Goal: Feedback & Contribution: Contribute content

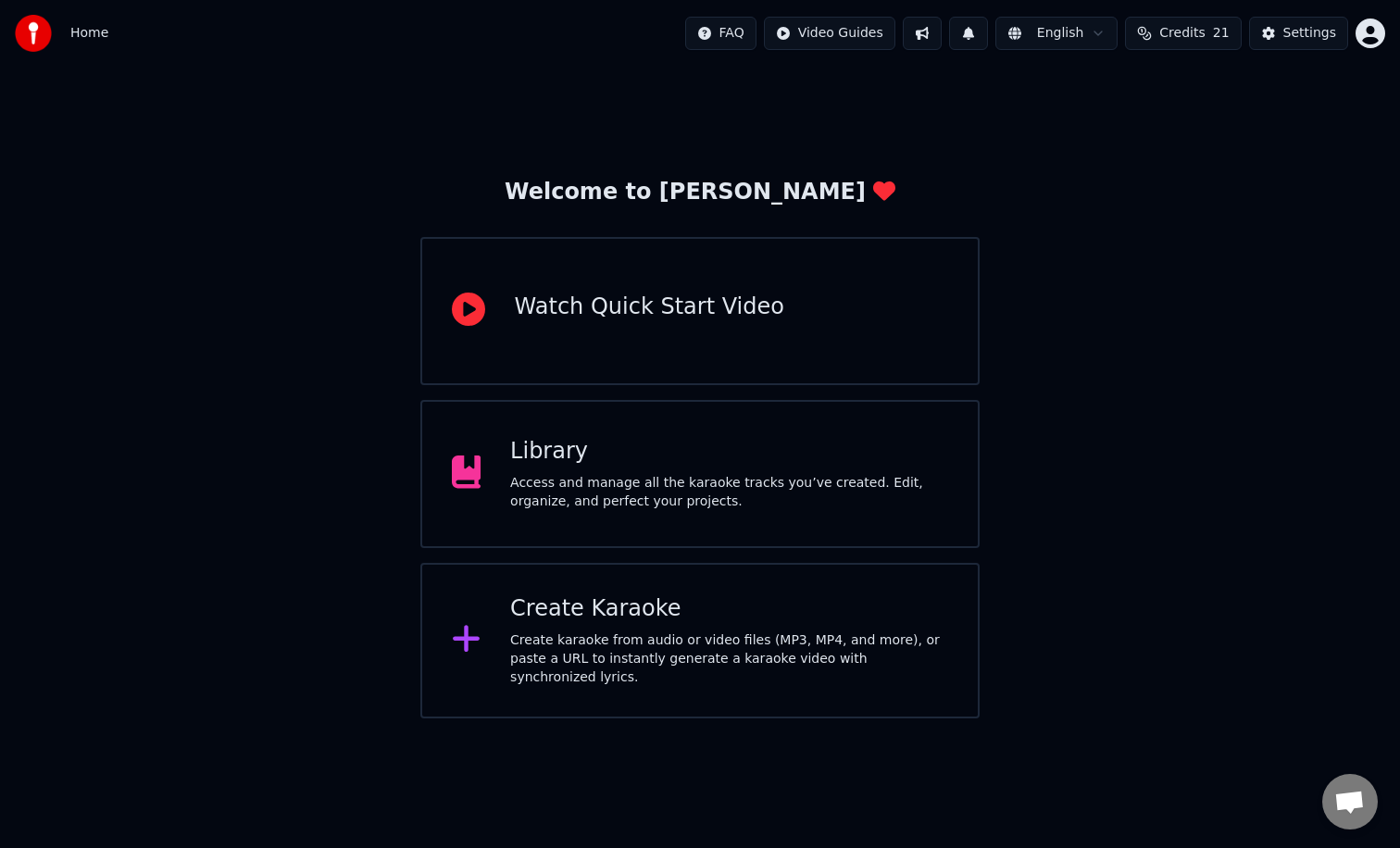
click at [536, 491] on div "Access and manage all the karaoke tracks you’ve created. Edit, organize, and pe…" at bounding box center [729, 492] width 438 height 37
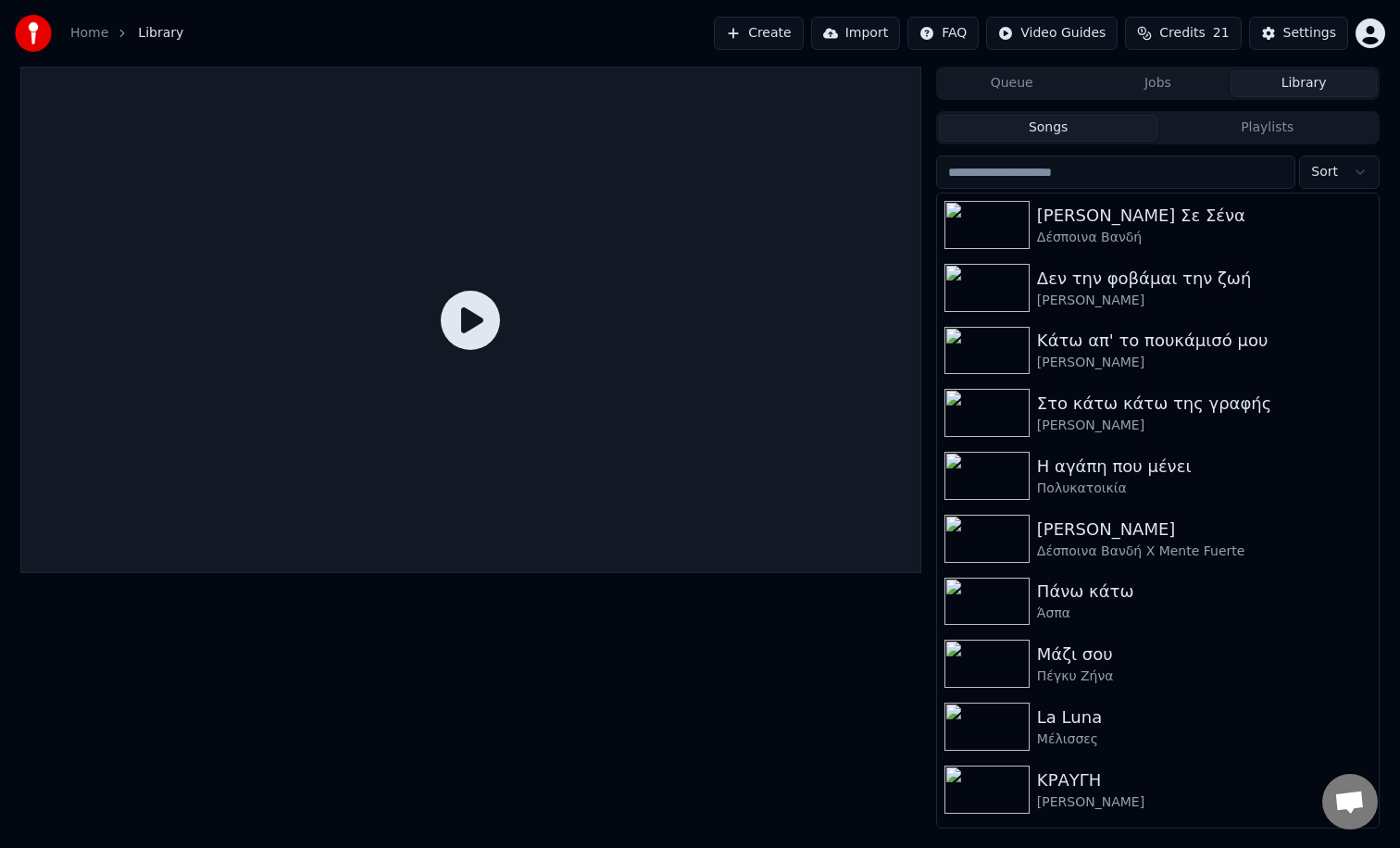
click at [1265, 130] on button "Playlists" at bounding box center [1267, 128] width 219 height 27
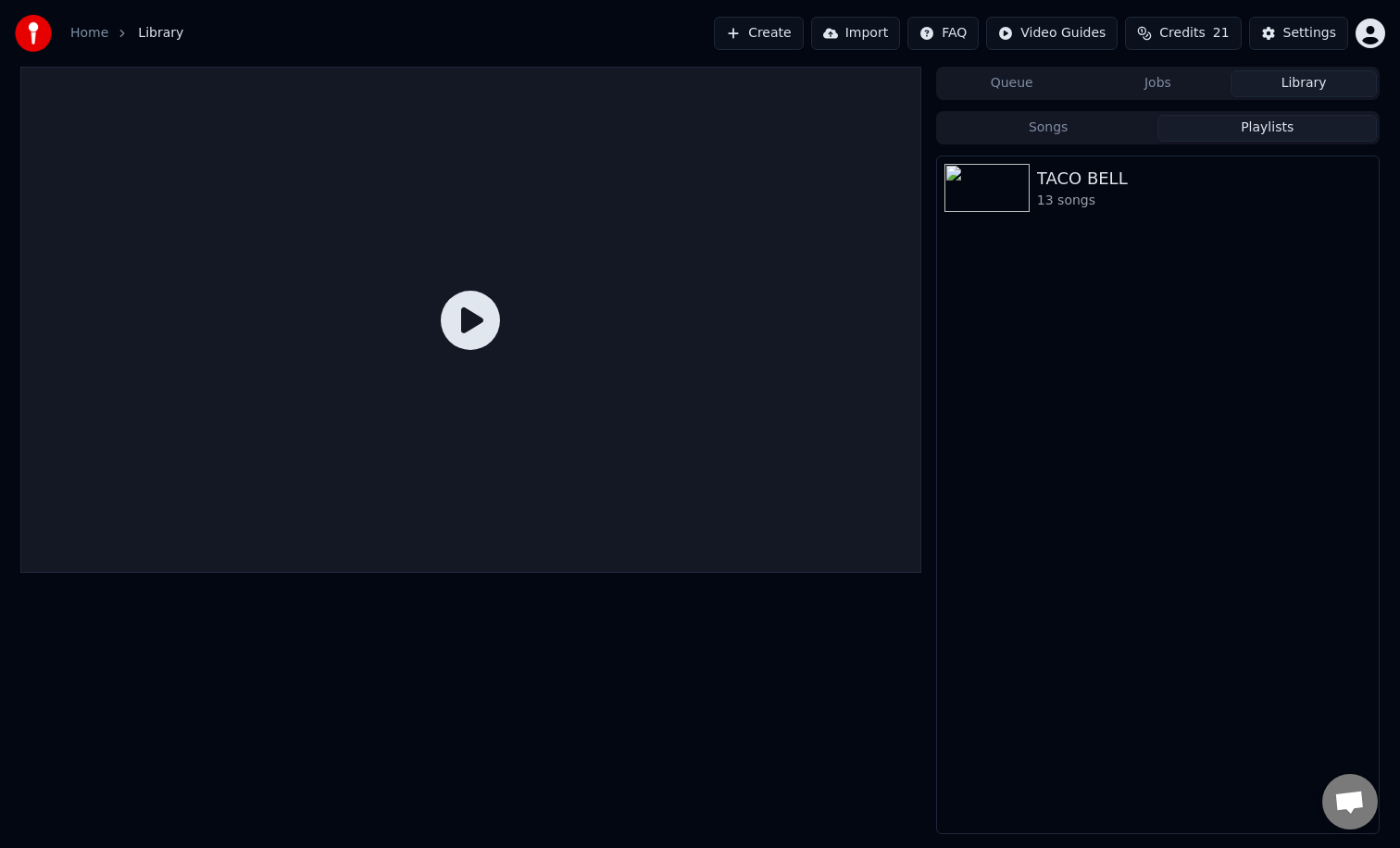
click at [1035, 271] on div "TACO BELL 13 songs" at bounding box center [1158, 494] width 444 height 678
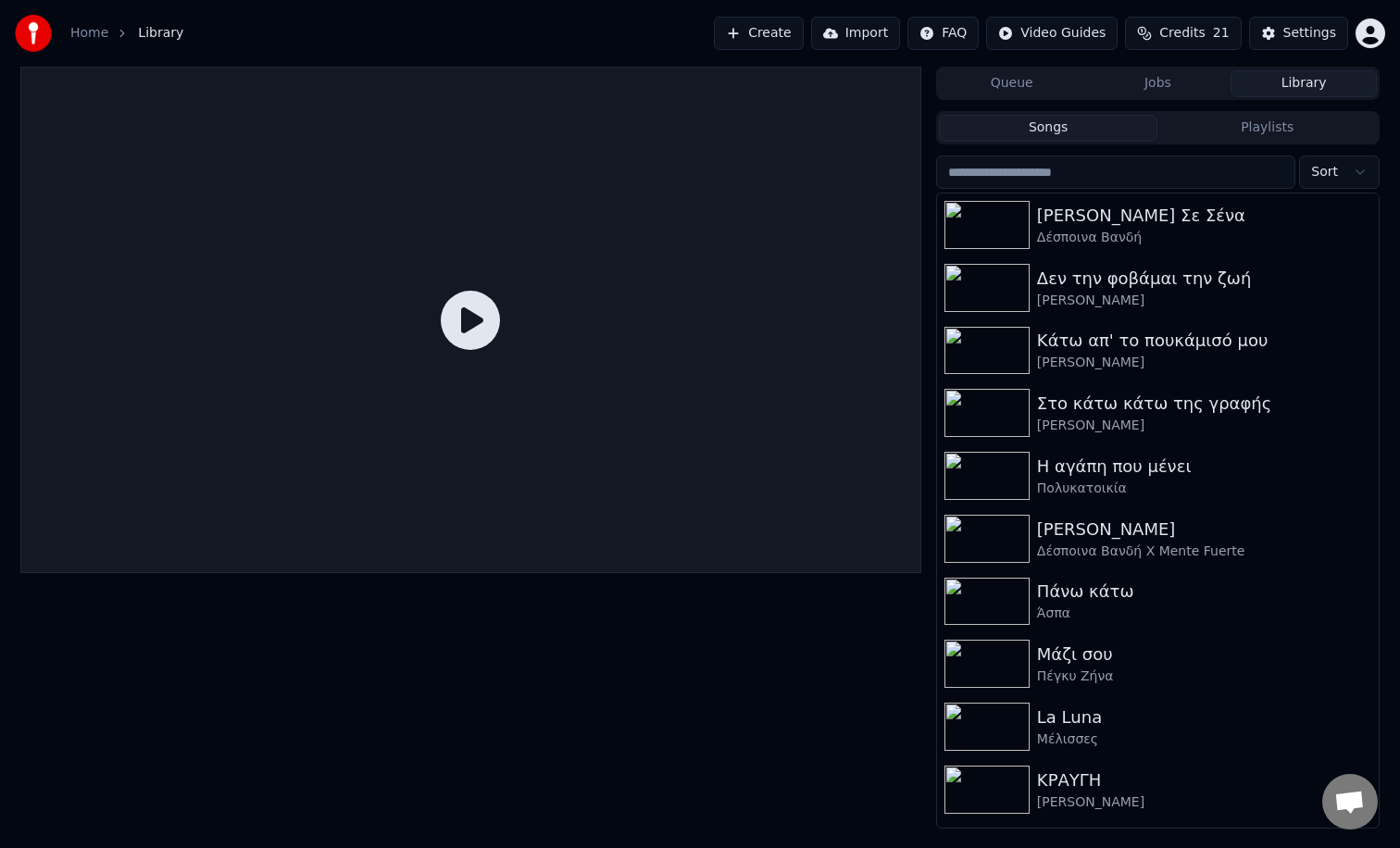
click at [1094, 129] on button "Songs" at bounding box center [1049, 128] width 219 height 27
click at [1195, 129] on button "Playlists" at bounding box center [1267, 128] width 219 height 27
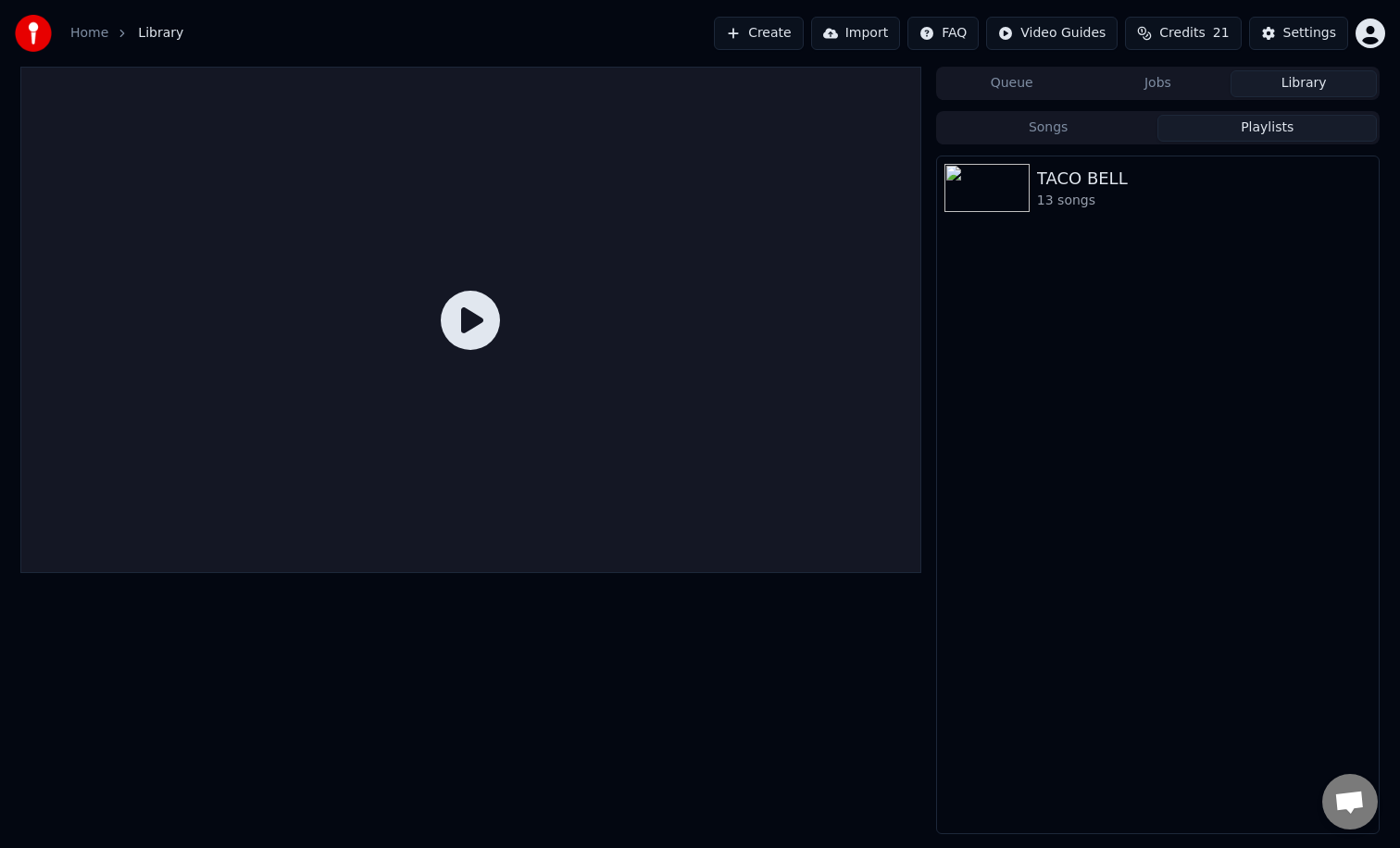
click at [1092, 131] on button "Songs" at bounding box center [1049, 128] width 219 height 27
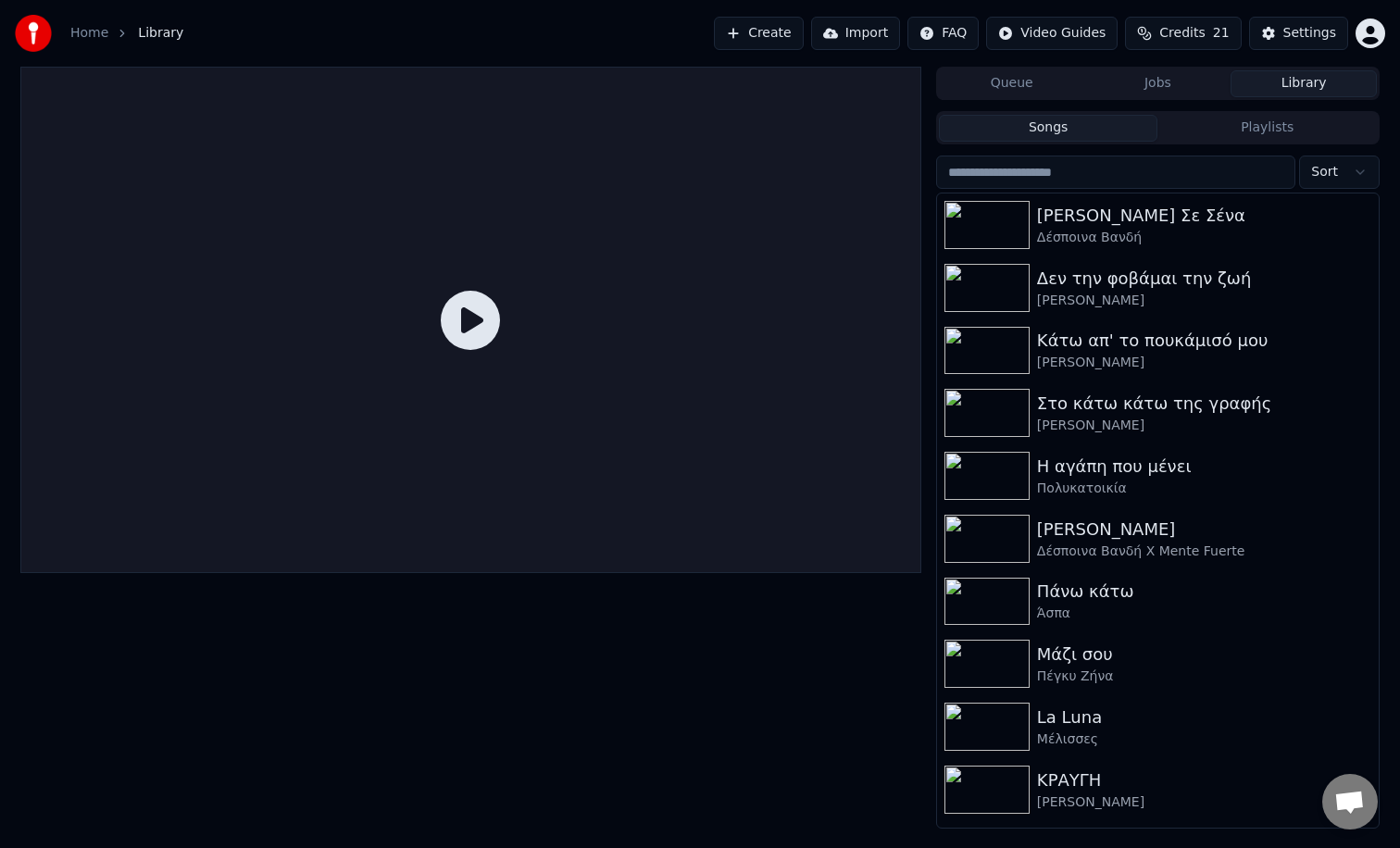
click at [1271, 130] on button "Playlists" at bounding box center [1267, 128] width 219 height 27
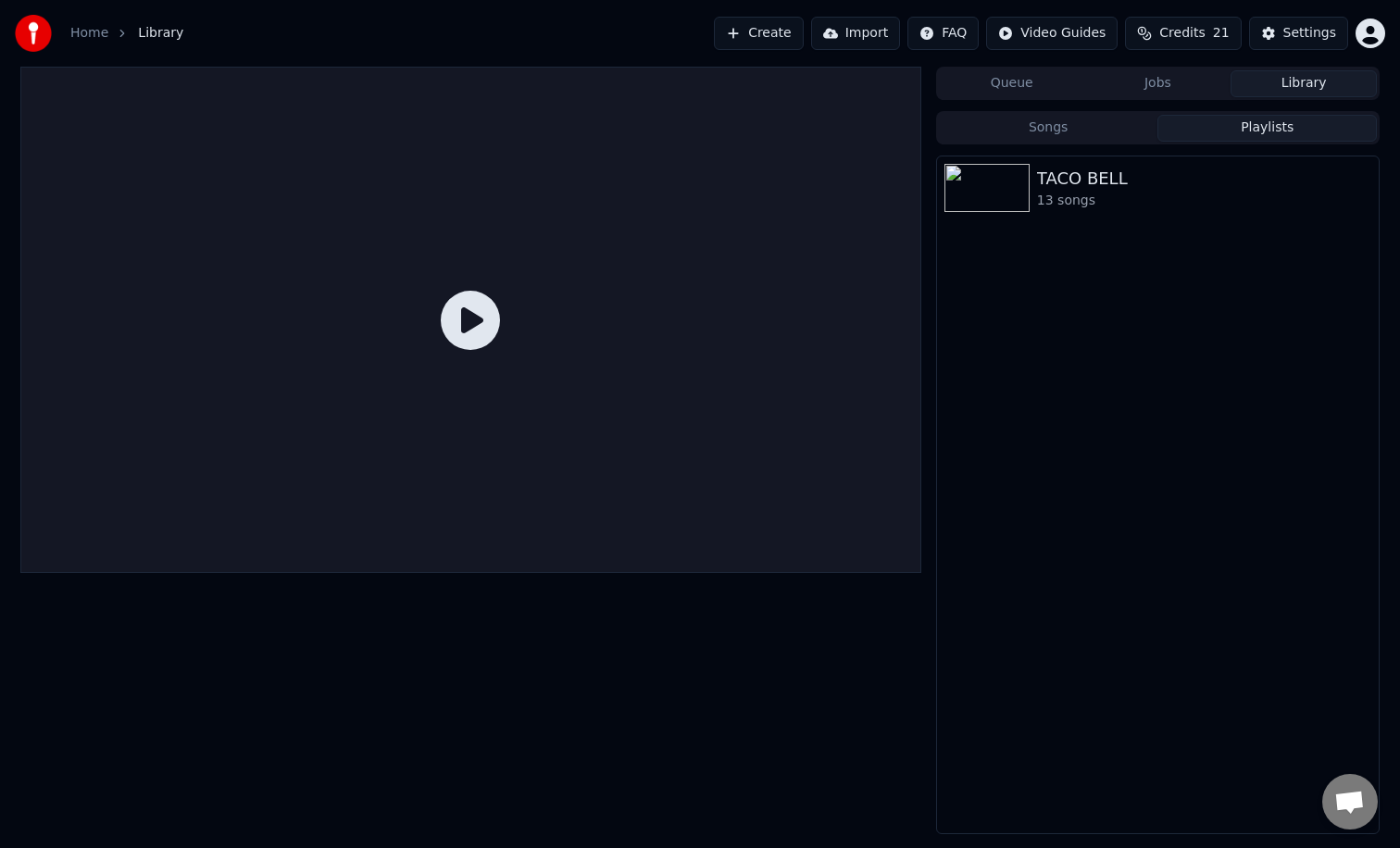
click at [1102, 295] on div "TACO BELL 13 songs" at bounding box center [1158, 494] width 444 height 678
click at [1046, 278] on div "TACO BELL 13 songs" at bounding box center [1158, 494] width 444 height 678
click at [1039, 192] on div "13 songs" at bounding box center [1195, 200] width 316 height 18
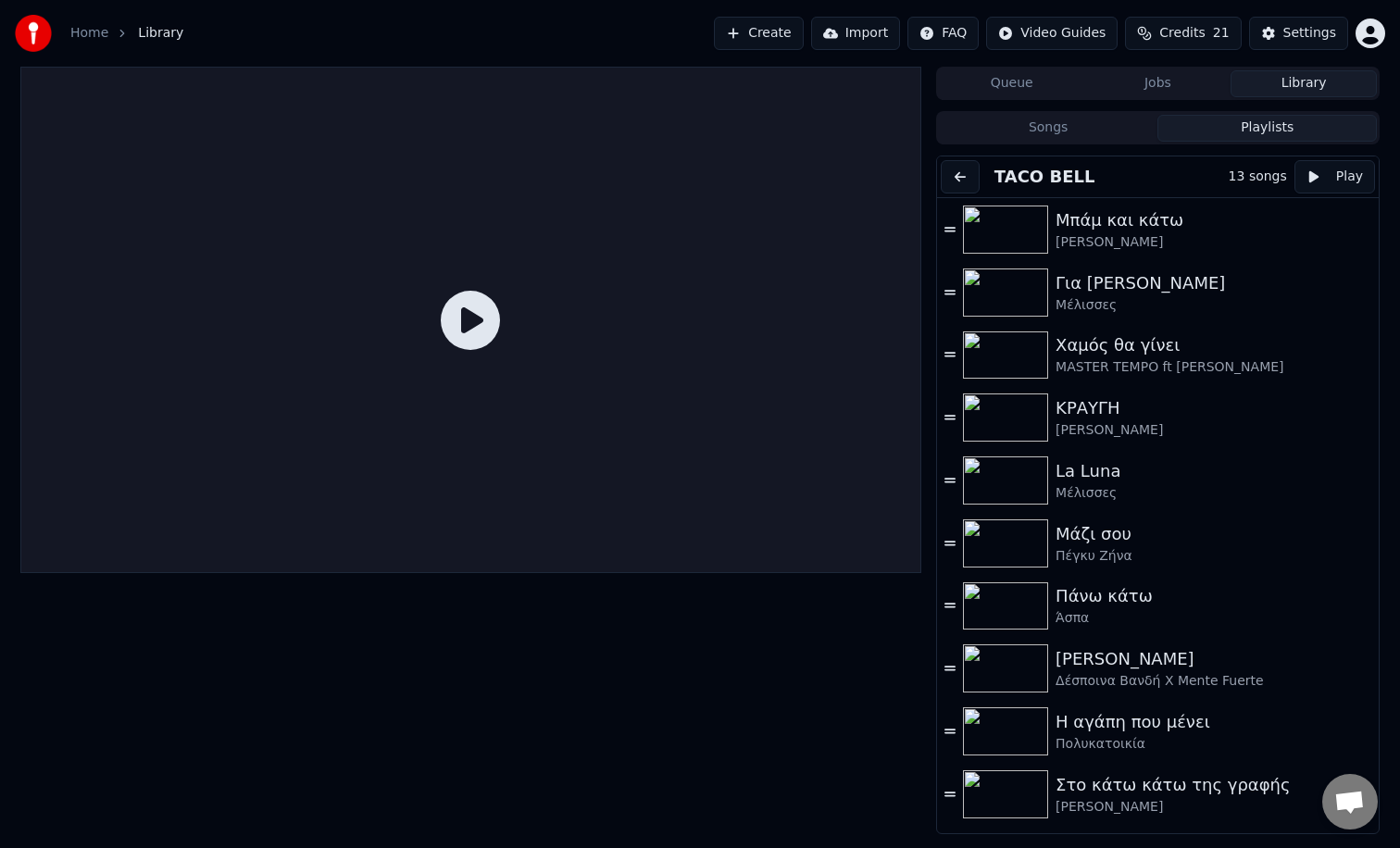
click at [961, 181] on button at bounding box center [960, 176] width 39 height 33
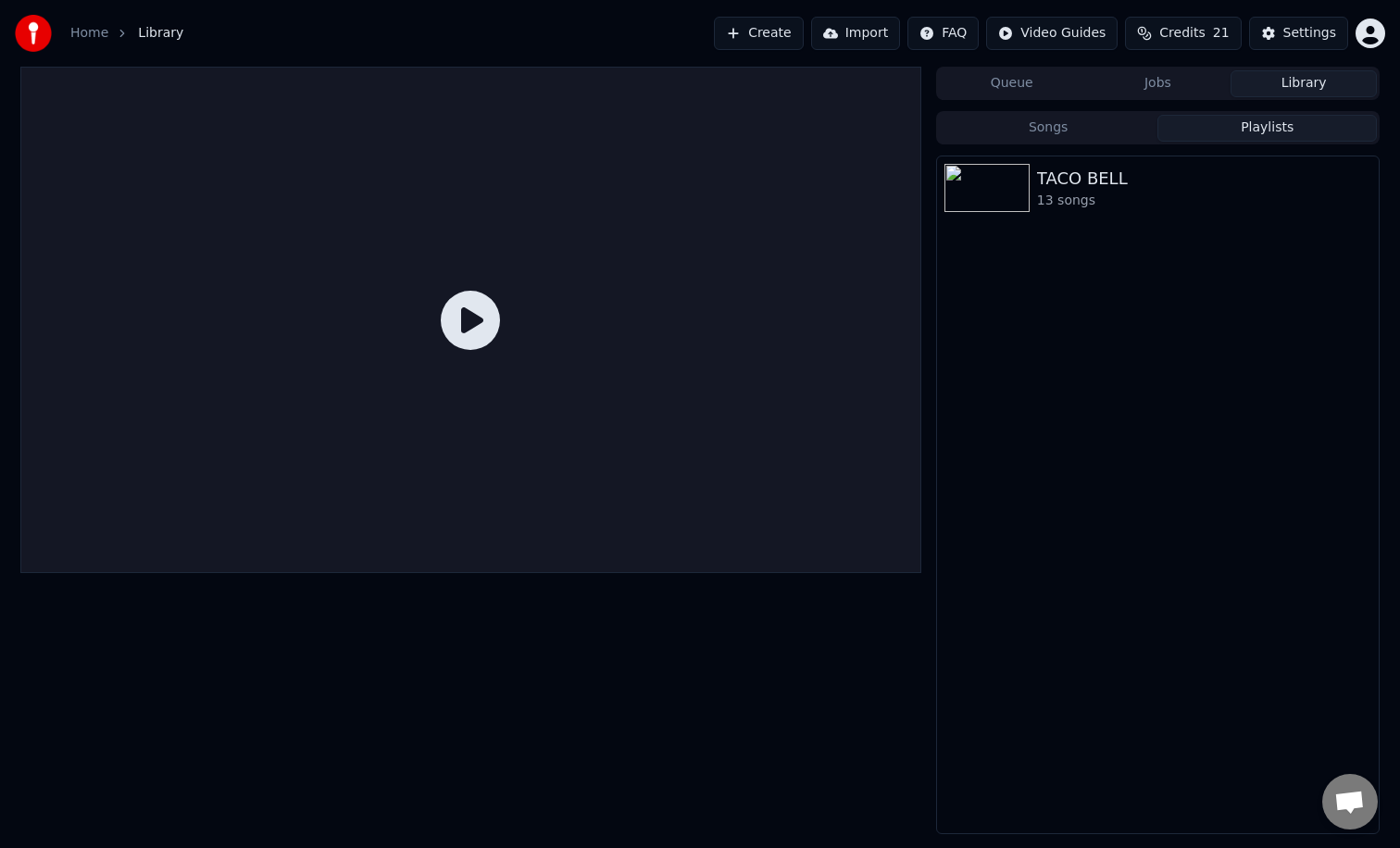
click at [1175, 339] on div "TACO BELL 13 songs" at bounding box center [1158, 494] width 444 height 678
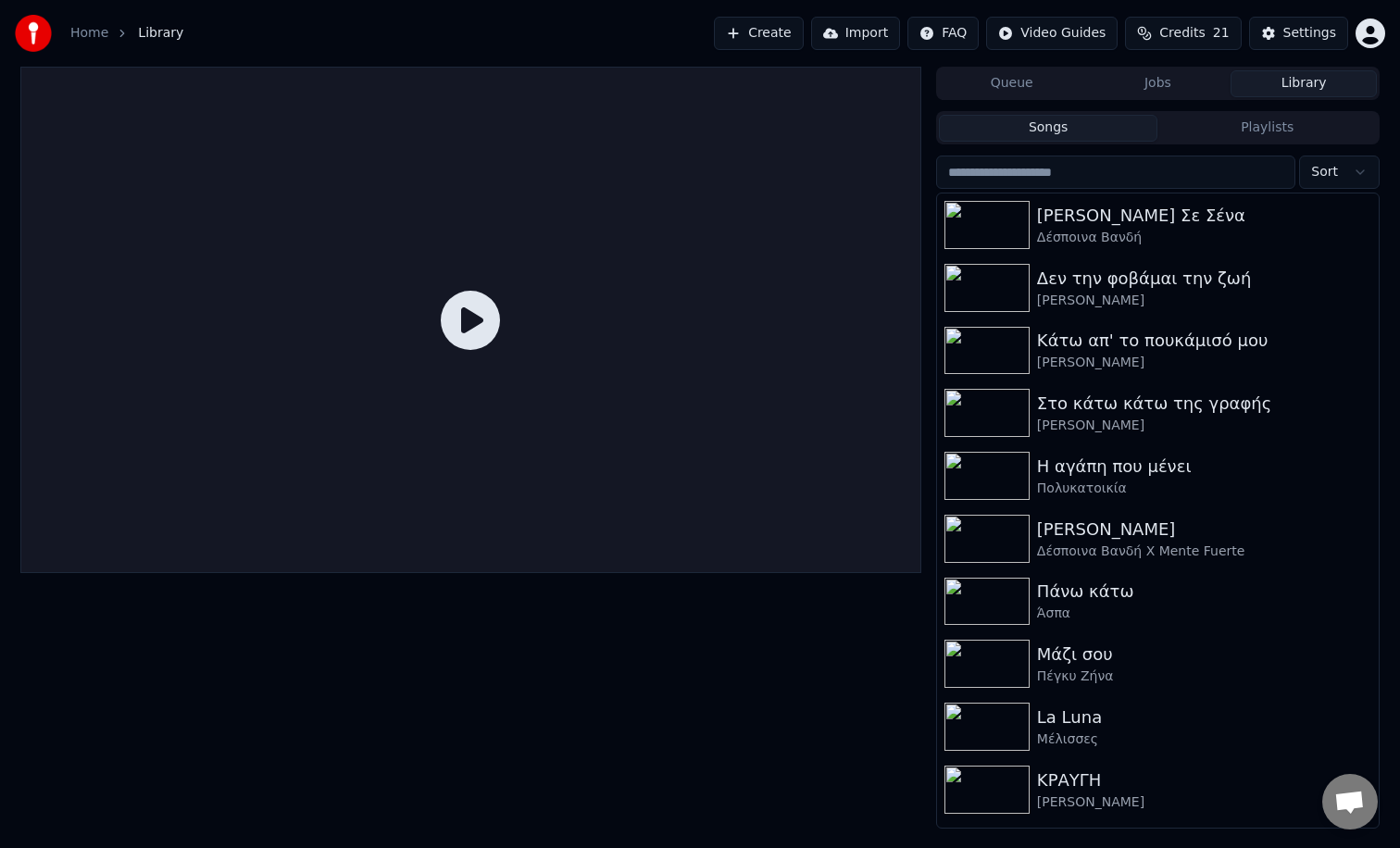
click at [1035, 116] on button "Songs" at bounding box center [1049, 128] width 219 height 27
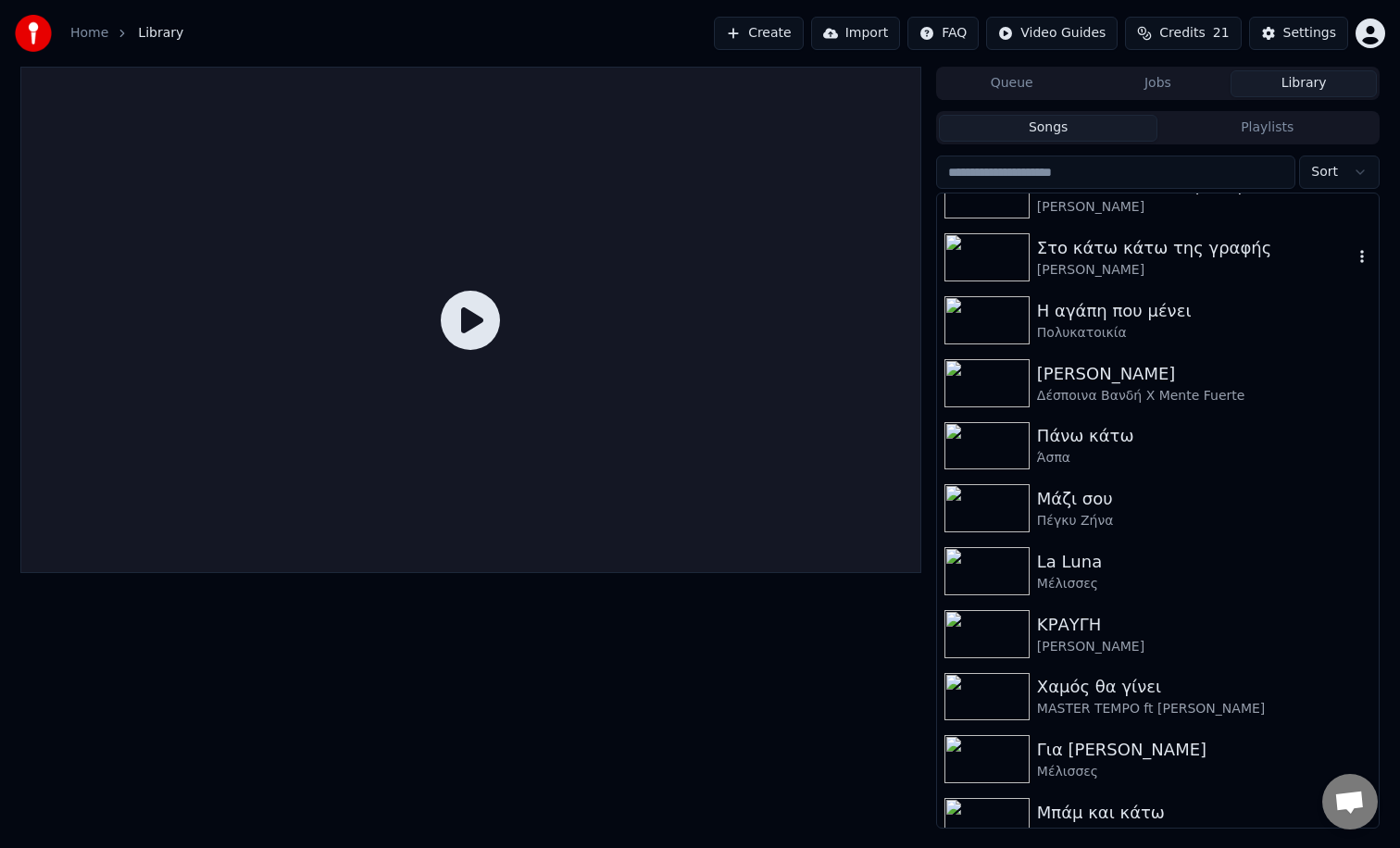
scroll to position [142, 0]
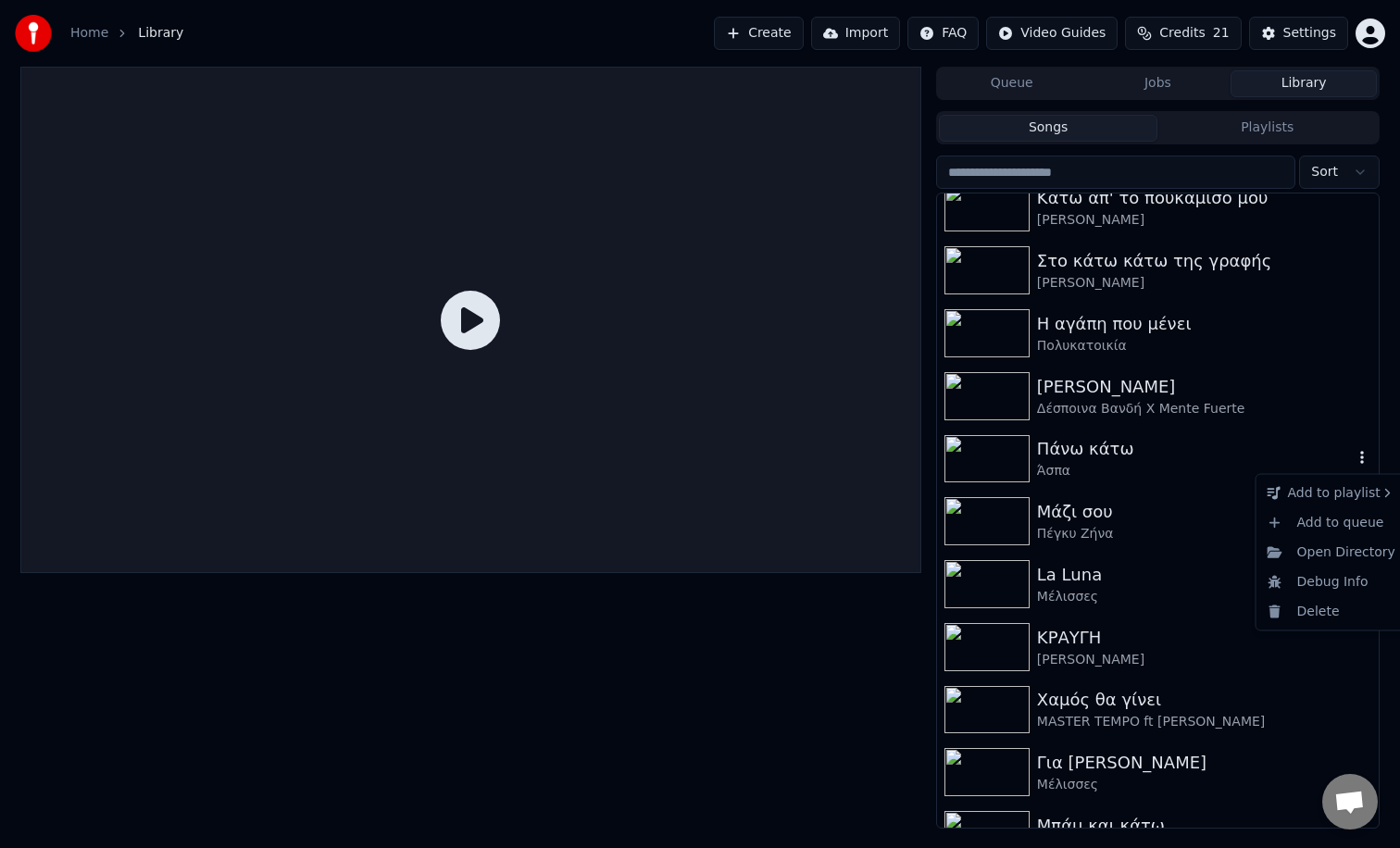
click at [1358, 456] on icon "button" at bounding box center [1362, 458] width 18 height 15
click at [1215, 493] on div "New playlist" at bounding box center [1201, 498] width 123 height 30
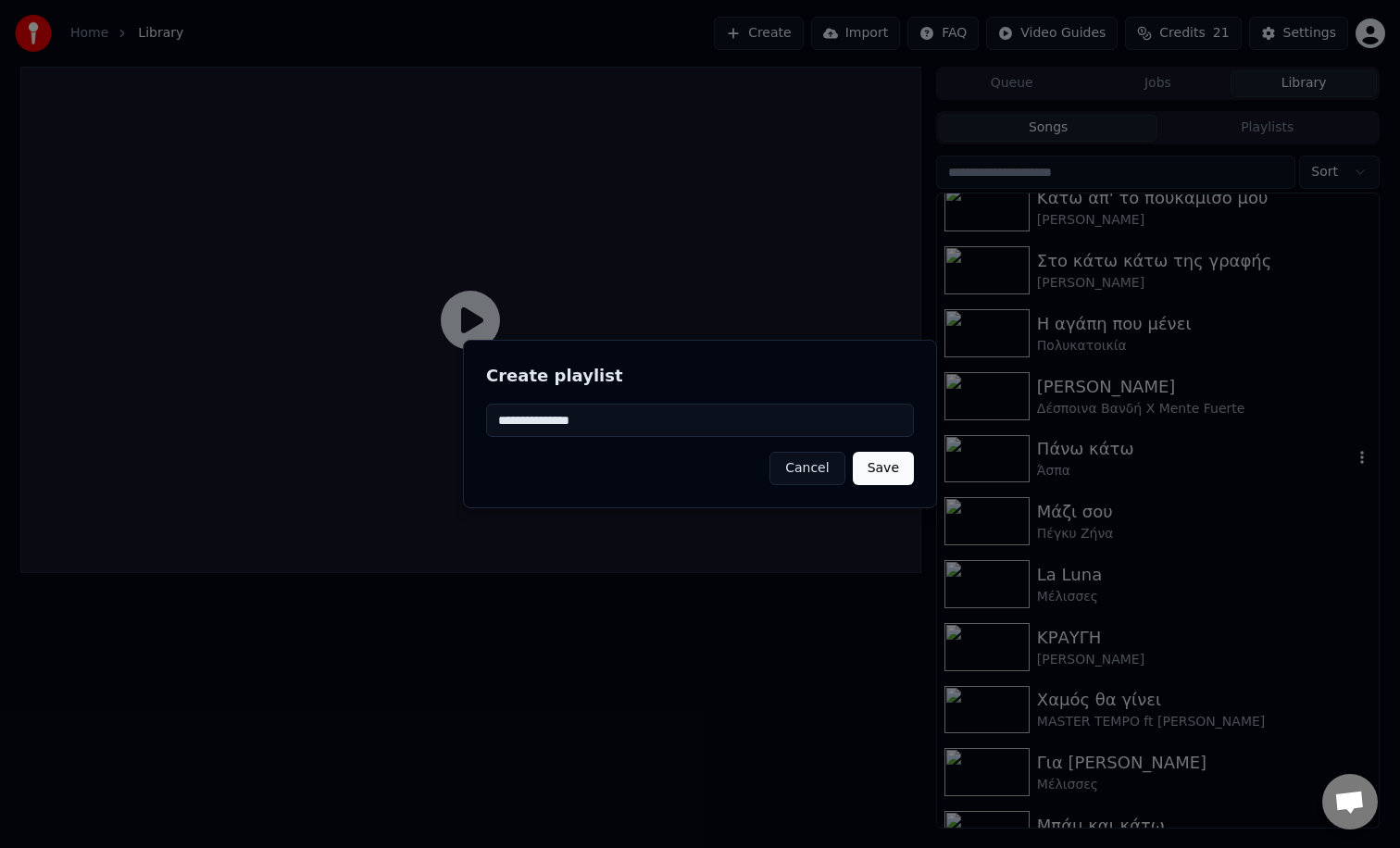
type input "**********"
click at [894, 471] on button "Save" at bounding box center [884, 468] width 61 height 33
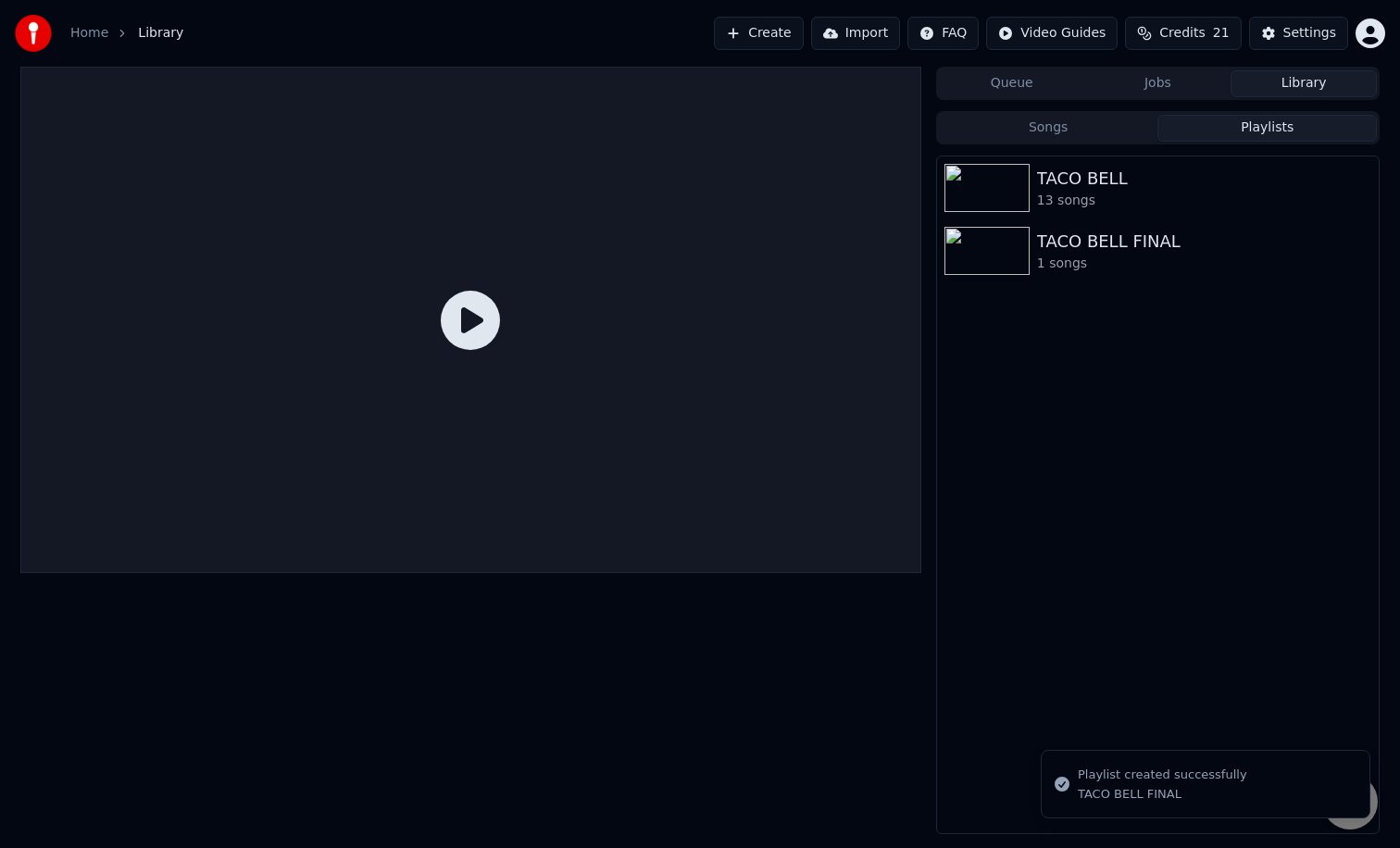
click at [1225, 126] on button "Playlists" at bounding box center [1267, 128] width 219 height 27
click at [1089, 260] on div "1 songs" at bounding box center [1195, 263] width 316 height 18
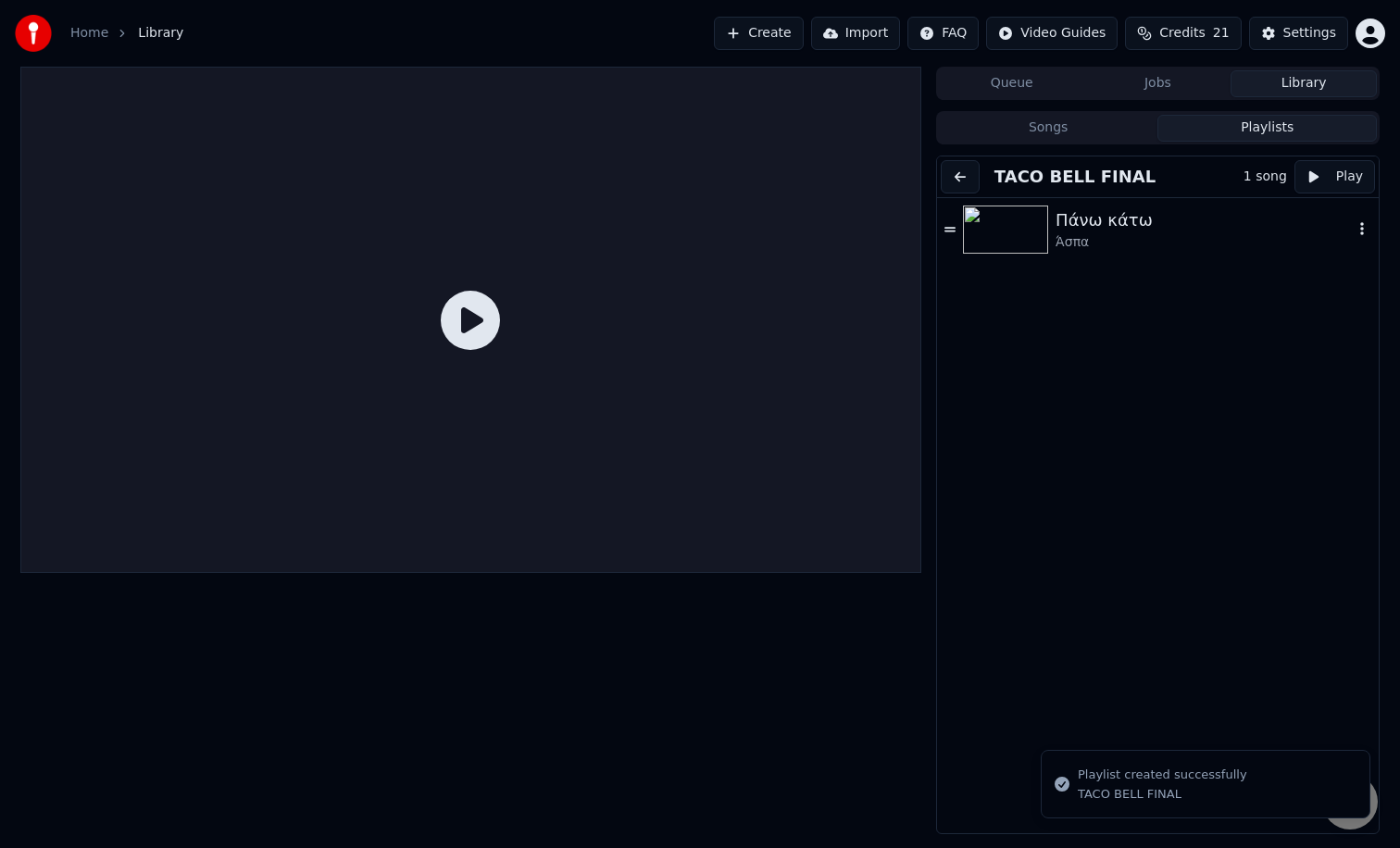
click at [1071, 226] on div "Πάνω κάτω" at bounding box center [1204, 219] width 298 height 26
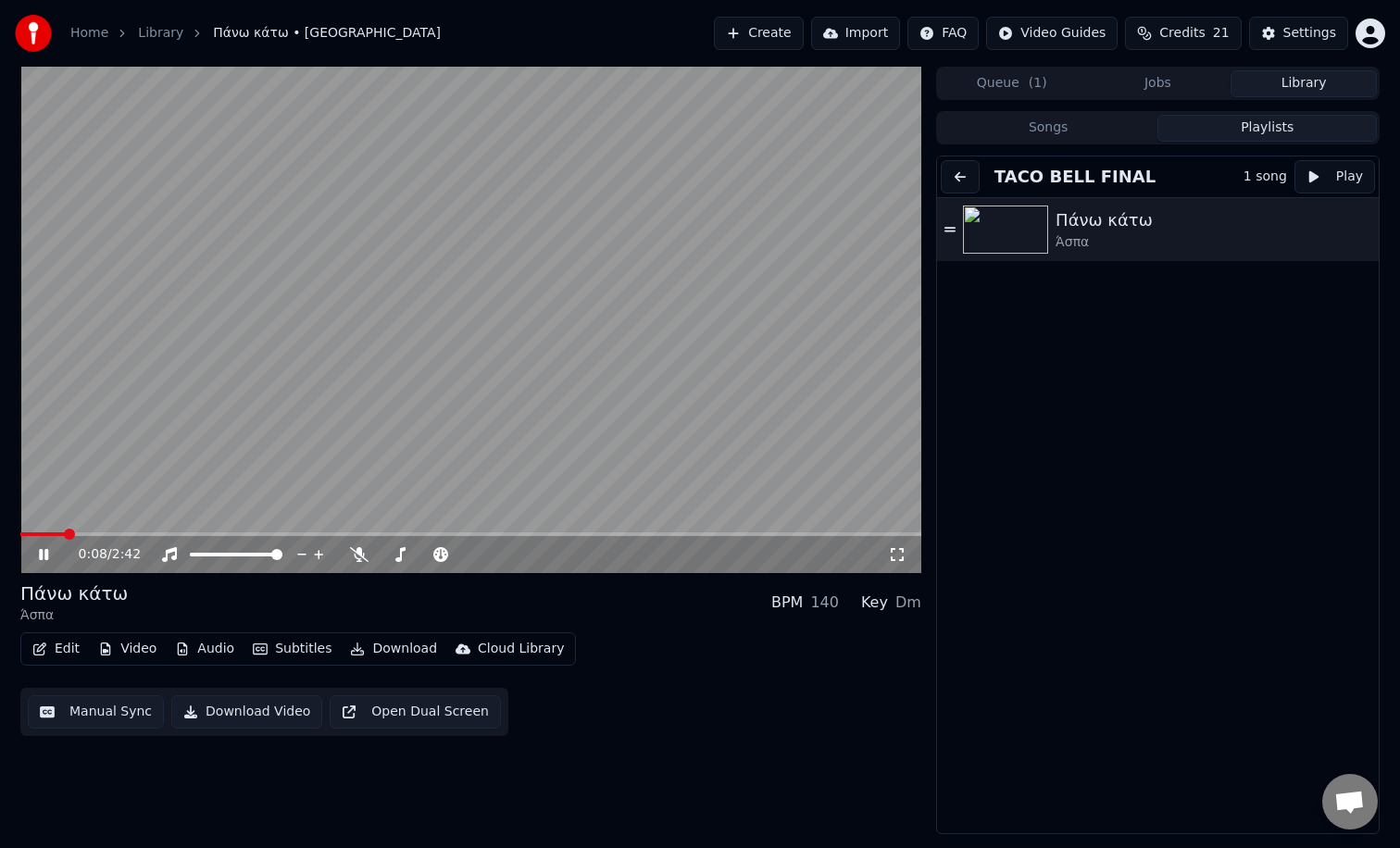
click at [64, 535] on span at bounding box center [470, 534] width 901 height 4
click at [674, 530] on video at bounding box center [470, 320] width 901 height 507
click at [660, 538] on div "0:09 / 2:42" at bounding box center [470, 554] width 901 height 37
click at [661, 533] on span at bounding box center [470, 534] width 901 height 4
click at [421, 556] on div at bounding box center [443, 554] width 149 height 18
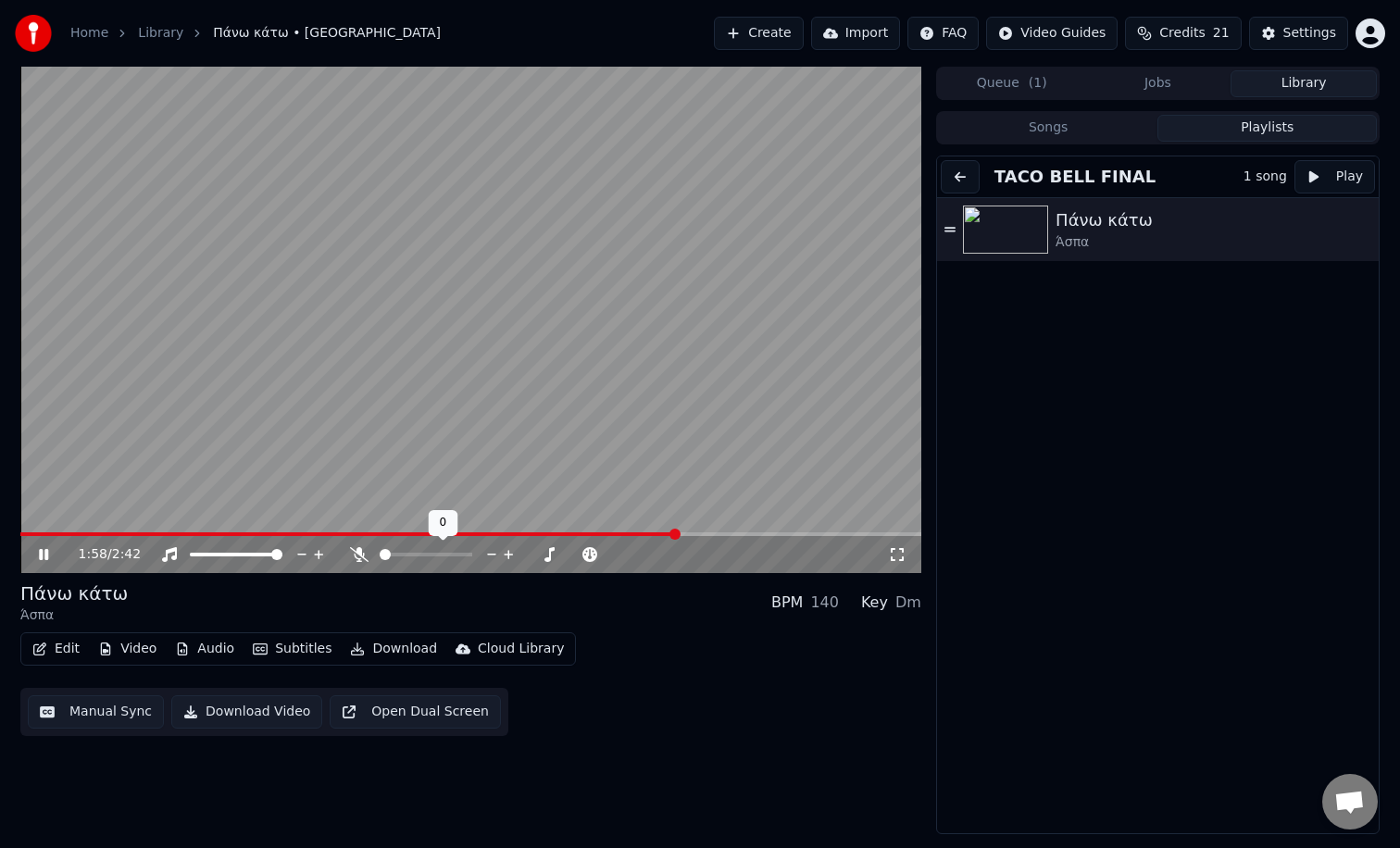
click at [413, 553] on span at bounding box center [426, 554] width 93 height 4
click at [886, 532] on span at bounding box center [470, 534] width 901 height 4
click at [975, 177] on button at bounding box center [960, 176] width 39 height 33
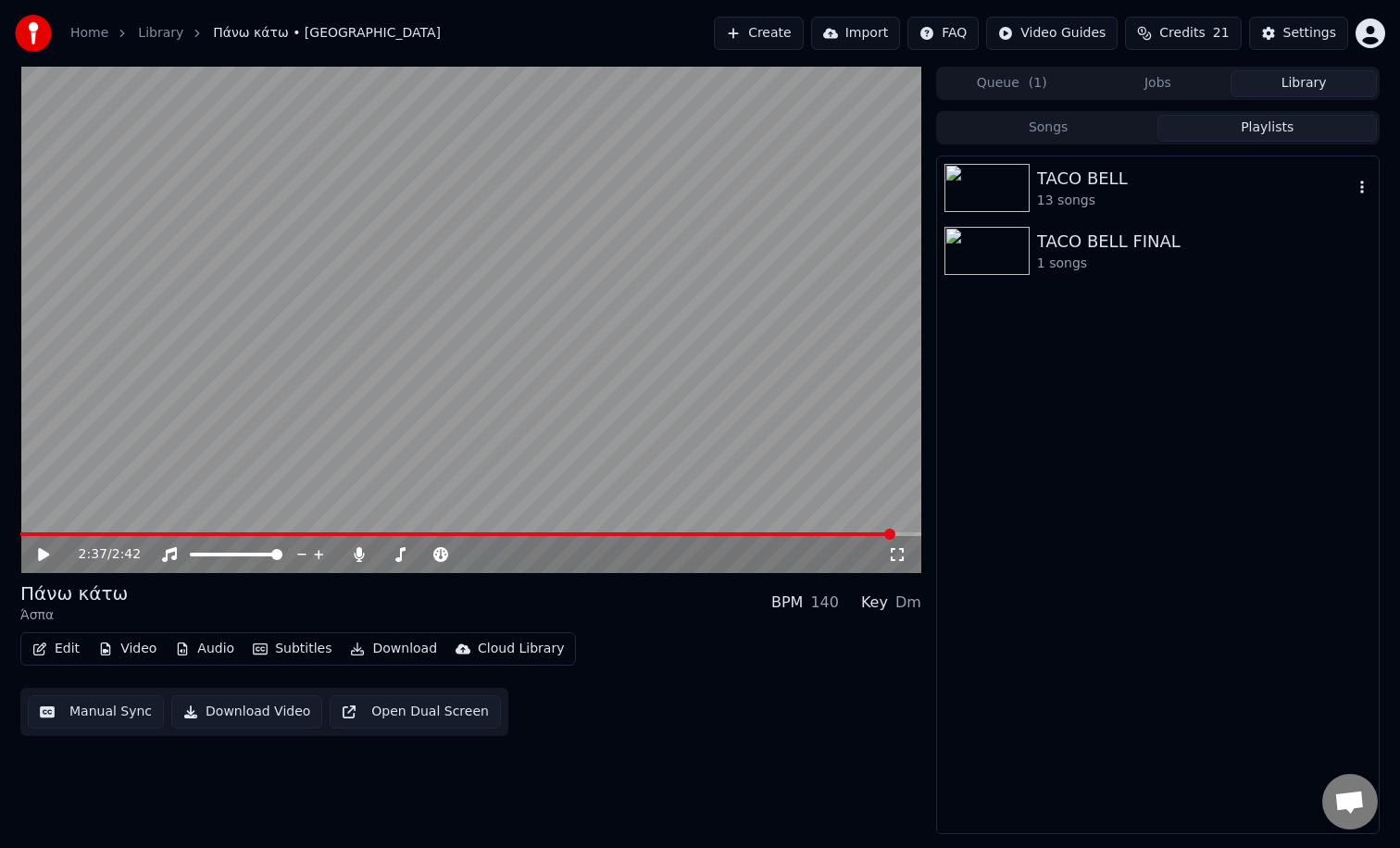
click at [1060, 203] on div "13 songs" at bounding box center [1195, 200] width 316 height 18
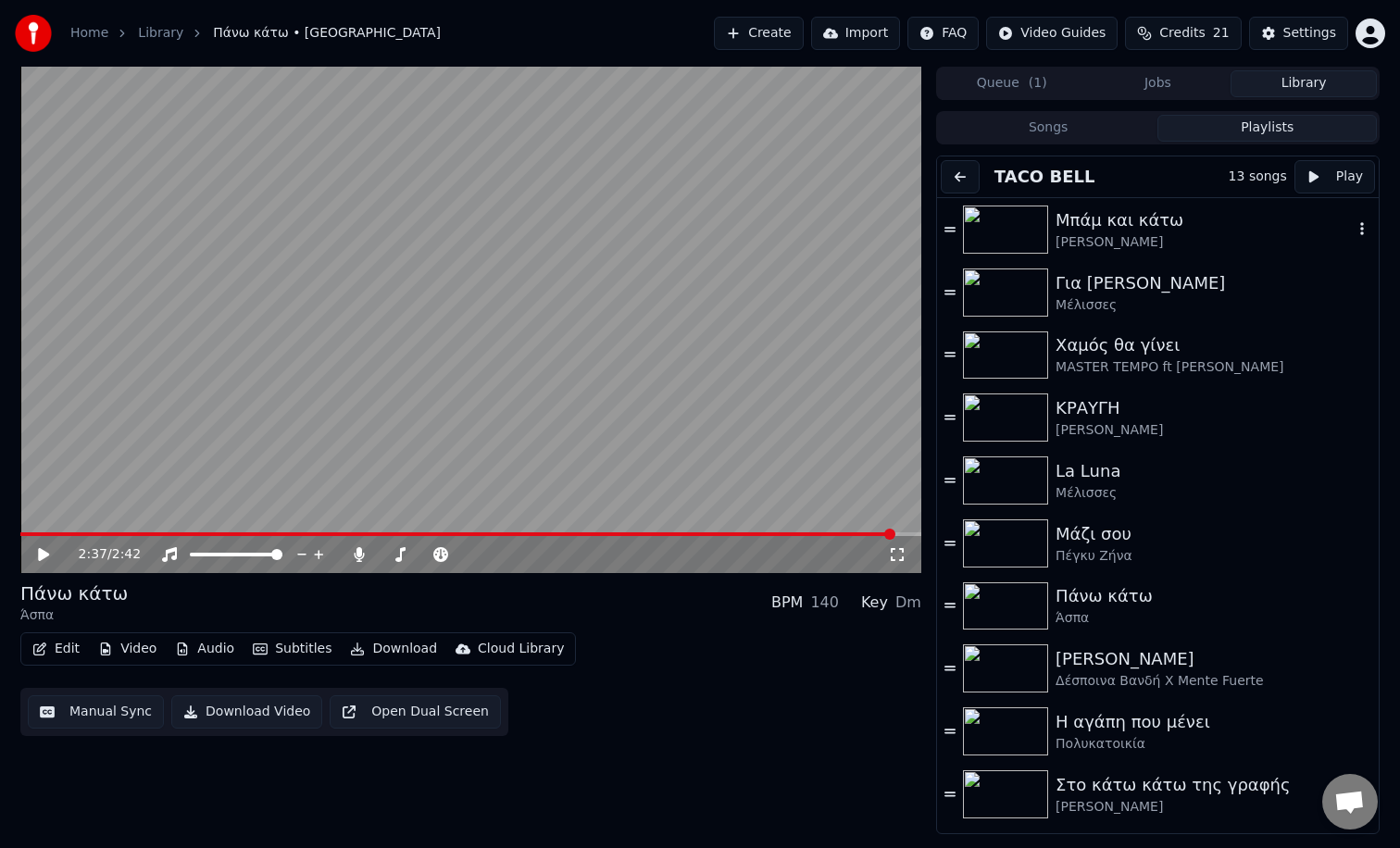
click at [1176, 242] on div "[PERSON_NAME]" at bounding box center [1204, 242] width 298 height 18
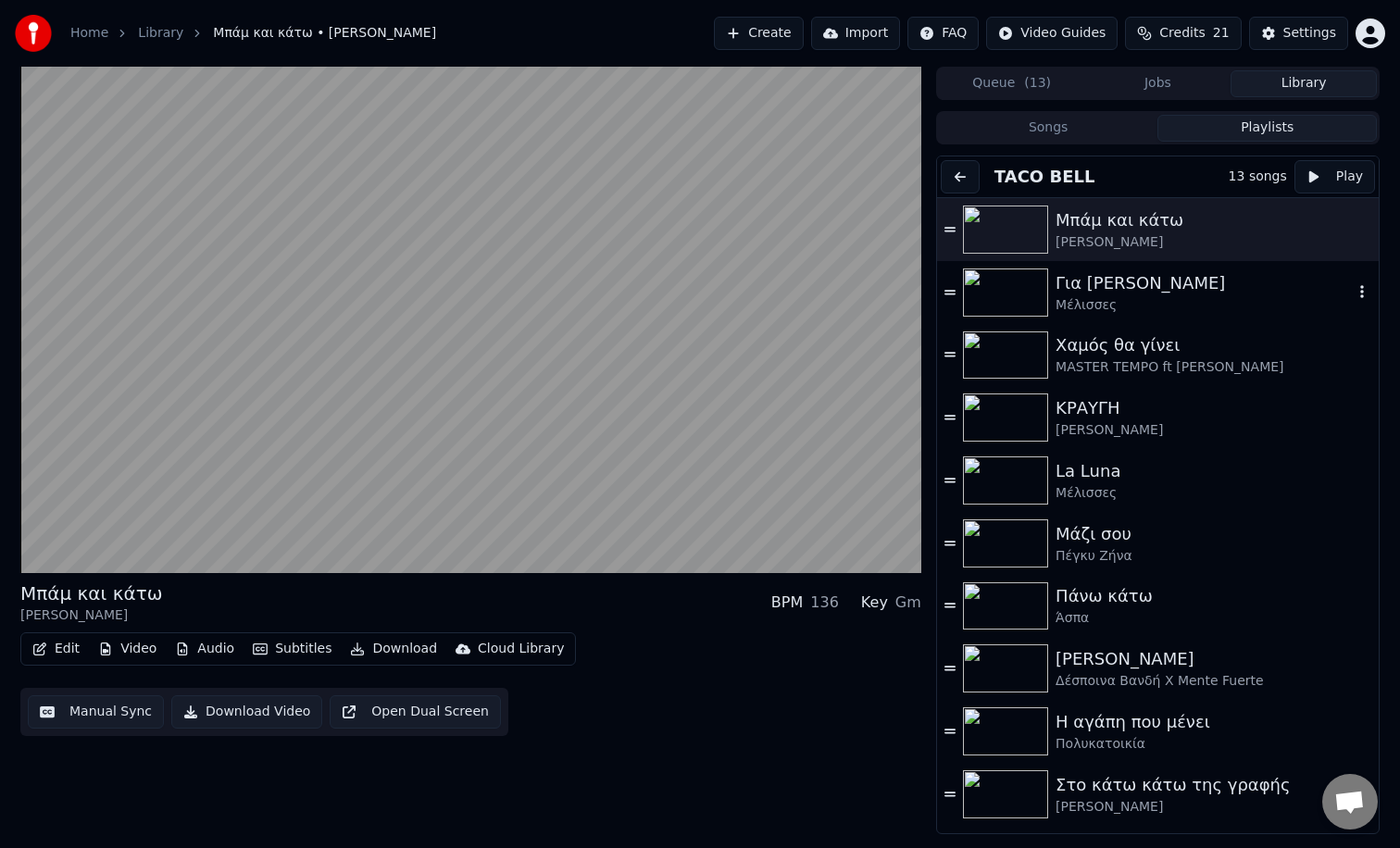
click at [1181, 297] on div "Μέλισσες" at bounding box center [1204, 305] width 298 height 18
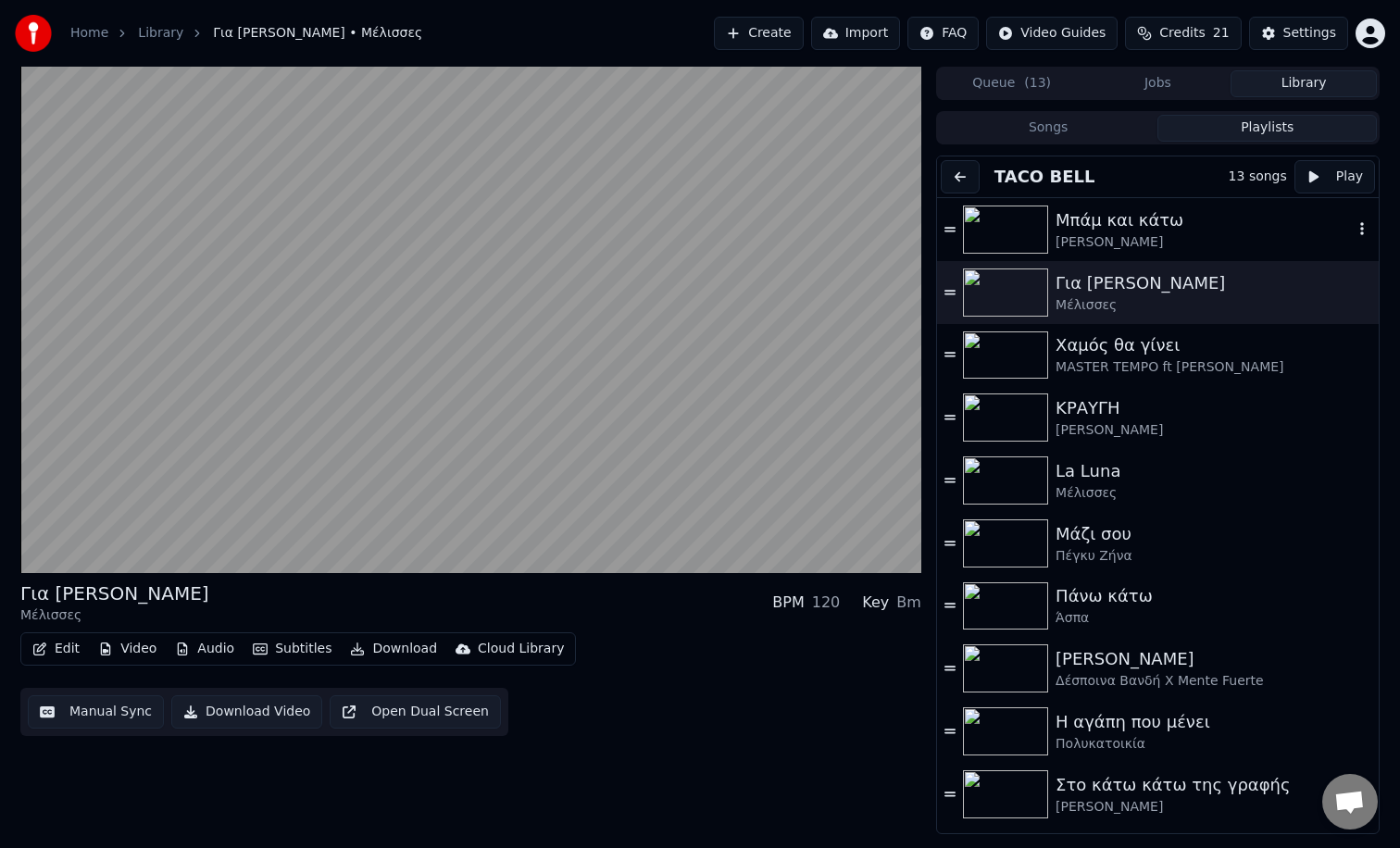
click at [1315, 235] on div "[PERSON_NAME]" at bounding box center [1204, 242] width 298 height 18
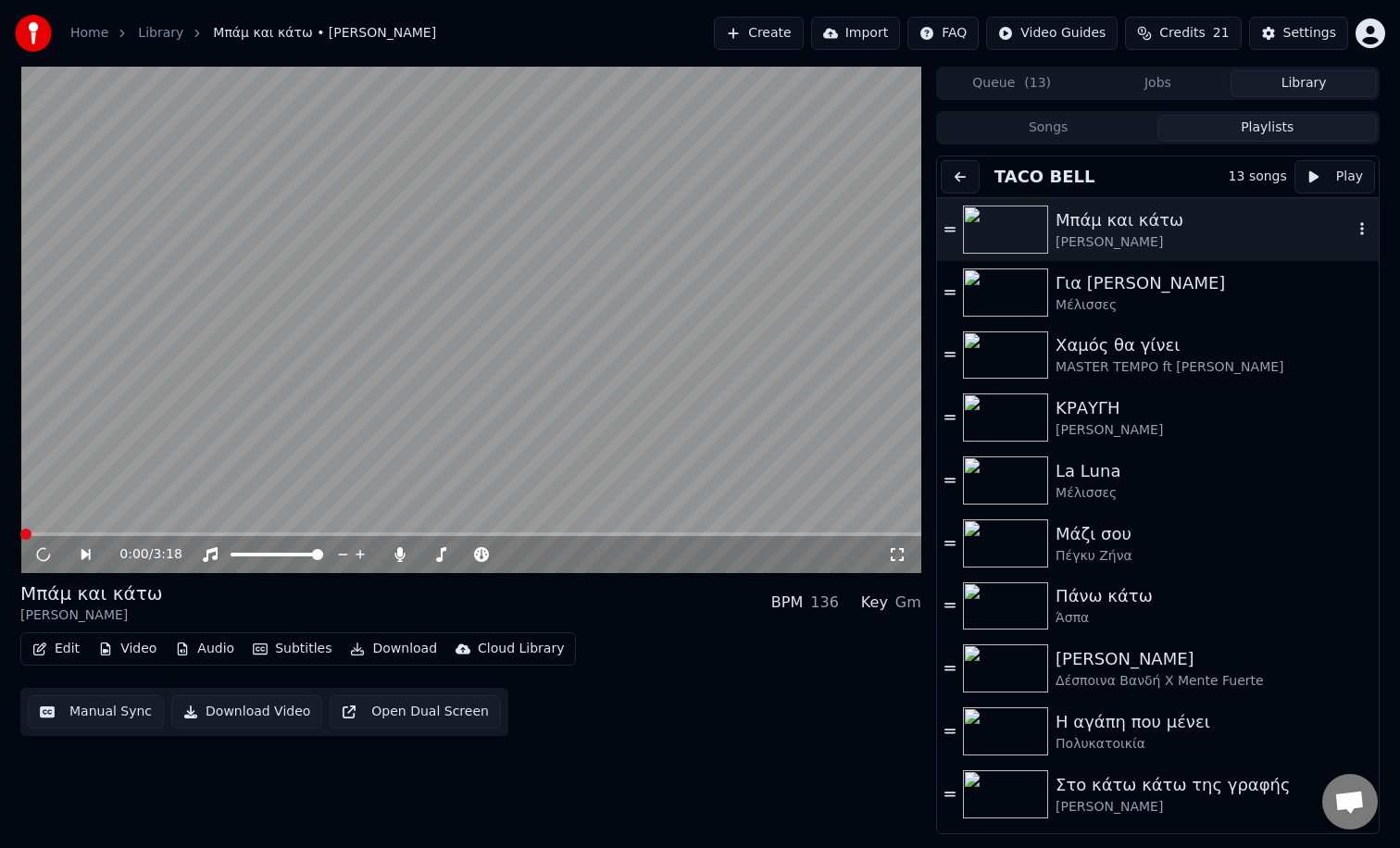
click at [1364, 226] on icon "button" at bounding box center [1362, 229] width 18 height 15
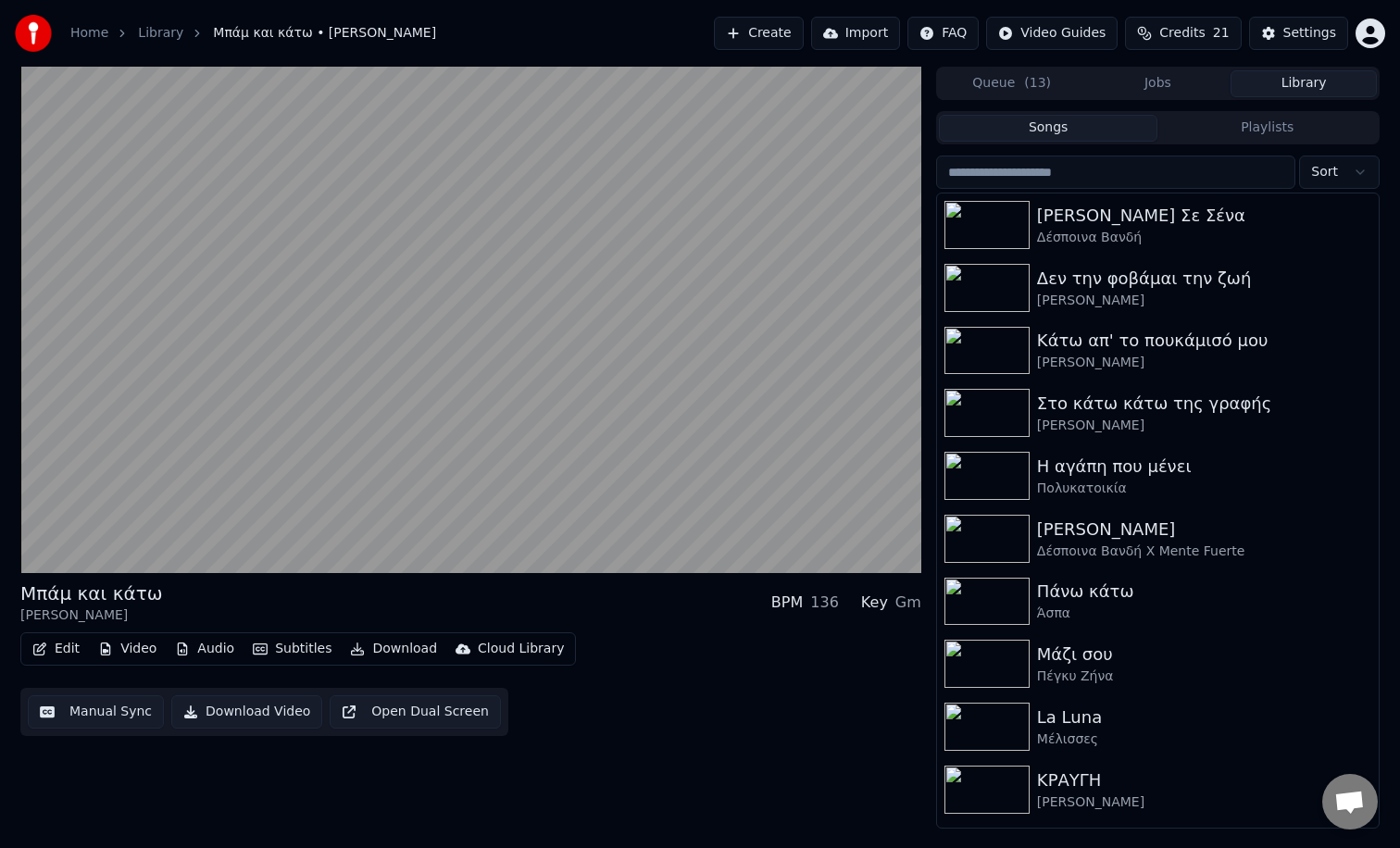
click at [1075, 124] on button "Songs" at bounding box center [1049, 128] width 219 height 27
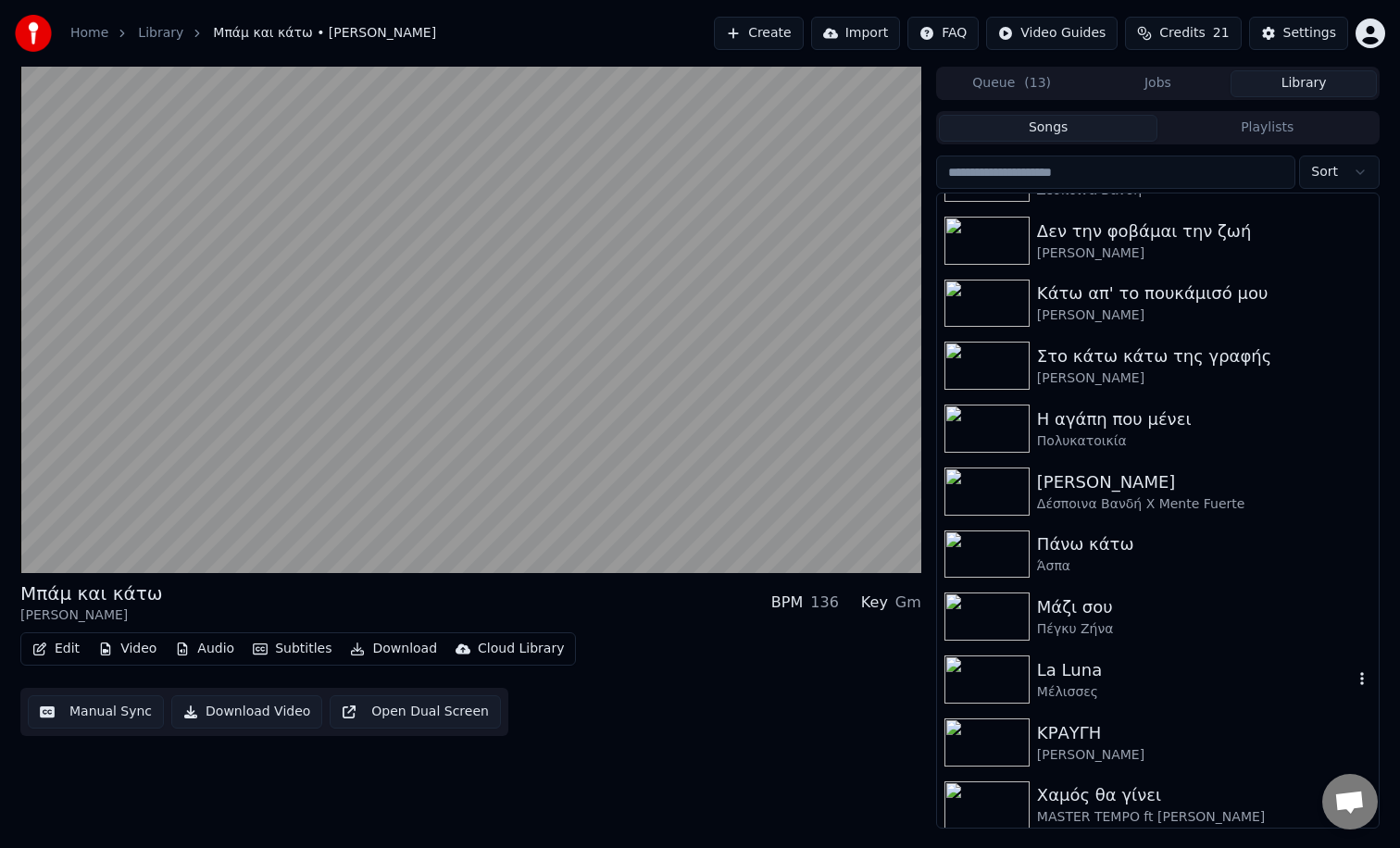
scroll to position [16, 0]
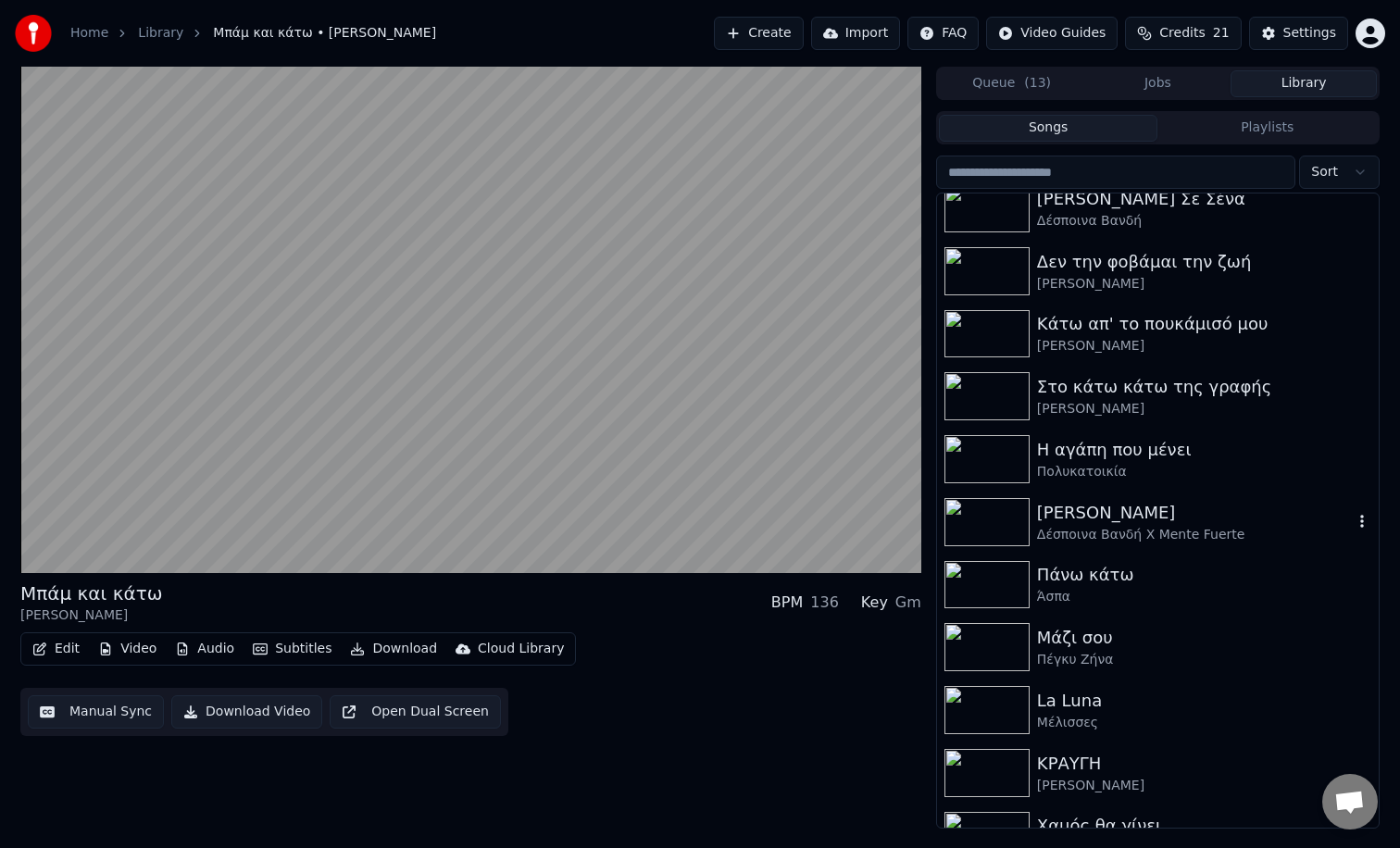
click at [1362, 526] on icon "button" at bounding box center [1363, 522] width 4 height 13
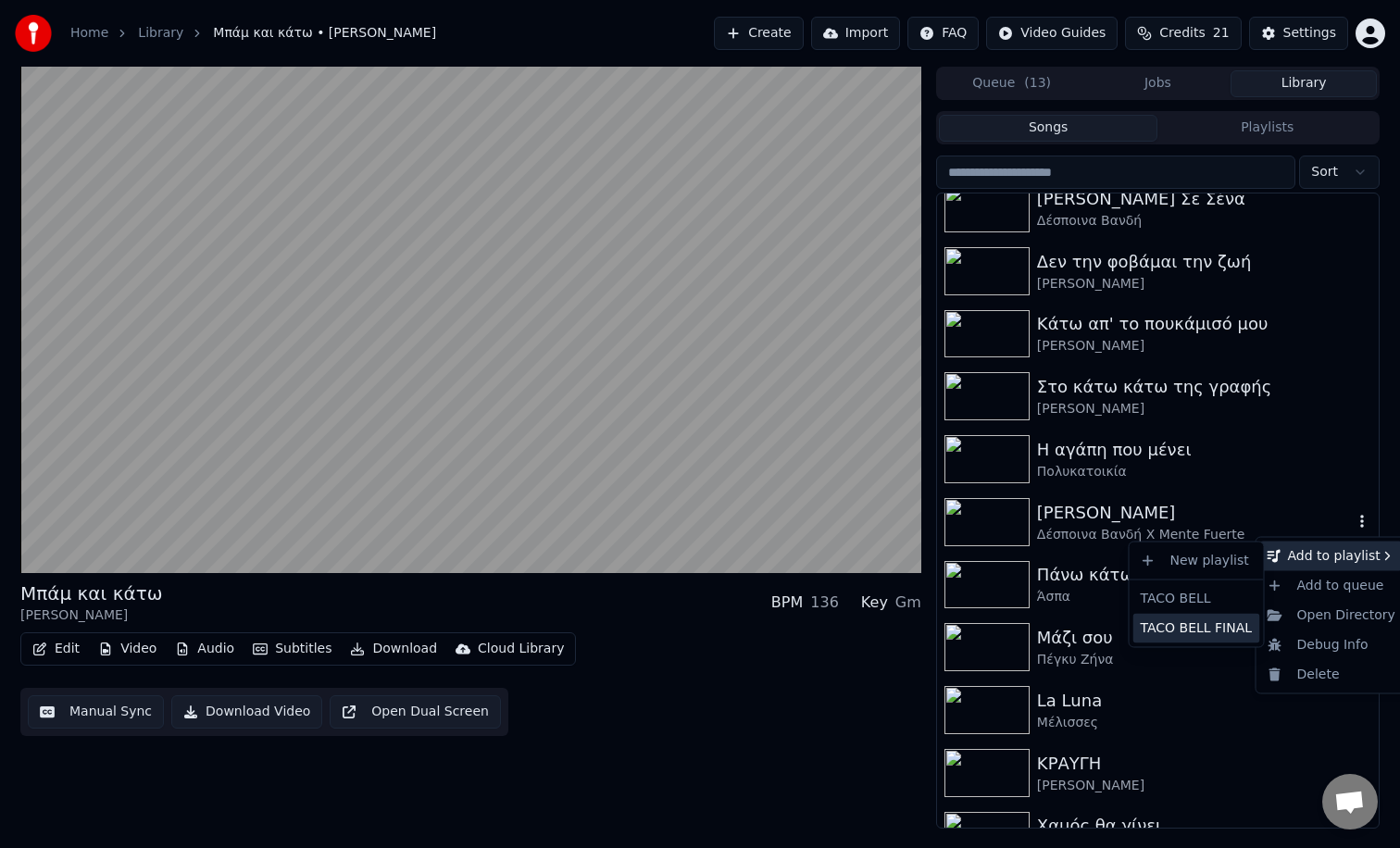
click at [1175, 622] on div "TACO BELL FINAL" at bounding box center [1197, 627] width 127 height 30
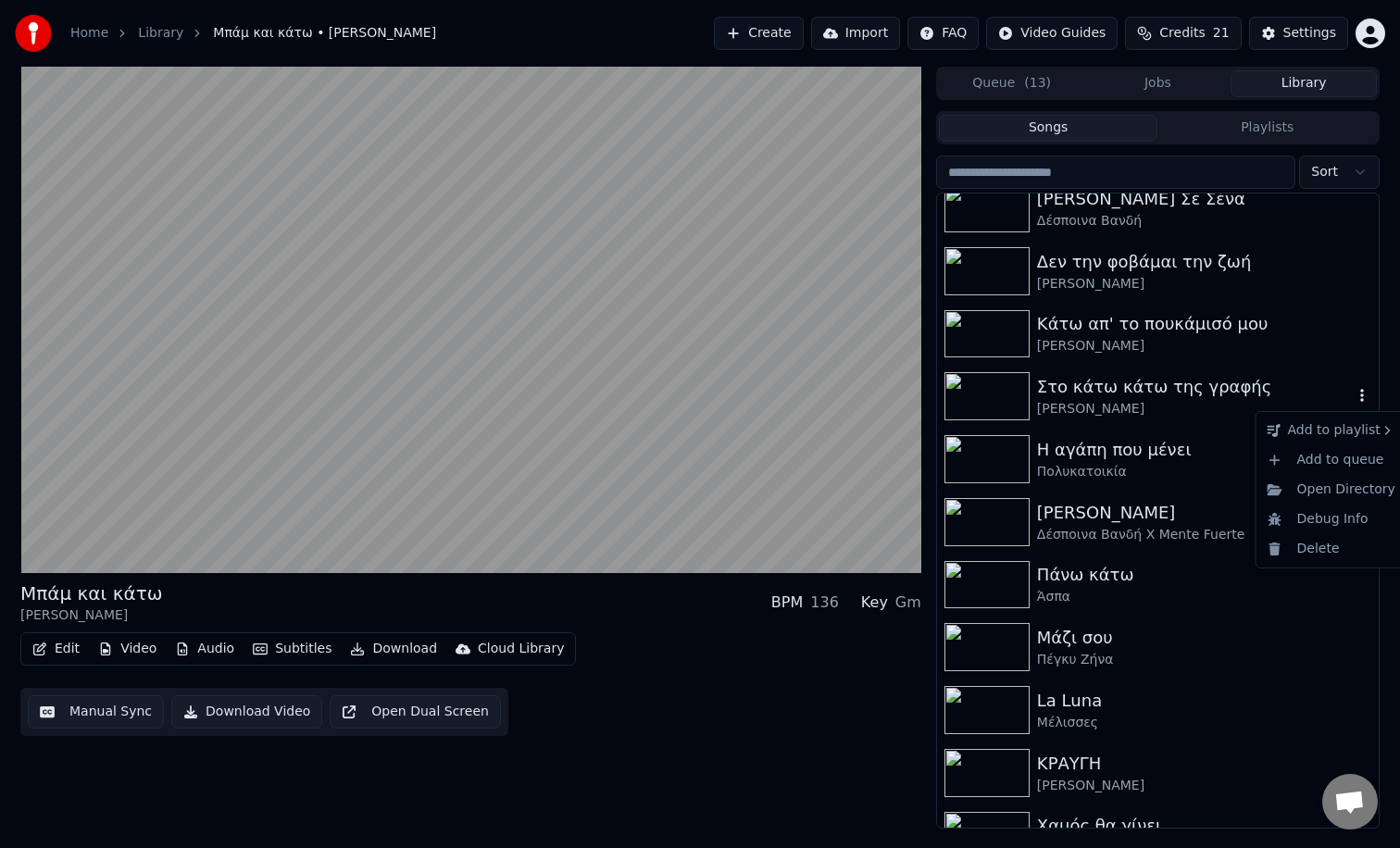
click at [1361, 395] on icon "button" at bounding box center [1363, 396] width 4 height 13
click at [1188, 492] on div "TACO BELL FINAL" at bounding box center [1197, 502] width 127 height 30
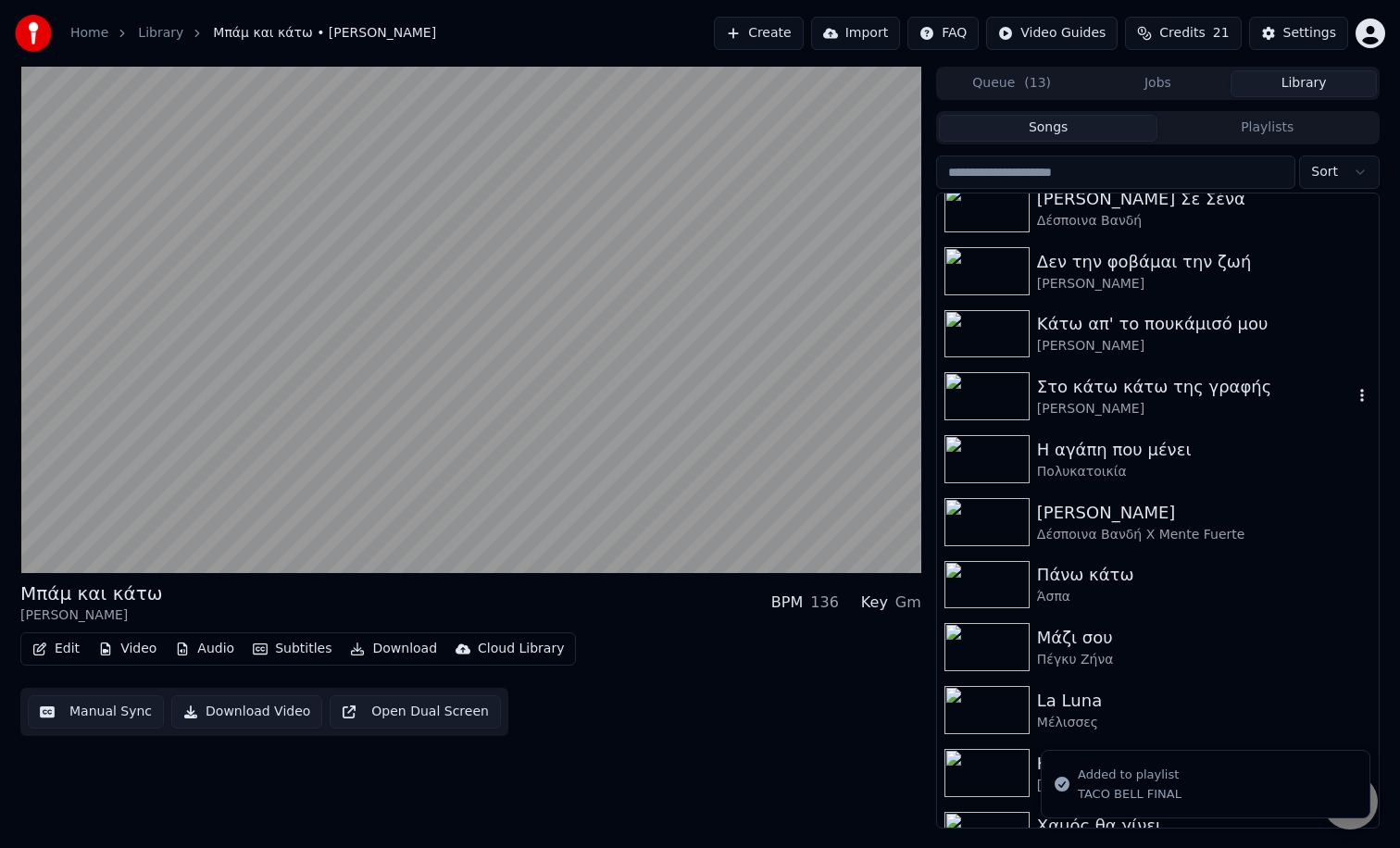
scroll to position [0, 0]
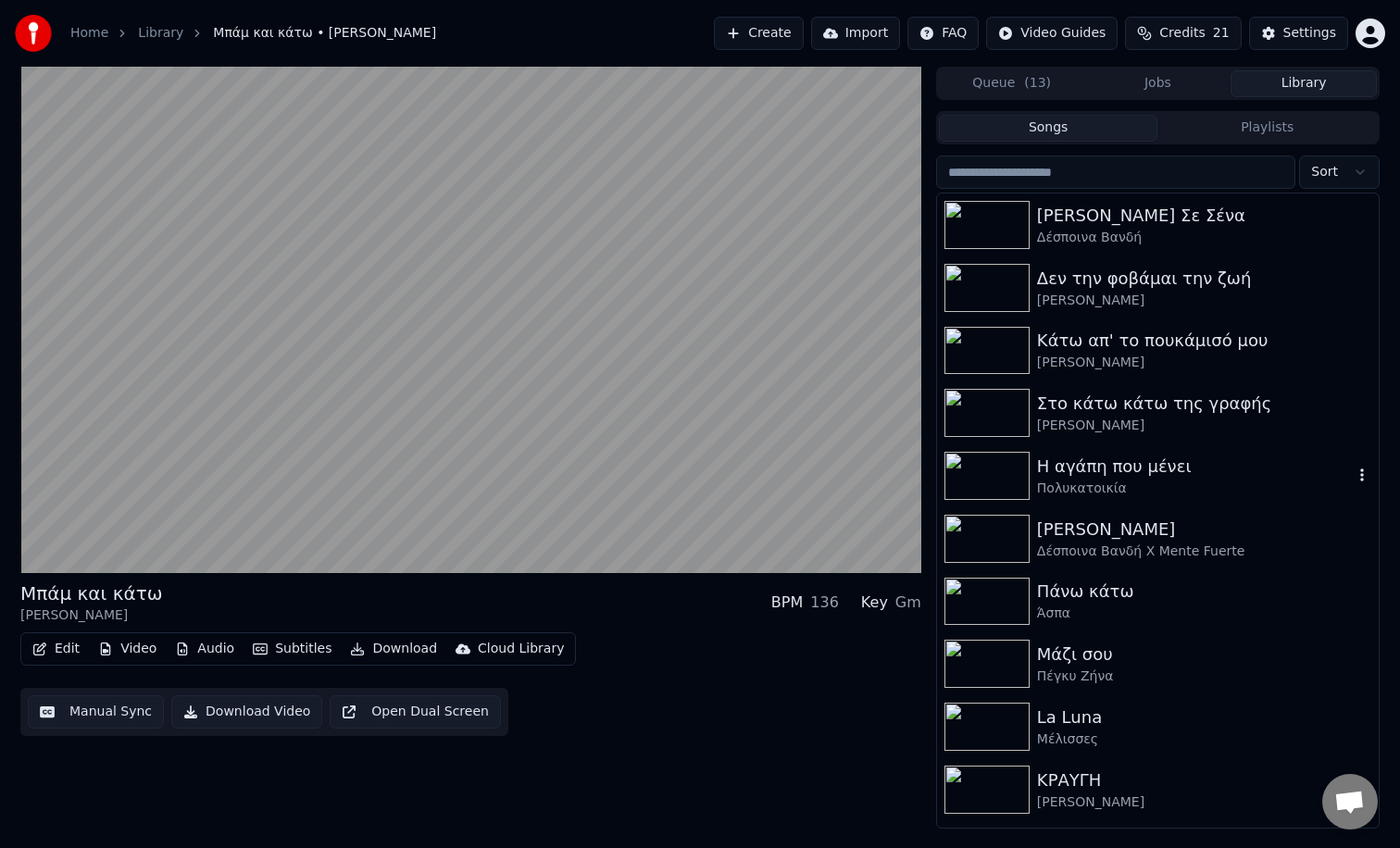
click at [1362, 472] on icon "button" at bounding box center [1362, 475] width 18 height 15
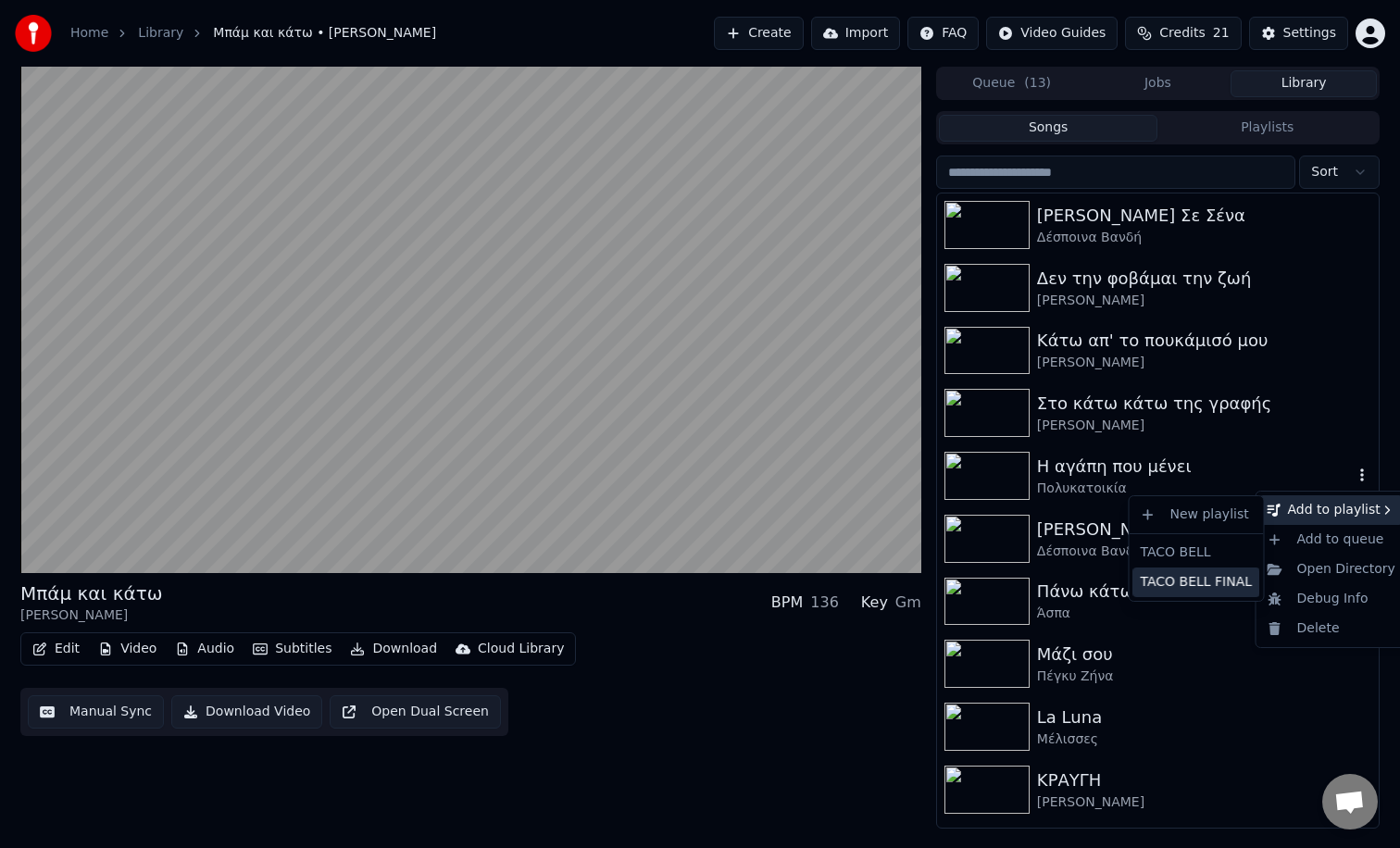
click at [1202, 577] on div "TACO BELL FINAL" at bounding box center [1197, 582] width 127 height 30
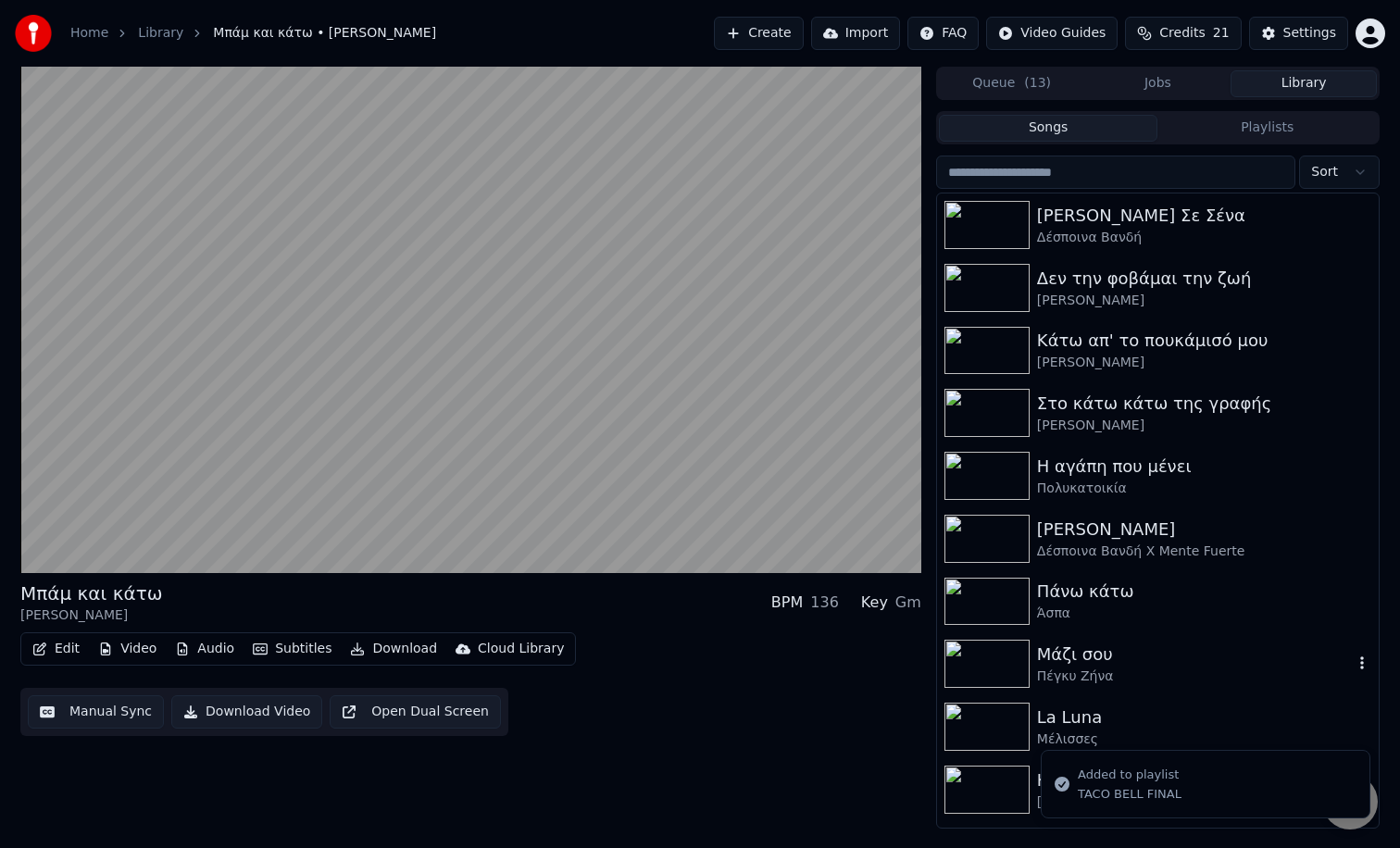
click at [1362, 656] on icon "button" at bounding box center [1362, 663] width 18 height 15
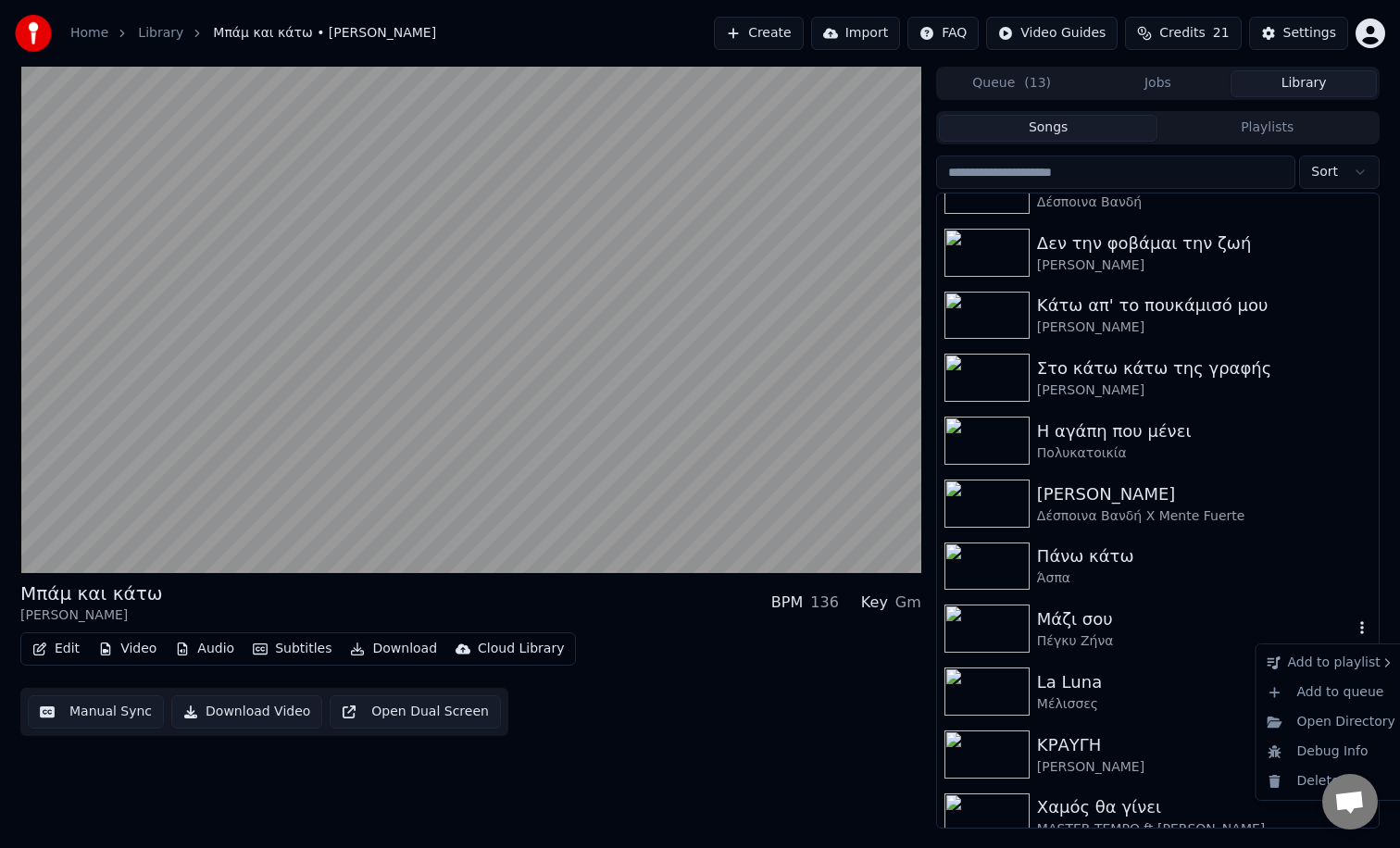
click at [1360, 628] on icon "button" at bounding box center [1362, 628] width 18 height 15
click at [1201, 736] on div "TACO BELL FINAL" at bounding box center [1197, 734] width 127 height 30
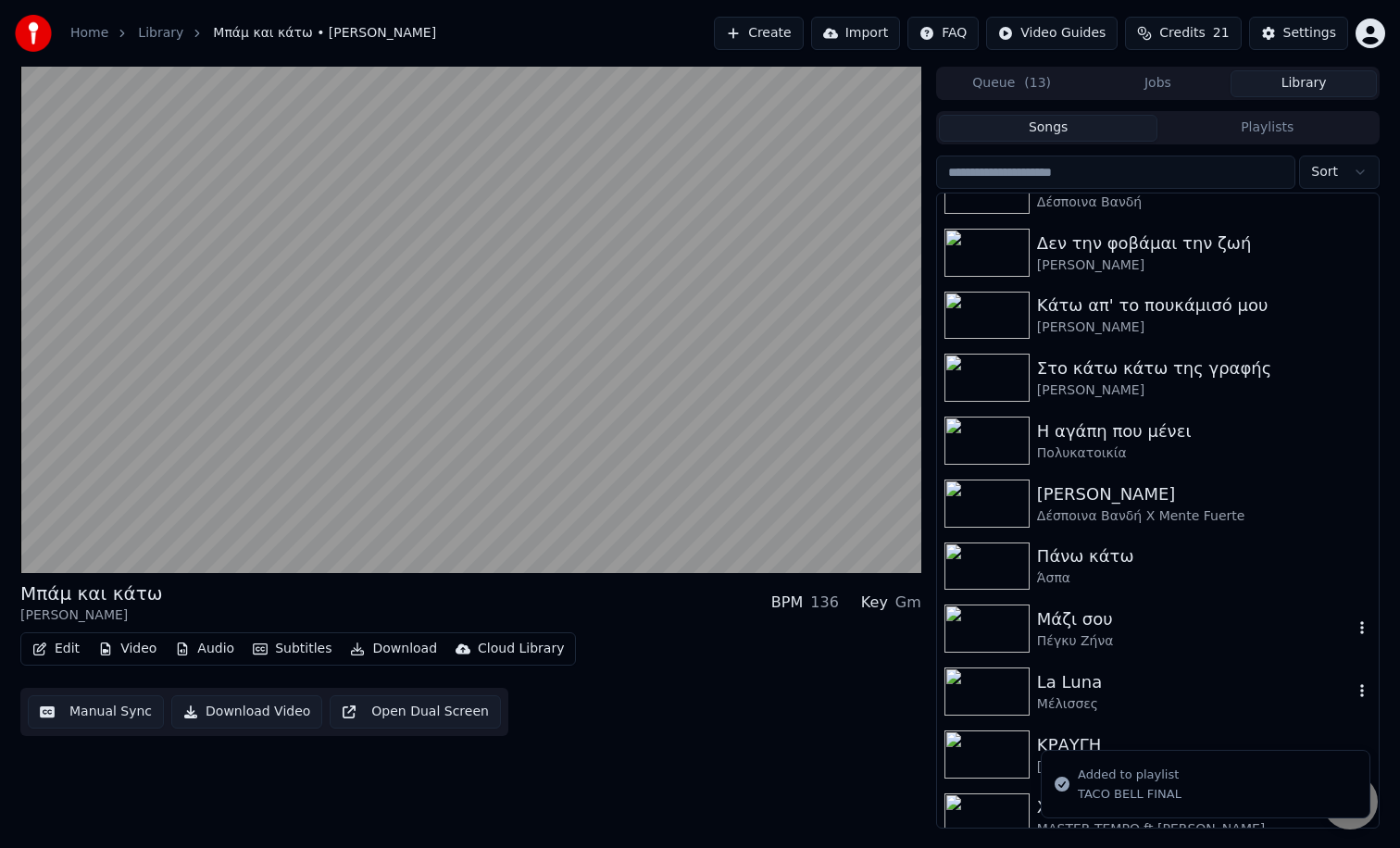
click at [1363, 689] on icon "button" at bounding box center [1362, 691] width 18 height 15
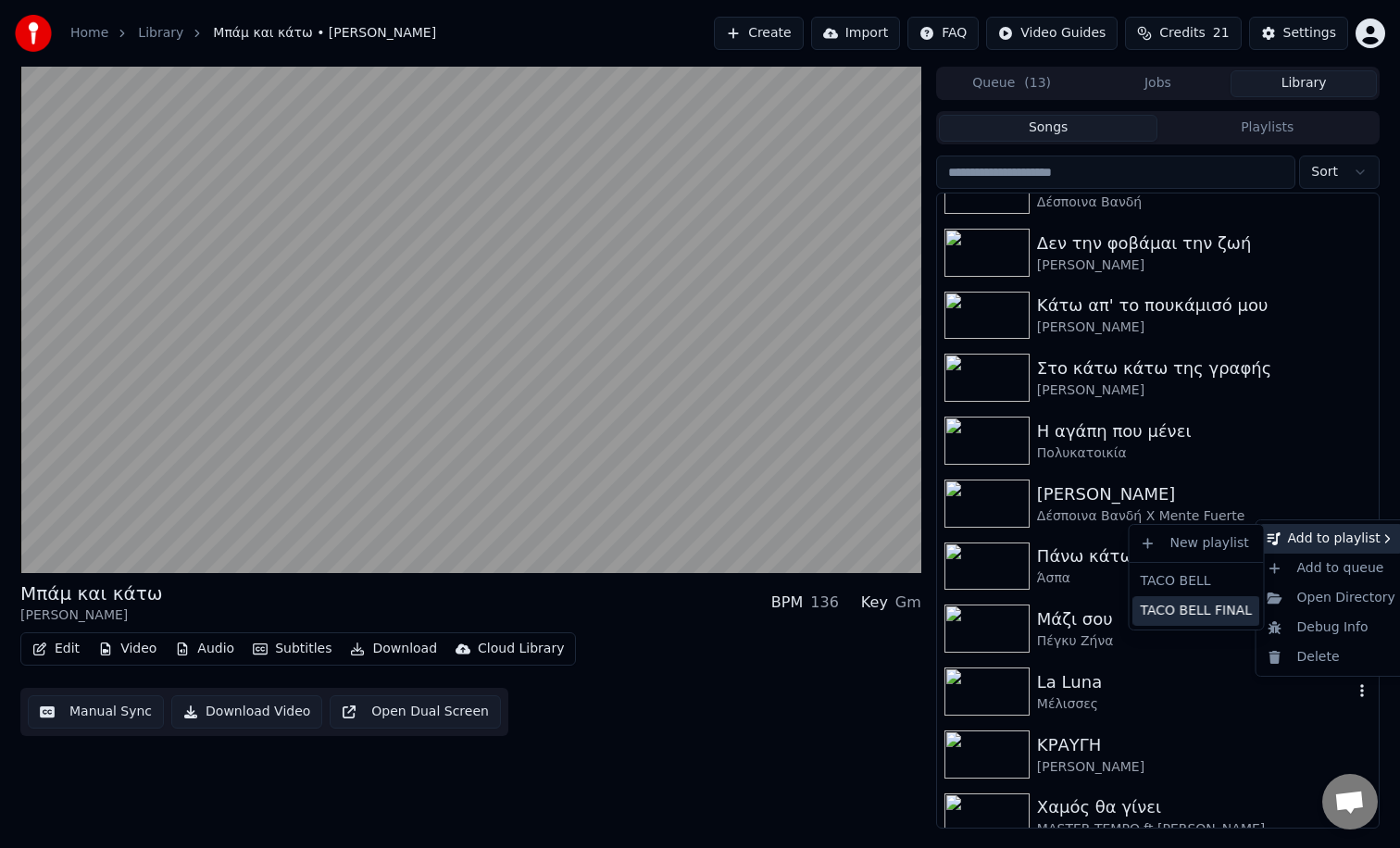
click at [1193, 607] on div "TACO BELL FINAL" at bounding box center [1197, 610] width 127 height 30
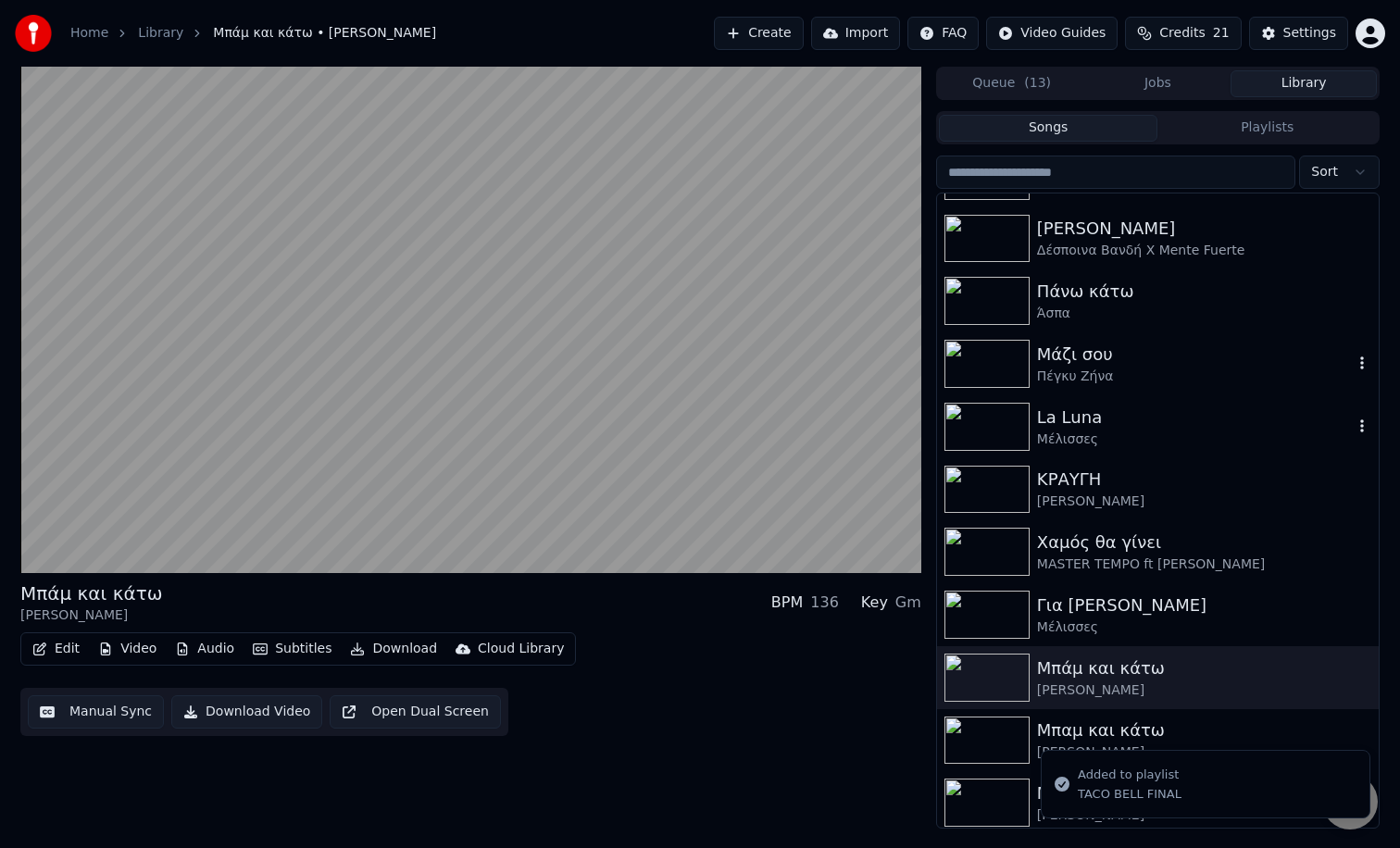
scroll to position [306, 0]
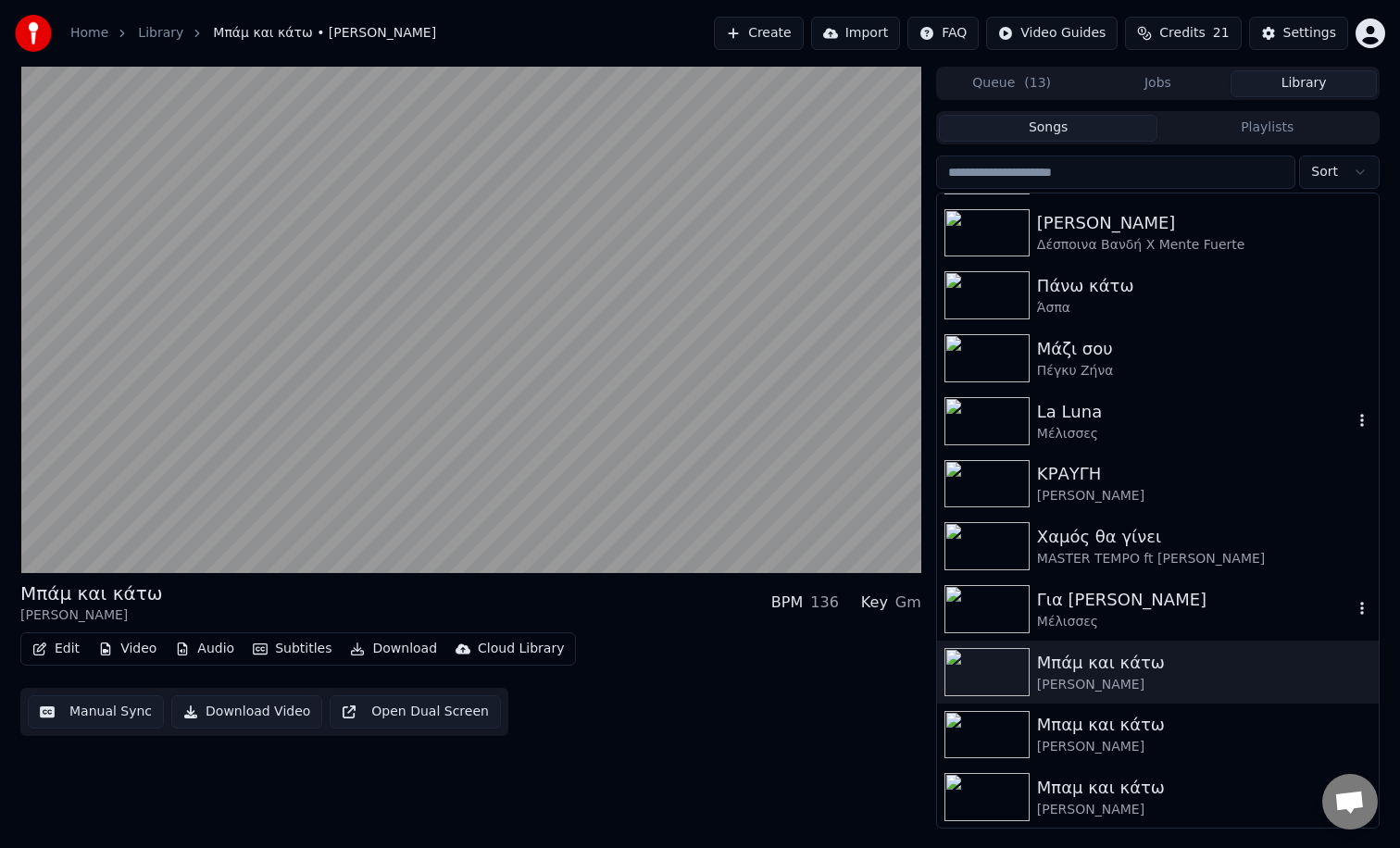
click at [1363, 606] on icon "button" at bounding box center [1363, 609] width 4 height 13
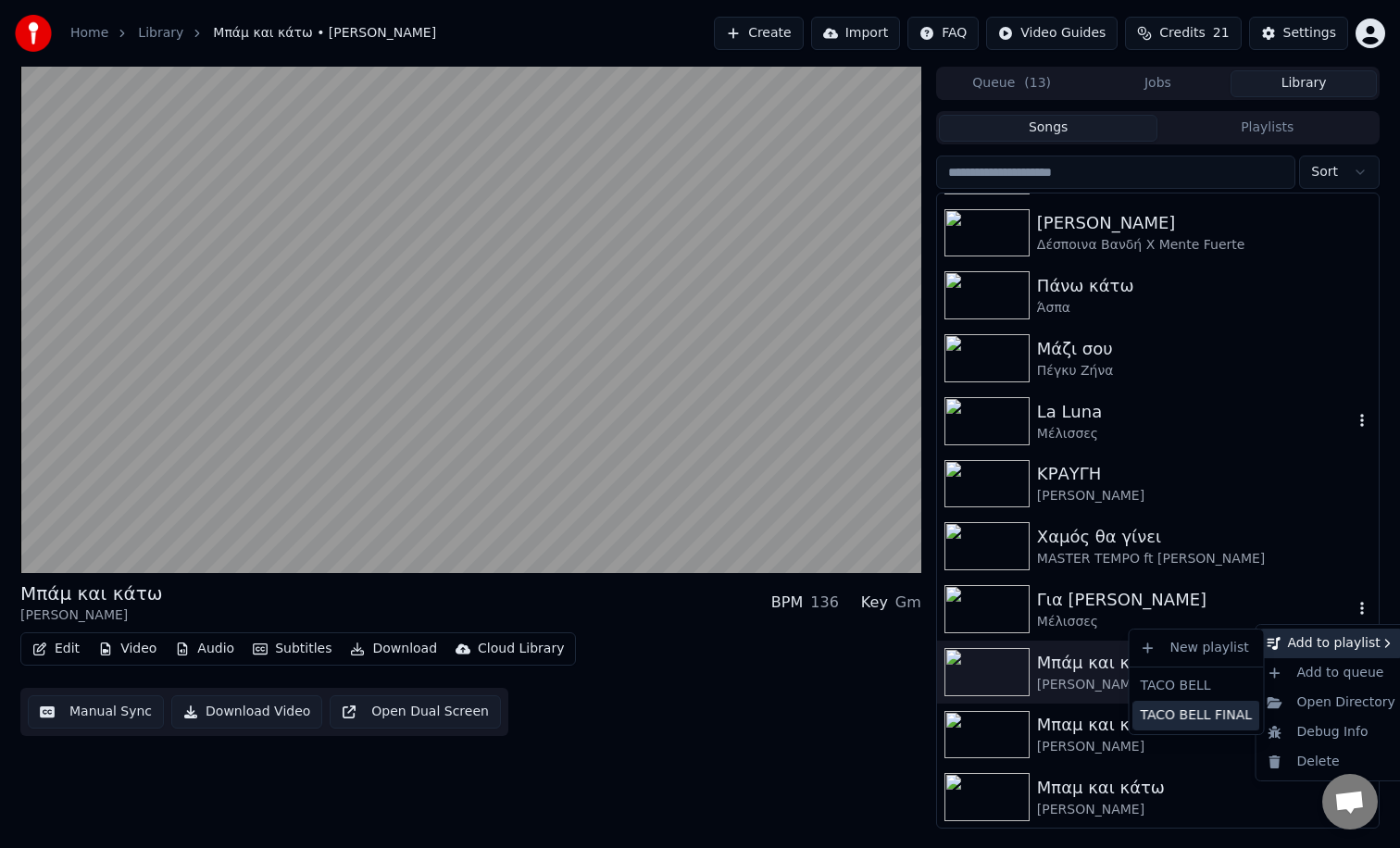
click at [1182, 710] on div "TACO BELL FINAL" at bounding box center [1197, 715] width 127 height 30
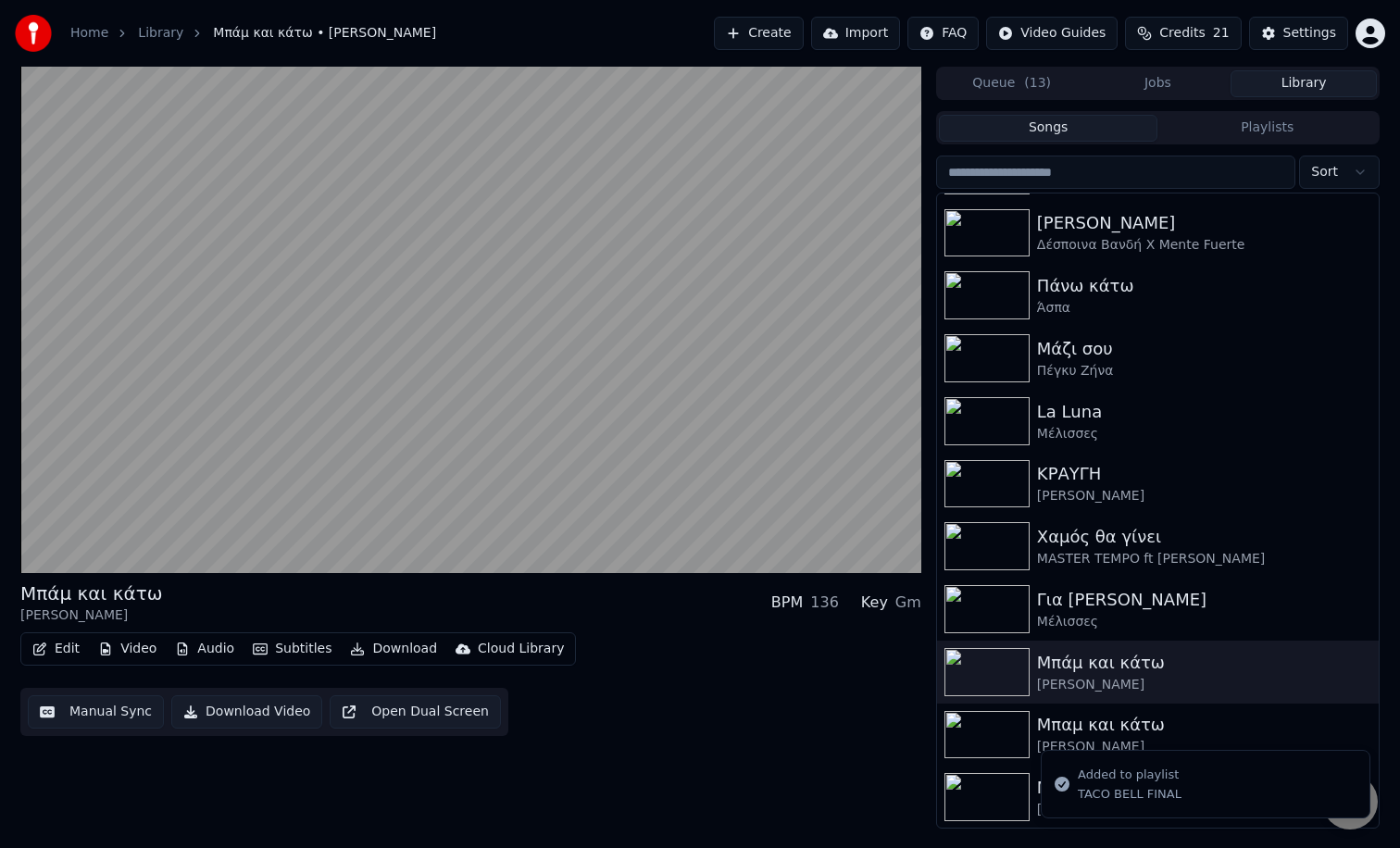
click at [1245, 119] on button "Playlists" at bounding box center [1267, 128] width 219 height 27
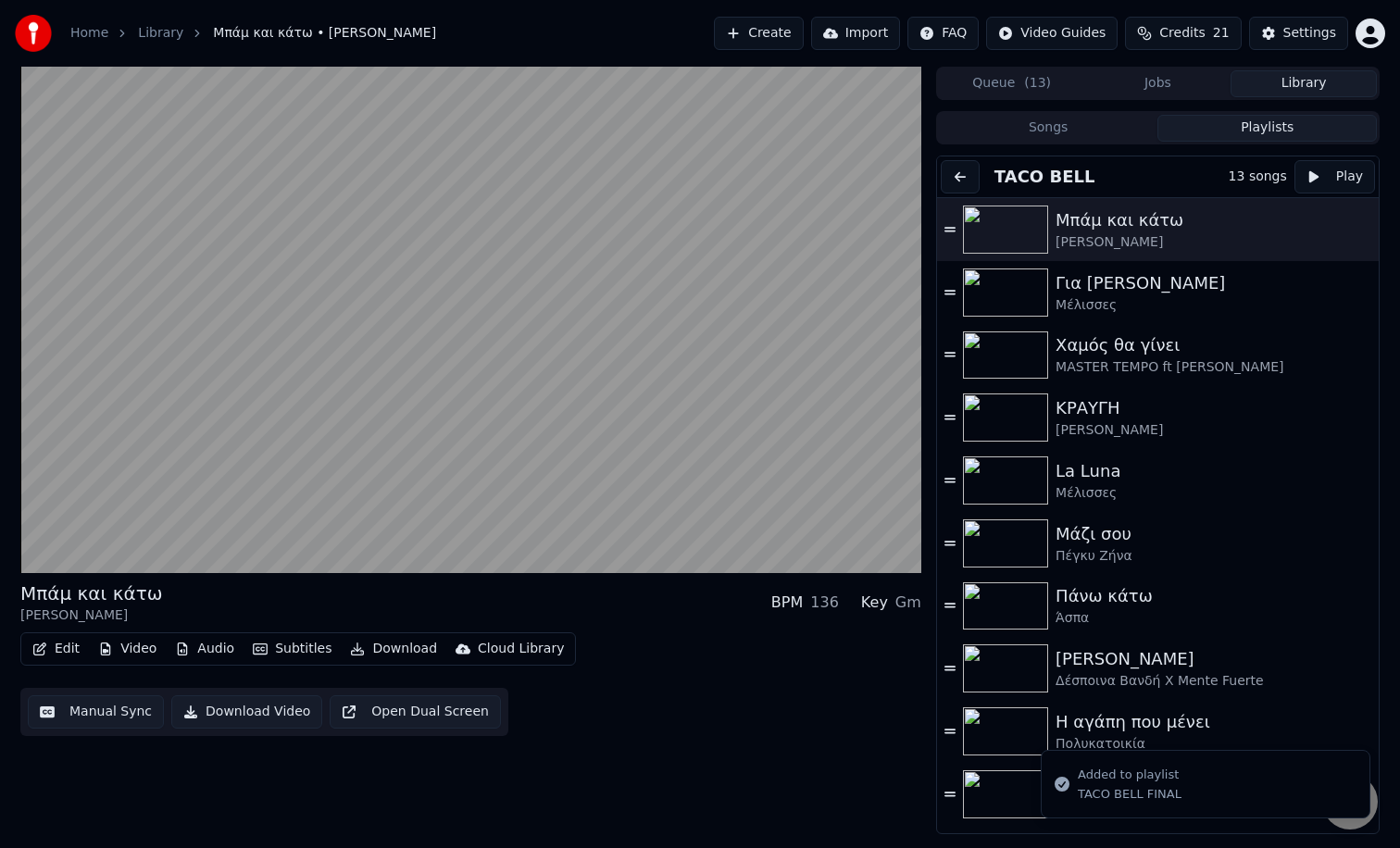
click at [1213, 112] on div "Songs Playlists" at bounding box center [1158, 127] width 444 height 33
click at [1213, 126] on button "Playlists" at bounding box center [1267, 128] width 219 height 27
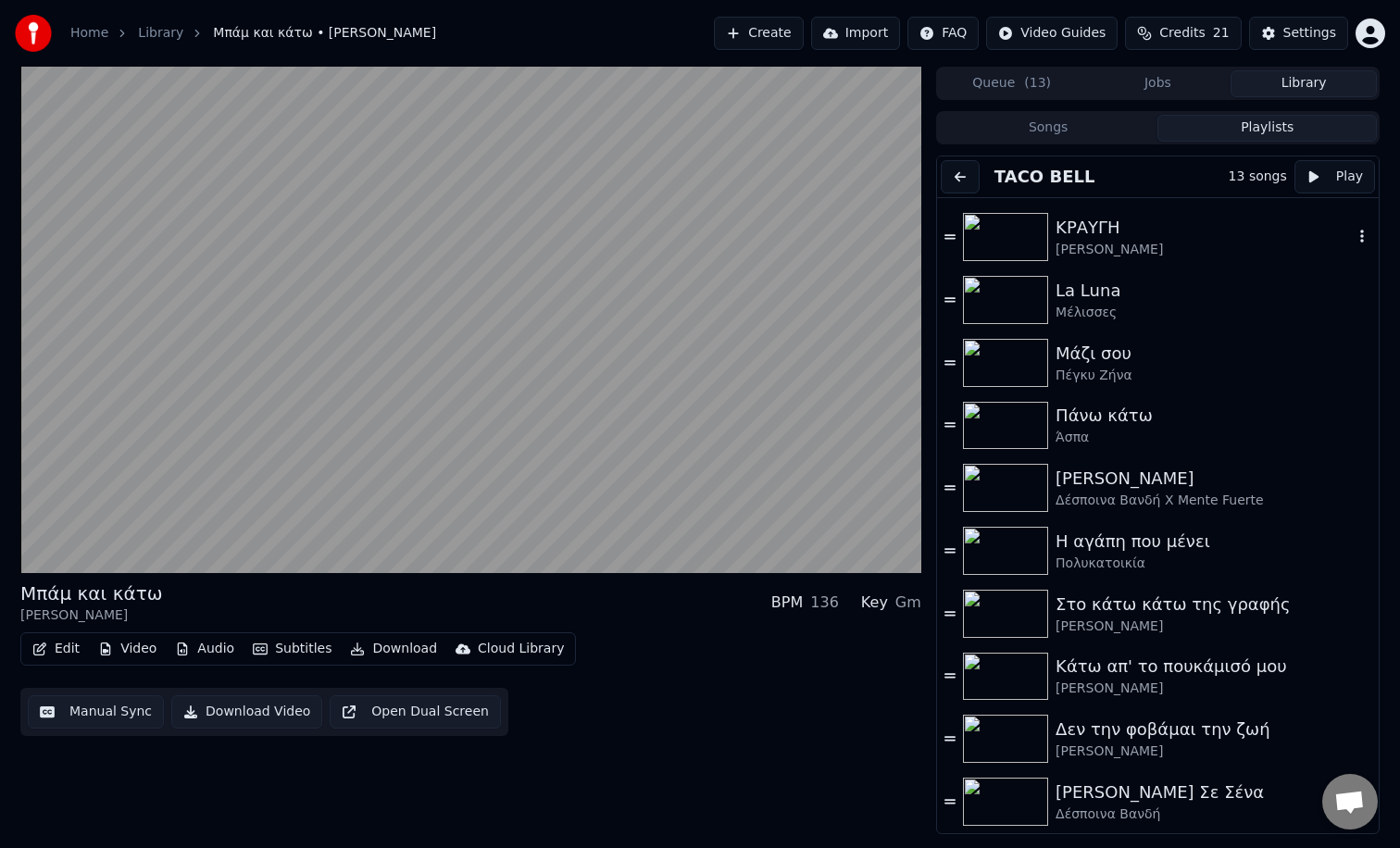
scroll to position [0, 0]
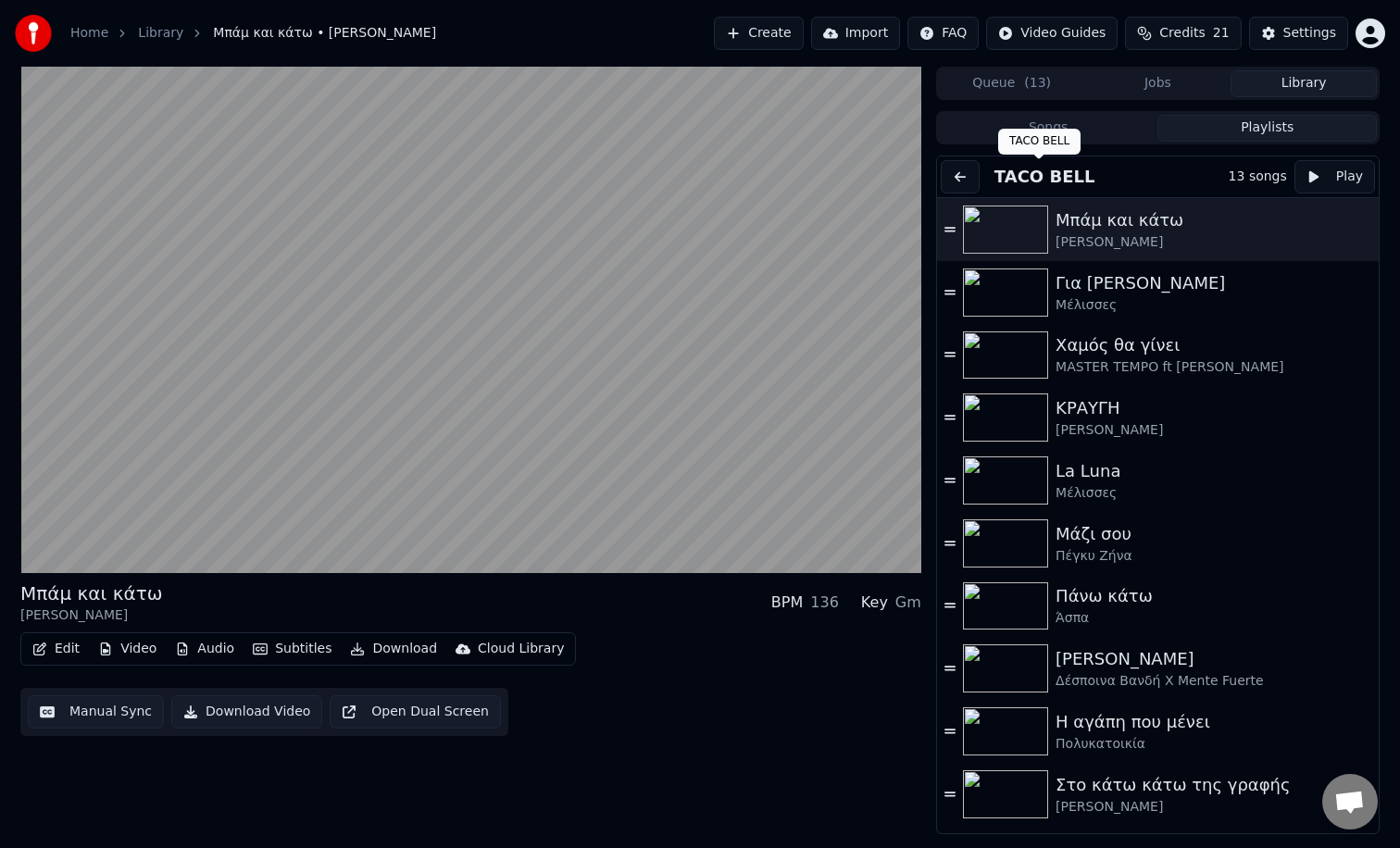
click at [976, 175] on button at bounding box center [960, 176] width 39 height 33
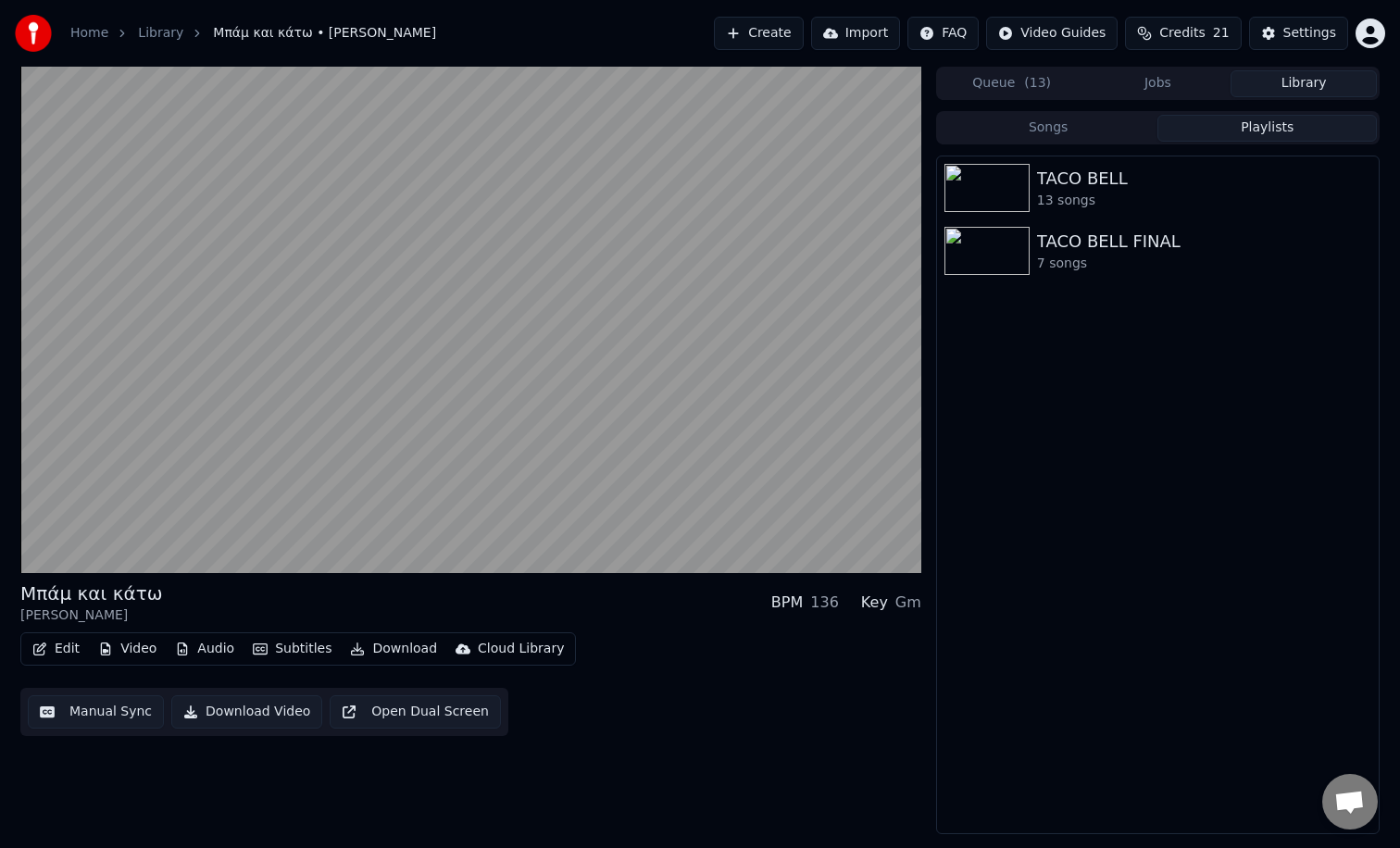
click at [1102, 264] on div "7 songs" at bounding box center [1204, 263] width 334 height 18
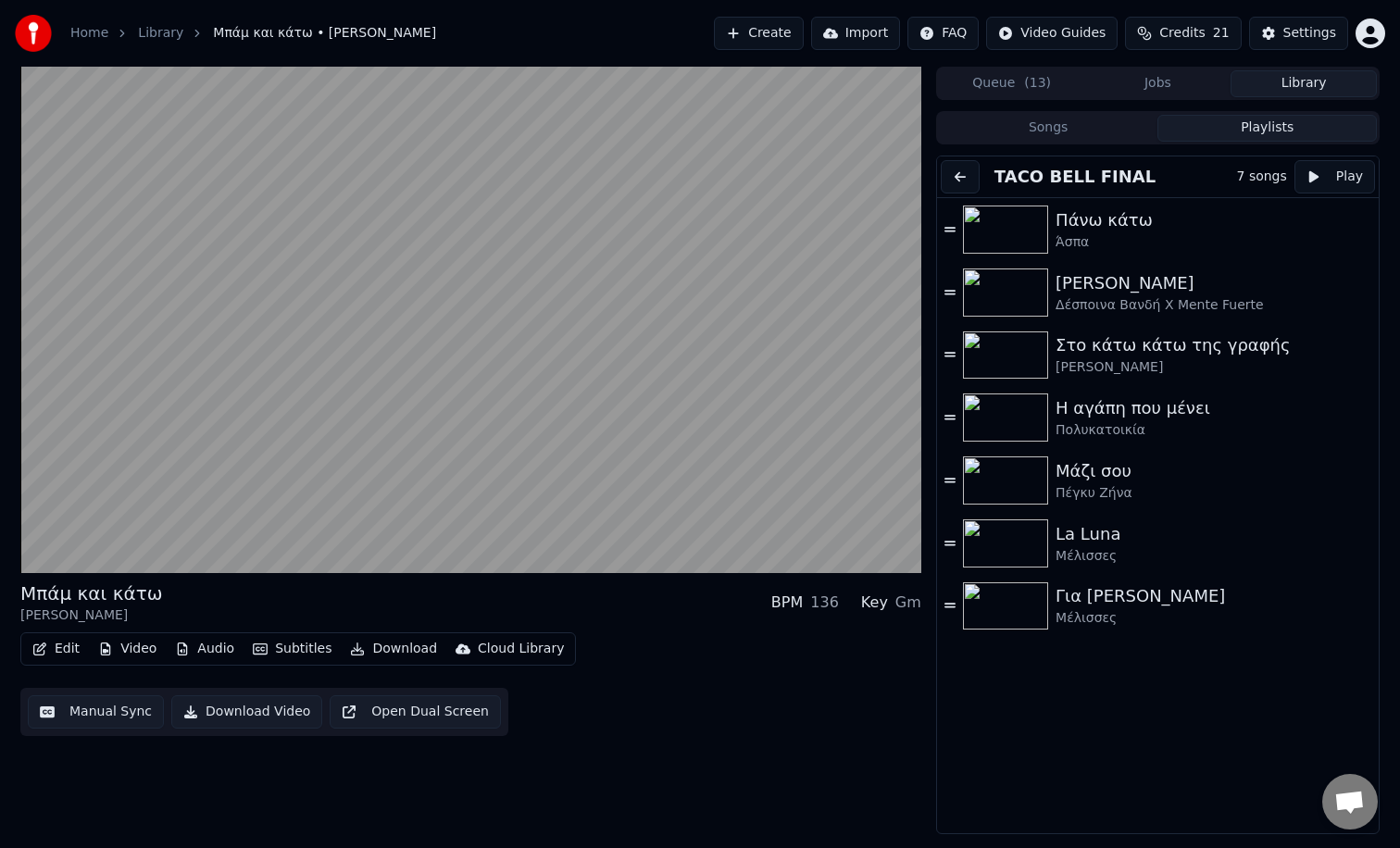
click at [955, 175] on button at bounding box center [960, 176] width 39 height 33
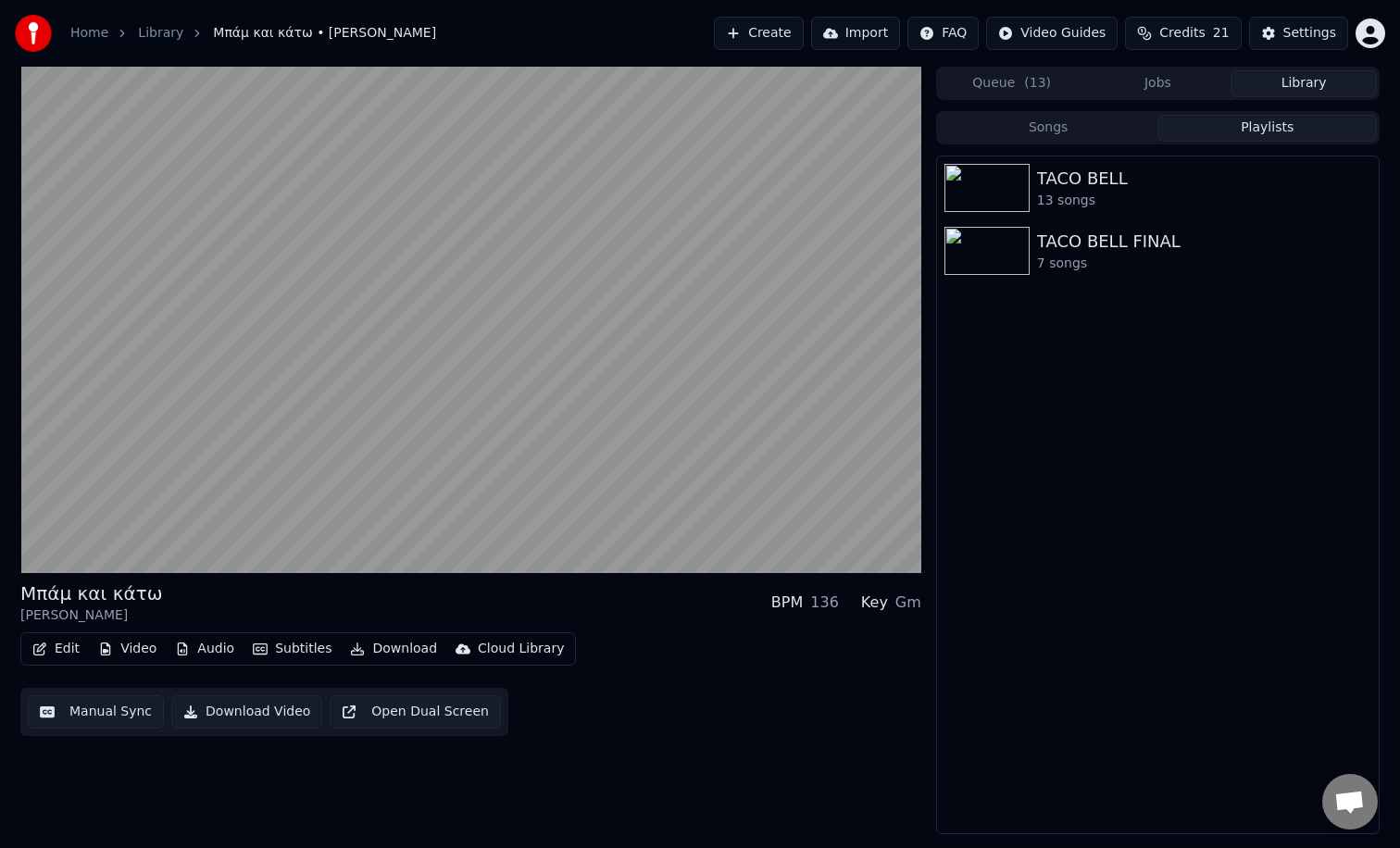
click at [1096, 141] on div "Songs Playlists" at bounding box center [1158, 127] width 444 height 33
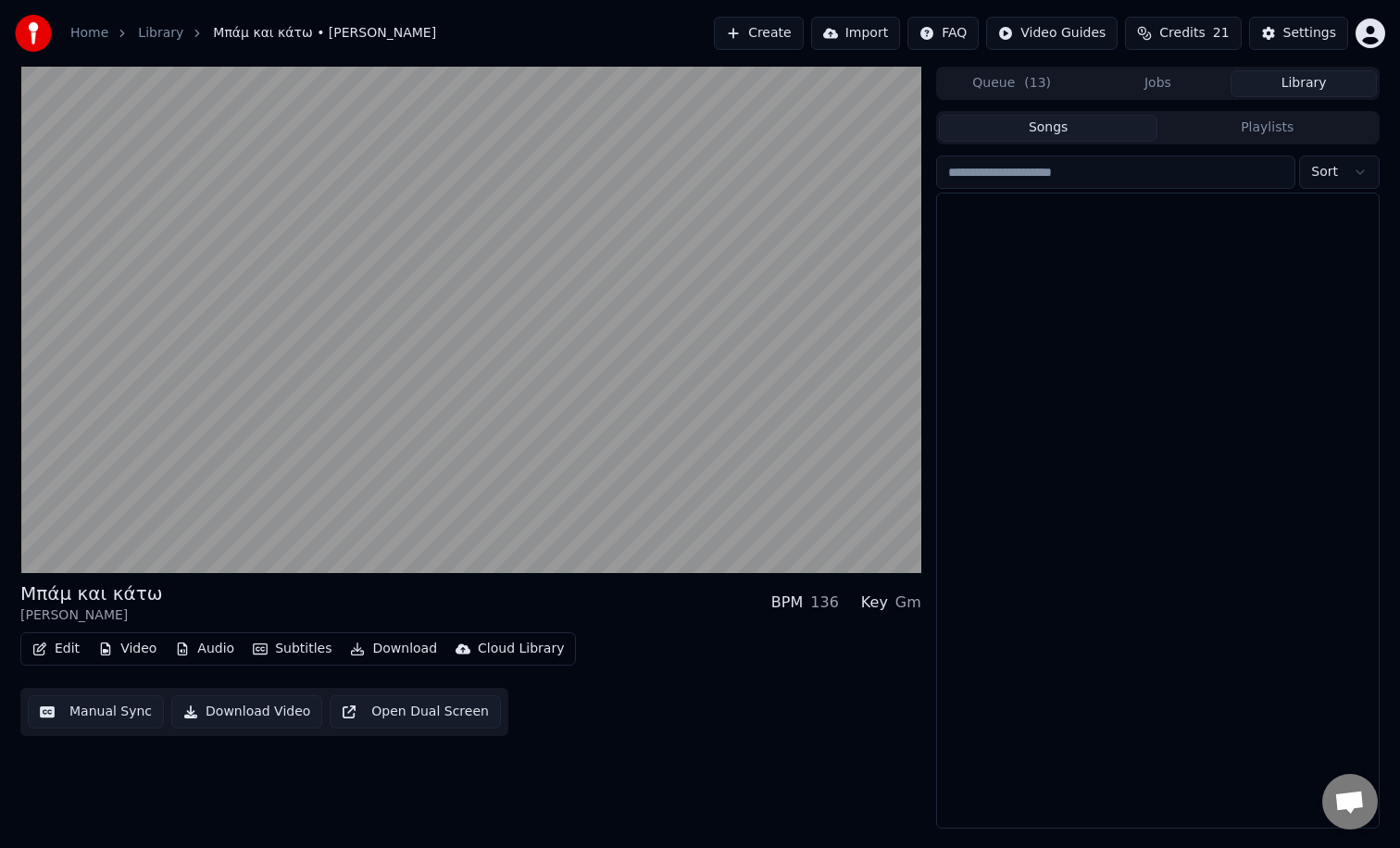
click at [1055, 130] on button "Songs" at bounding box center [1049, 128] width 219 height 27
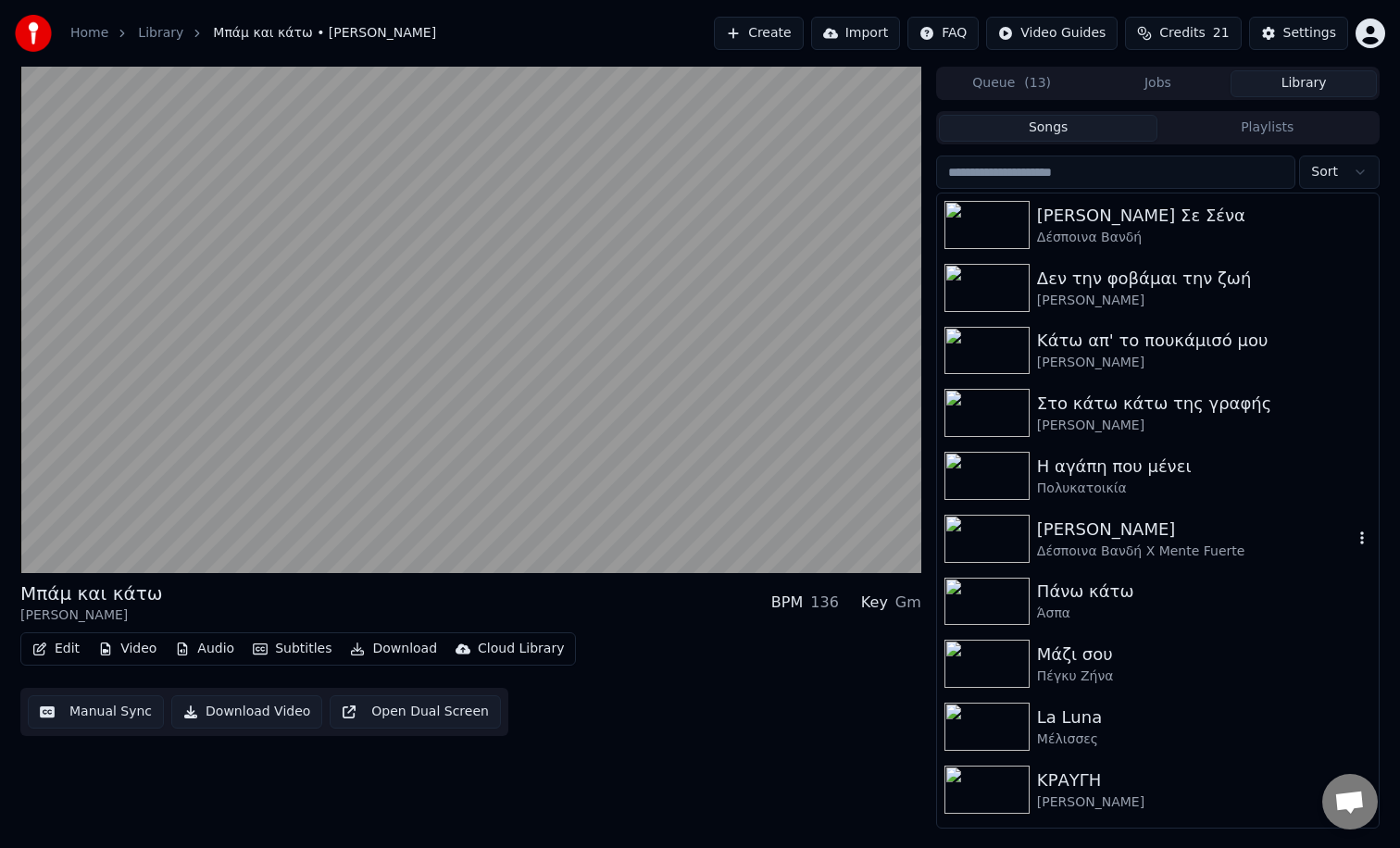
scroll to position [307, 0]
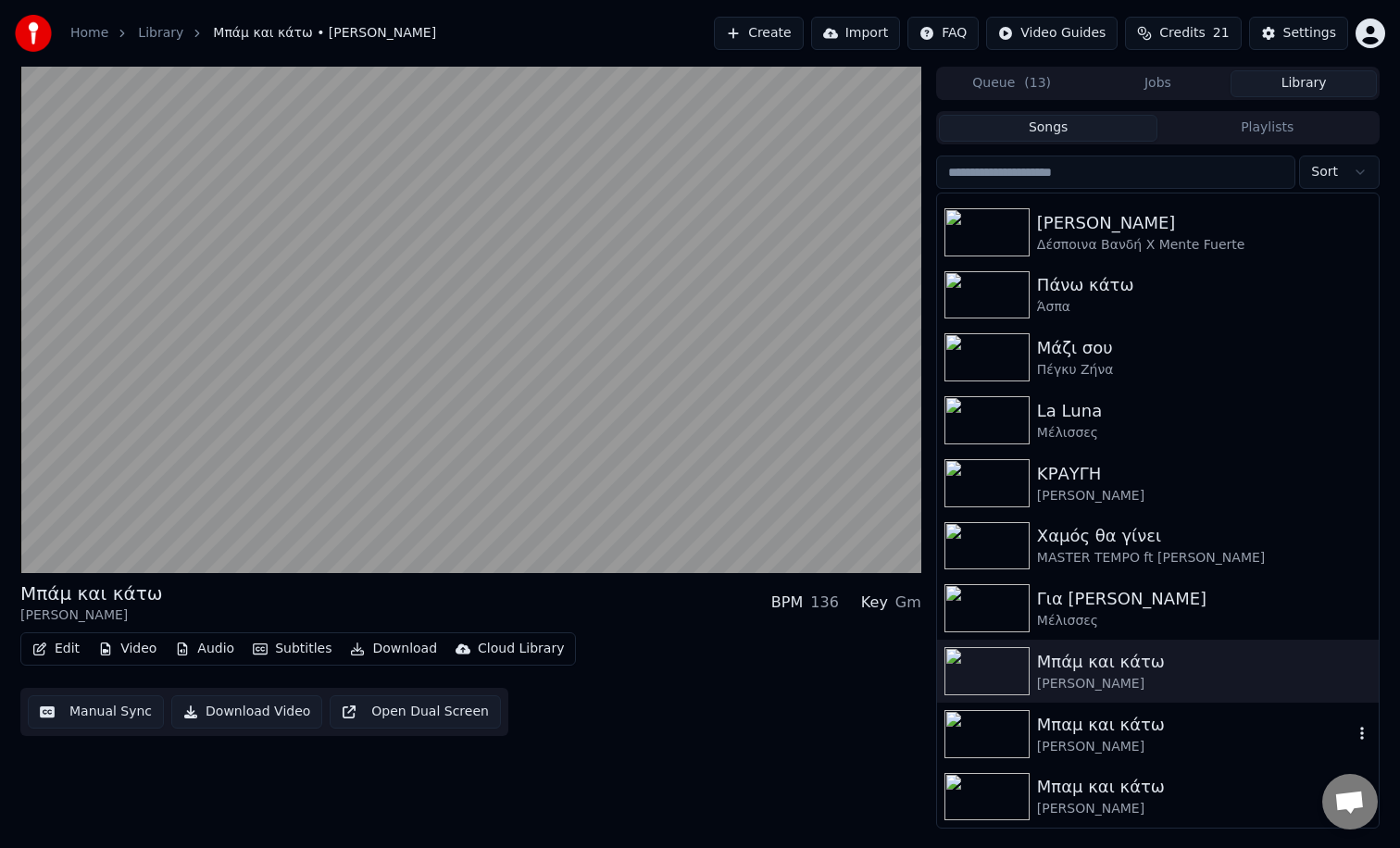
click at [1128, 752] on div "[PERSON_NAME]" at bounding box center [1195, 746] width 316 height 18
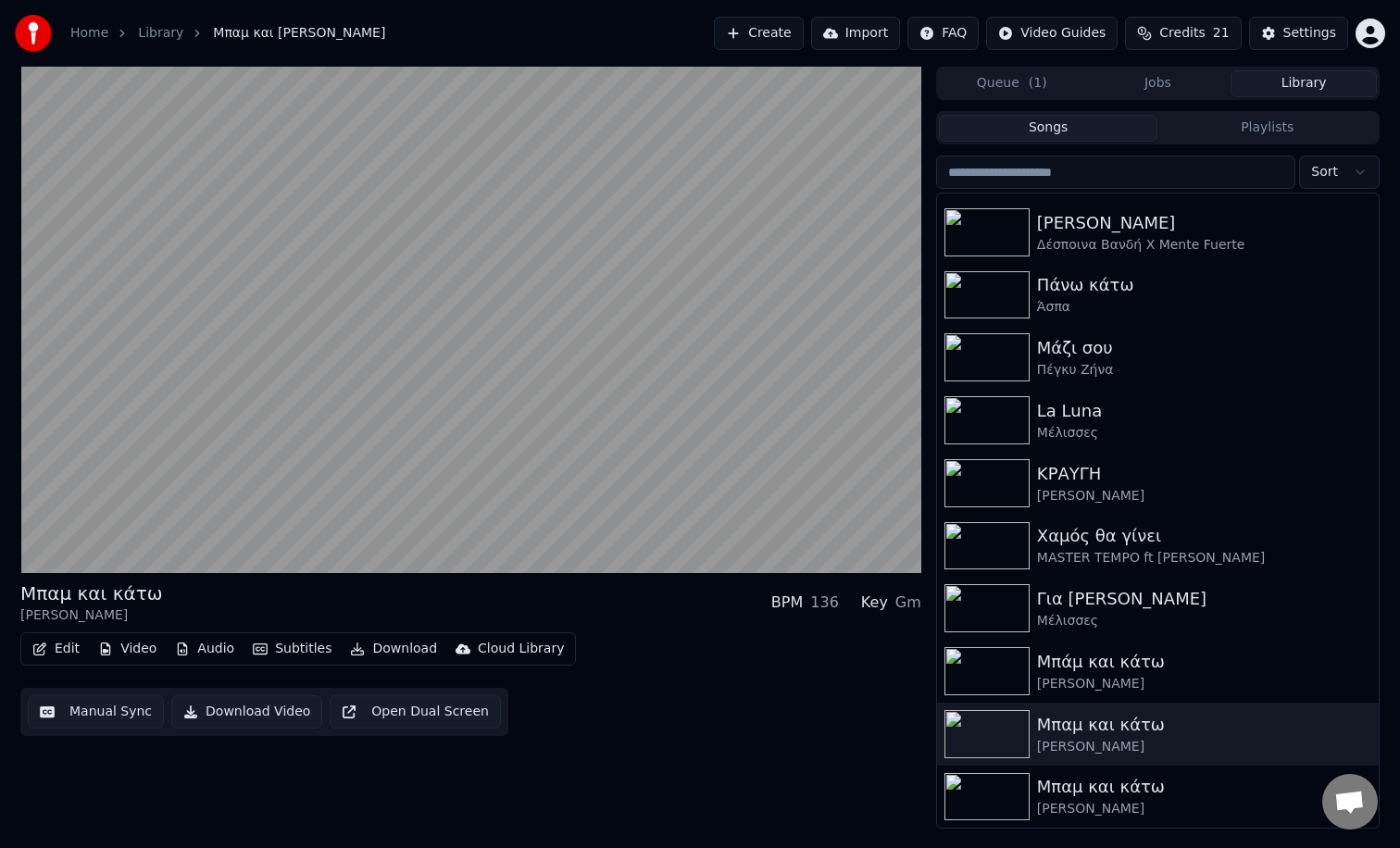
click at [1101, 788] on div "Μπαμ και κάτω" at bounding box center [1195, 786] width 316 height 26
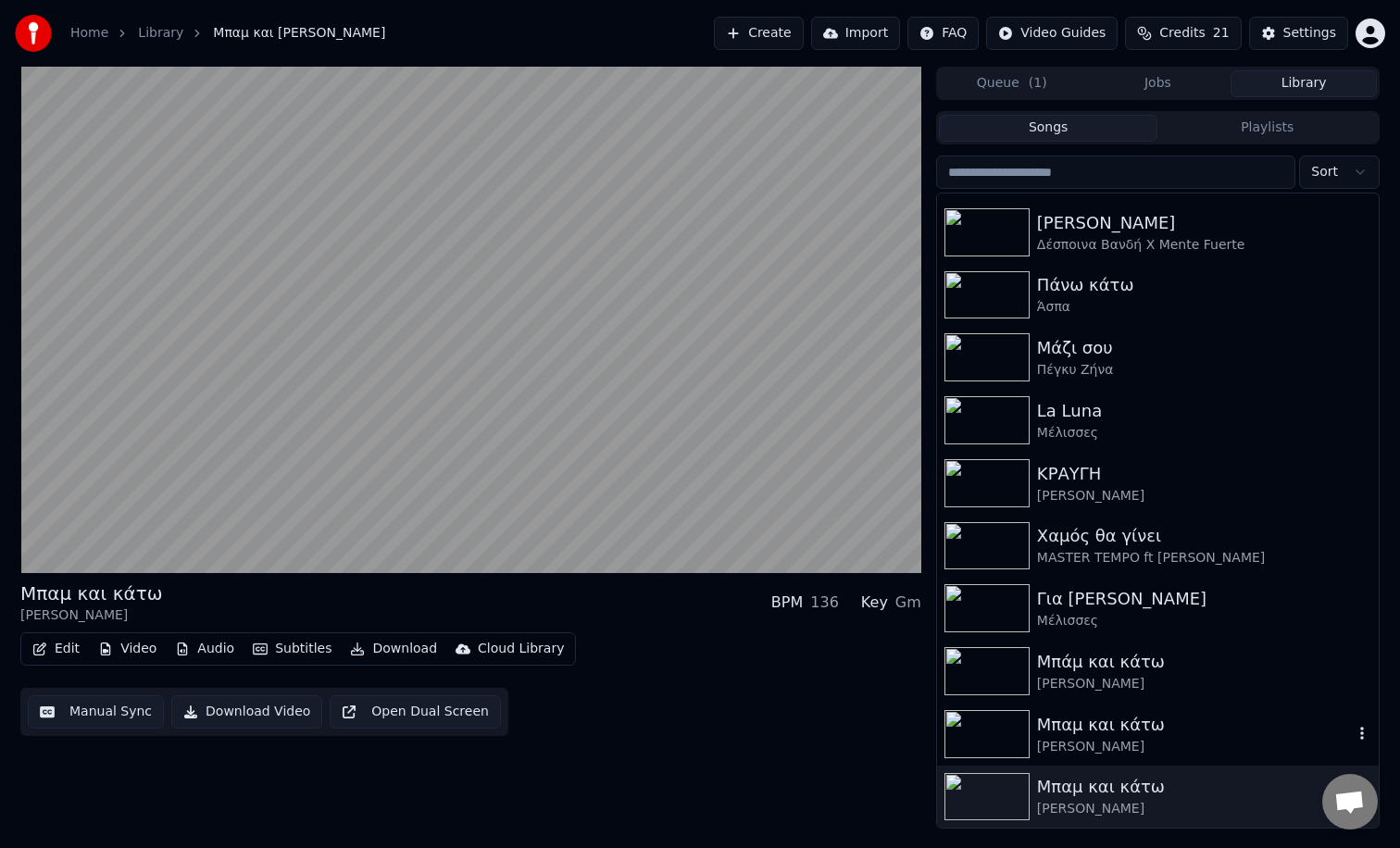
click at [1345, 732] on div "Μπαμ και κάτω" at bounding box center [1195, 724] width 316 height 26
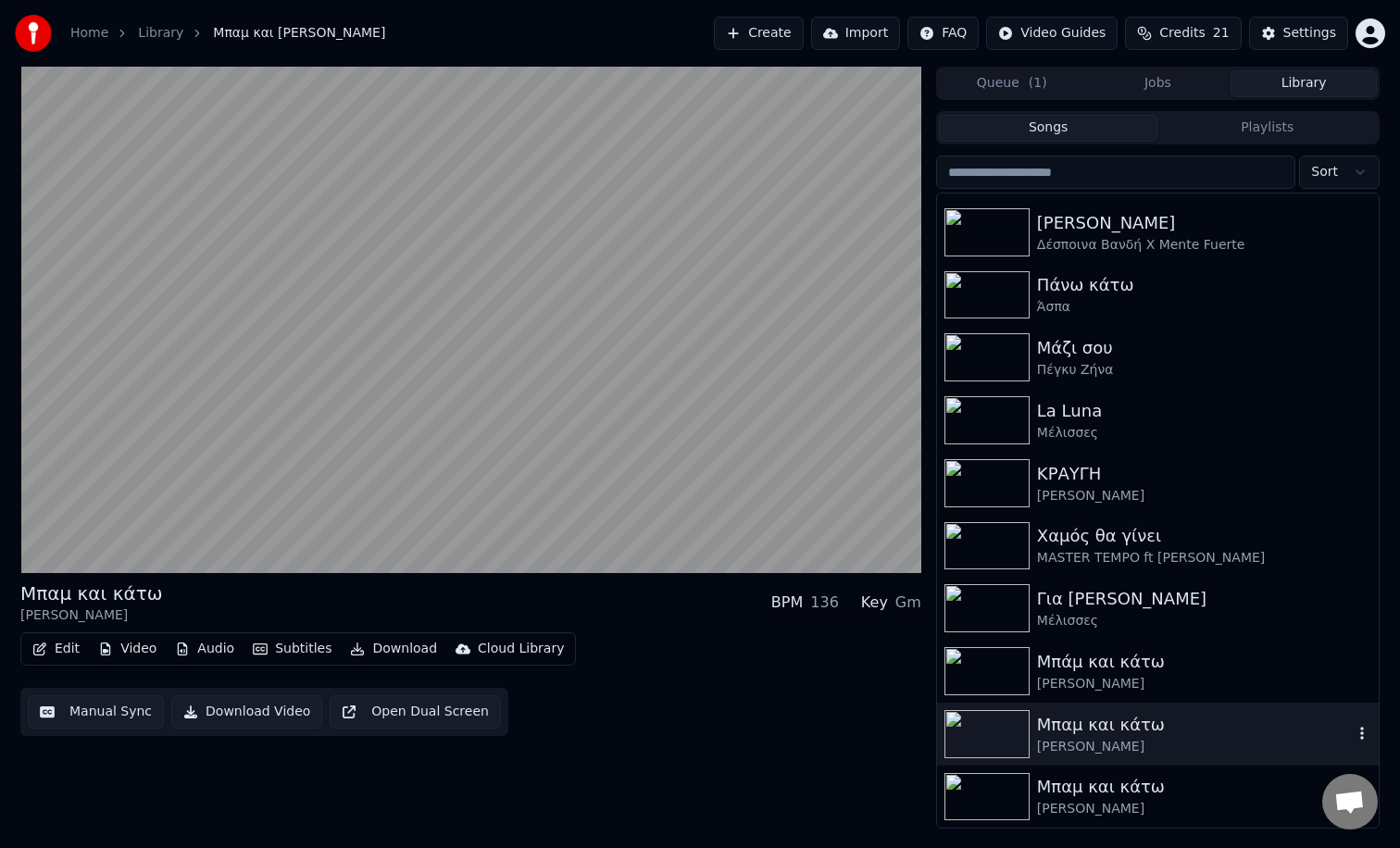
click at [1363, 733] on icon "button" at bounding box center [1363, 734] width 4 height 13
click at [1343, 702] on div "Delete" at bounding box center [1331, 698] width 142 height 30
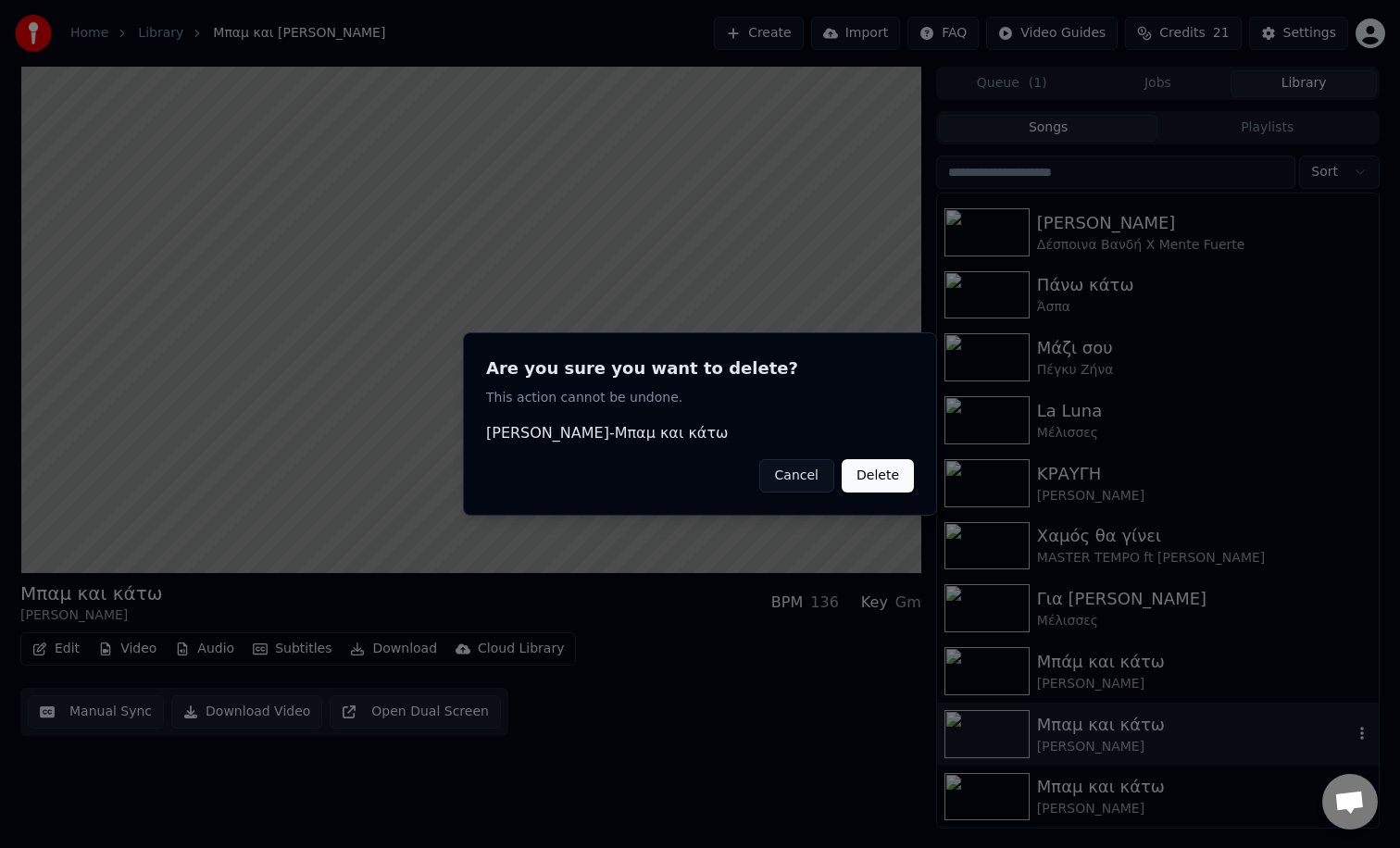
click at [883, 486] on button "Delete" at bounding box center [878, 475] width 73 height 33
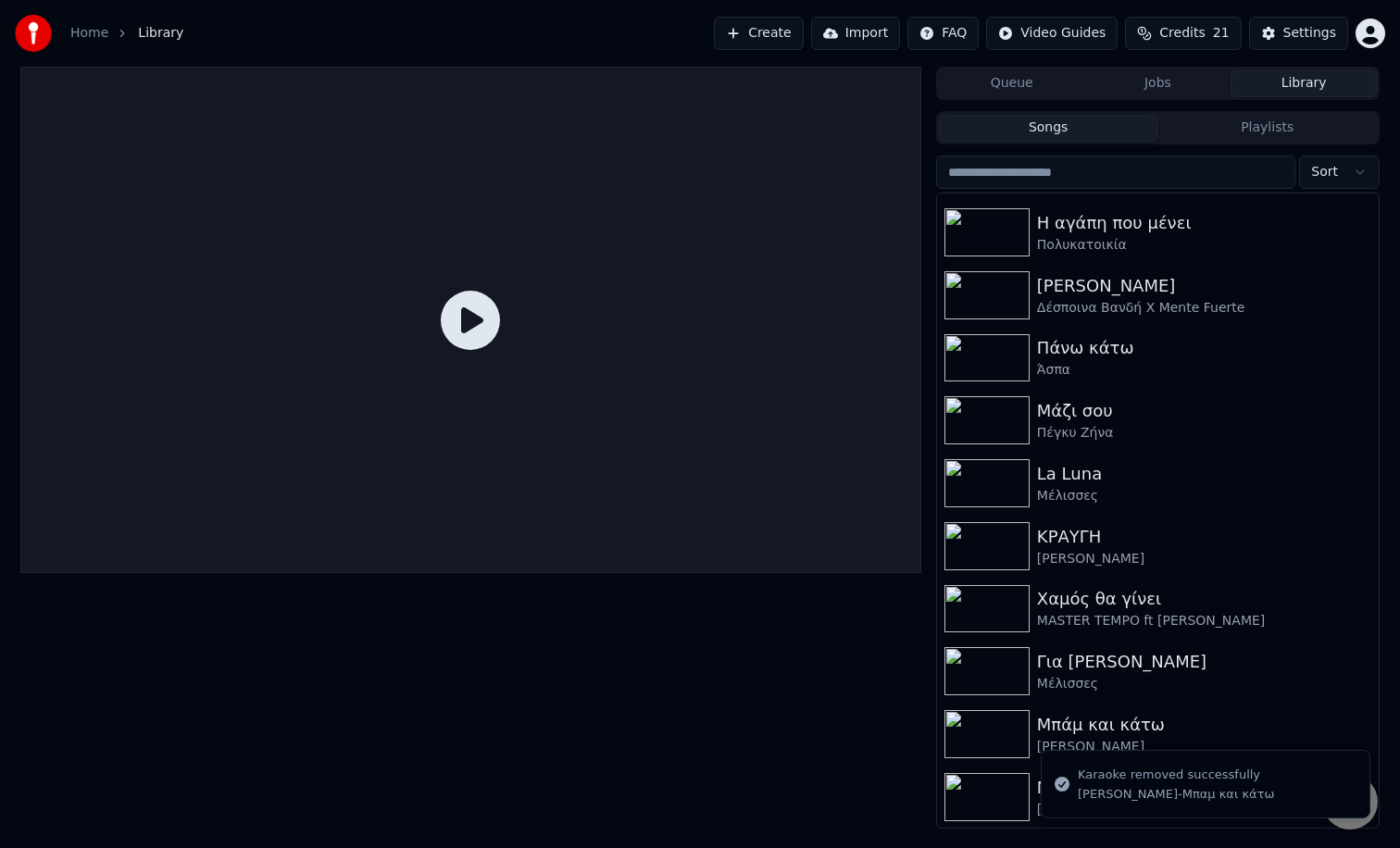
click at [1145, 750] on li "Karaoke removed successfully Λάμπης Λιβιεράτος-Μπαμ και κάτω" at bounding box center [1205, 784] width 329 height 69
click at [972, 723] on img at bounding box center [987, 734] width 85 height 48
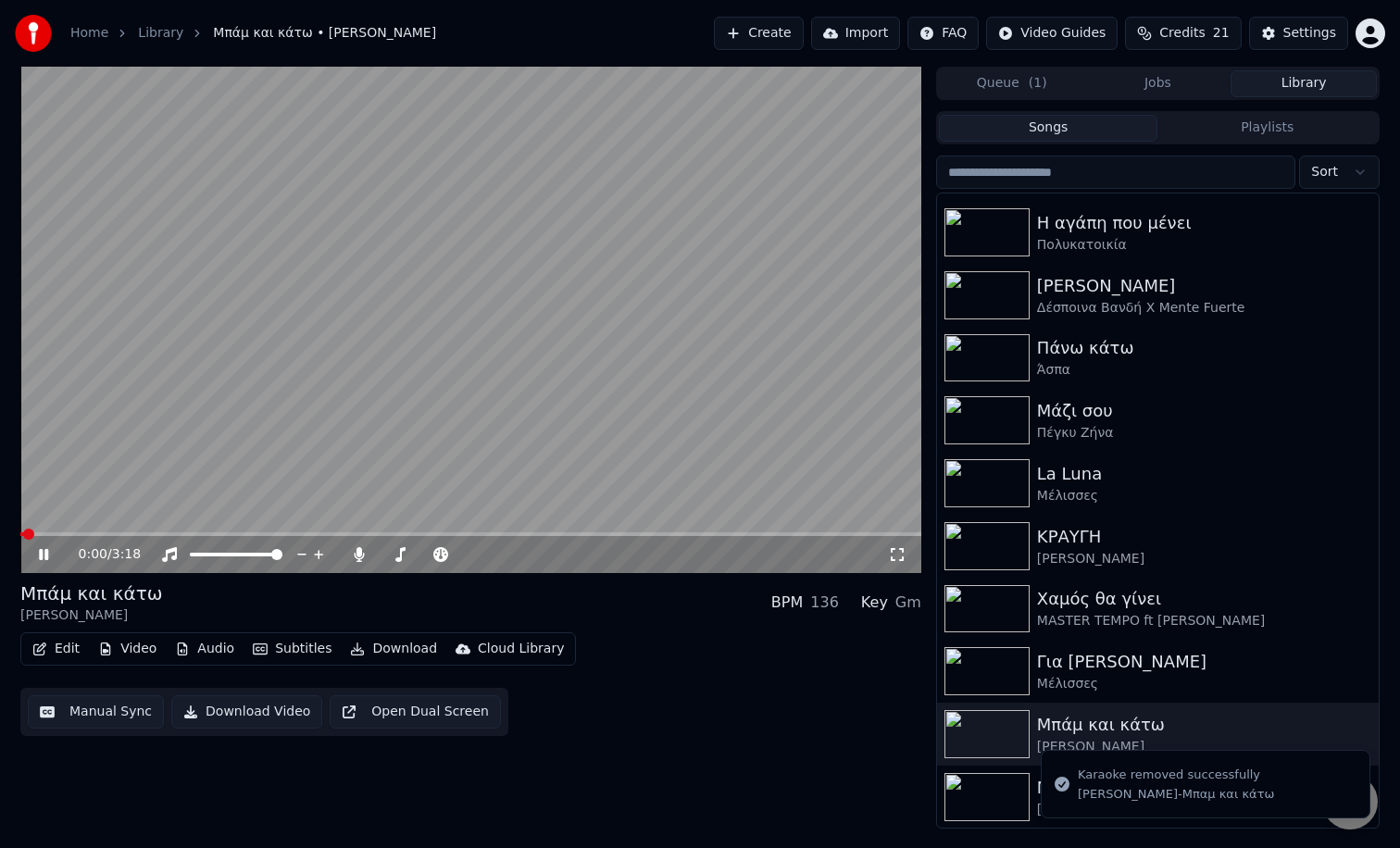
click at [996, 796] on img at bounding box center [987, 796] width 85 height 48
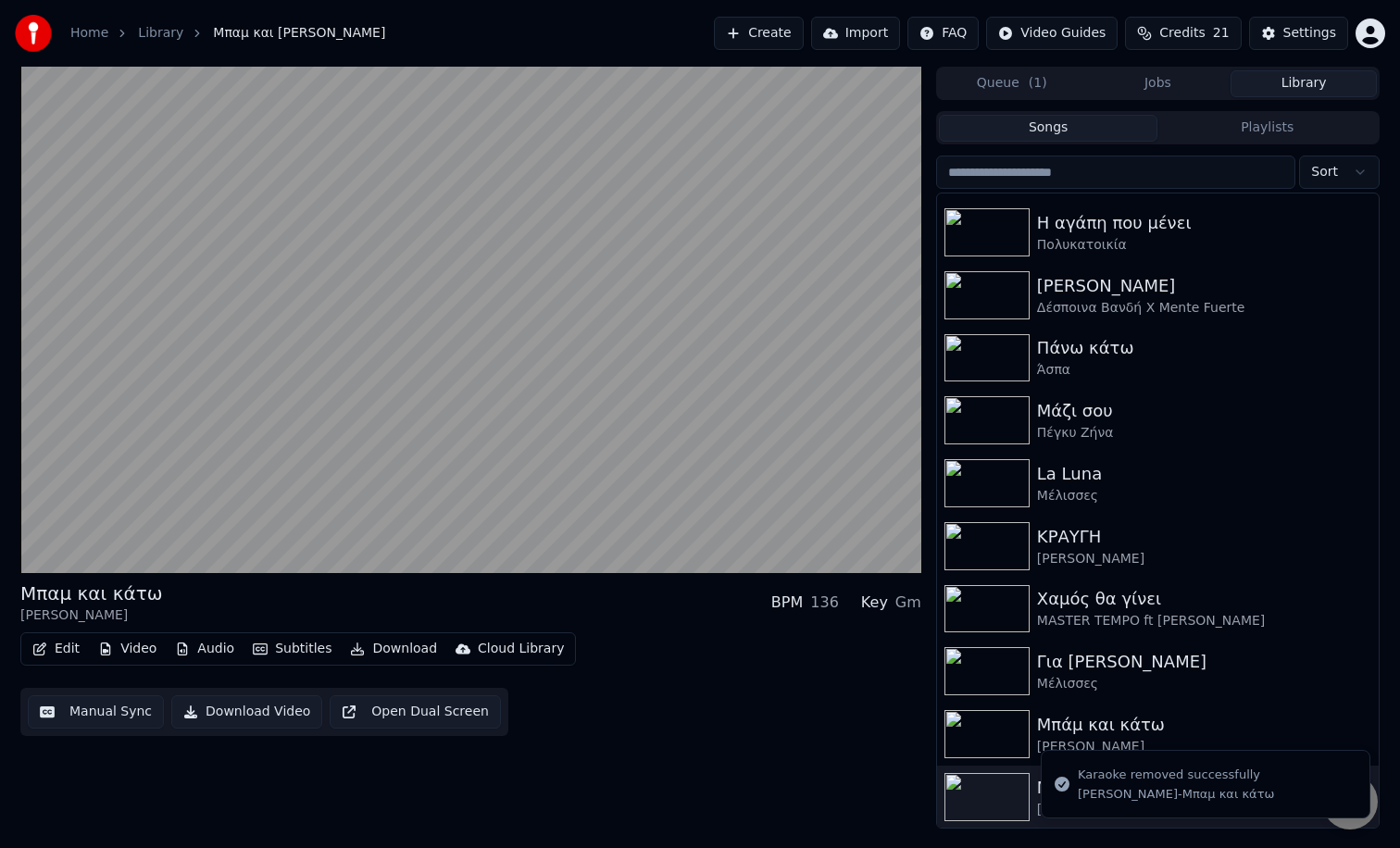
click at [1174, 800] on div "Λάμπης Λιβιεράτος-Μπαμ και κάτω" at bounding box center [1177, 794] width 197 height 16
click at [1097, 765] on li "Karaoke removed successfully Λάμπης Λιβιεράτος-Μπαμ και κάτω" at bounding box center [1205, 784] width 329 height 69
click at [1132, 729] on div "Μπάμ και κάτω" at bounding box center [1195, 724] width 316 height 26
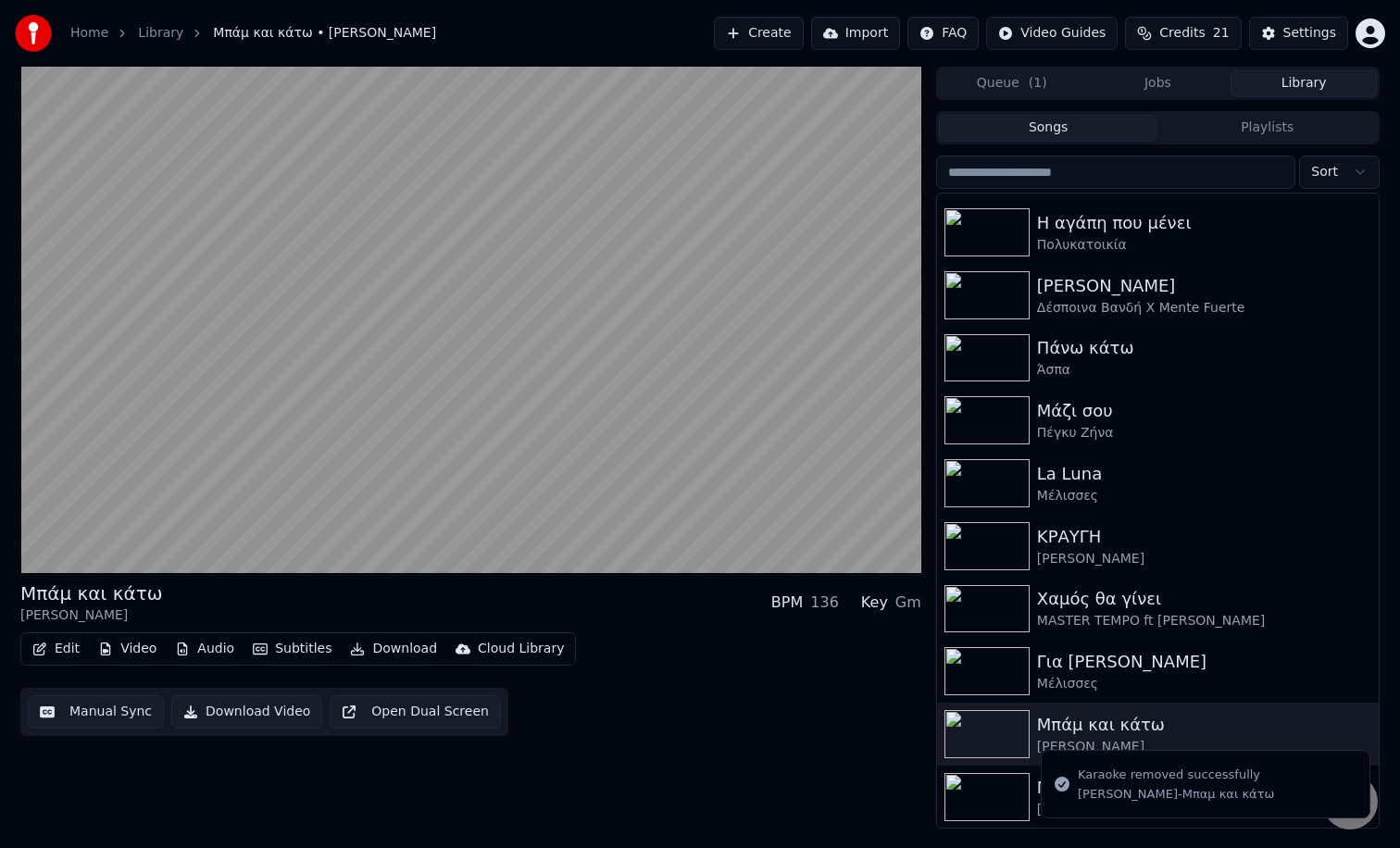
click at [995, 782] on img at bounding box center [987, 796] width 85 height 48
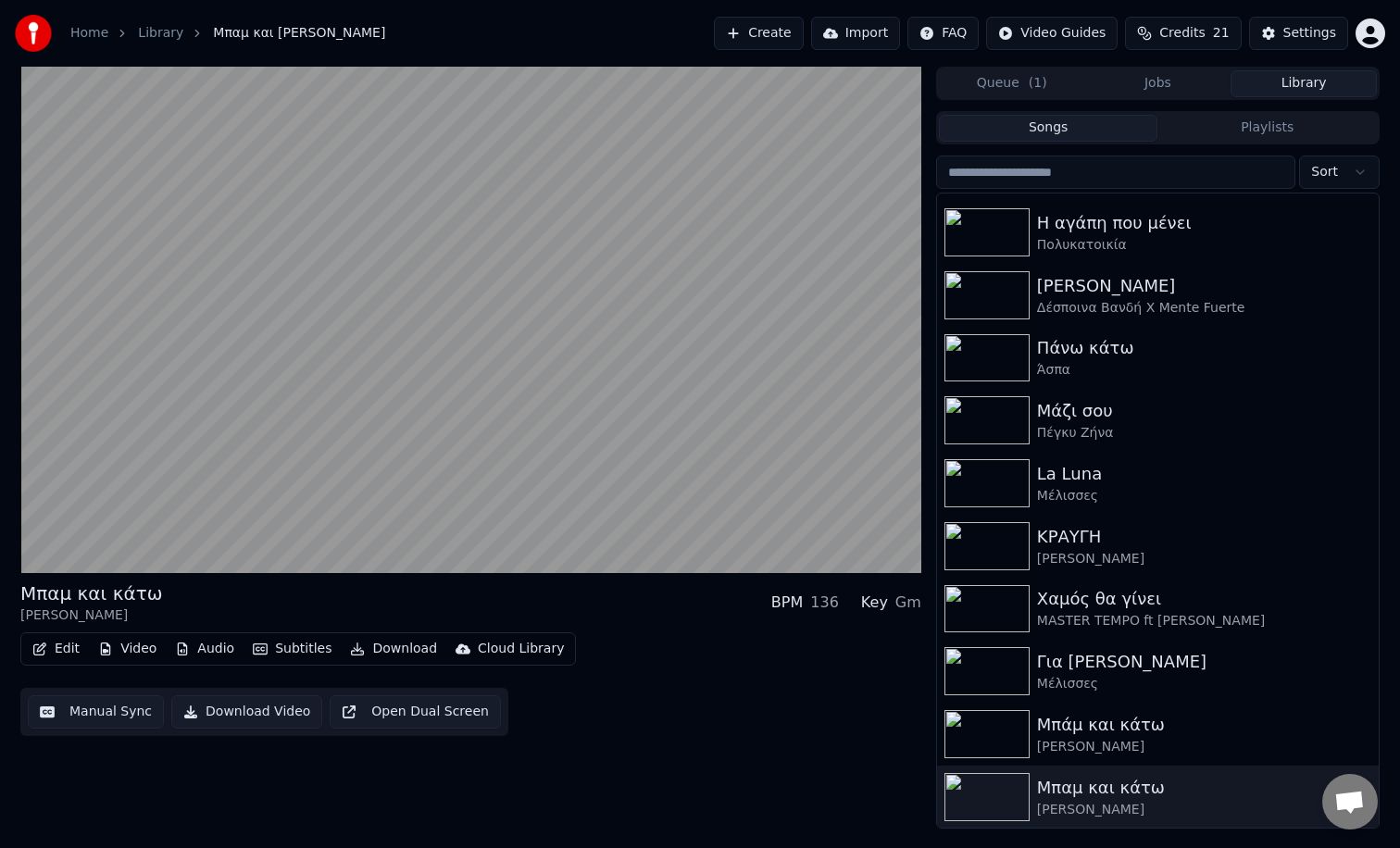
click at [1370, 775] on div "Μπαμ και κάτω Λάμπης Λιβιεράτος" at bounding box center [1158, 797] width 442 height 63
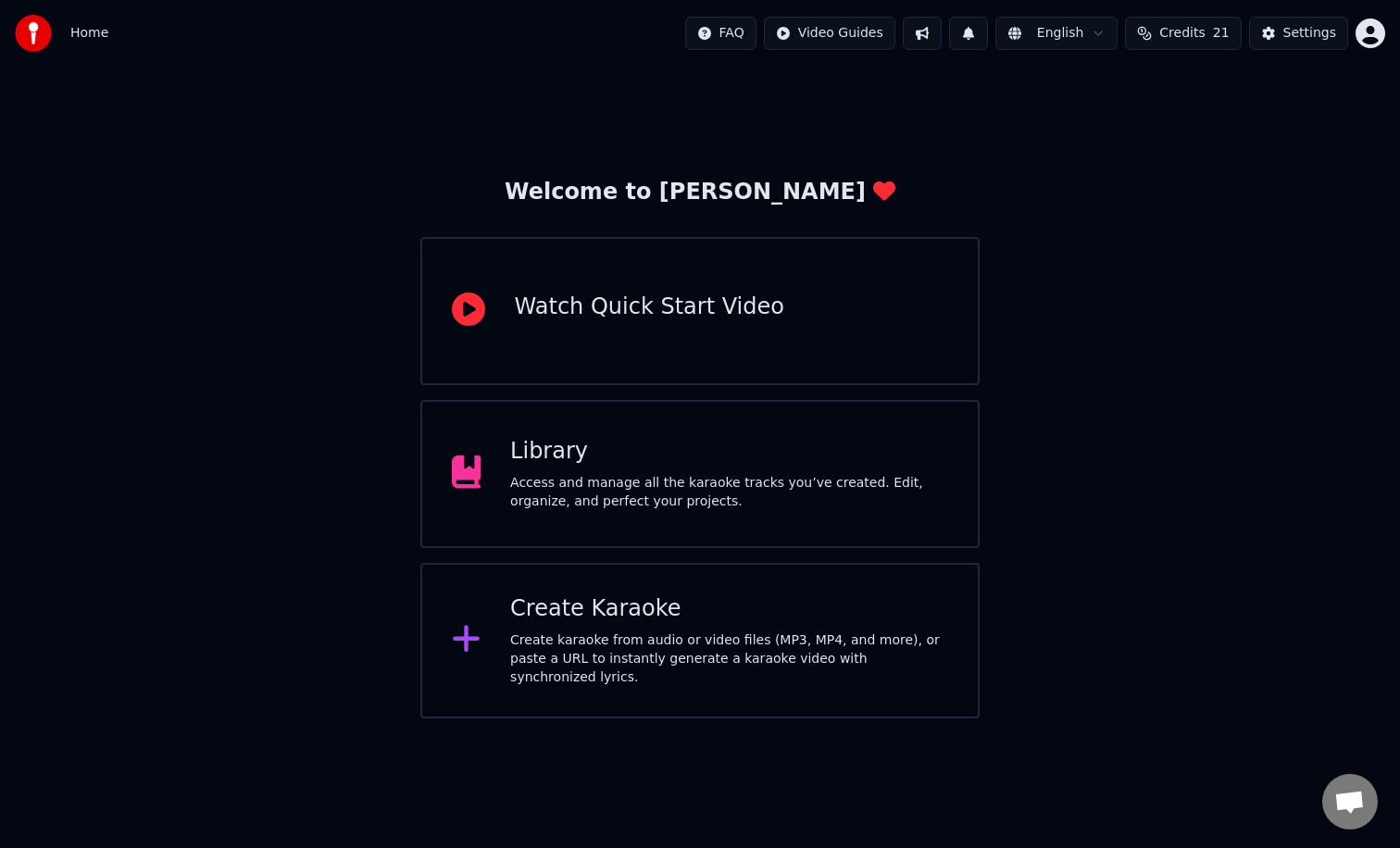
click at [767, 475] on div "Access and manage all the karaoke tracks you’ve created. Edit, organize, and pe…" at bounding box center [729, 492] width 438 height 37
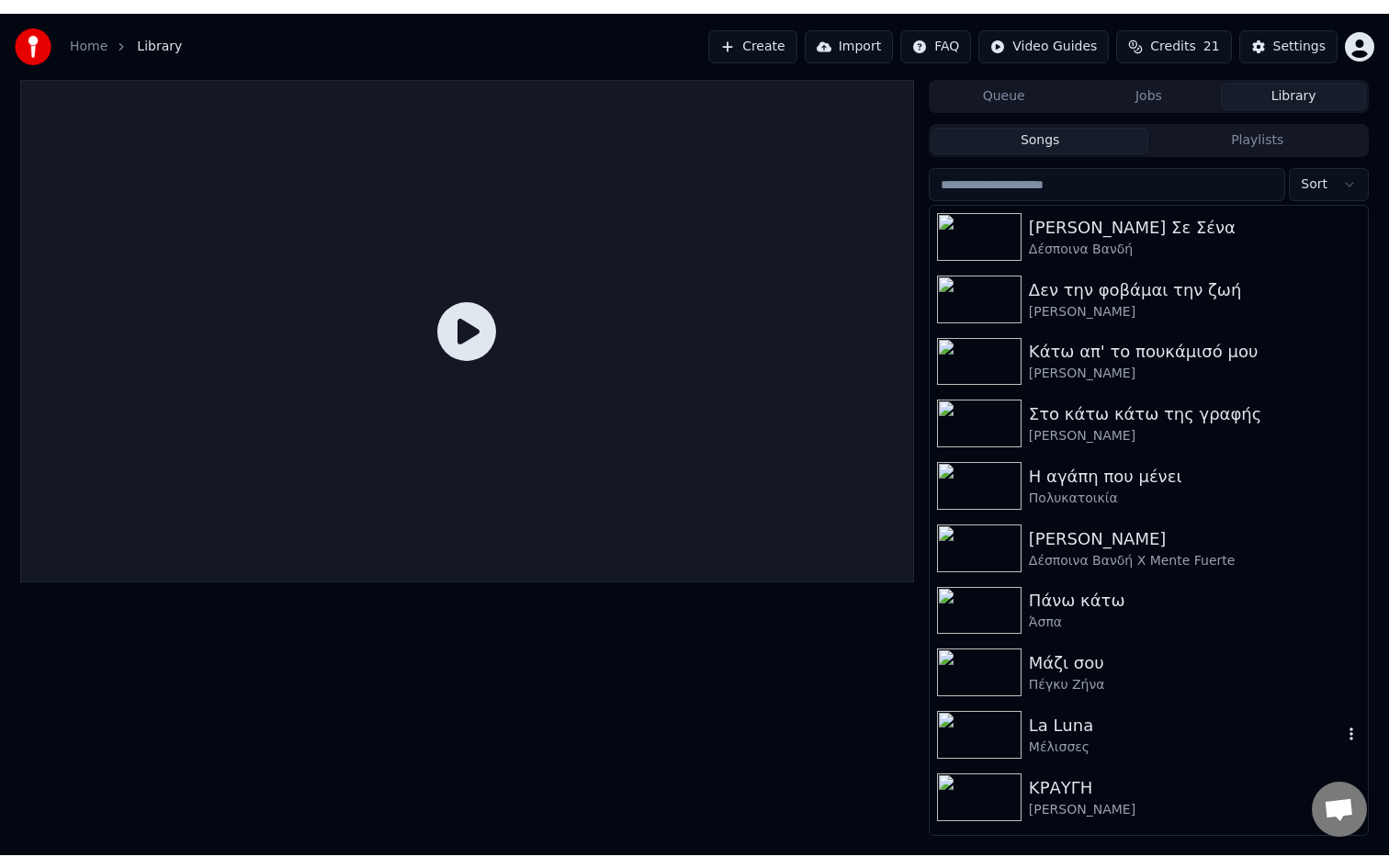
scroll to position [241, 0]
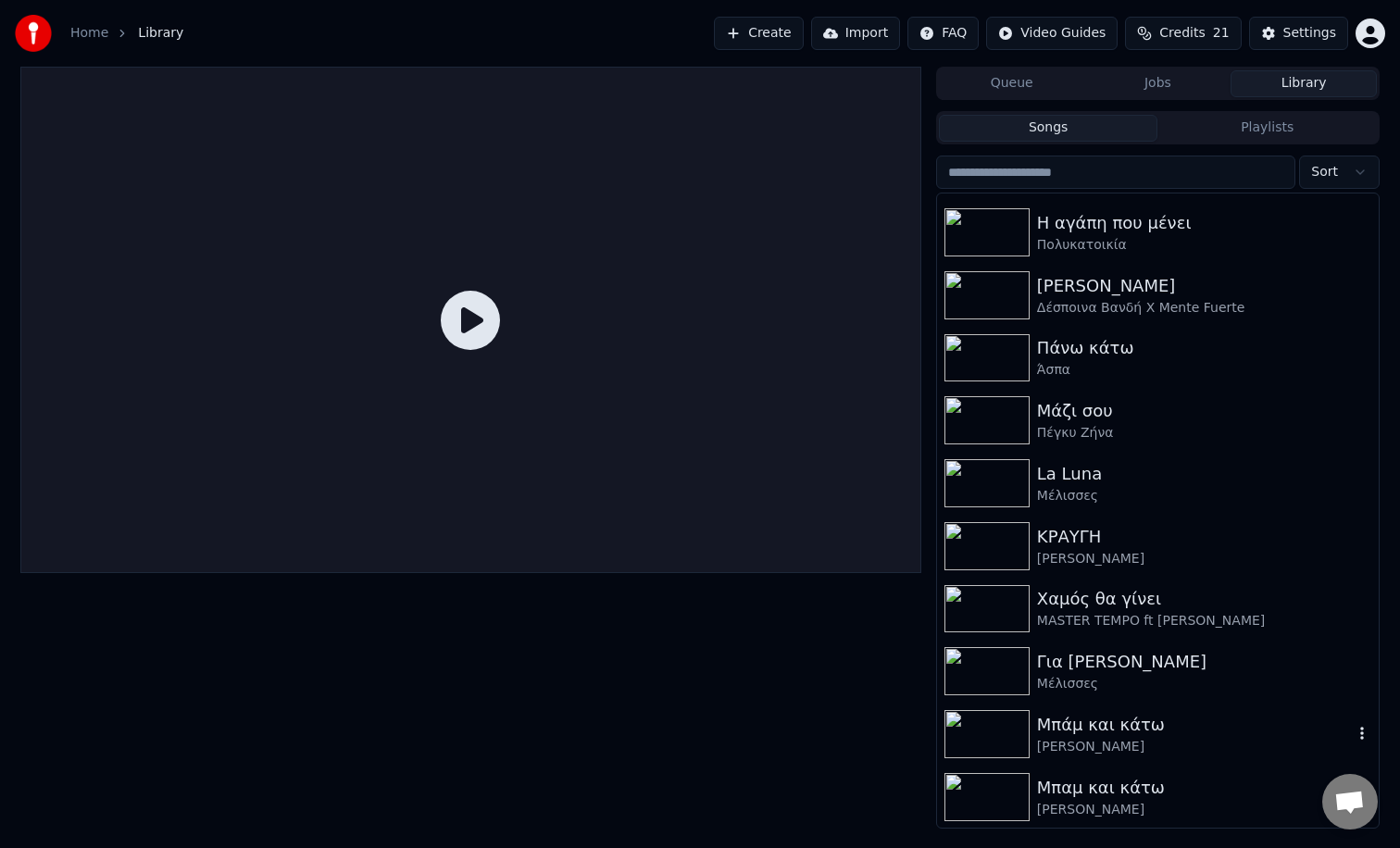
click at [993, 729] on img at bounding box center [987, 734] width 85 height 48
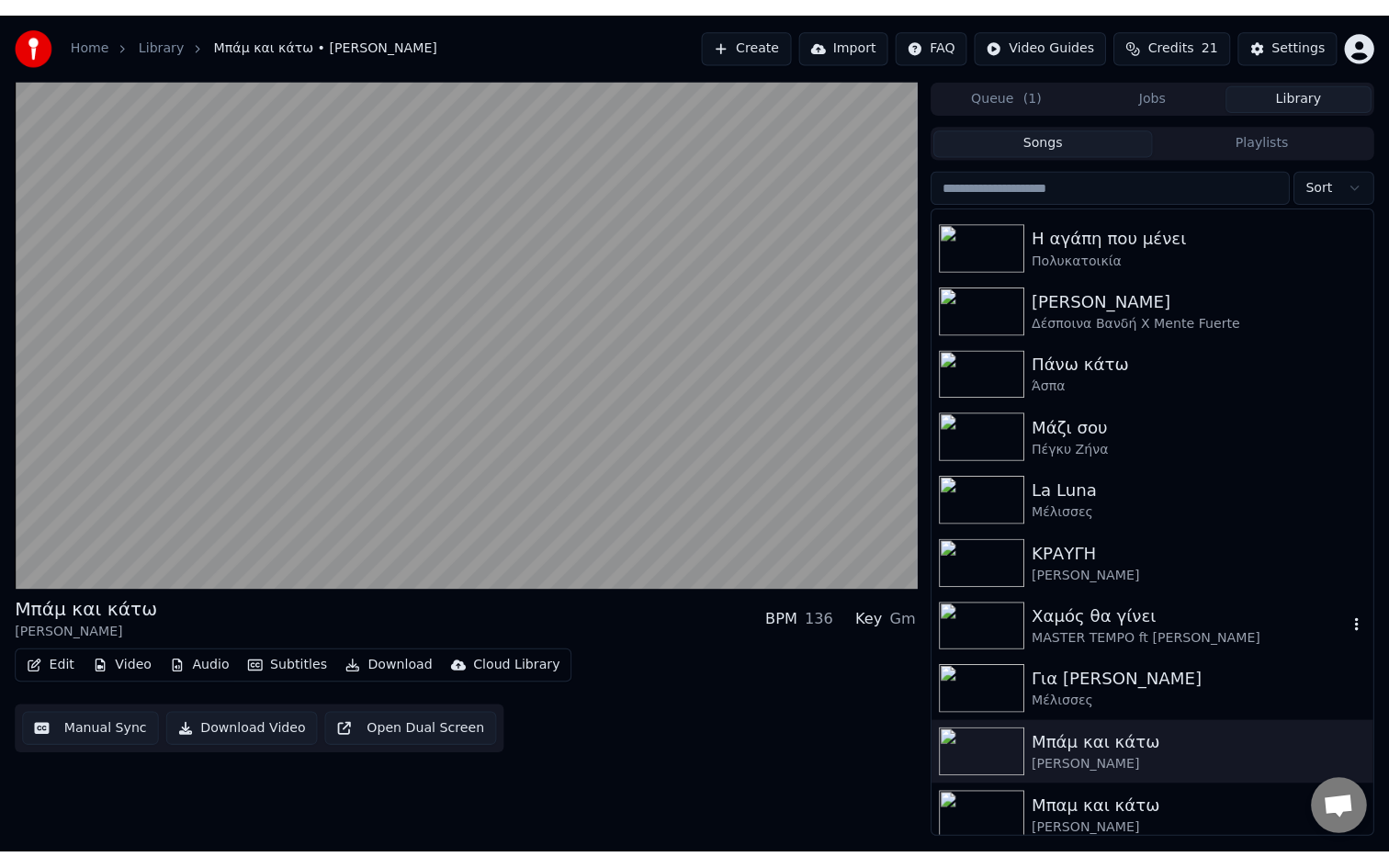
scroll to position [221, 0]
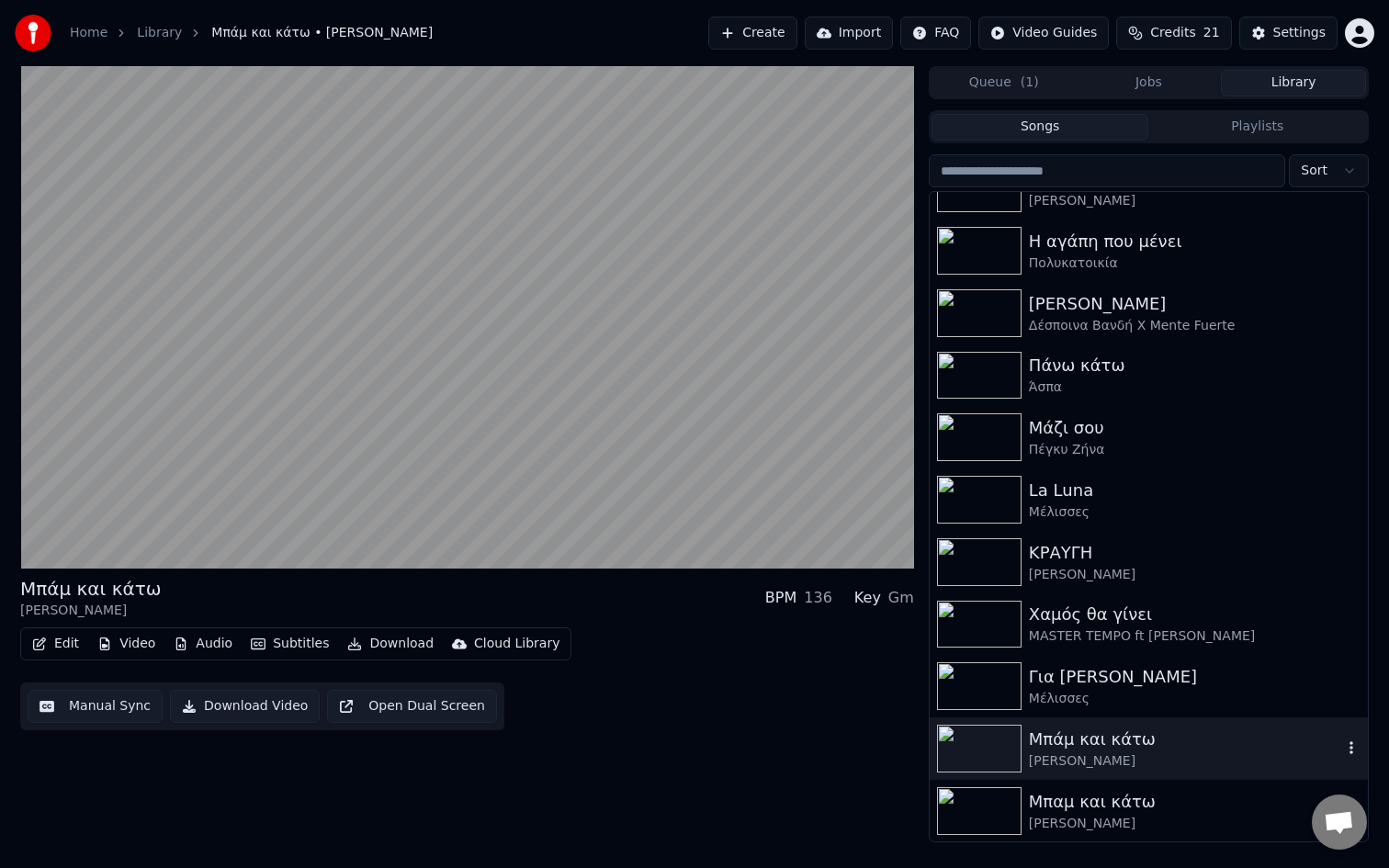
click at [1354, 752] on icon "button" at bounding box center [1351, 748] width 18 height 15
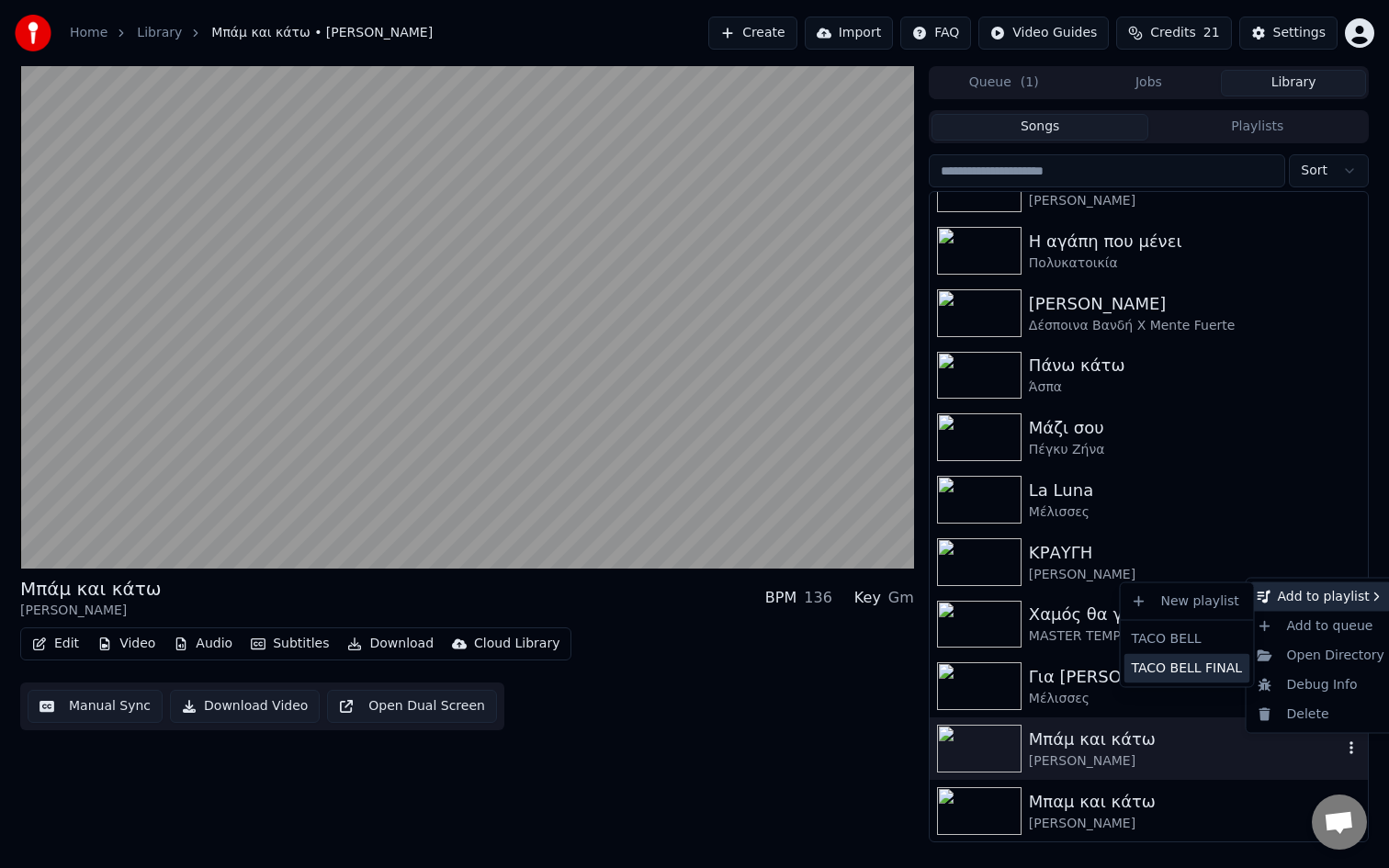
click at [1186, 669] on div "TACO BELL FINAL" at bounding box center [1187, 667] width 126 height 29
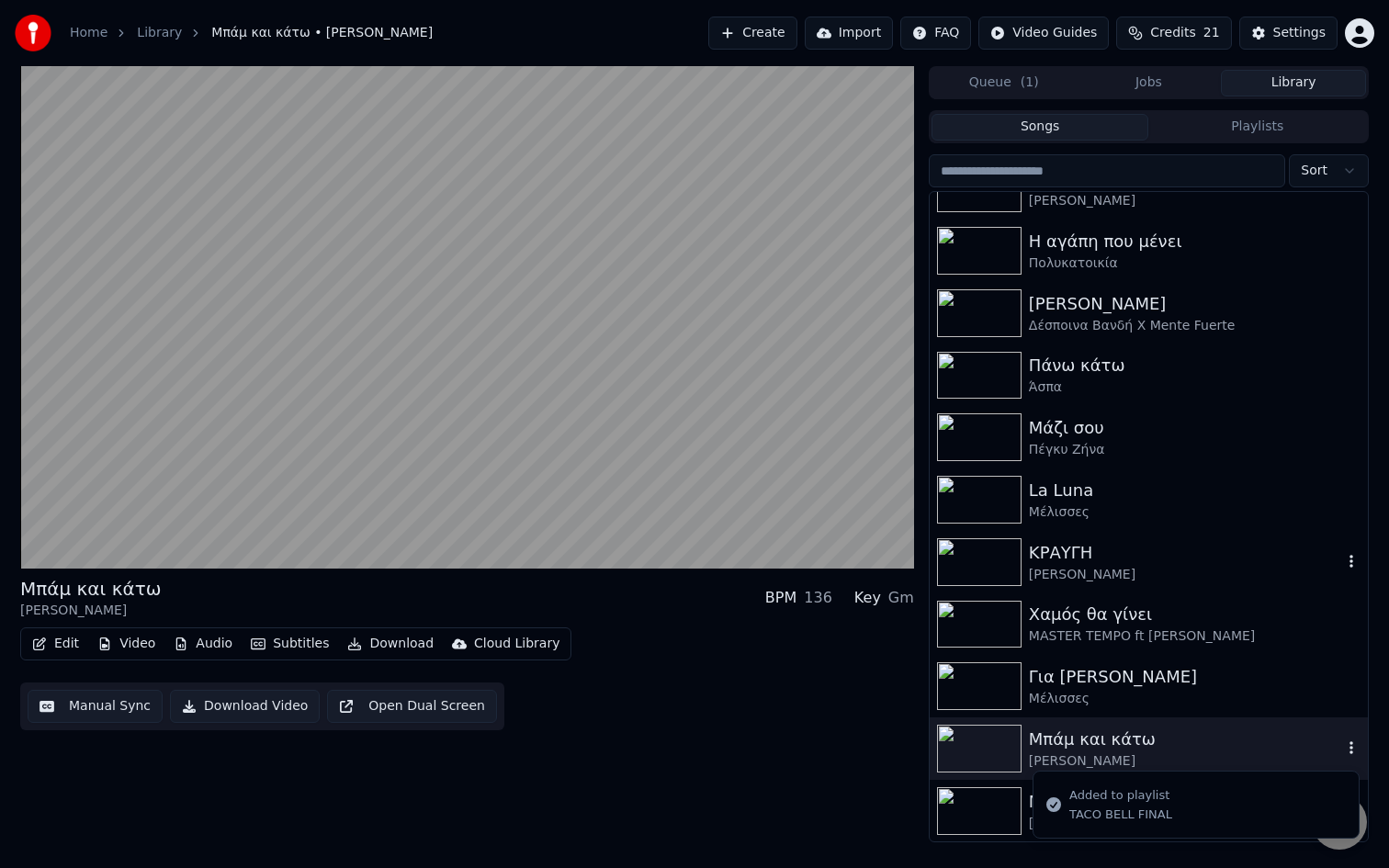
click at [1003, 573] on img at bounding box center [979, 562] width 84 height 47
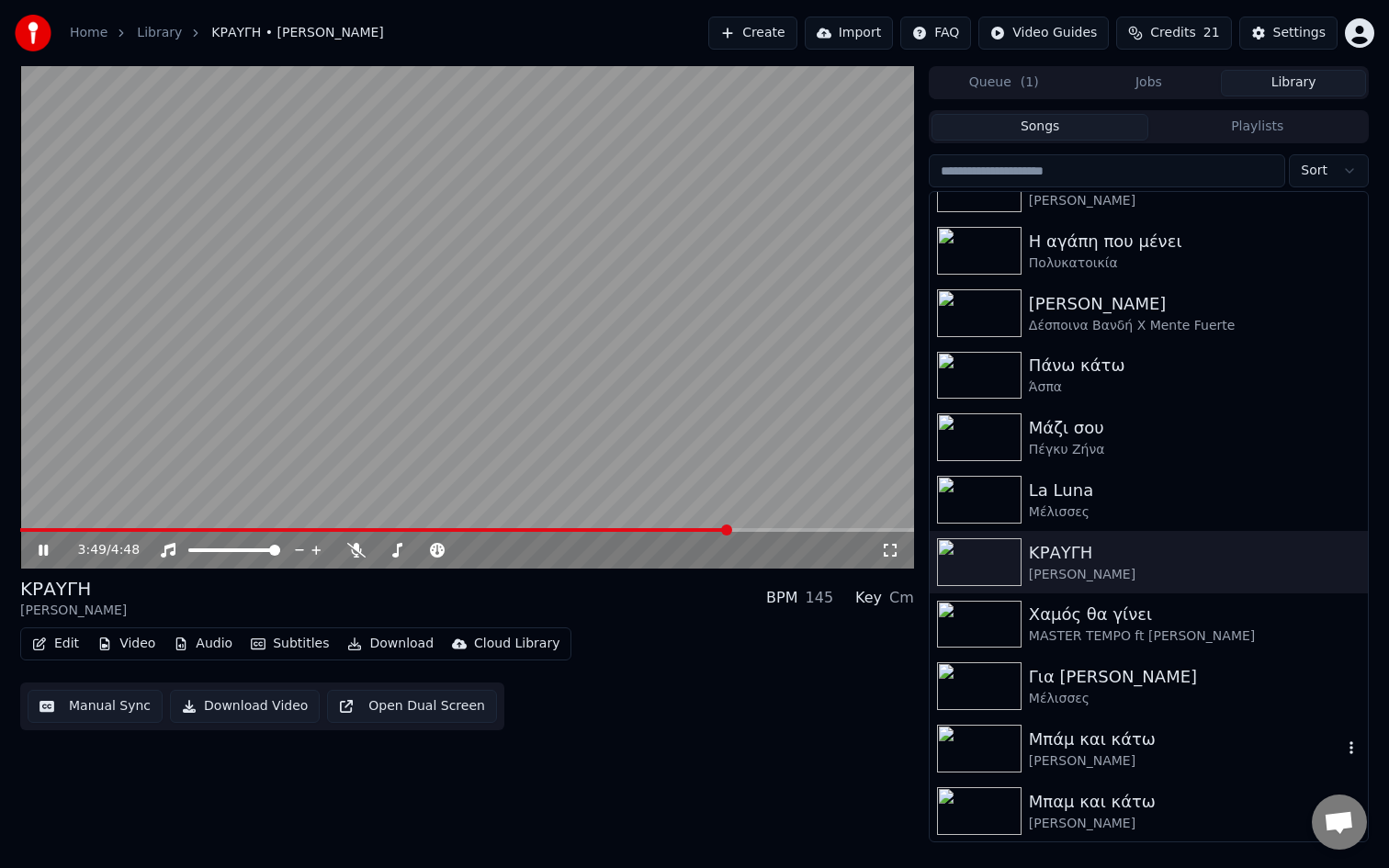
click at [729, 530] on span at bounding box center [467, 530] width 894 height 4
click at [41, 546] on icon at bounding box center [44, 550] width 9 height 11
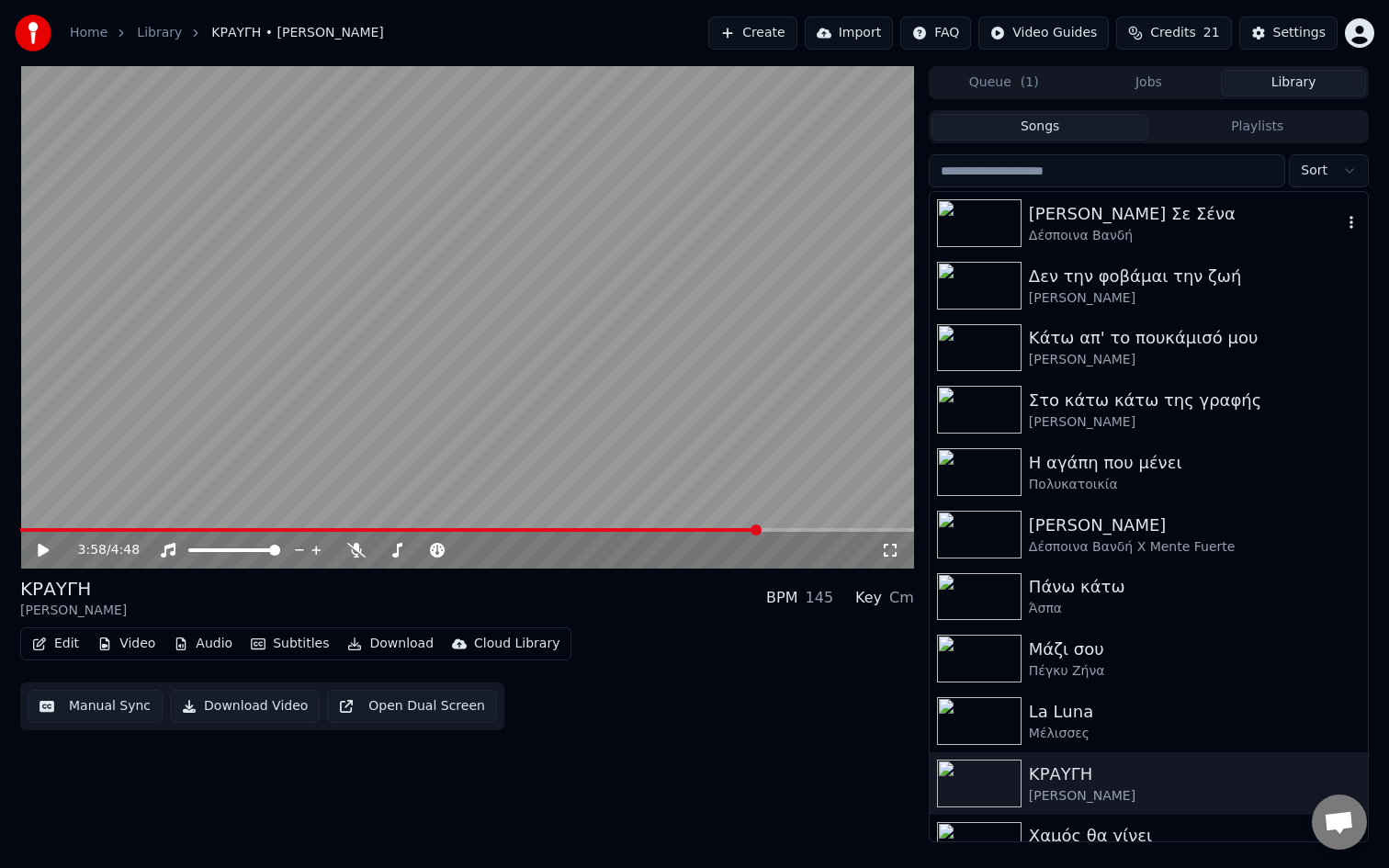
click at [1083, 205] on div "[PERSON_NAME] Σε Σένα" at bounding box center [1185, 214] width 313 height 26
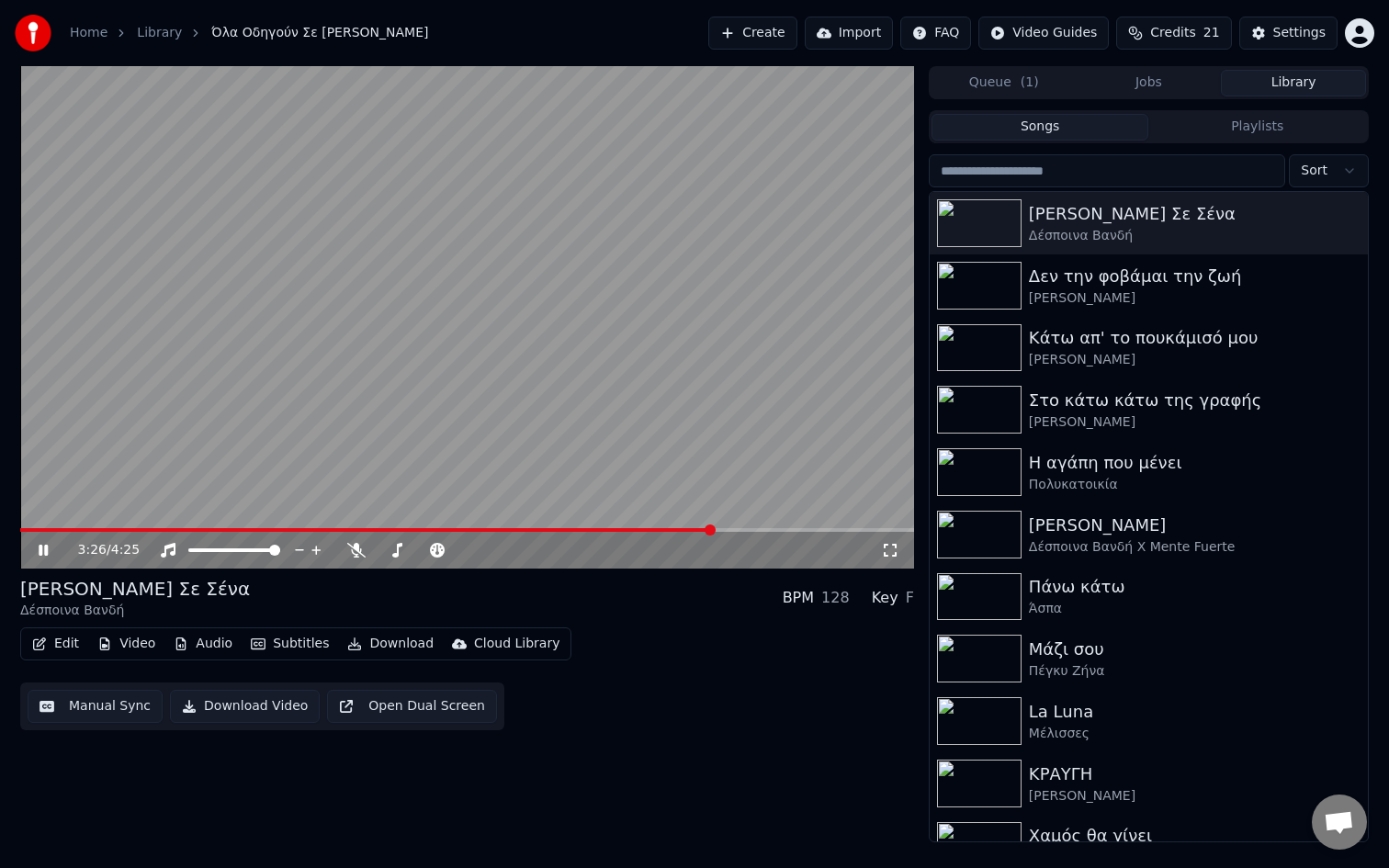
click at [713, 530] on span at bounding box center [467, 530] width 894 height 4
click at [409, 559] on div "3:34 / 4:25" at bounding box center [467, 550] width 894 height 37
click at [394, 551] on span at bounding box center [422, 550] width 92 height 4
click at [428, 554] on span at bounding box center [423, 550] width 11 height 11
click at [680, 532] on div "3:38 / 4:25" at bounding box center [467, 550] width 894 height 37
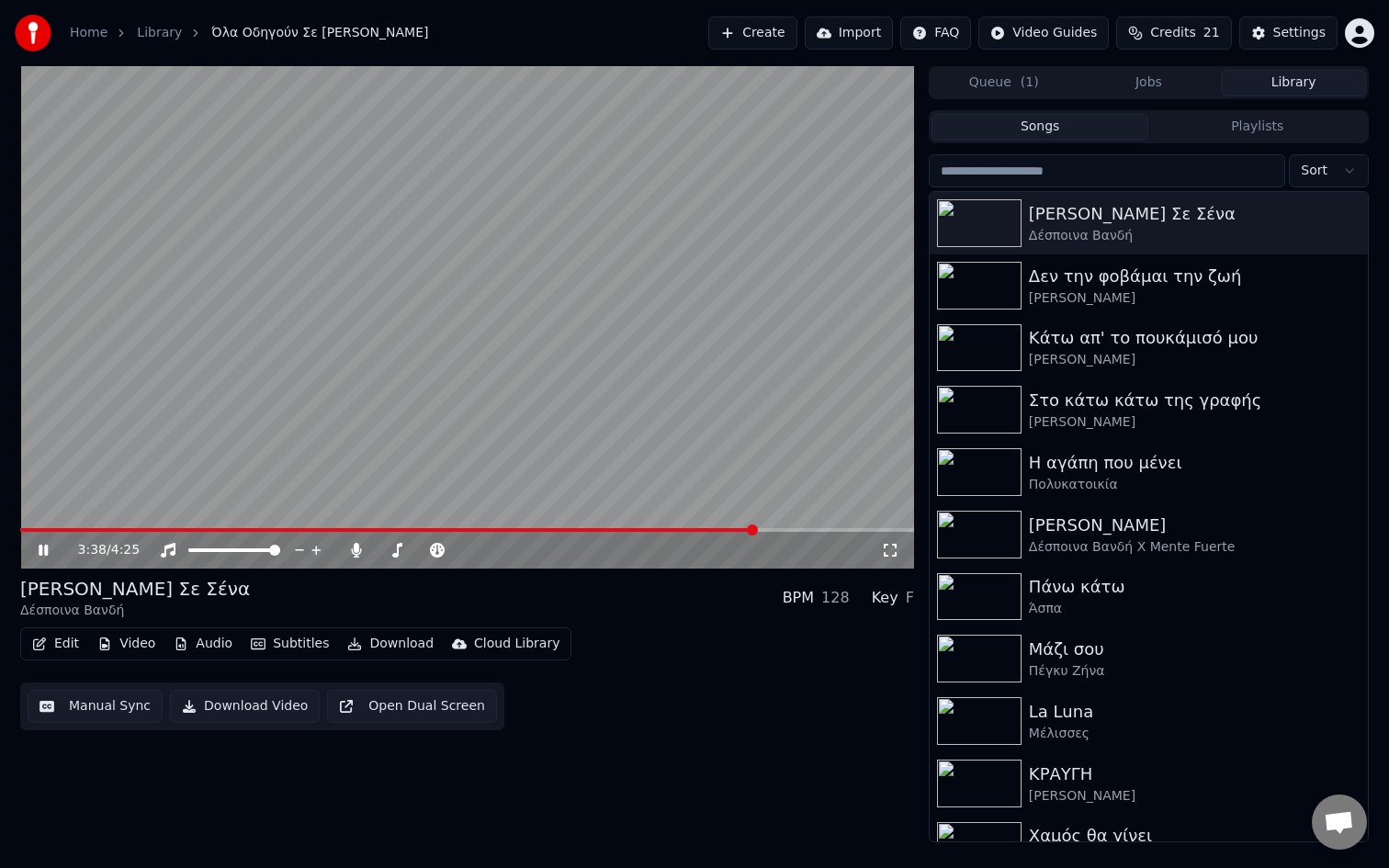
click at [674, 528] on span at bounding box center [387, 530] width 736 height 4
click at [735, 529] on span at bounding box center [467, 530] width 894 height 4
click at [828, 529] on span at bounding box center [467, 530] width 894 height 4
click at [855, 527] on video at bounding box center [467, 317] width 894 height 503
click at [855, 528] on span at bounding box center [467, 530] width 894 height 4
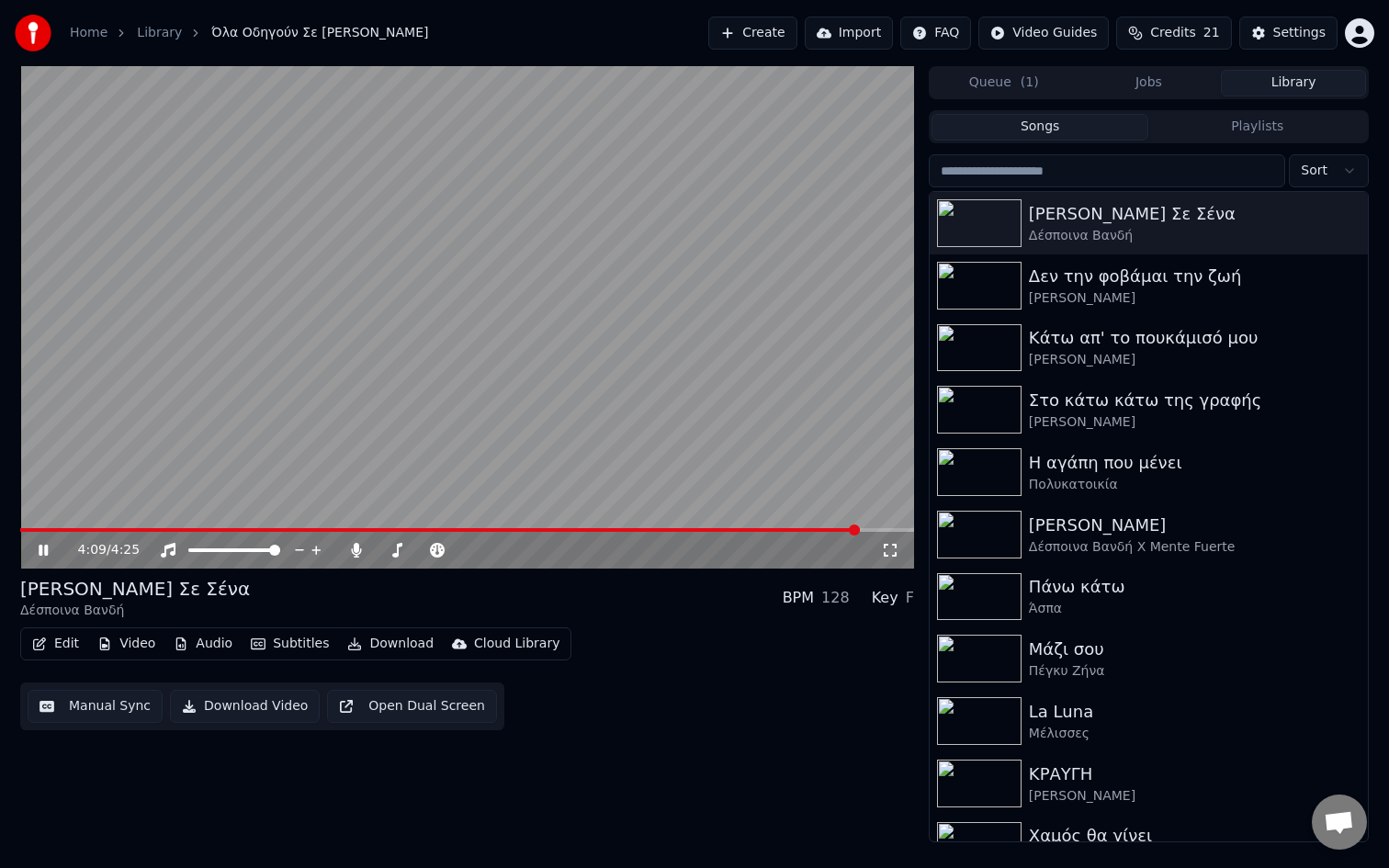
click at [874, 527] on video at bounding box center [467, 317] width 894 height 503
click at [796, 528] on span at bounding box center [408, 530] width 776 height 4
click at [1349, 222] on icon "button" at bounding box center [1351, 222] width 18 height 15
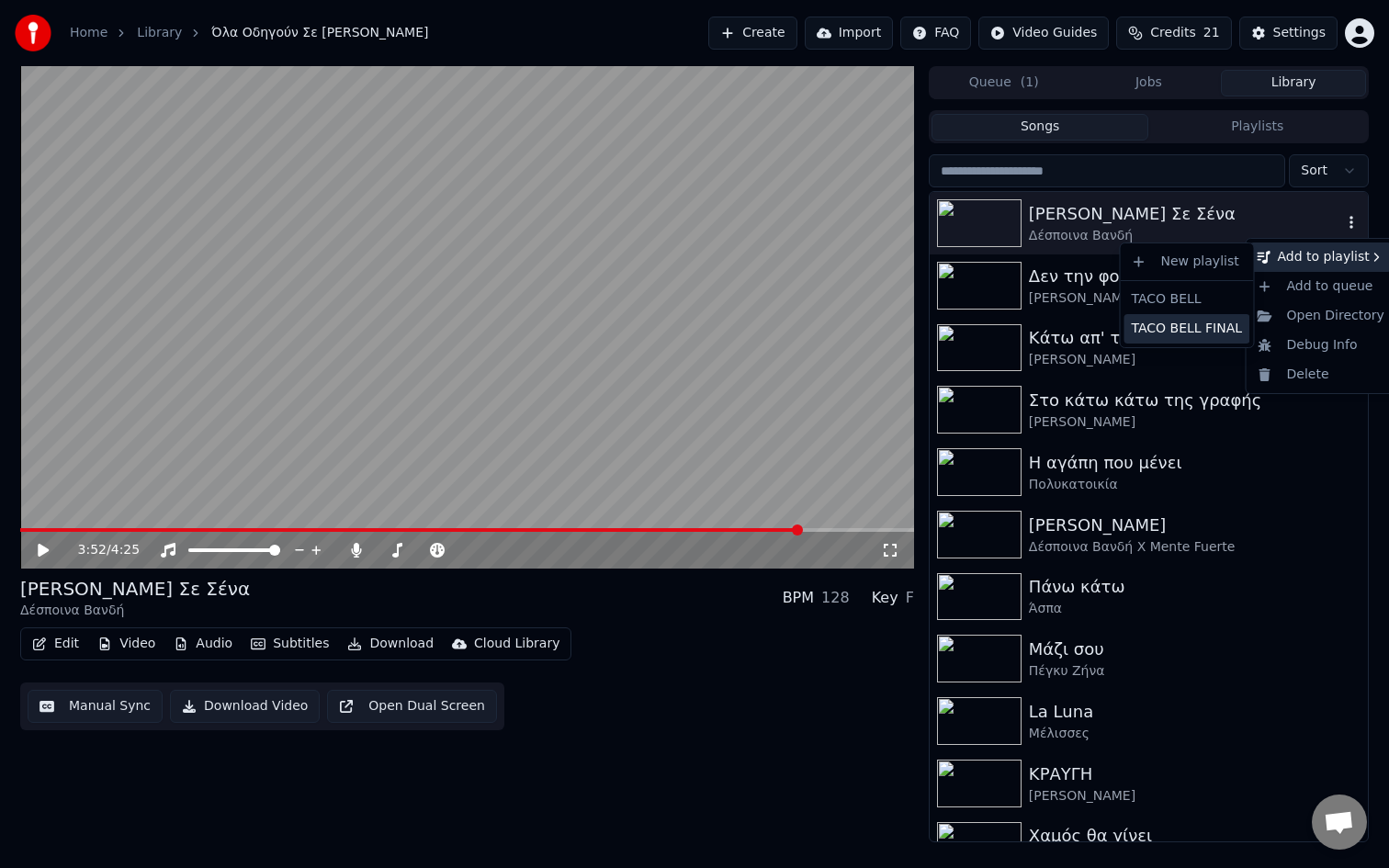
click at [1220, 326] on div "TACO BELL FINAL" at bounding box center [1187, 328] width 126 height 29
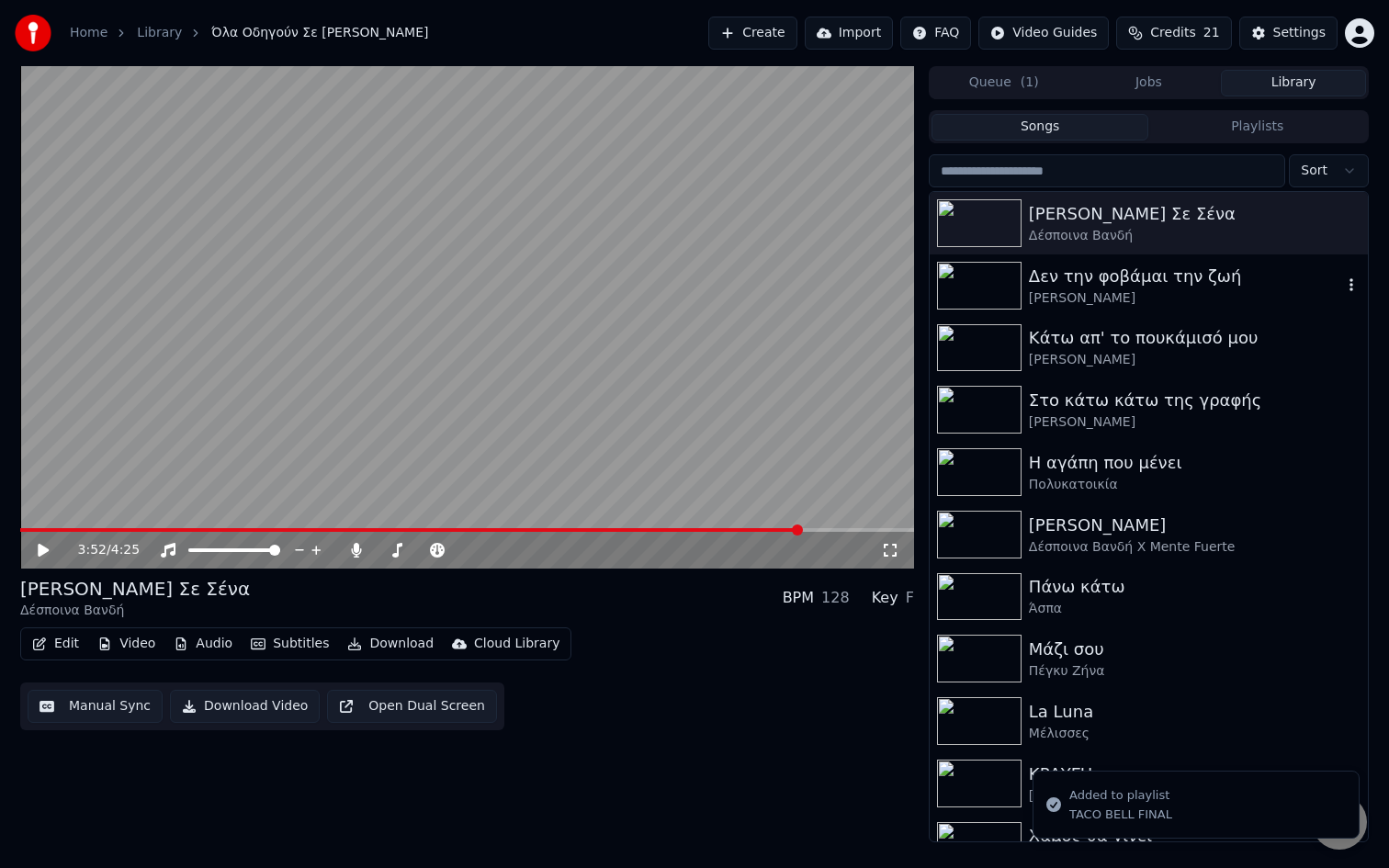
click at [1142, 298] on div "[PERSON_NAME]" at bounding box center [1185, 298] width 313 height 18
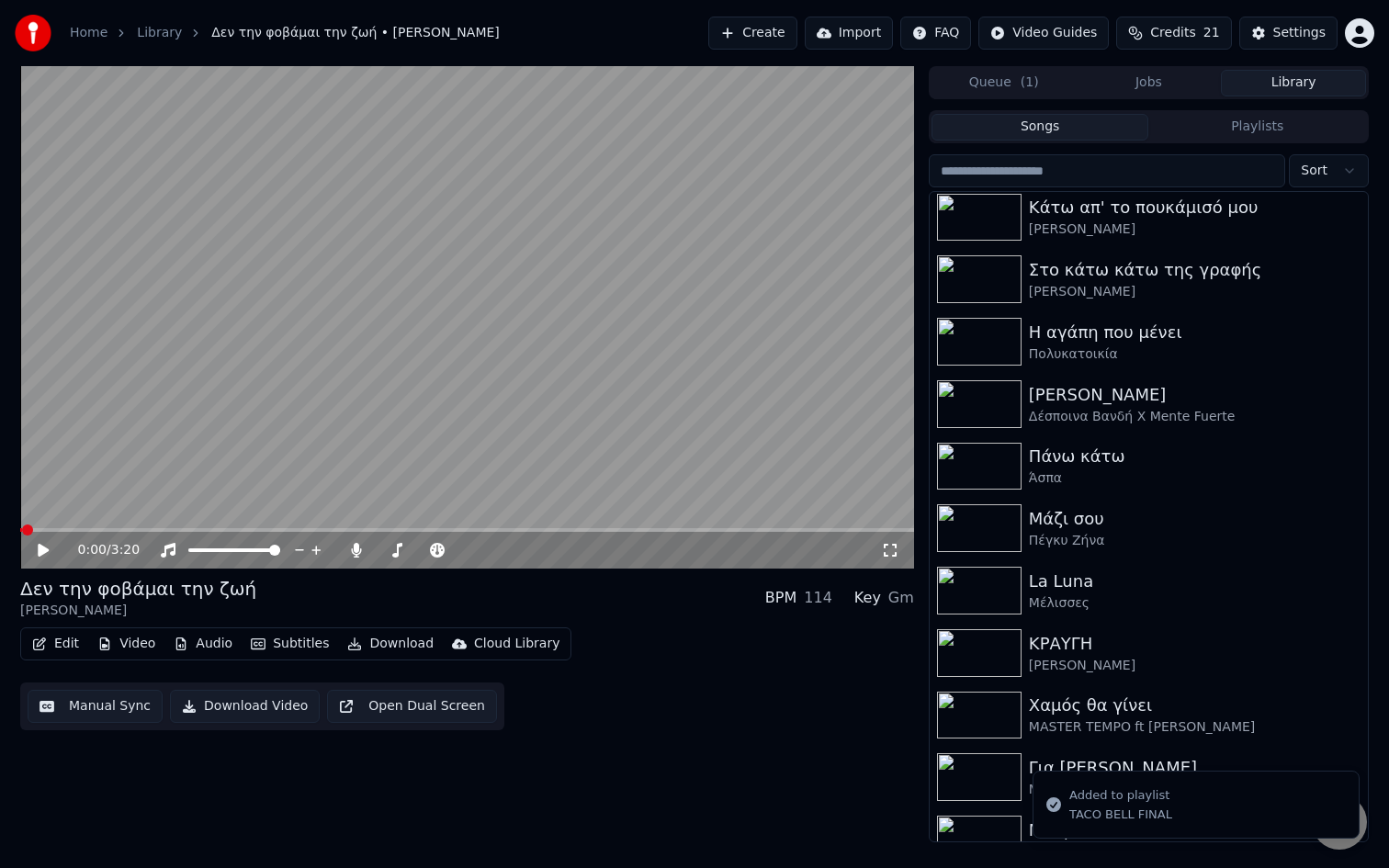
scroll to position [221, 0]
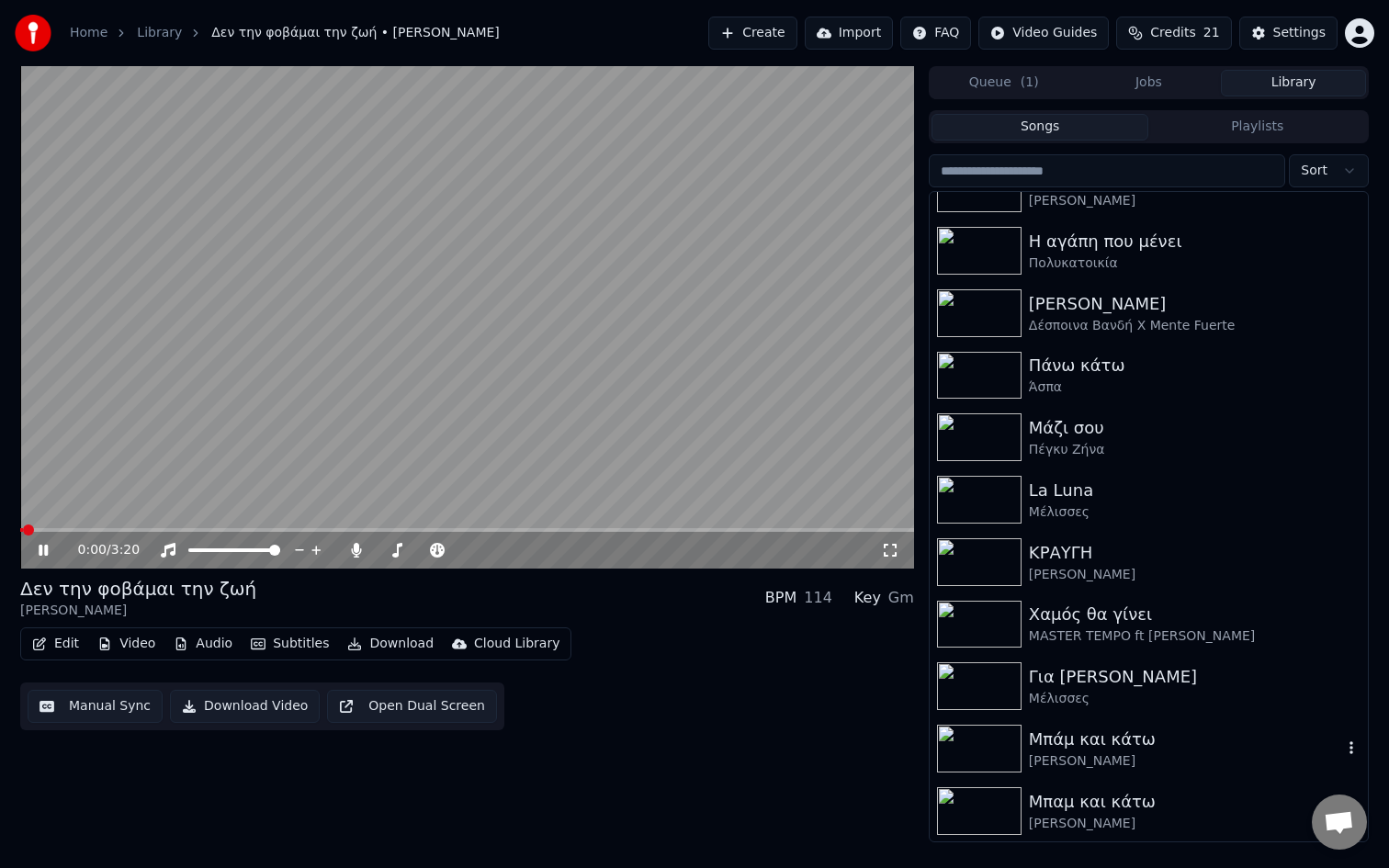
click at [697, 528] on span at bounding box center [467, 530] width 894 height 4
click at [741, 531] on span at bounding box center [467, 530] width 894 height 4
click at [781, 531] on span at bounding box center [467, 530] width 894 height 4
click at [851, 527] on video at bounding box center [467, 317] width 894 height 503
click at [815, 530] on span at bounding box center [467, 530] width 894 height 4
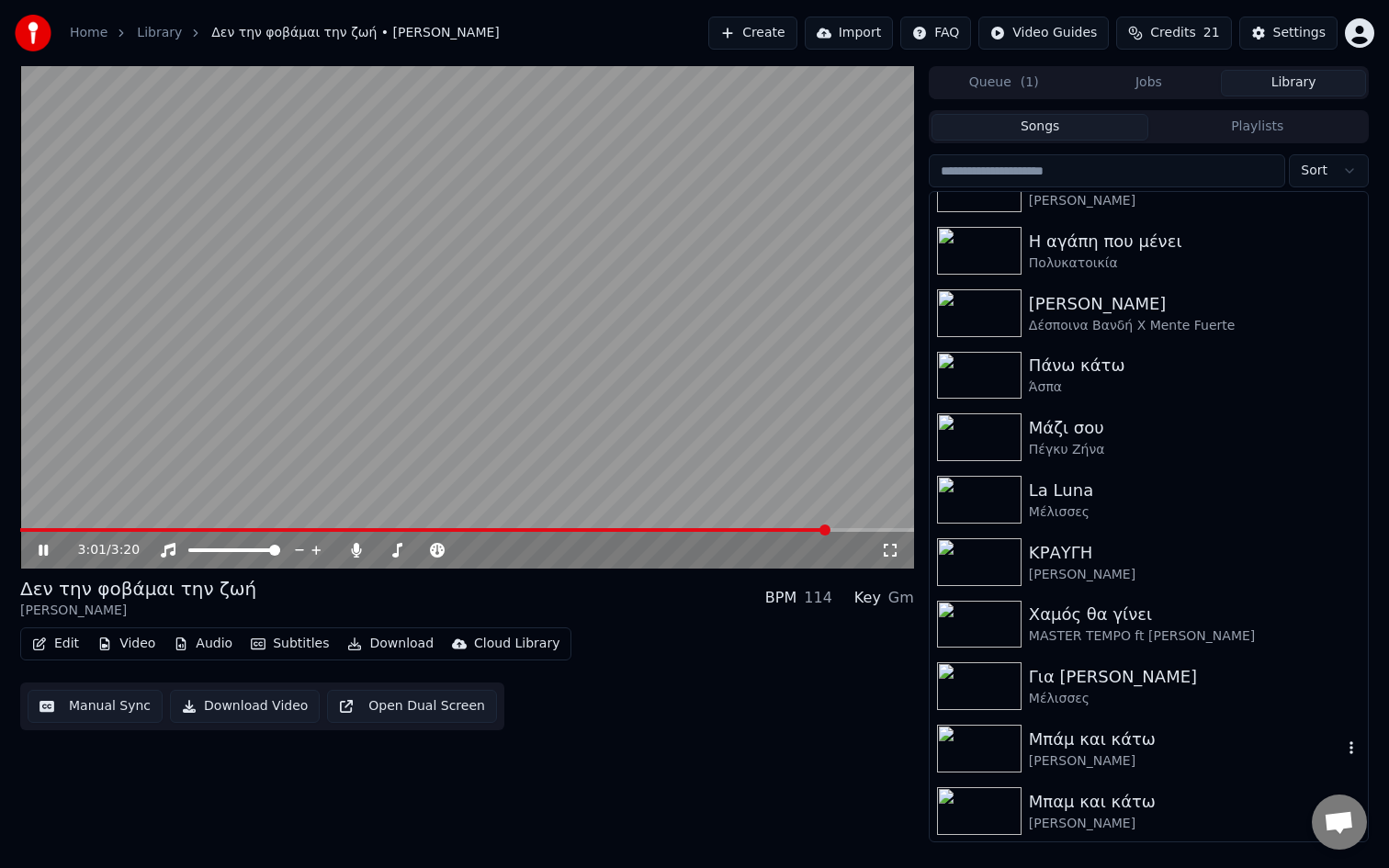
click at [827, 530] on span at bounding box center [467, 530] width 894 height 4
click at [847, 530] on span at bounding box center [467, 530] width 894 height 4
click at [864, 530] on span at bounding box center [467, 530] width 894 height 4
click at [885, 530] on span at bounding box center [467, 530] width 894 height 4
click at [895, 555] on icon at bounding box center [891, 551] width 13 height 13
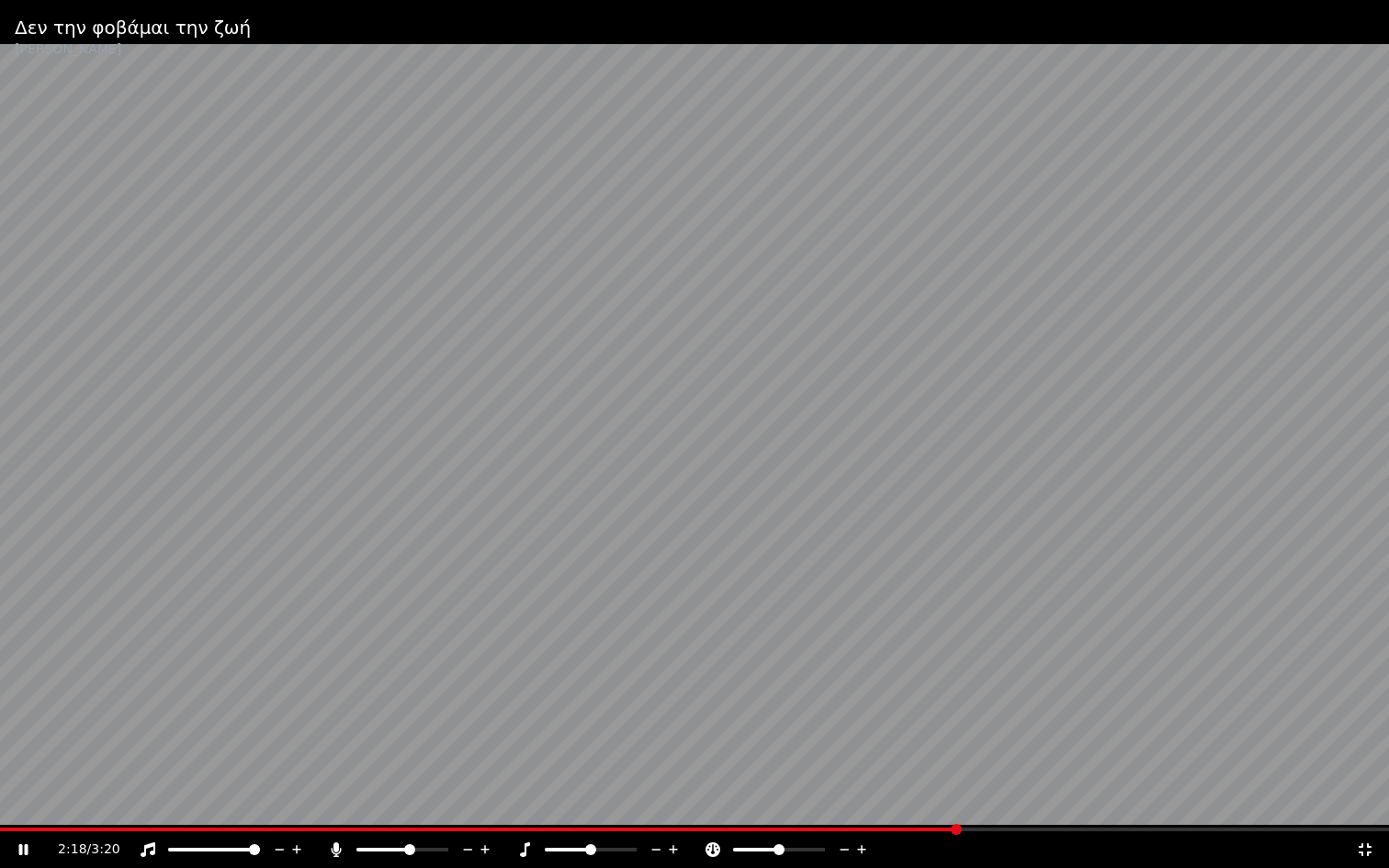
click at [958, 828] on span at bounding box center [479, 829] width 958 height 4
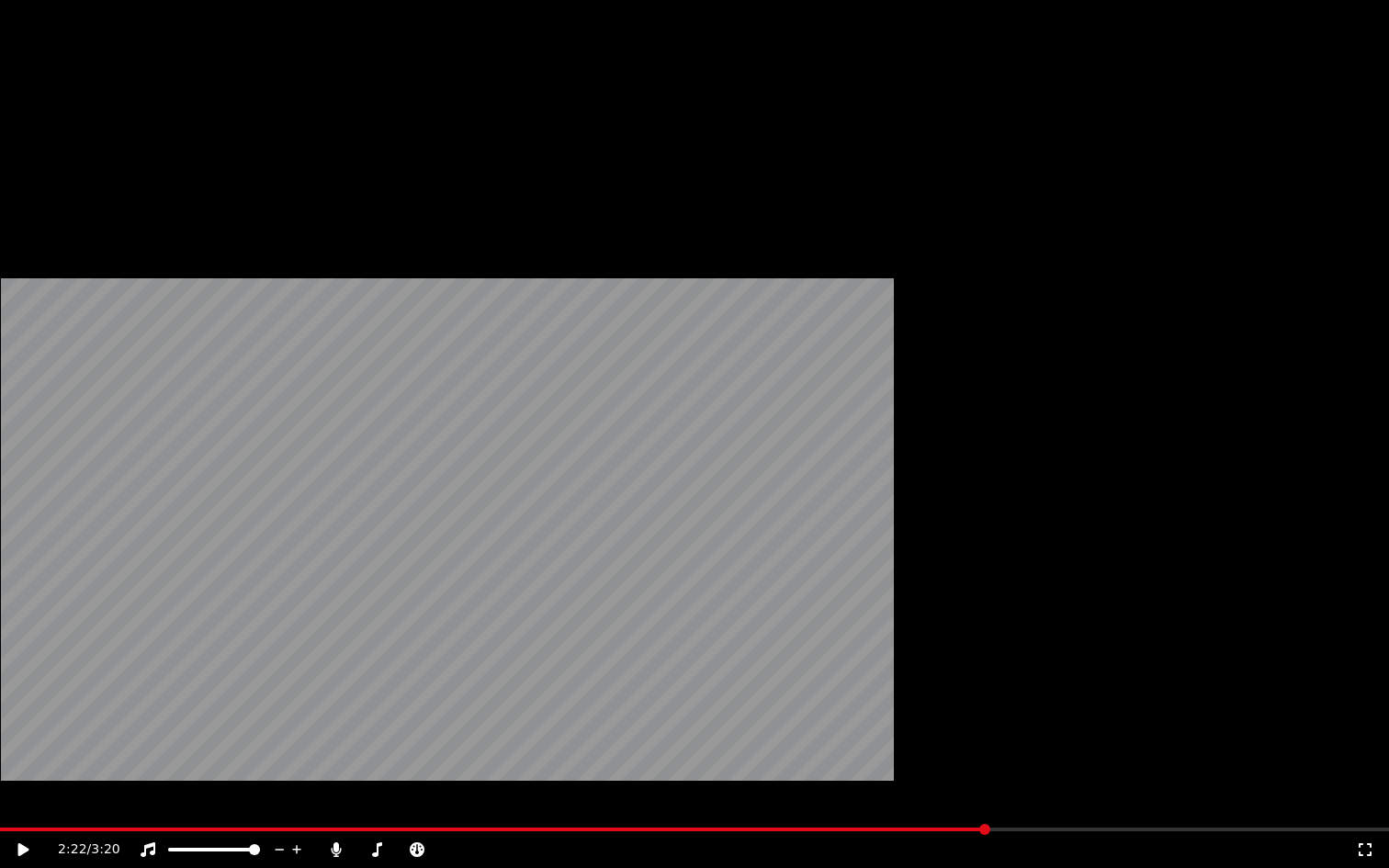
scroll to position [0, 0]
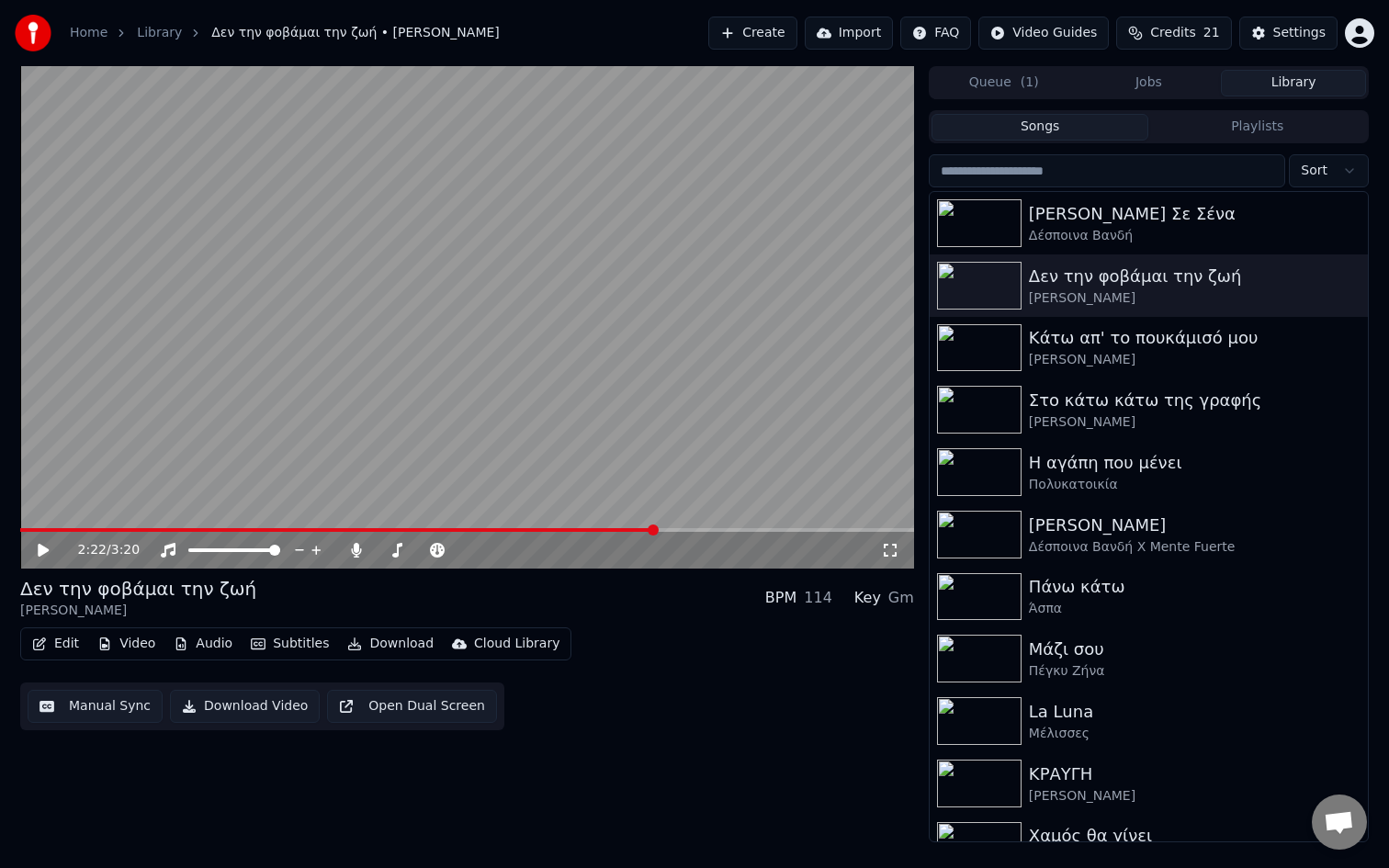
click at [1226, 131] on button "Playlists" at bounding box center [1257, 127] width 218 height 27
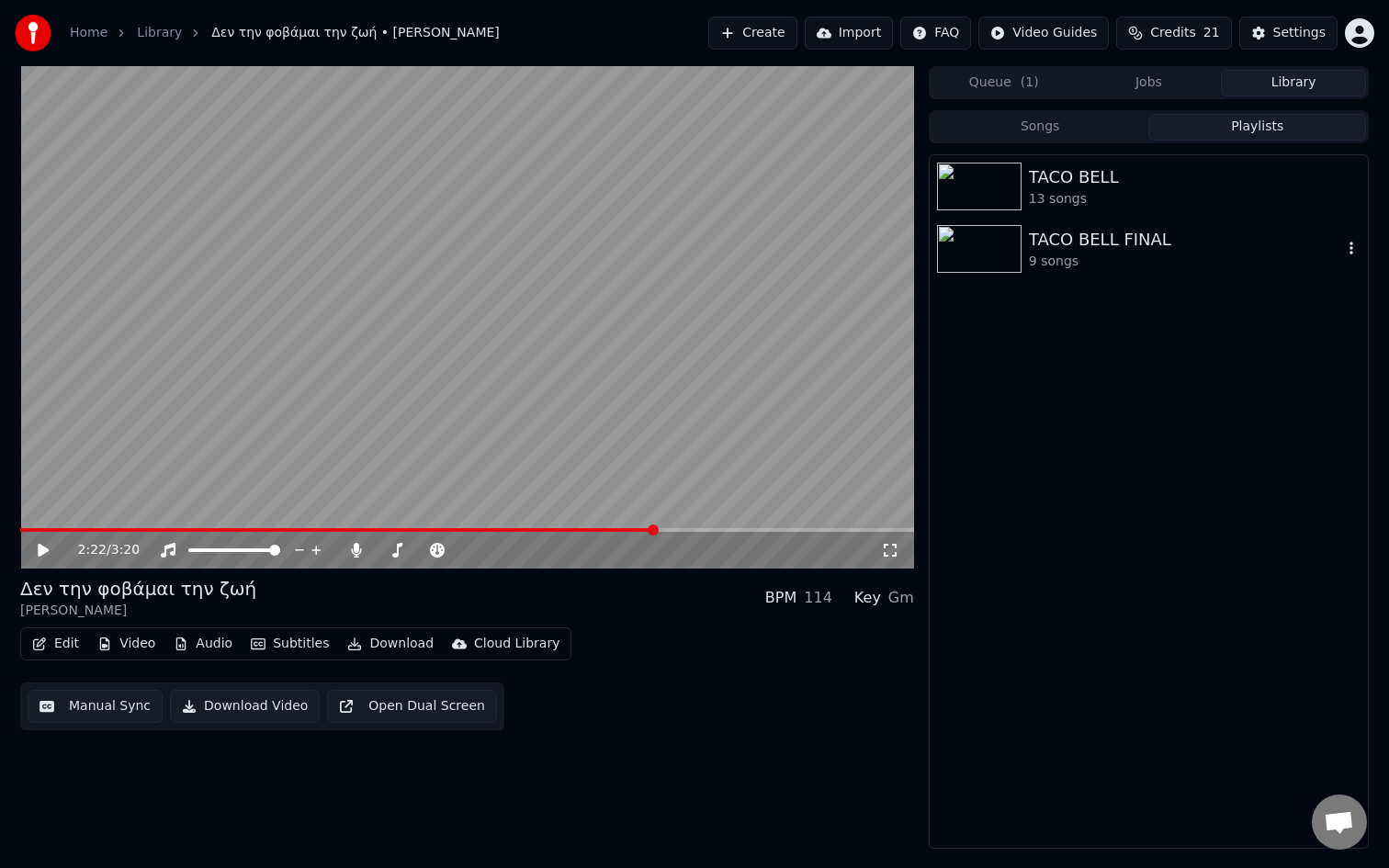
click at [1060, 265] on div "9 songs" at bounding box center [1185, 261] width 313 height 18
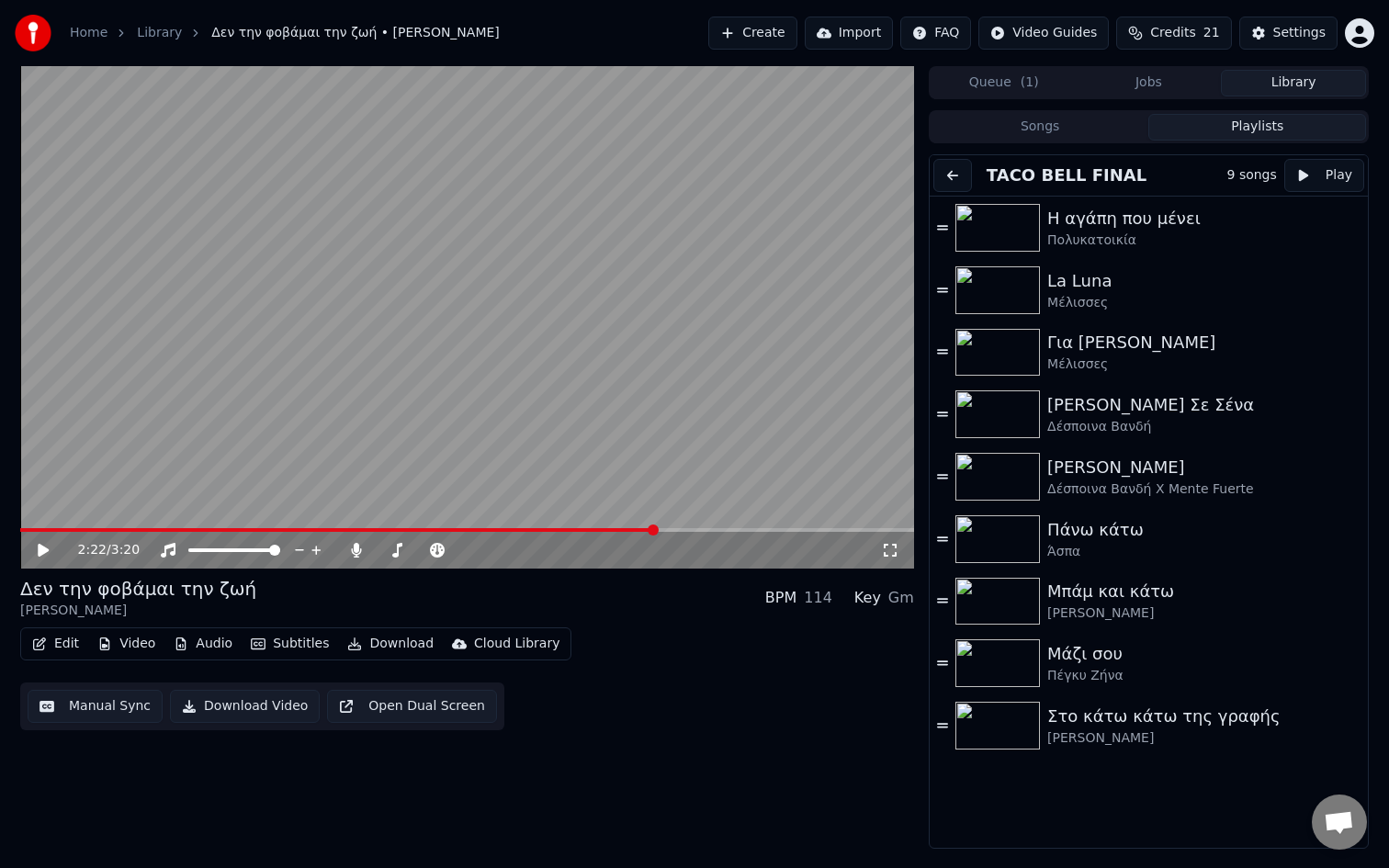
click at [1051, 122] on button "Songs" at bounding box center [1041, 127] width 218 height 27
click at [1285, 114] on button "Playlists" at bounding box center [1257, 127] width 218 height 27
click at [945, 409] on icon at bounding box center [943, 415] width 11 height 13
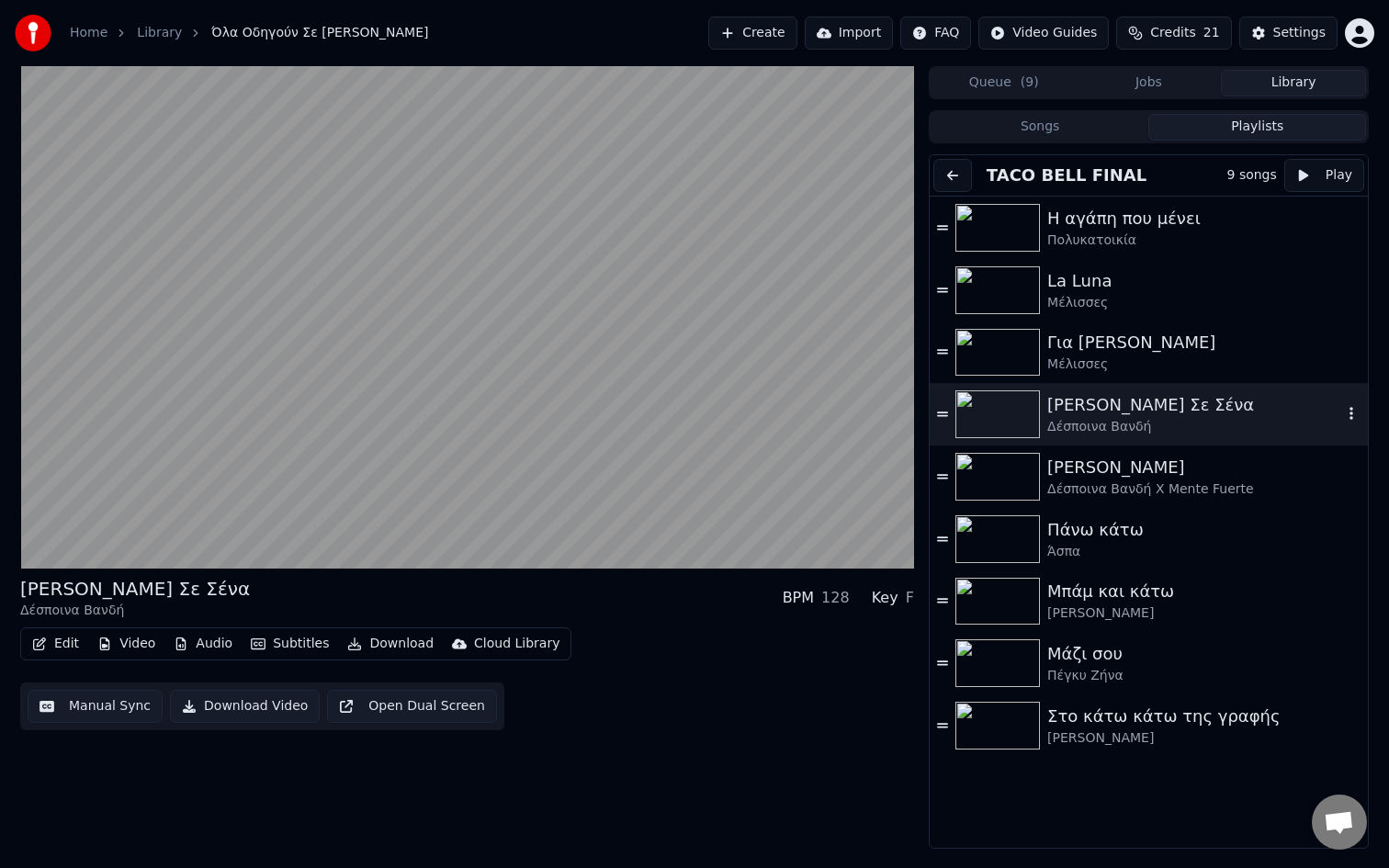
click at [1352, 417] on icon "button" at bounding box center [1352, 414] width 4 height 13
click at [1346, 413] on icon "button" at bounding box center [1351, 414] width 18 height 15
click at [1163, 410] on div "[PERSON_NAME] Σε Σένα" at bounding box center [1195, 404] width 295 height 26
click at [1100, 249] on div "Πολυκατοικία" at bounding box center [1195, 240] width 295 height 18
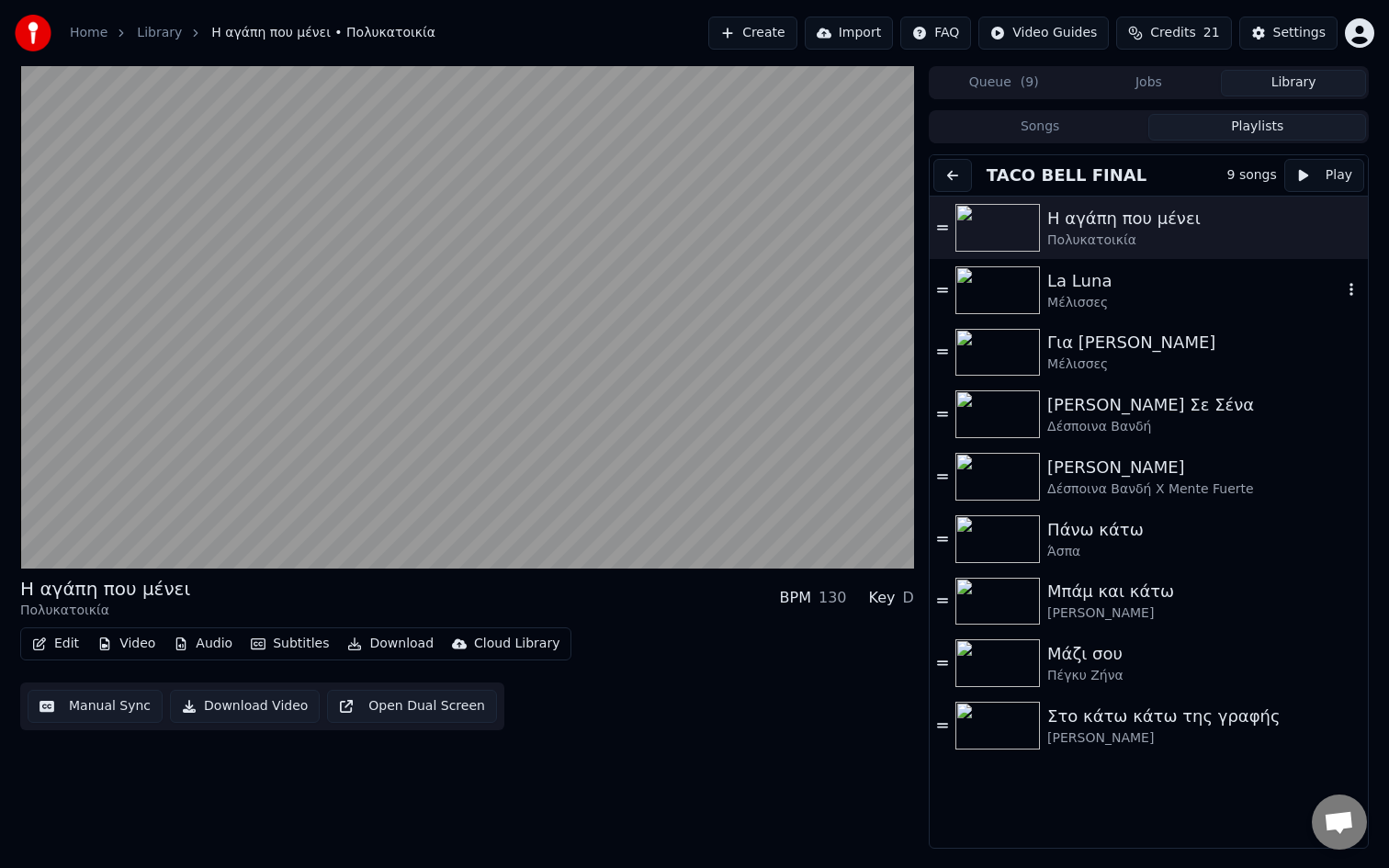
click at [1080, 286] on div "La Luna" at bounding box center [1195, 280] width 295 height 26
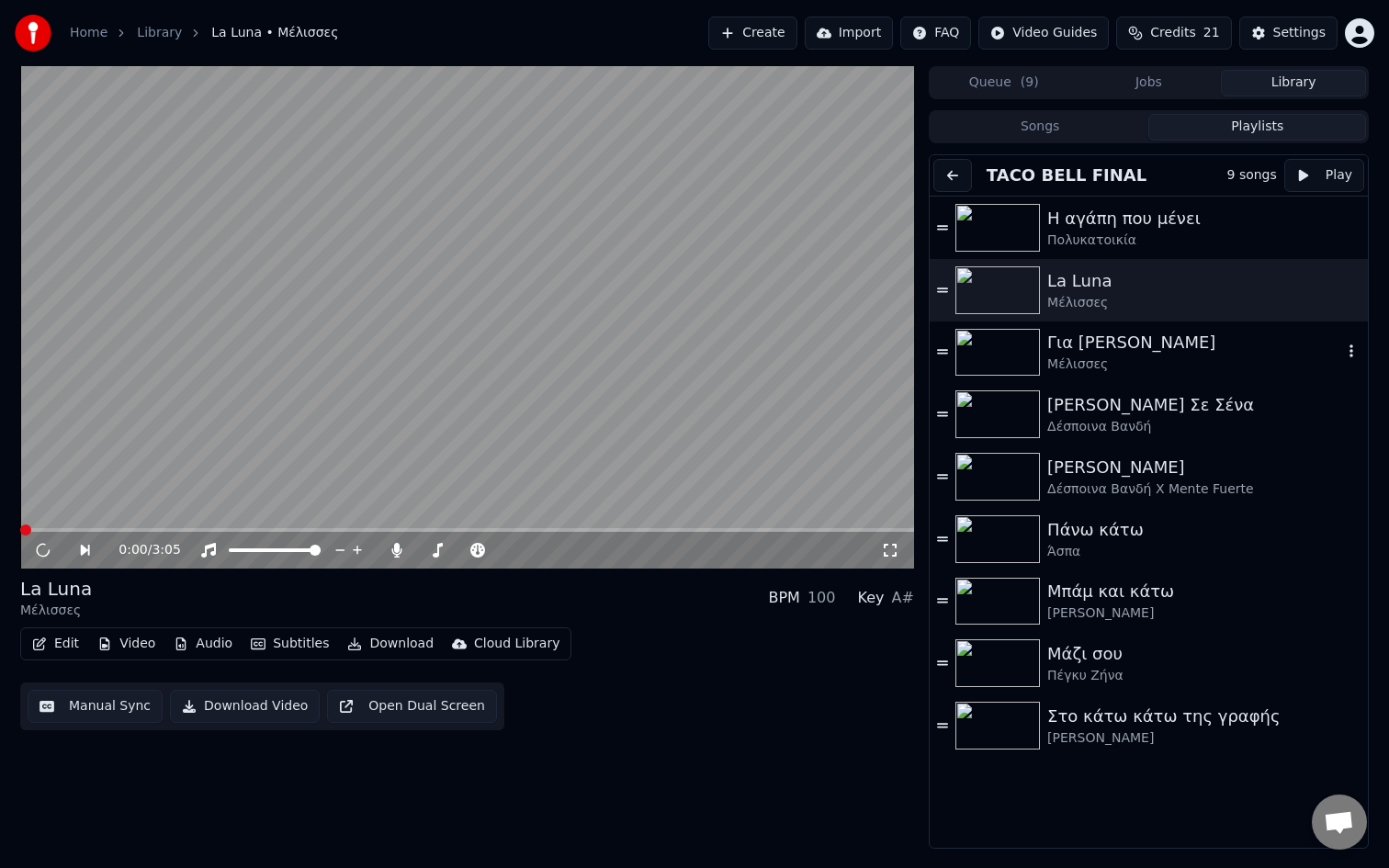
click at [1092, 376] on div "Για [PERSON_NAME] Μέλισσες" at bounding box center [1149, 353] width 438 height 62
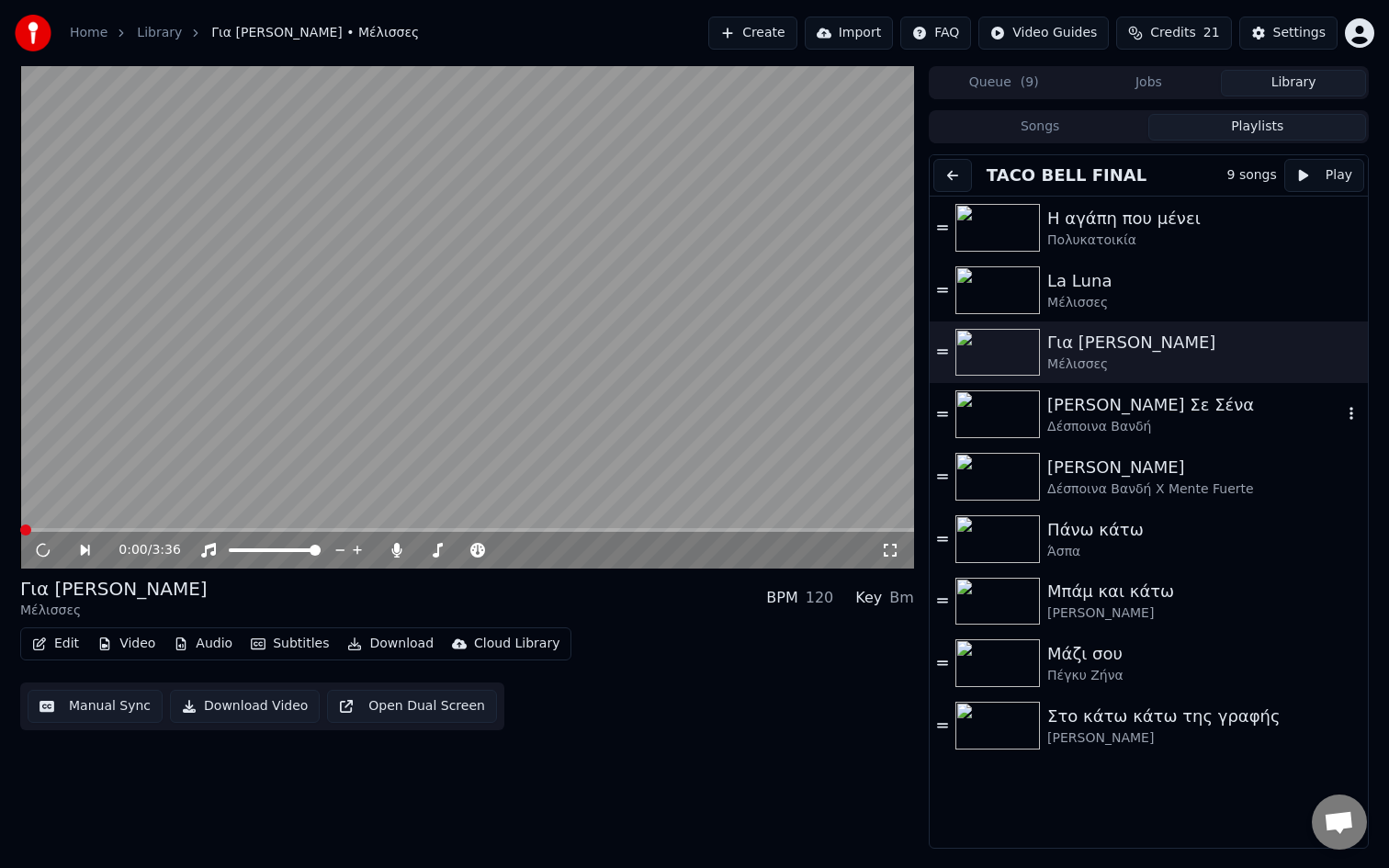
click at [1084, 427] on div "Δέσποινα Βανδή" at bounding box center [1195, 427] width 295 height 18
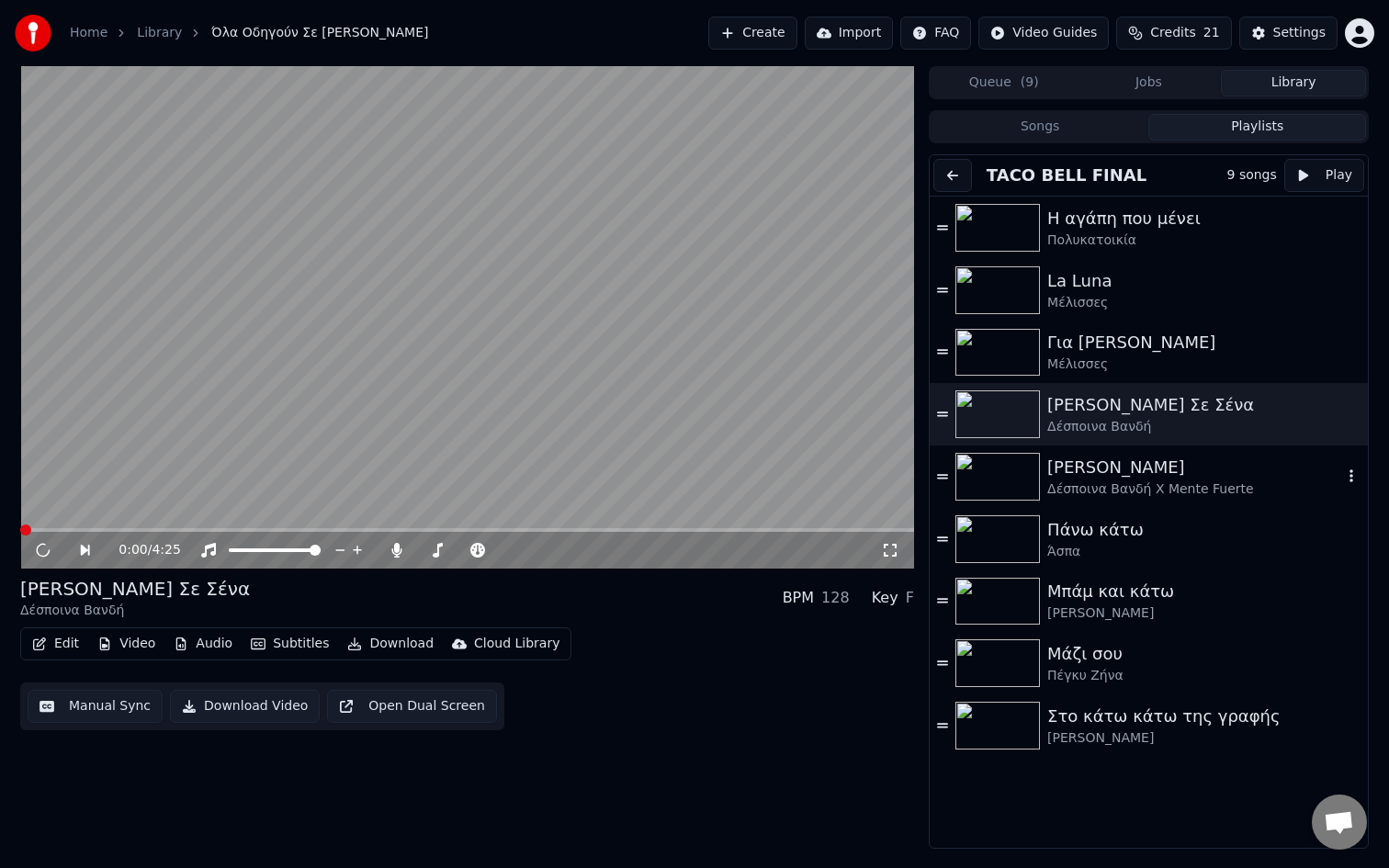
click at [1090, 483] on div "Δέσποινα Βανδή Χ Mente Fuerte" at bounding box center [1195, 489] width 295 height 18
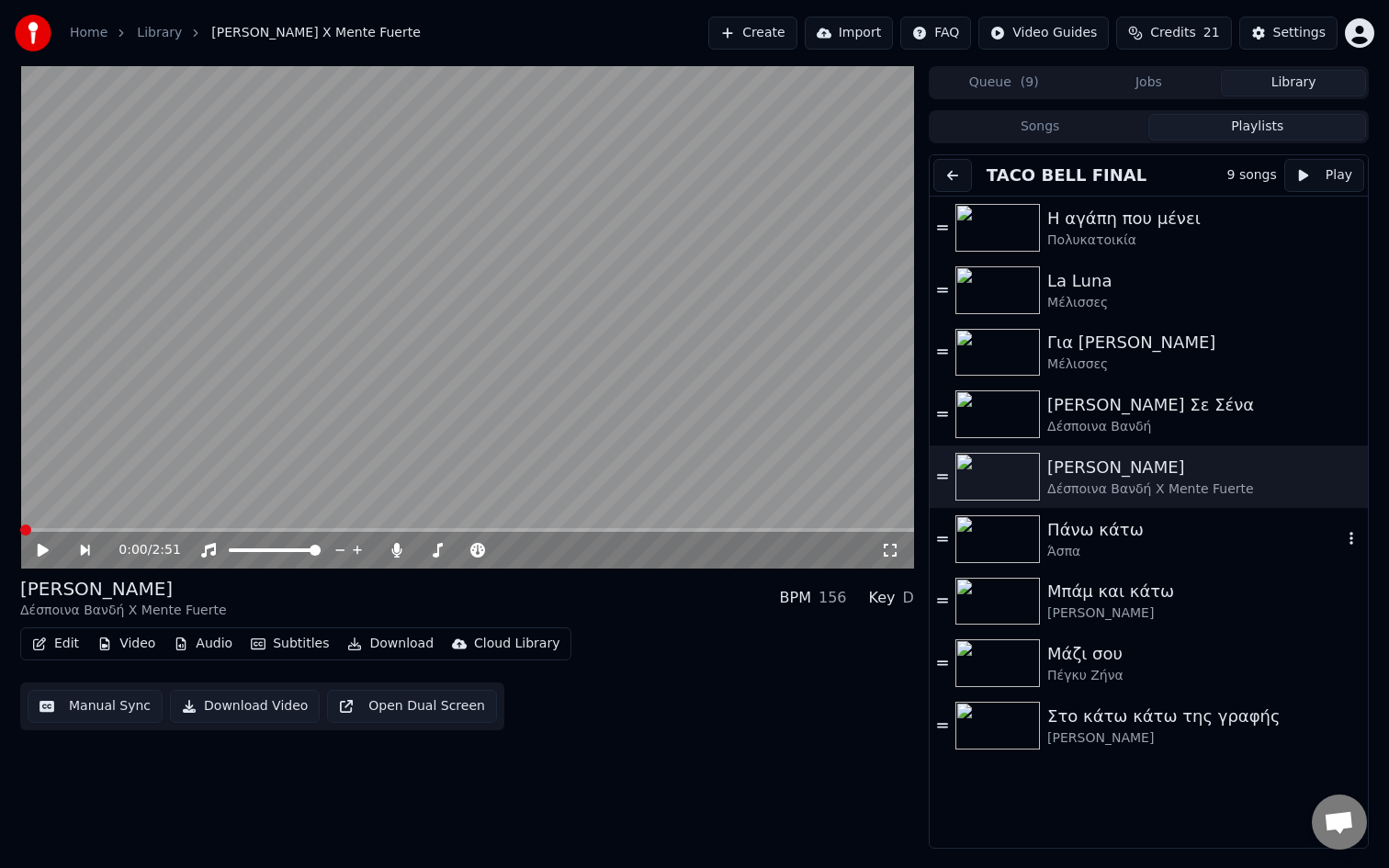
click at [1101, 557] on div "Άσπα" at bounding box center [1195, 552] width 295 height 18
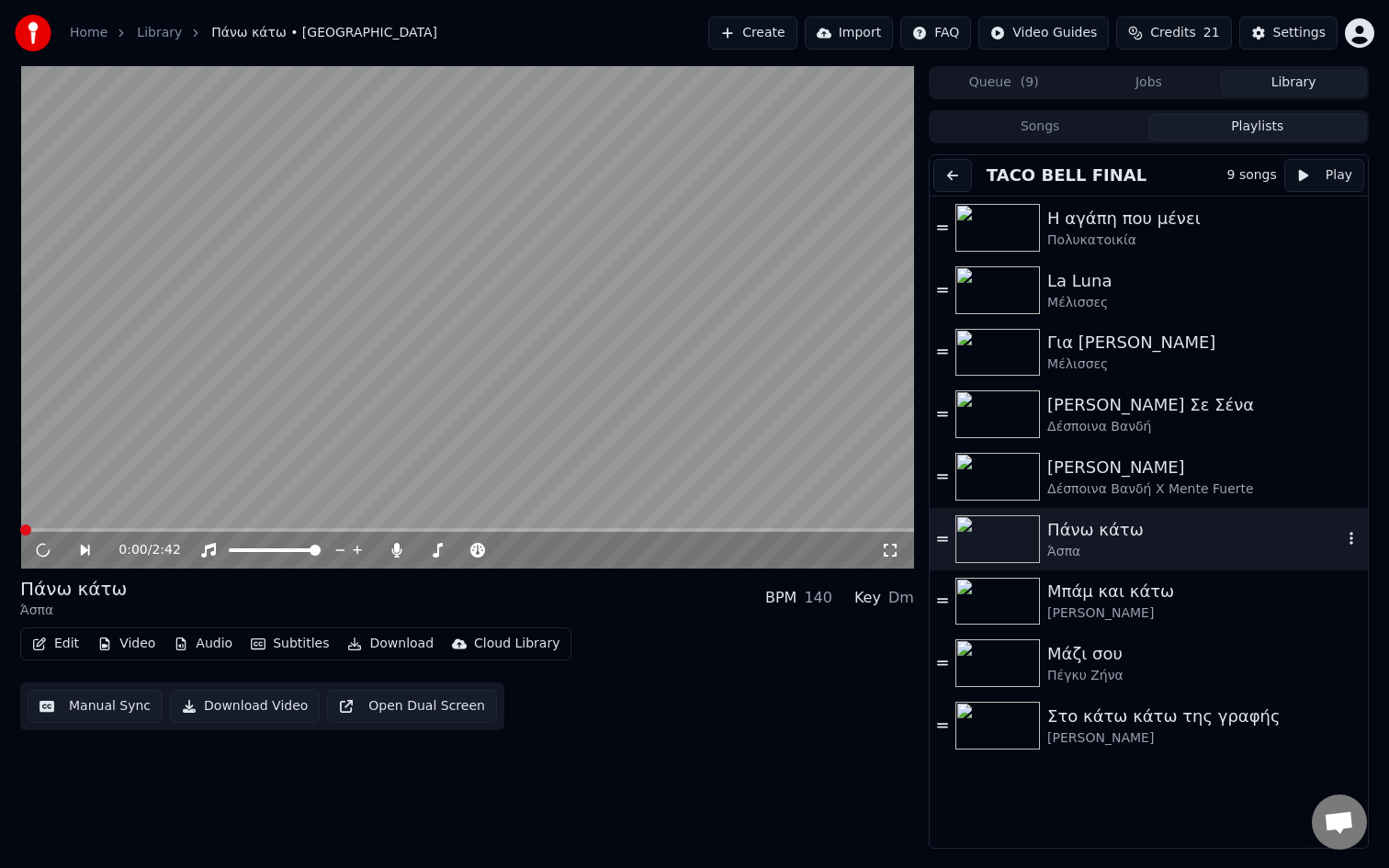
click at [1091, 627] on div "Μπάμ και κάτω [PERSON_NAME]" at bounding box center [1149, 602] width 438 height 62
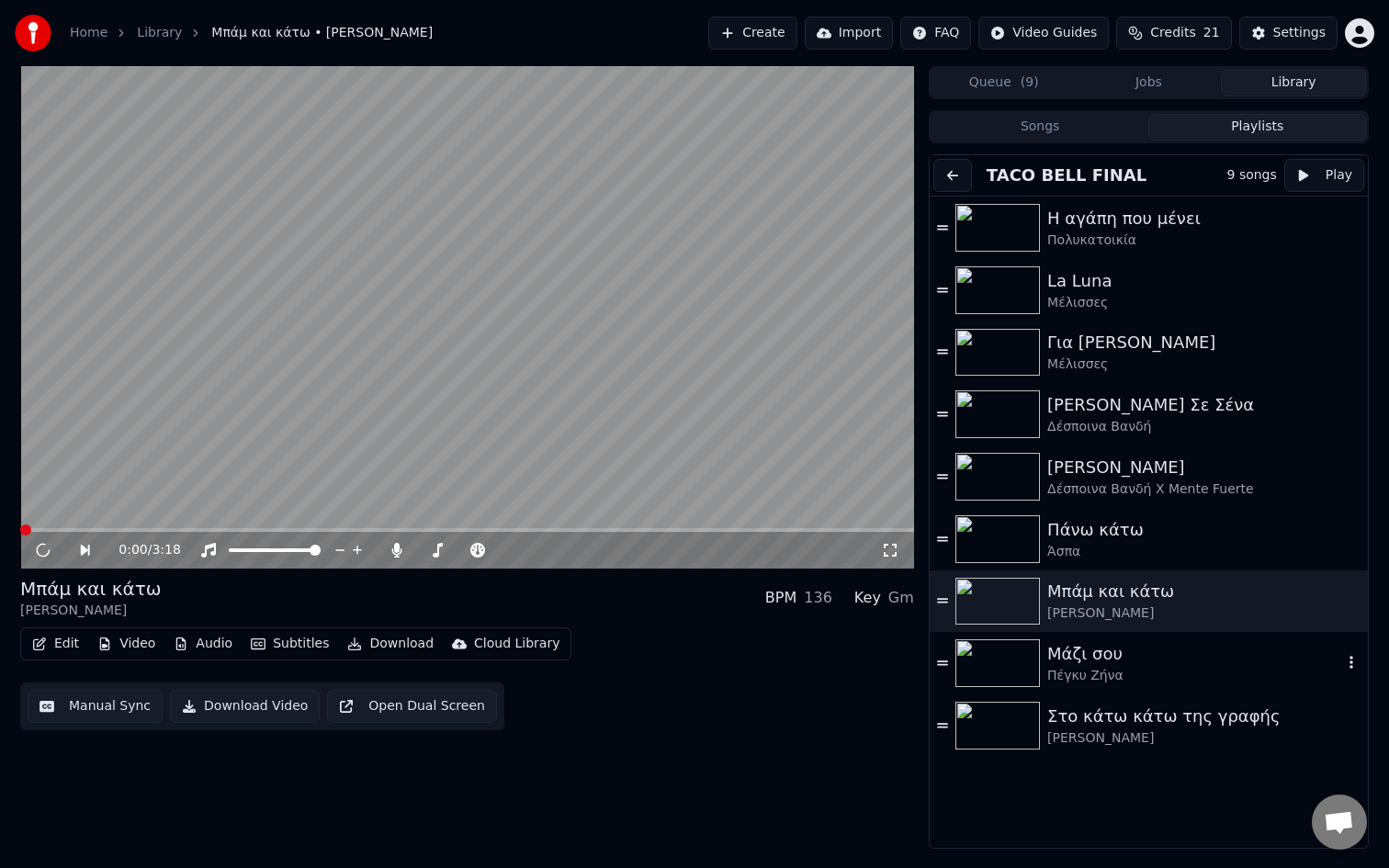
click at [1093, 693] on div "Μάζι σου [PERSON_NAME]" at bounding box center [1149, 664] width 438 height 62
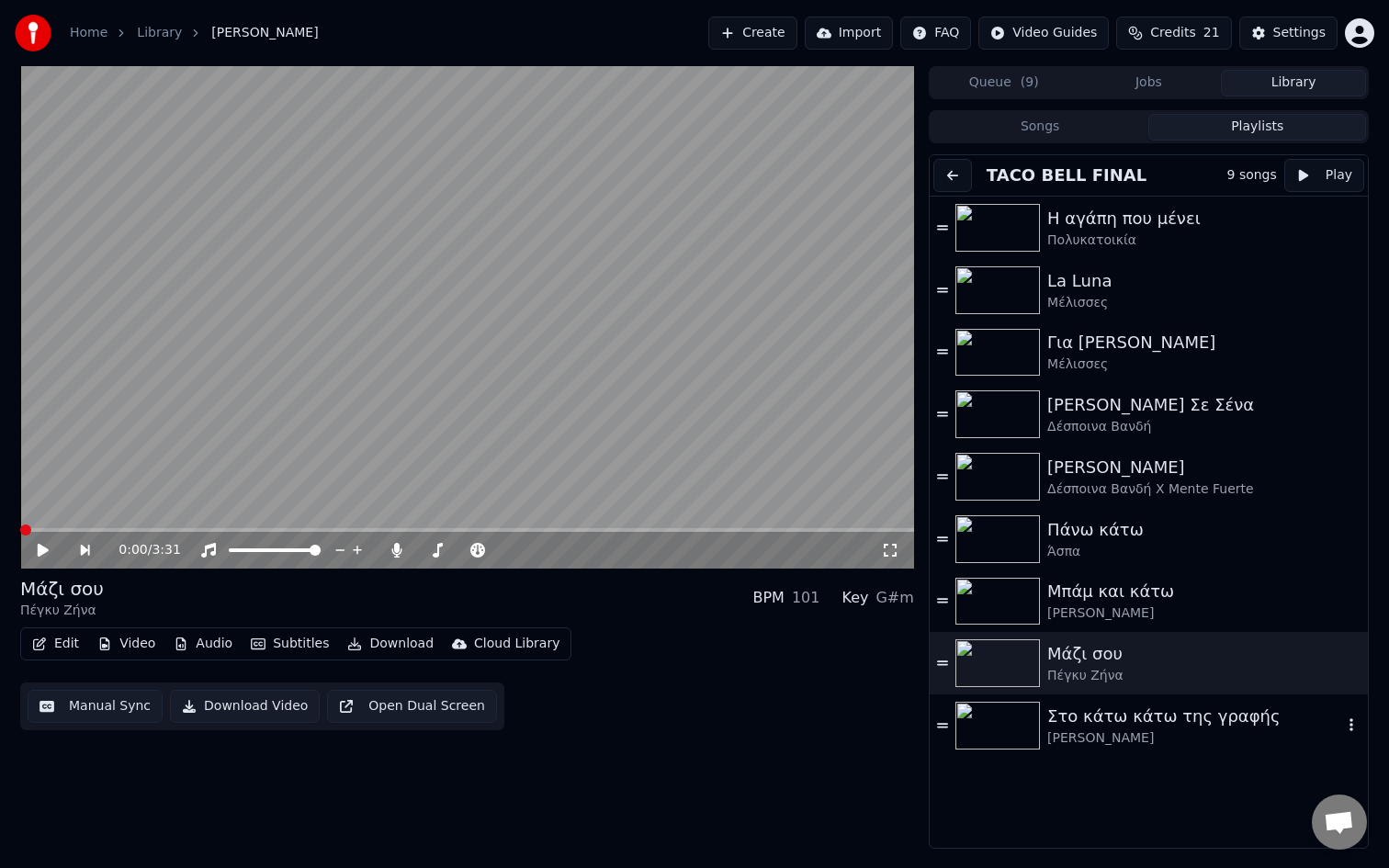
click at [1094, 740] on div "[PERSON_NAME]" at bounding box center [1195, 738] width 295 height 18
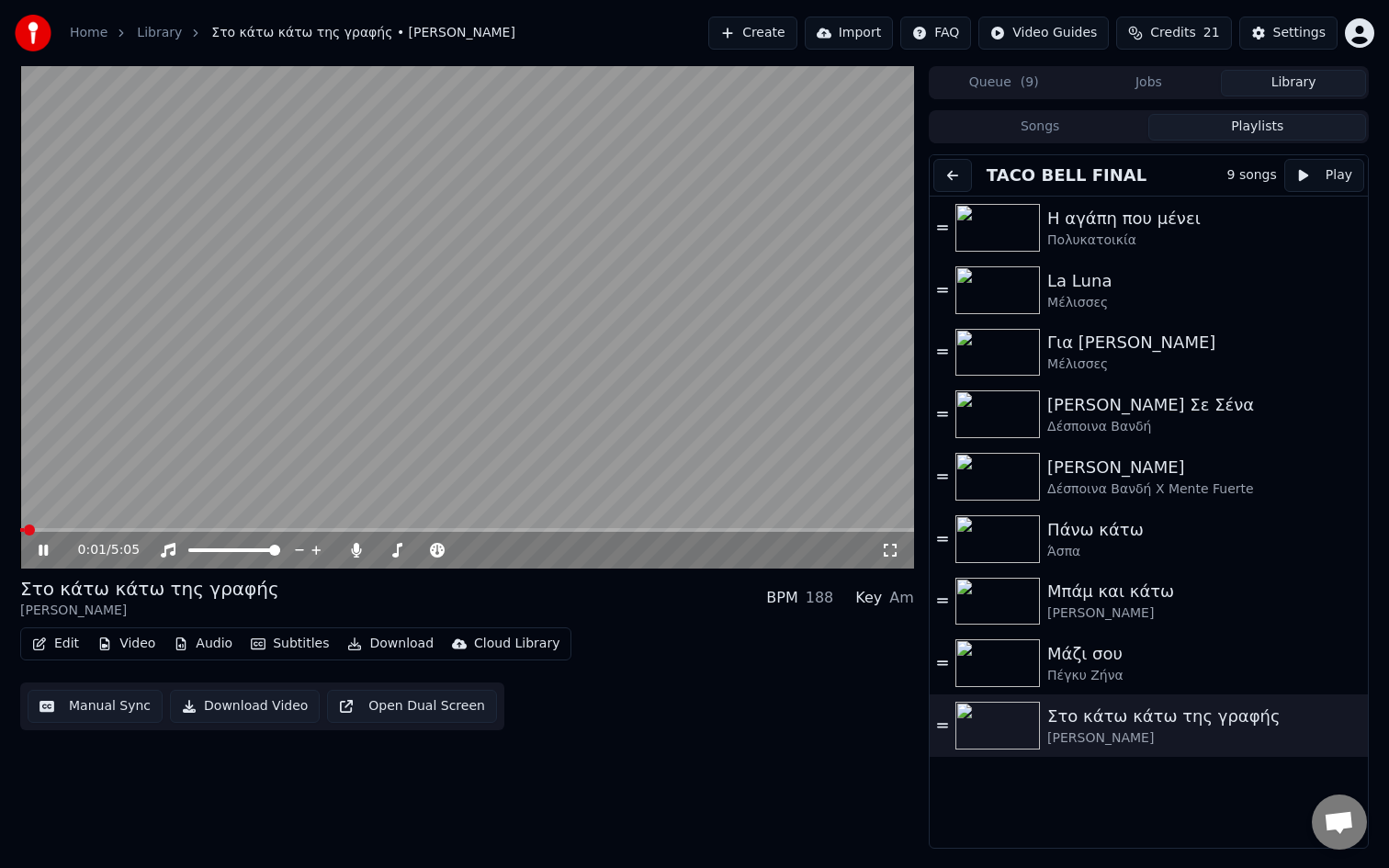
click at [597, 289] on video at bounding box center [467, 317] width 894 height 503
click at [1073, 122] on button "Songs" at bounding box center [1041, 127] width 218 height 27
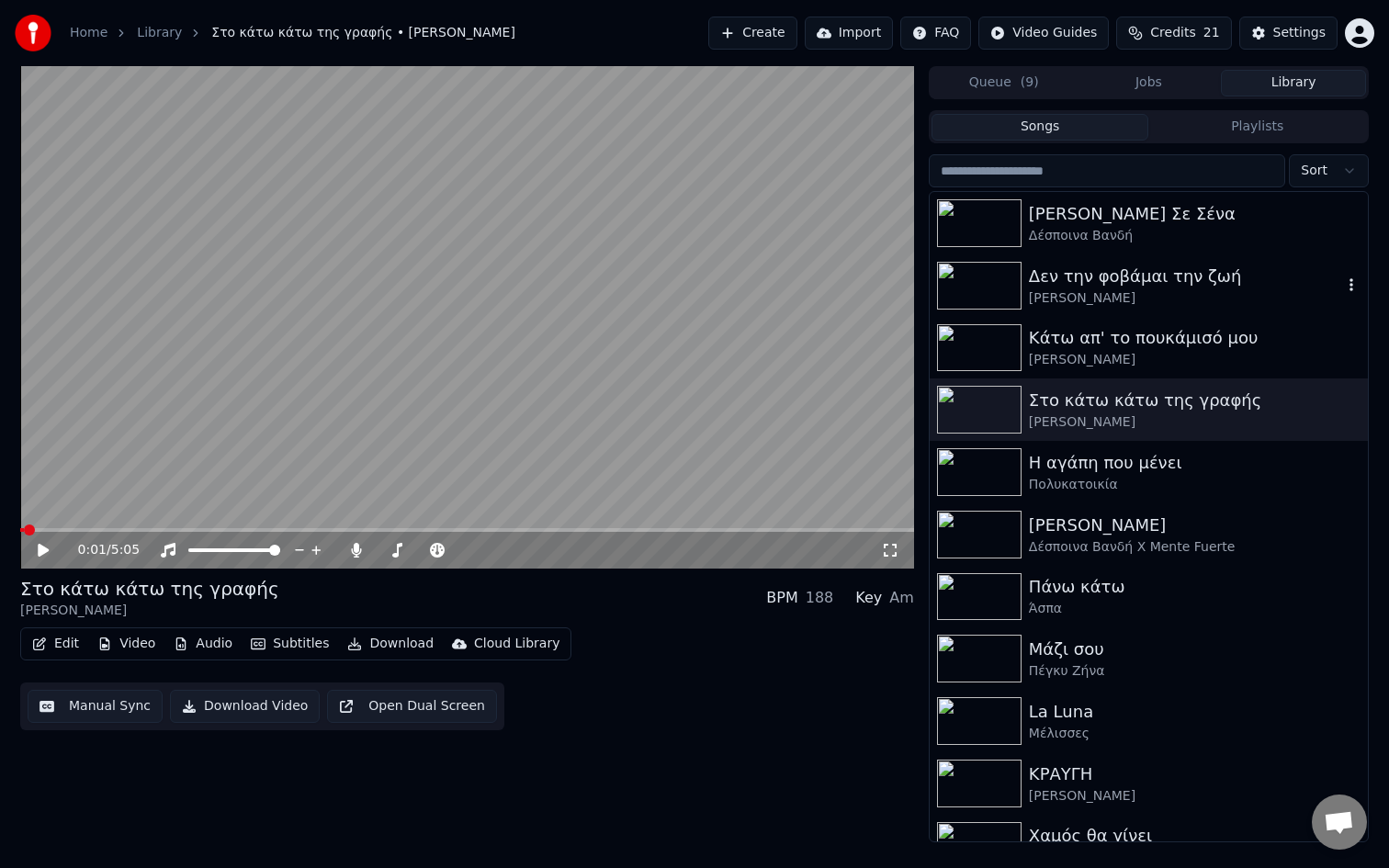
click at [1099, 296] on div "[PERSON_NAME]" at bounding box center [1185, 298] width 313 height 18
click at [1353, 285] on icon "button" at bounding box center [1351, 285] width 18 height 15
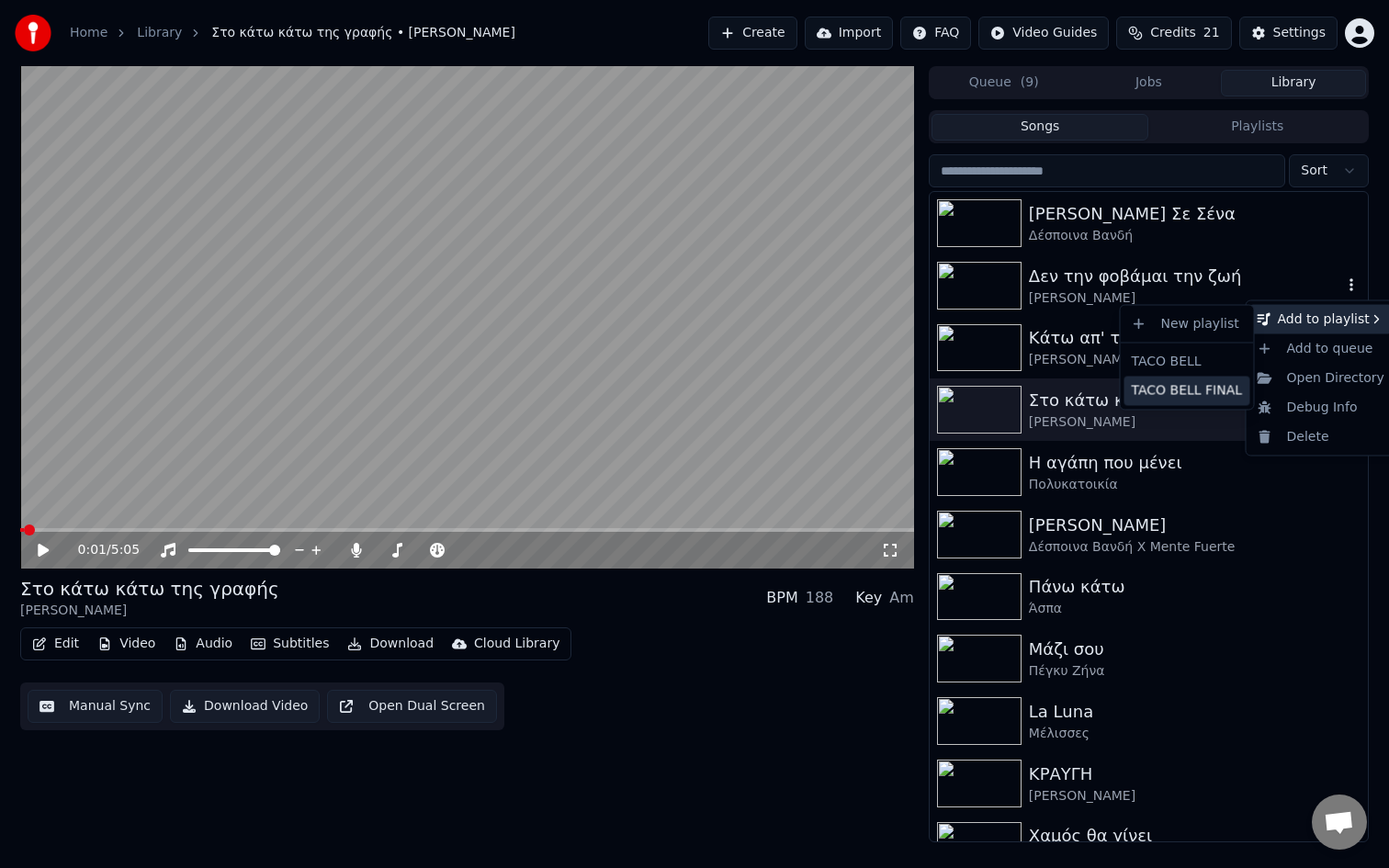
click at [1220, 396] on div "TACO BELL FINAL" at bounding box center [1187, 390] width 126 height 29
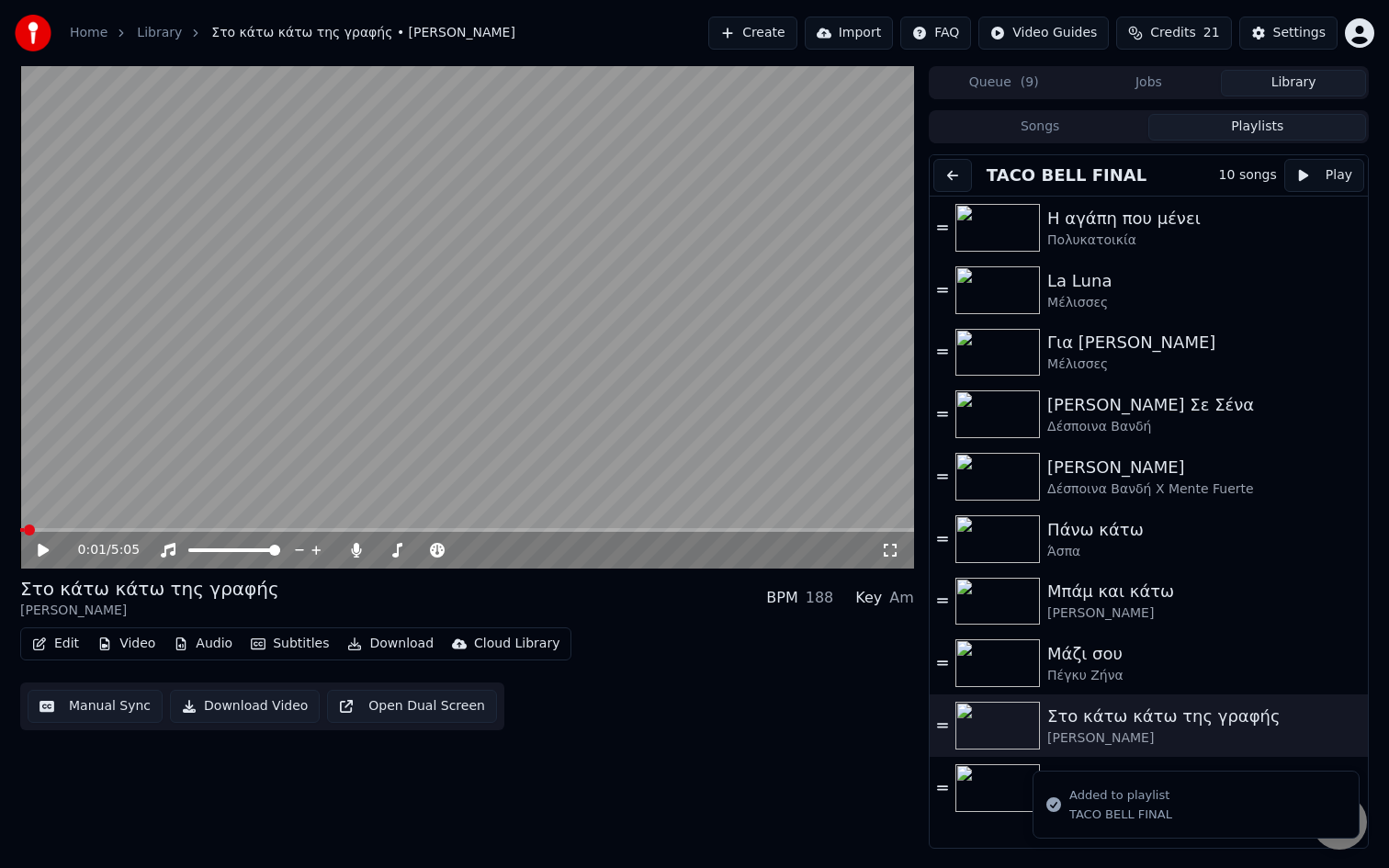
click at [1220, 135] on button "Playlists" at bounding box center [1257, 127] width 218 height 27
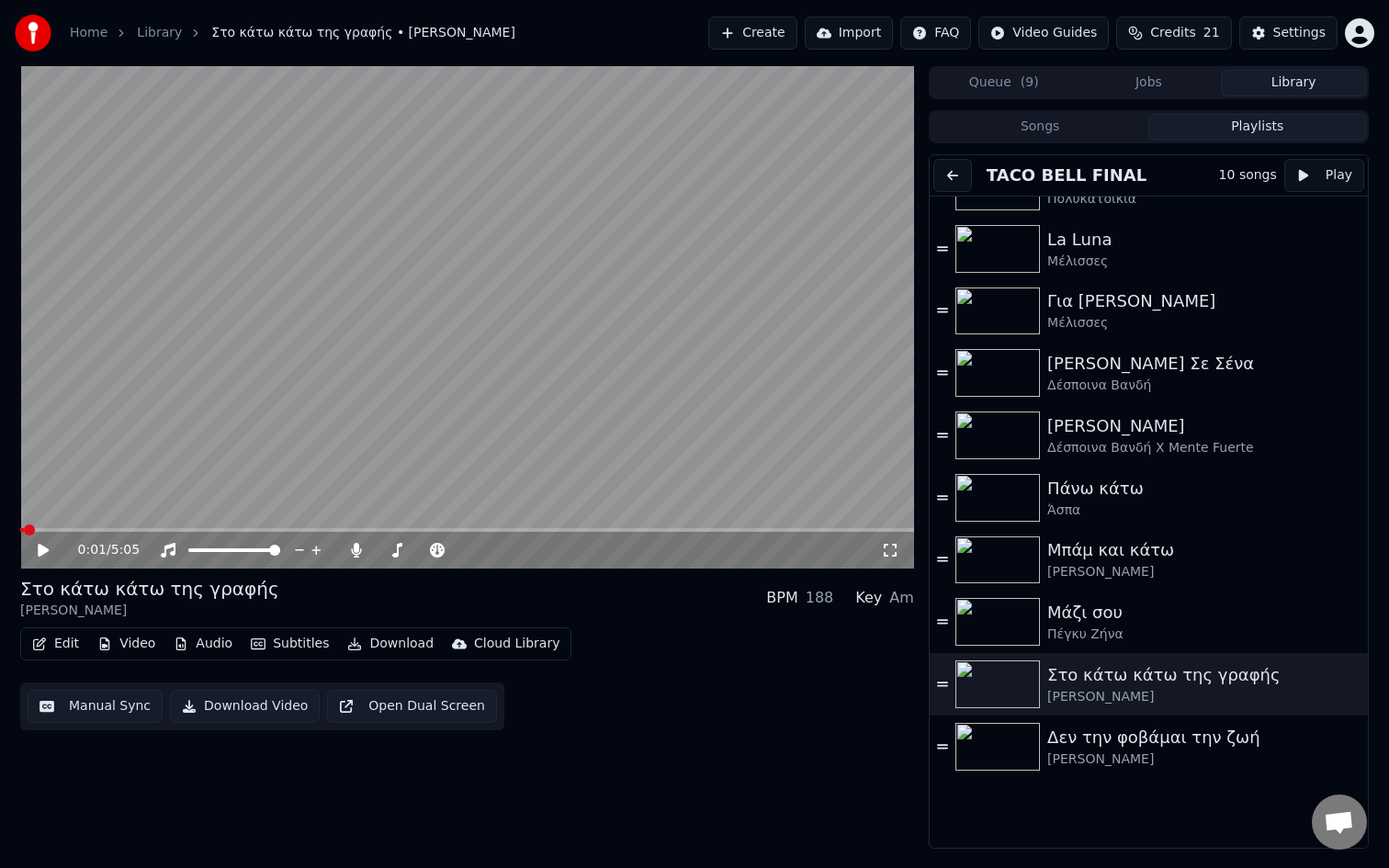
click at [1076, 135] on button "Songs" at bounding box center [1041, 127] width 218 height 27
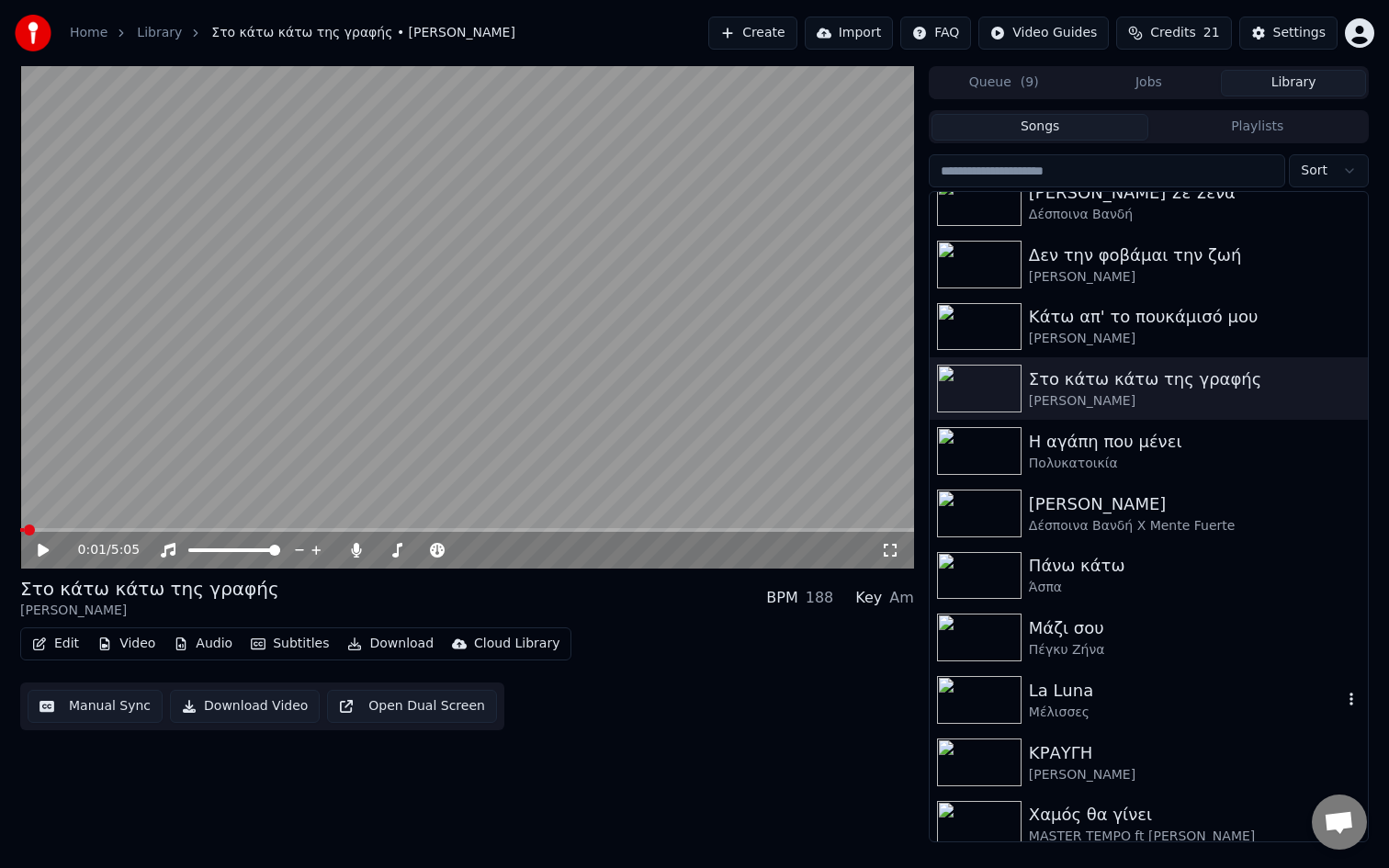
scroll to position [0, 0]
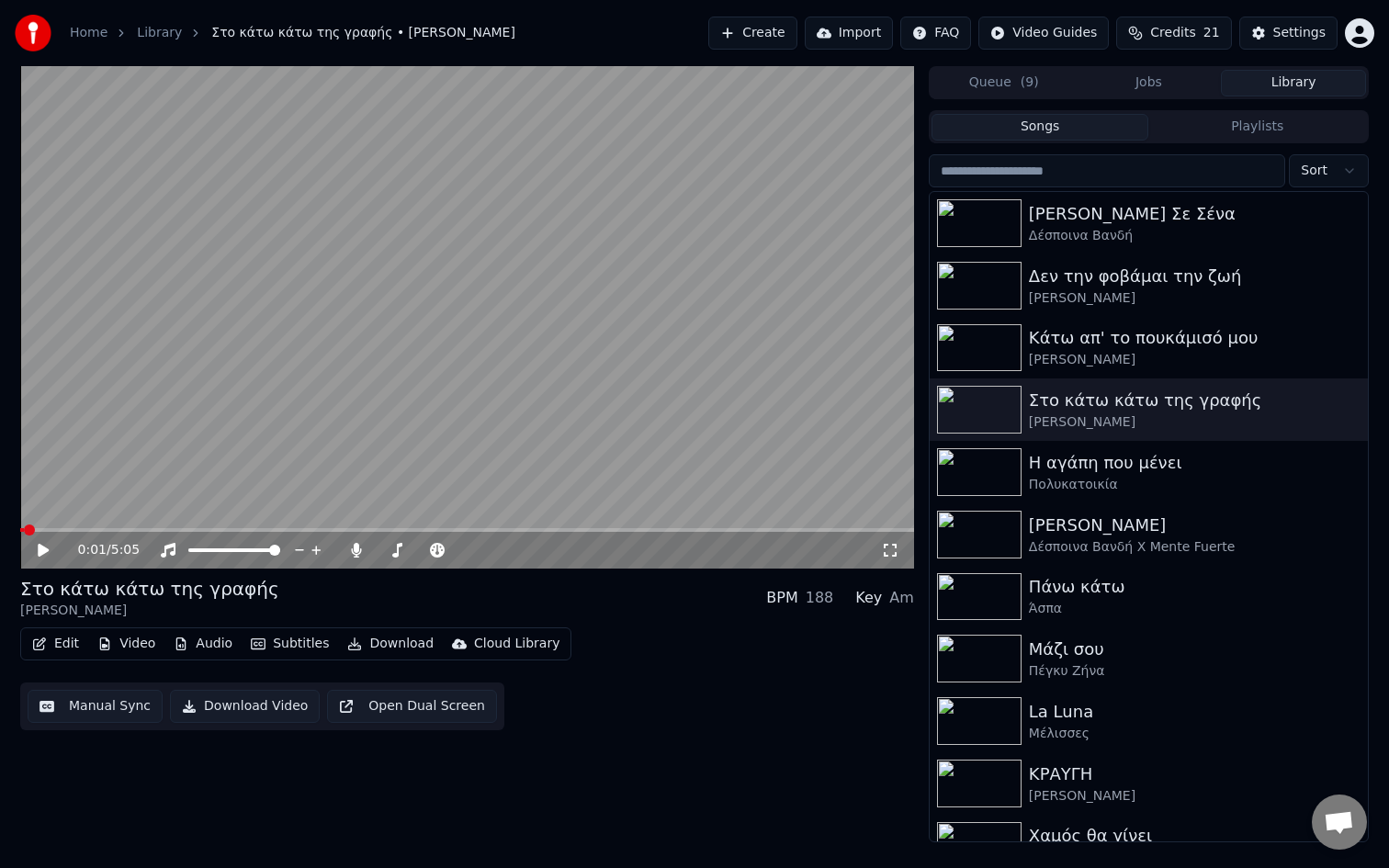
click at [1179, 122] on button "Playlists" at bounding box center [1257, 127] width 218 height 27
click at [1021, 120] on button "Songs" at bounding box center [1041, 127] width 218 height 27
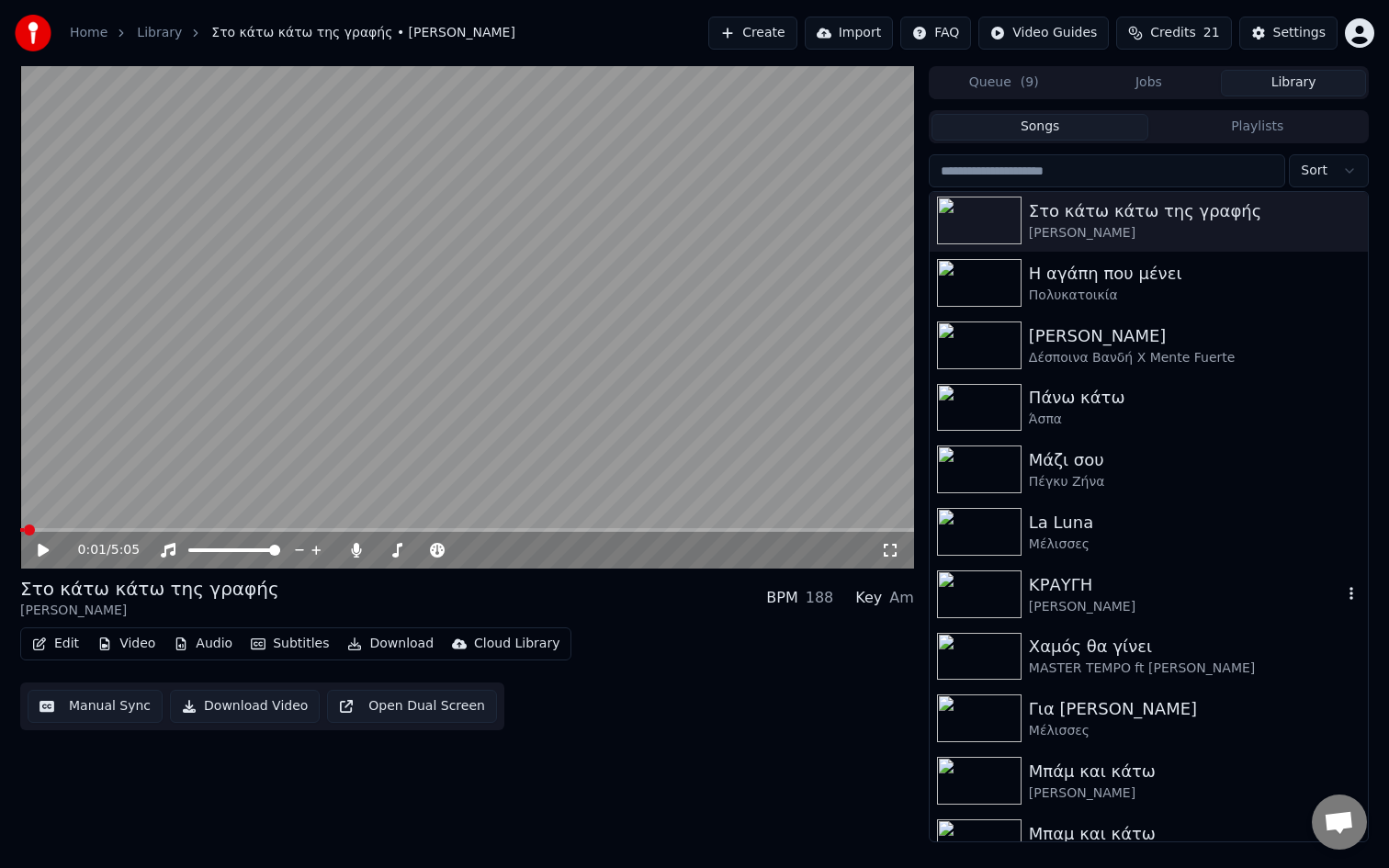
scroll to position [221, 0]
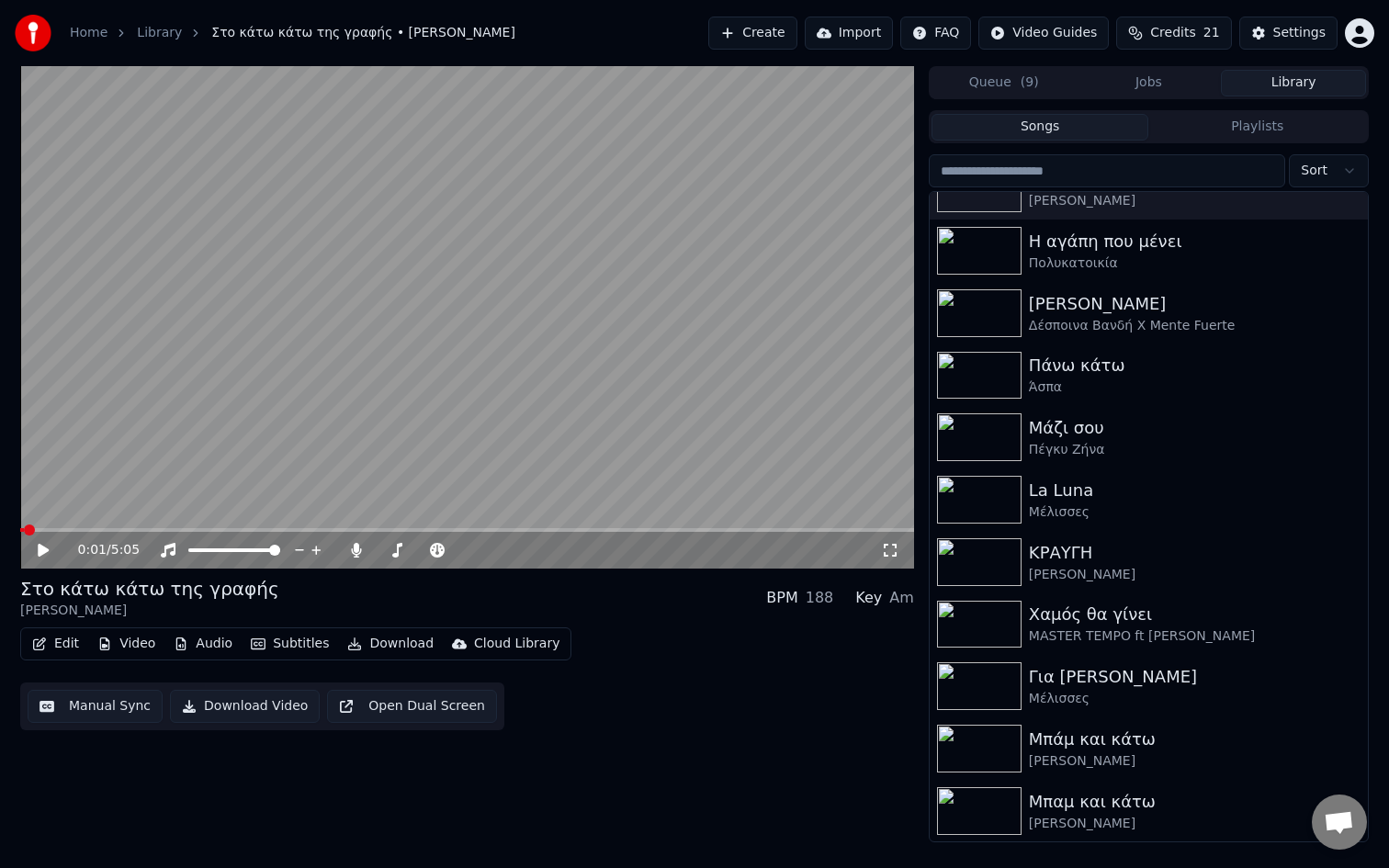
click at [1230, 151] on div "Sort Όλα Οδηγούν Σε [PERSON_NAME] Δεν την φοβάμαι την ζωή [PERSON_NAME] Κάτω απ…" at bounding box center [1149, 496] width 440 height 692
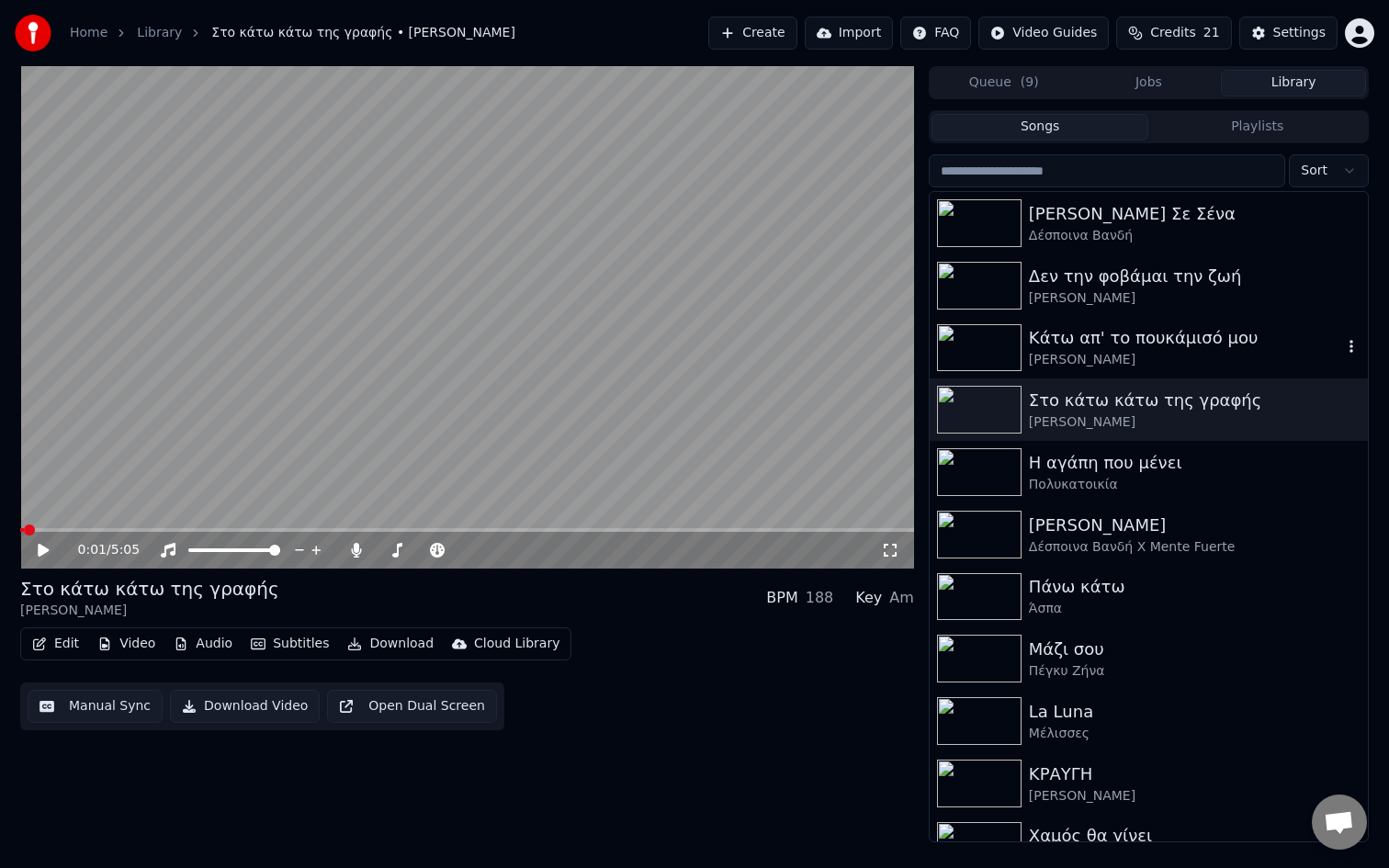
click at [1349, 344] on icon "button" at bounding box center [1351, 346] width 18 height 15
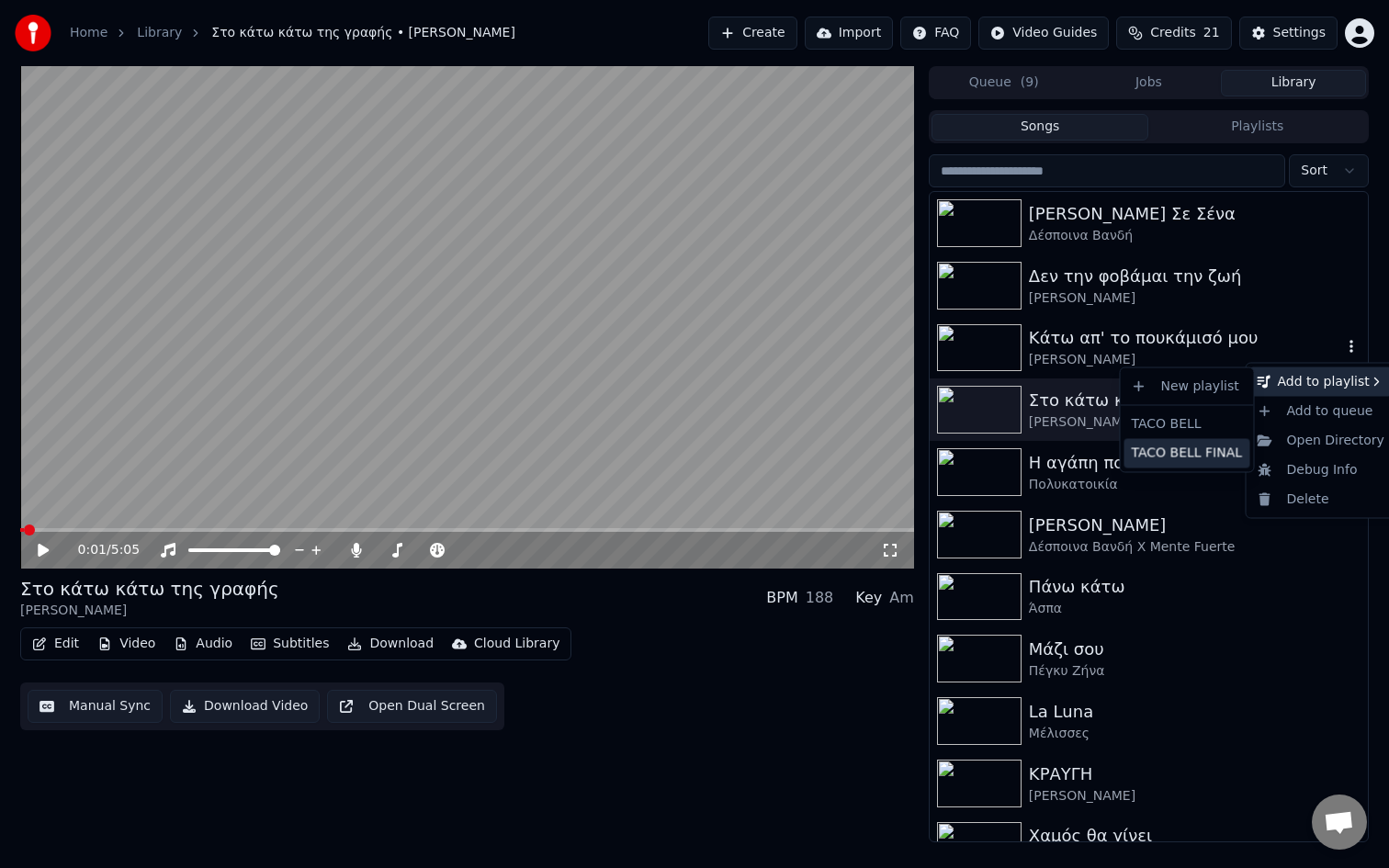
click at [1216, 447] on div "TACO BELL FINAL" at bounding box center [1187, 452] width 126 height 29
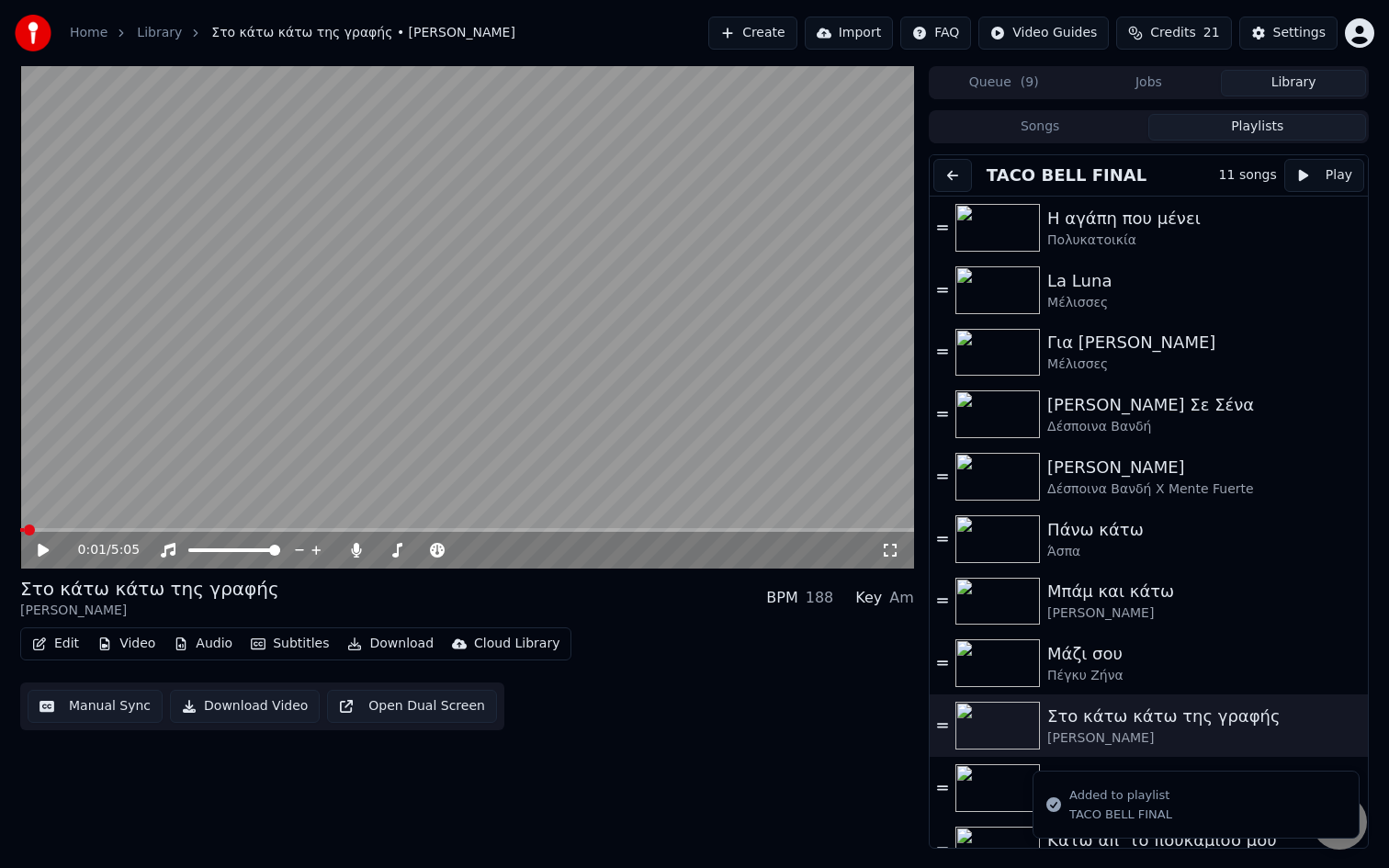
click at [1235, 130] on button "Playlists" at bounding box center [1257, 127] width 218 height 27
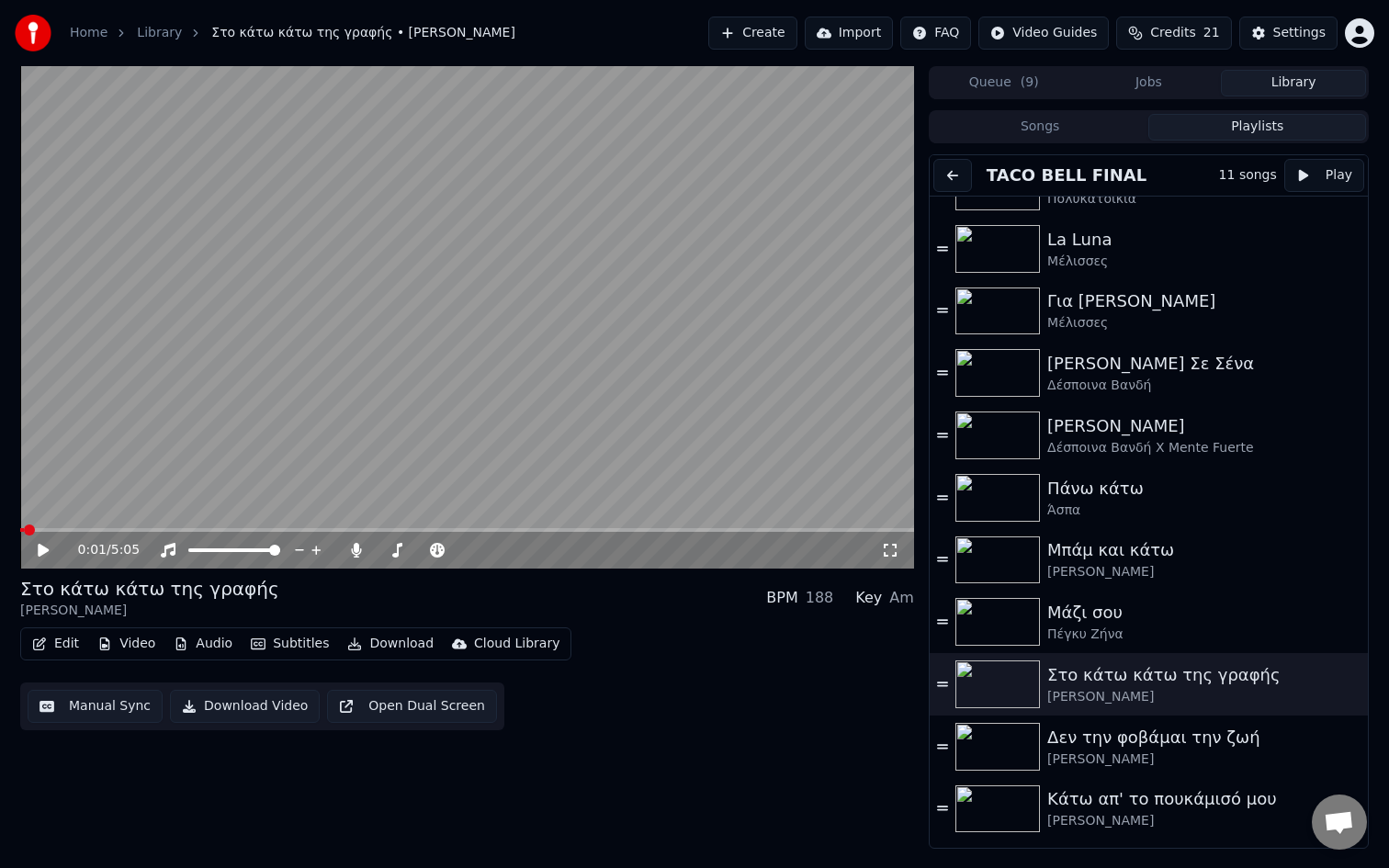
click at [995, 805] on img at bounding box center [997, 809] width 84 height 47
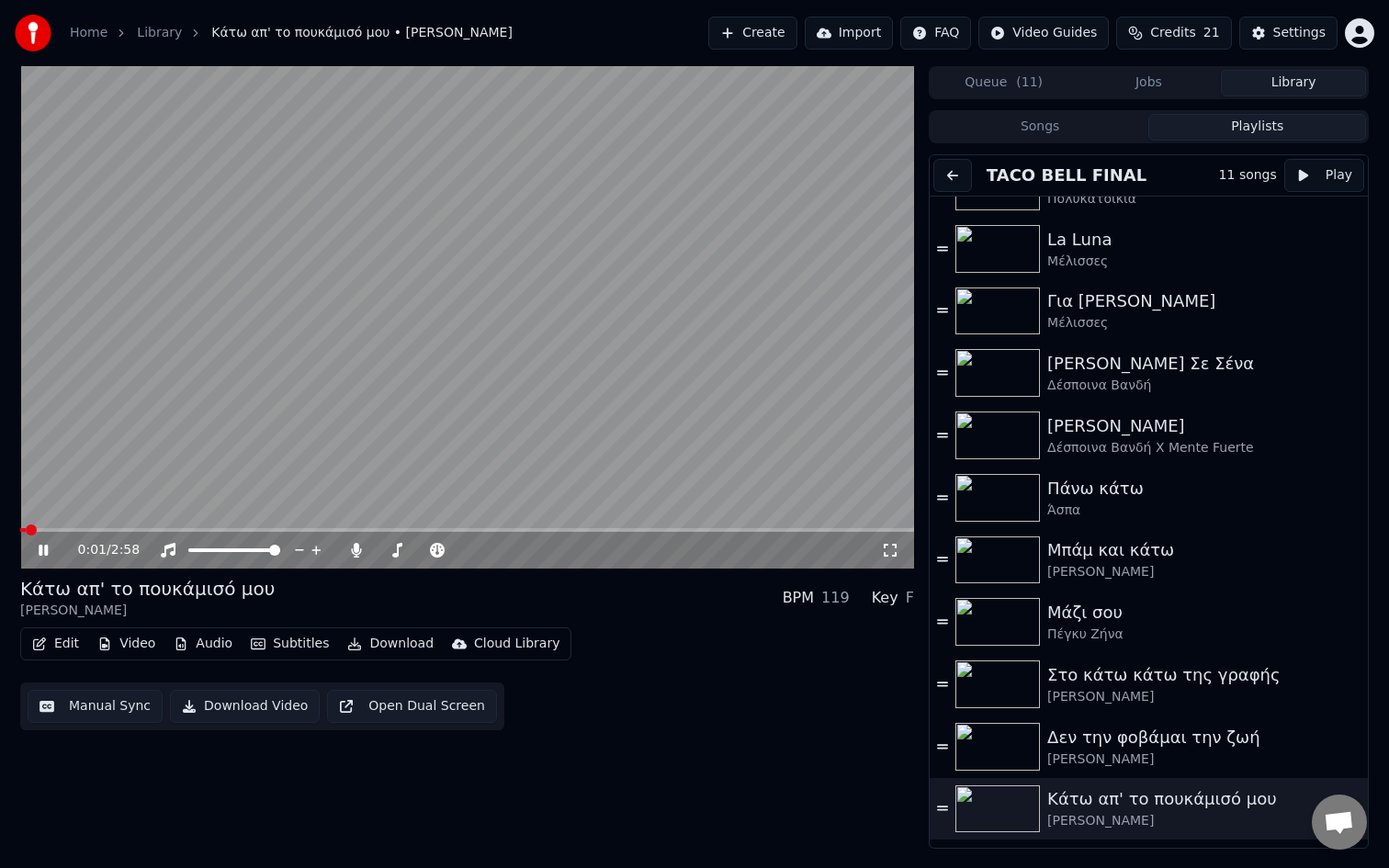
click at [475, 527] on video at bounding box center [467, 317] width 894 height 503
click at [478, 529] on span at bounding box center [467, 530] width 894 height 4
click at [642, 528] on span at bounding box center [467, 530] width 894 height 4
click at [786, 527] on video at bounding box center [467, 317] width 894 height 503
click at [782, 529] on span at bounding box center [467, 530] width 894 height 4
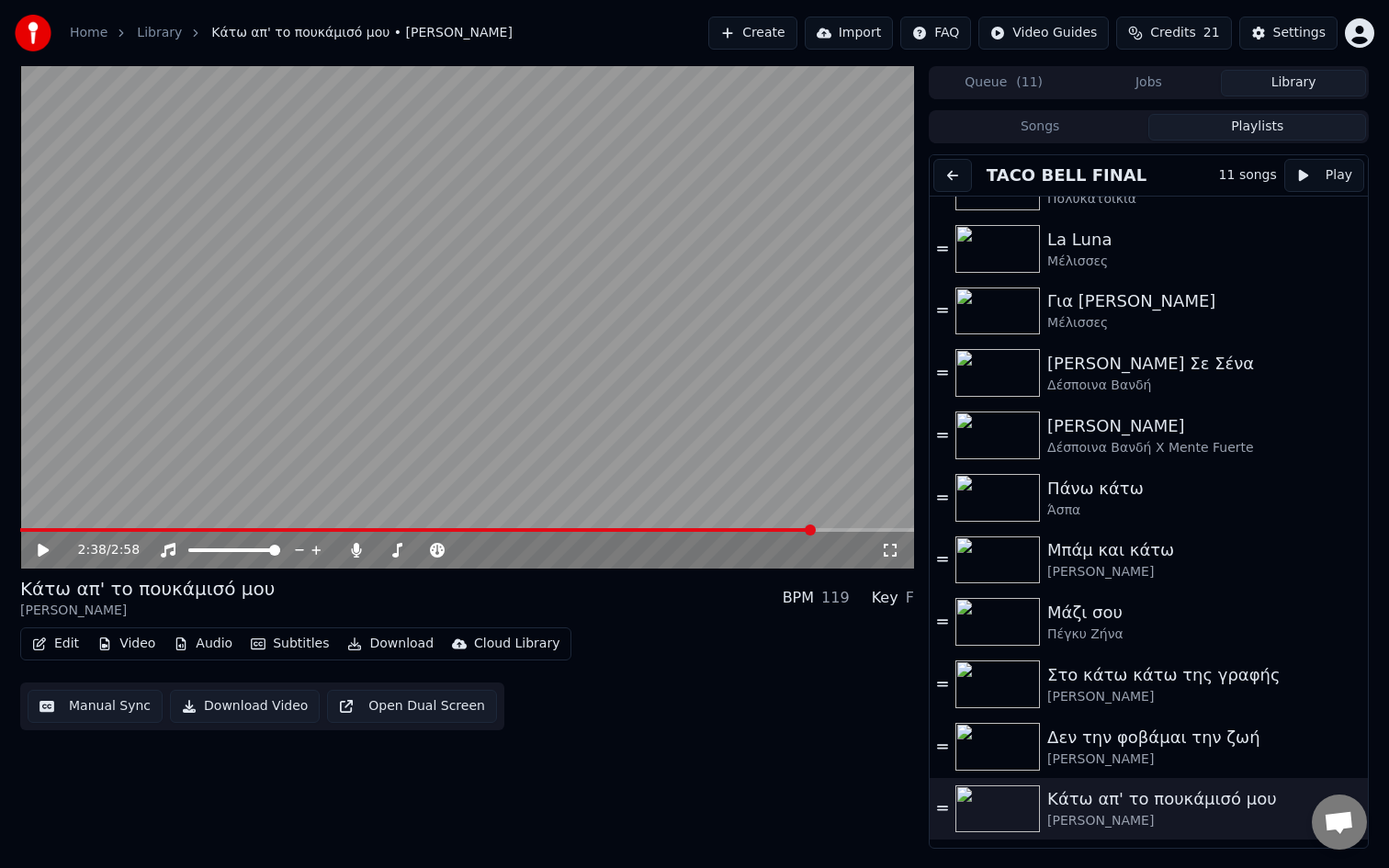
click at [761, 35] on button "Create" at bounding box center [753, 32] width 89 height 33
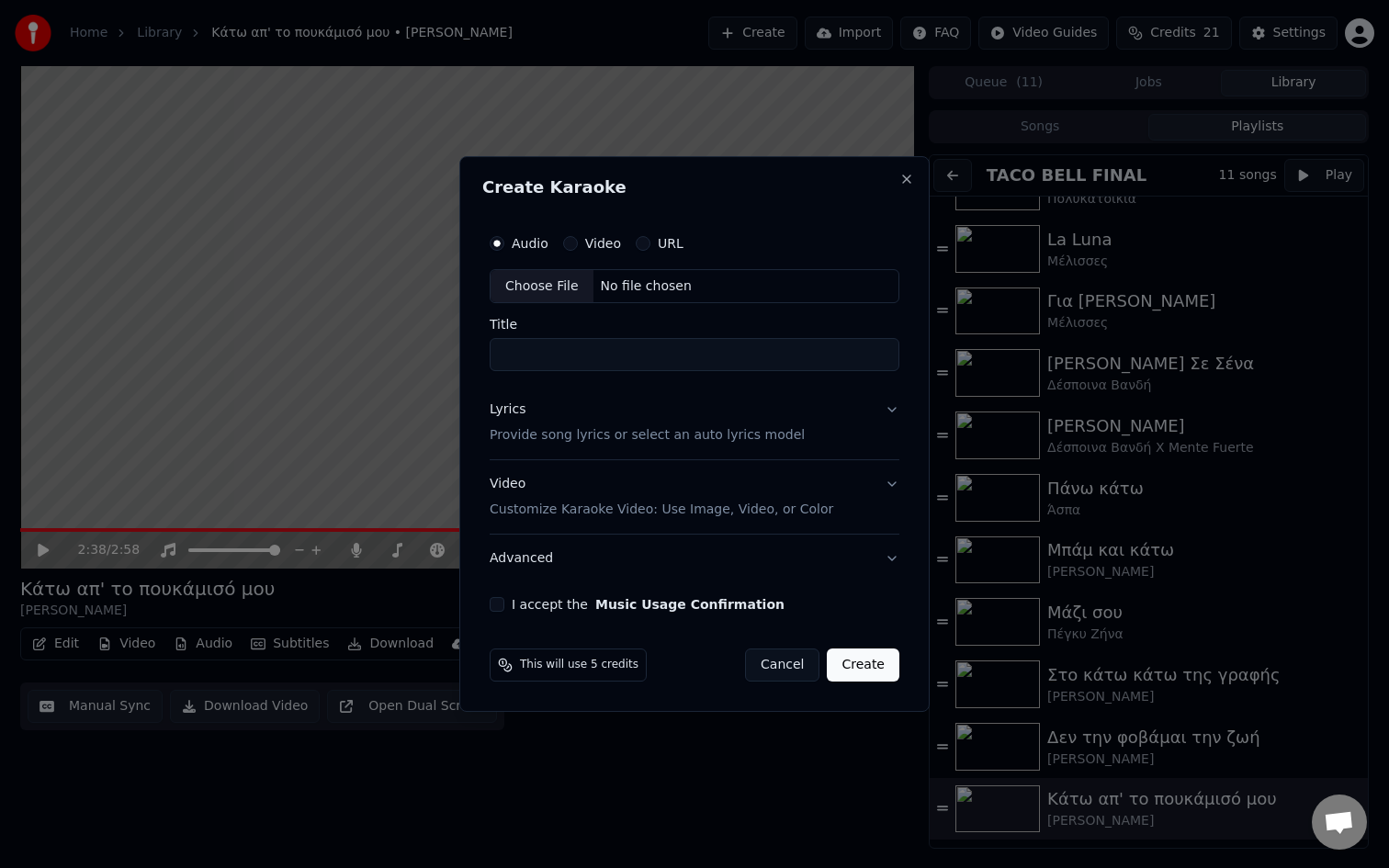
click at [556, 289] on div "Choose File" at bounding box center [542, 286] width 103 height 33
type input "**********"
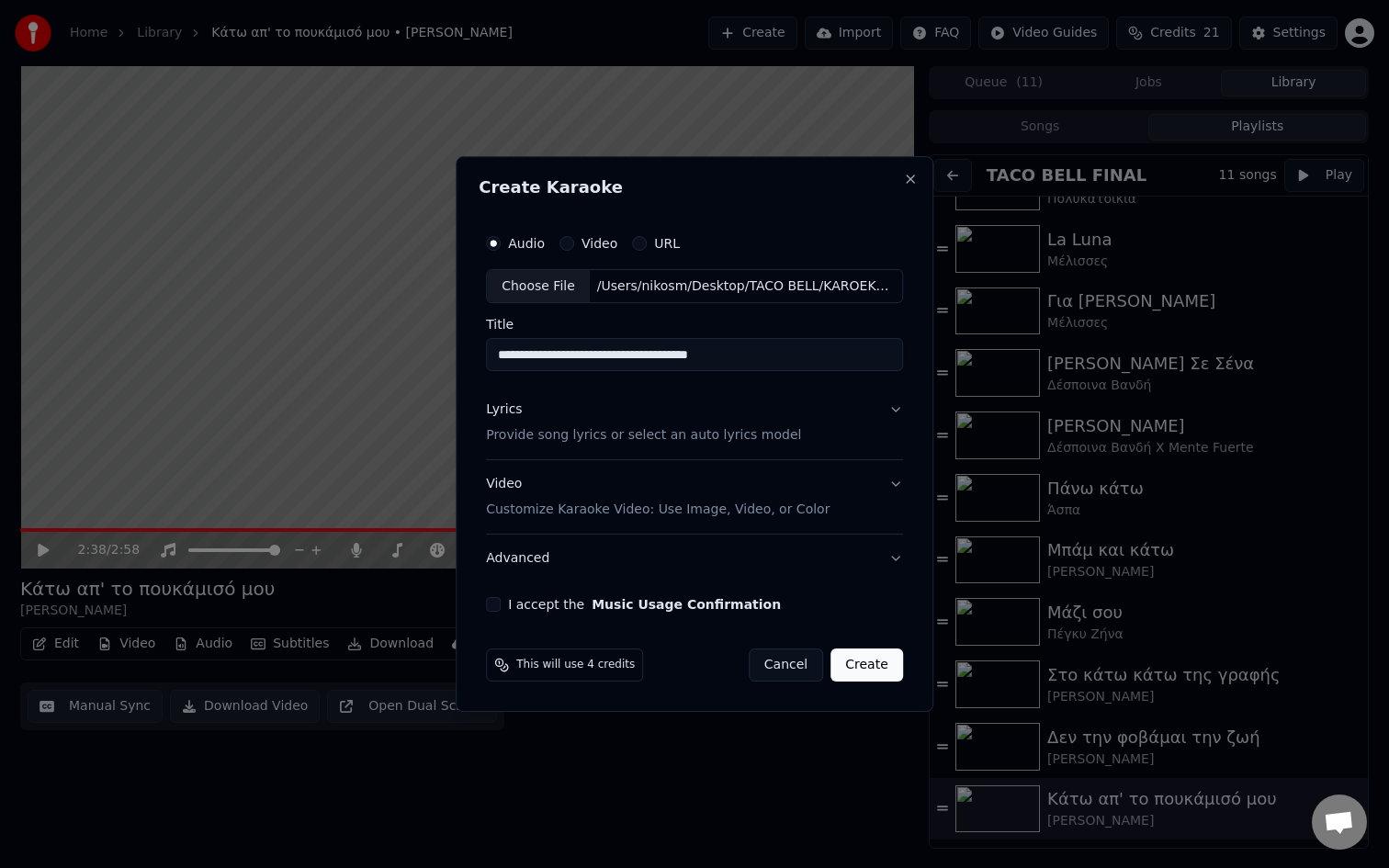
click at [896, 421] on button "Lyrics Provide song lyrics or select an auto lyrics model" at bounding box center [694, 424] width 418 height 74
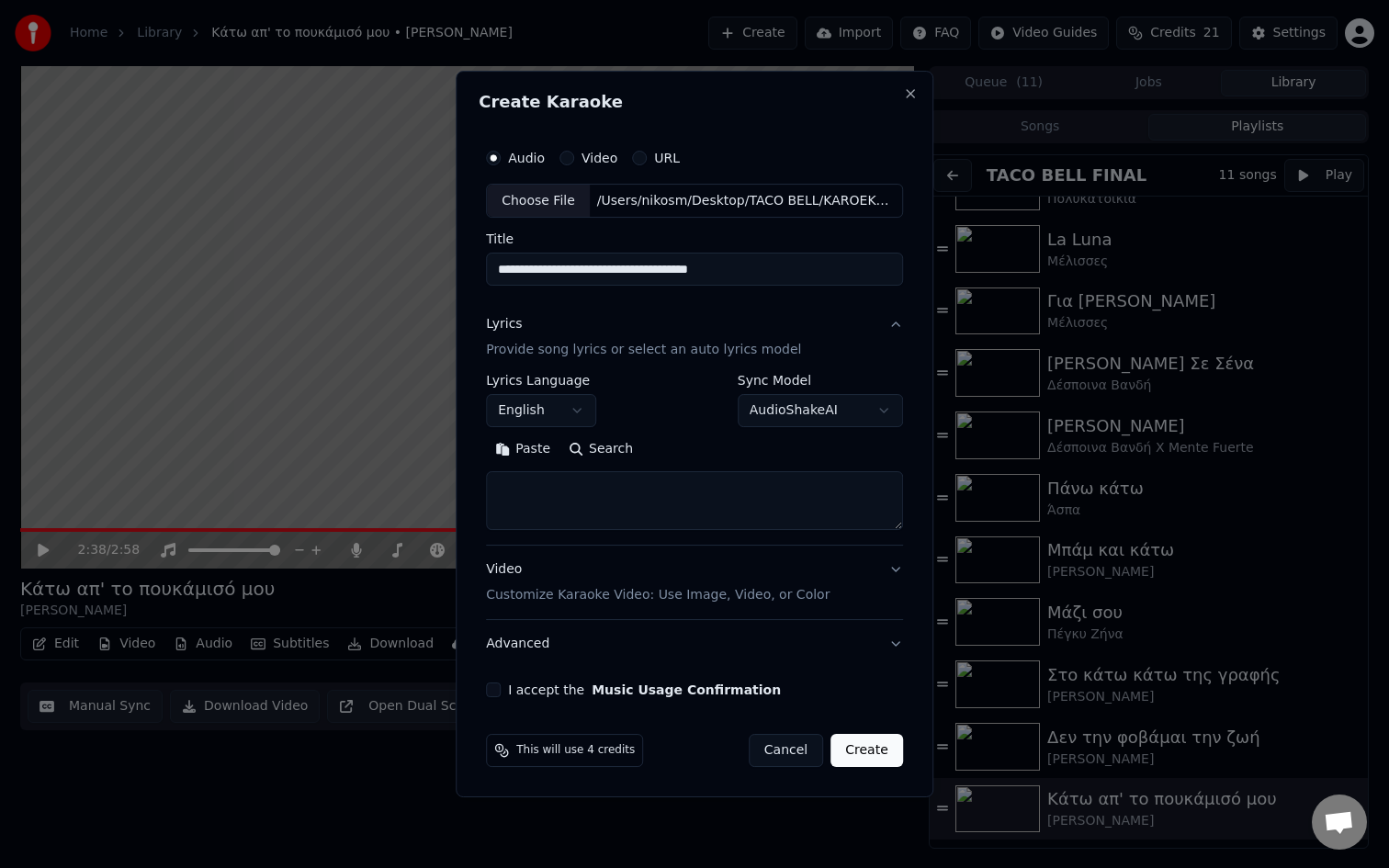
click at [553, 409] on body "Home Library Κάτω απ' το πουκάμισό μου • [PERSON_NAME] Create Import FAQ Video …" at bounding box center [694, 434] width 1389 height 868
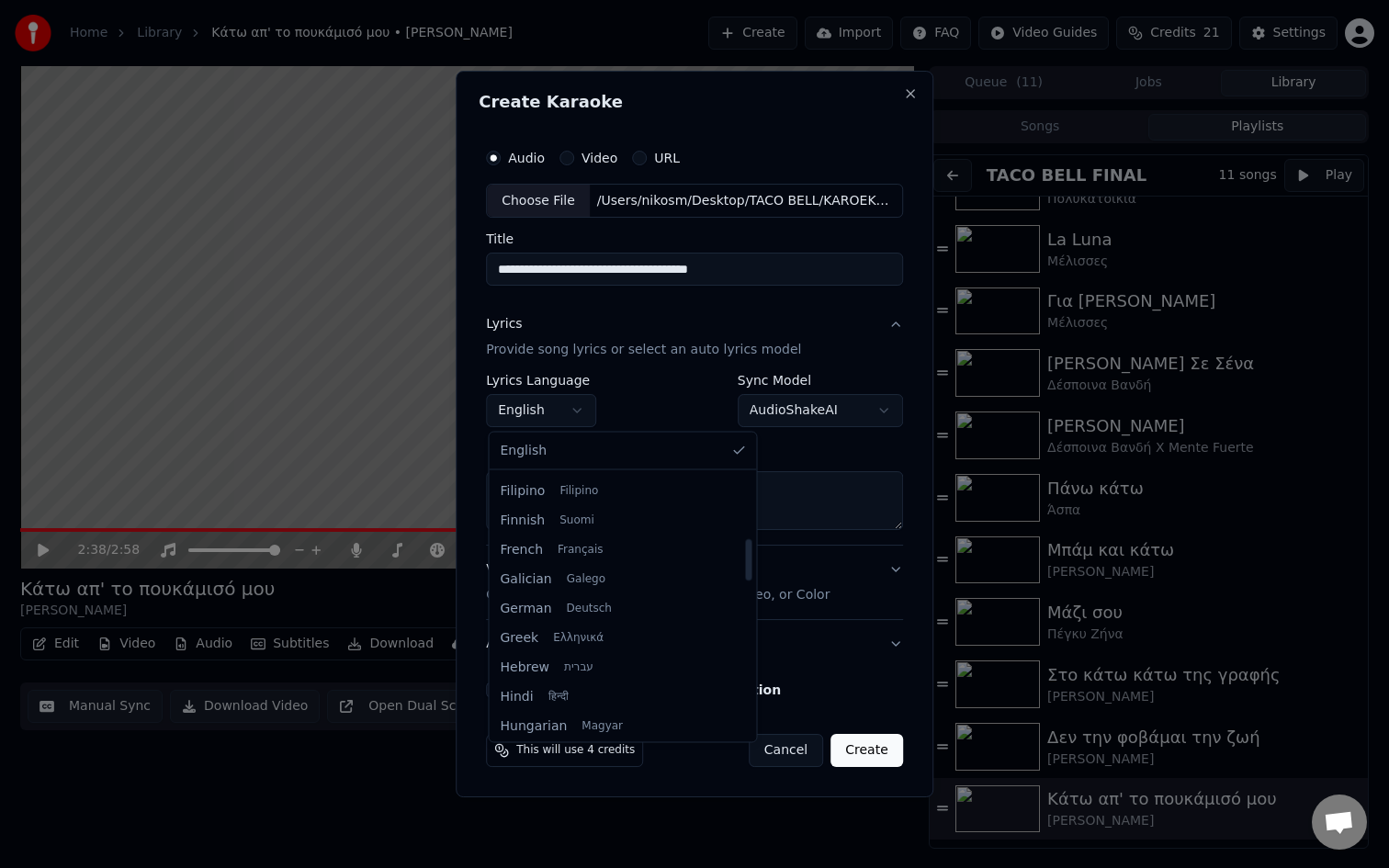
scroll to position [413, 0]
click at [608, 400] on body "Home Library Κάτω απ' το πουκάμισό μου • [PERSON_NAME] Create Import FAQ Video …" at bounding box center [694, 434] width 1389 height 868
click at [587, 408] on body "Home Library Κάτω απ' το πουκάμισό μου • [PERSON_NAME] Create Import FAQ Video …" at bounding box center [694, 434] width 1389 height 868
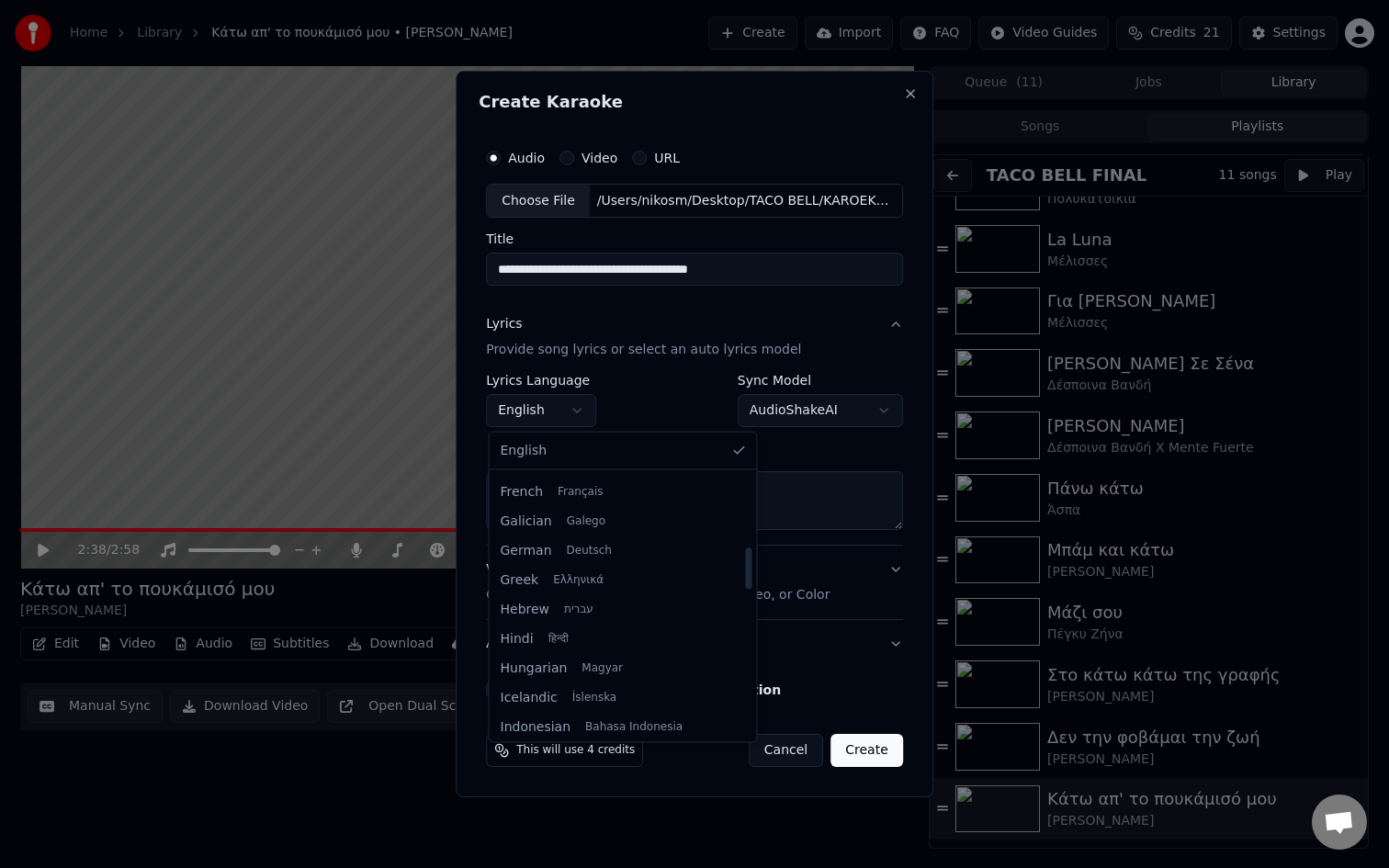
select select "**"
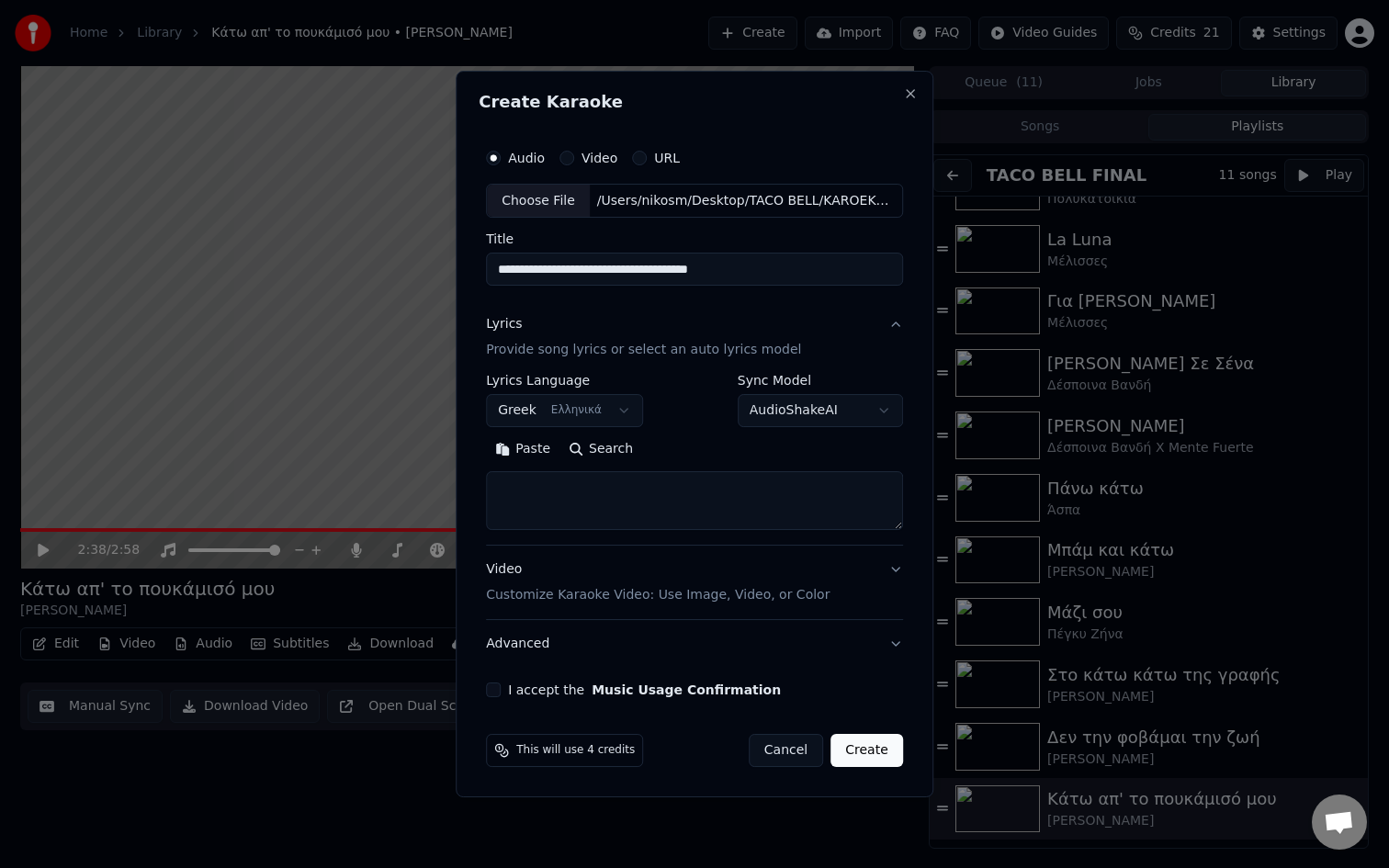
click at [864, 419] on body "Home Library Κάτω απ' το πουκάμισό μου • [PERSON_NAME] Create Import FAQ Video …" at bounding box center [694, 434] width 1389 height 868
select select "**********"
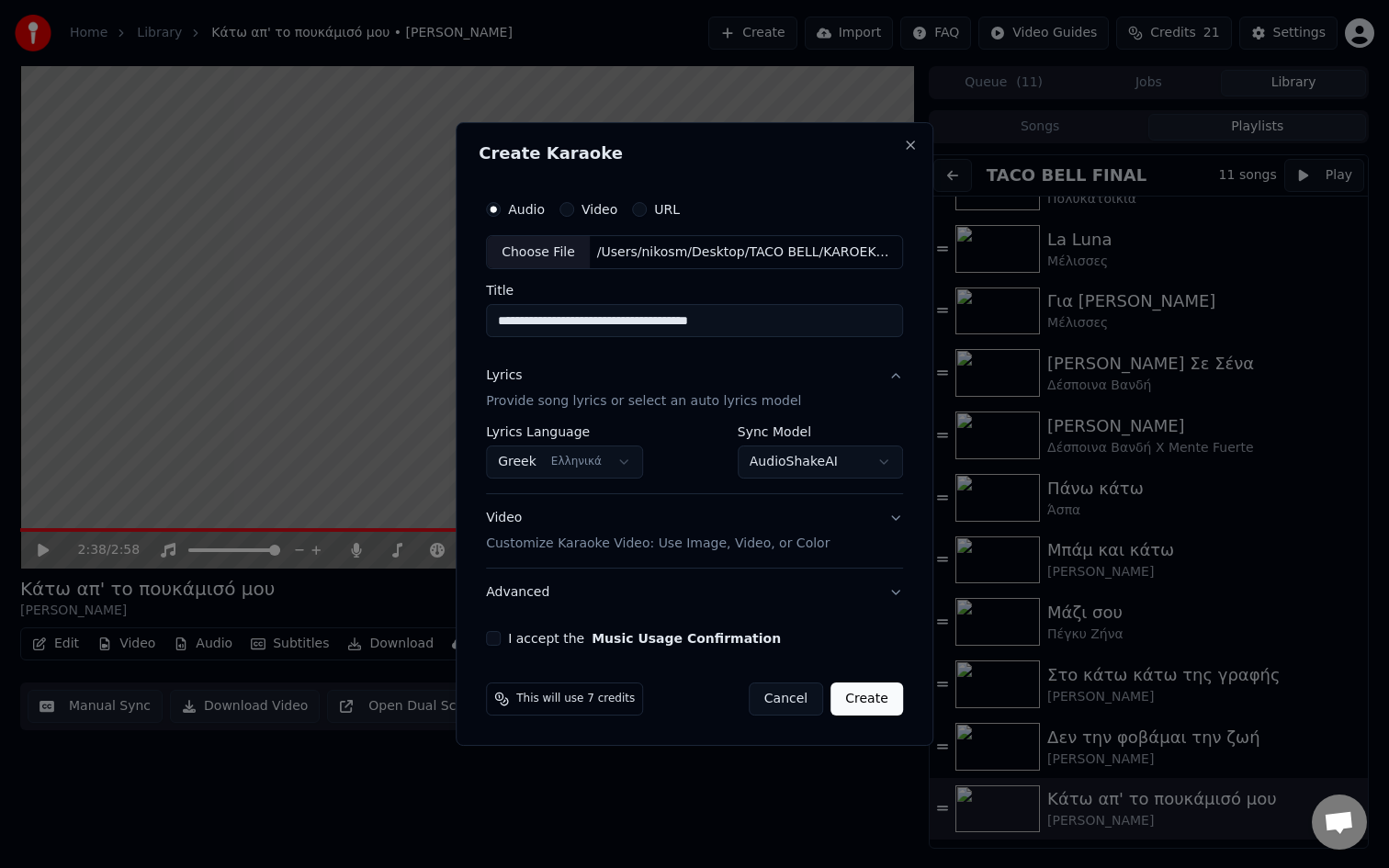
click at [542, 406] on p "Provide song lyrics or select an auto lyrics model" at bounding box center [643, 401] width 315 height 18
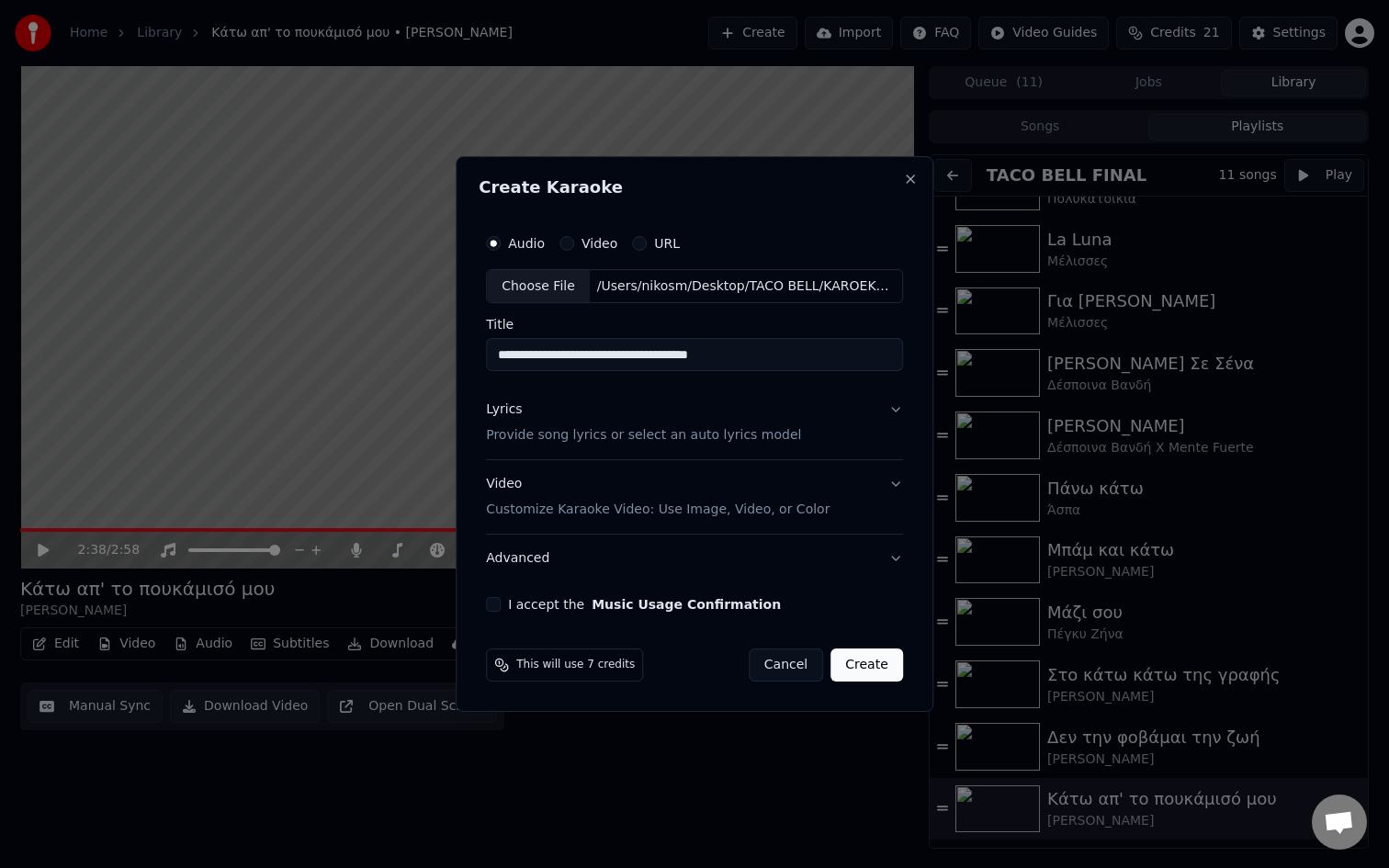
click at [512, 409] on div "Lyrics" at bounding box center [504, 410] width 36 height 18
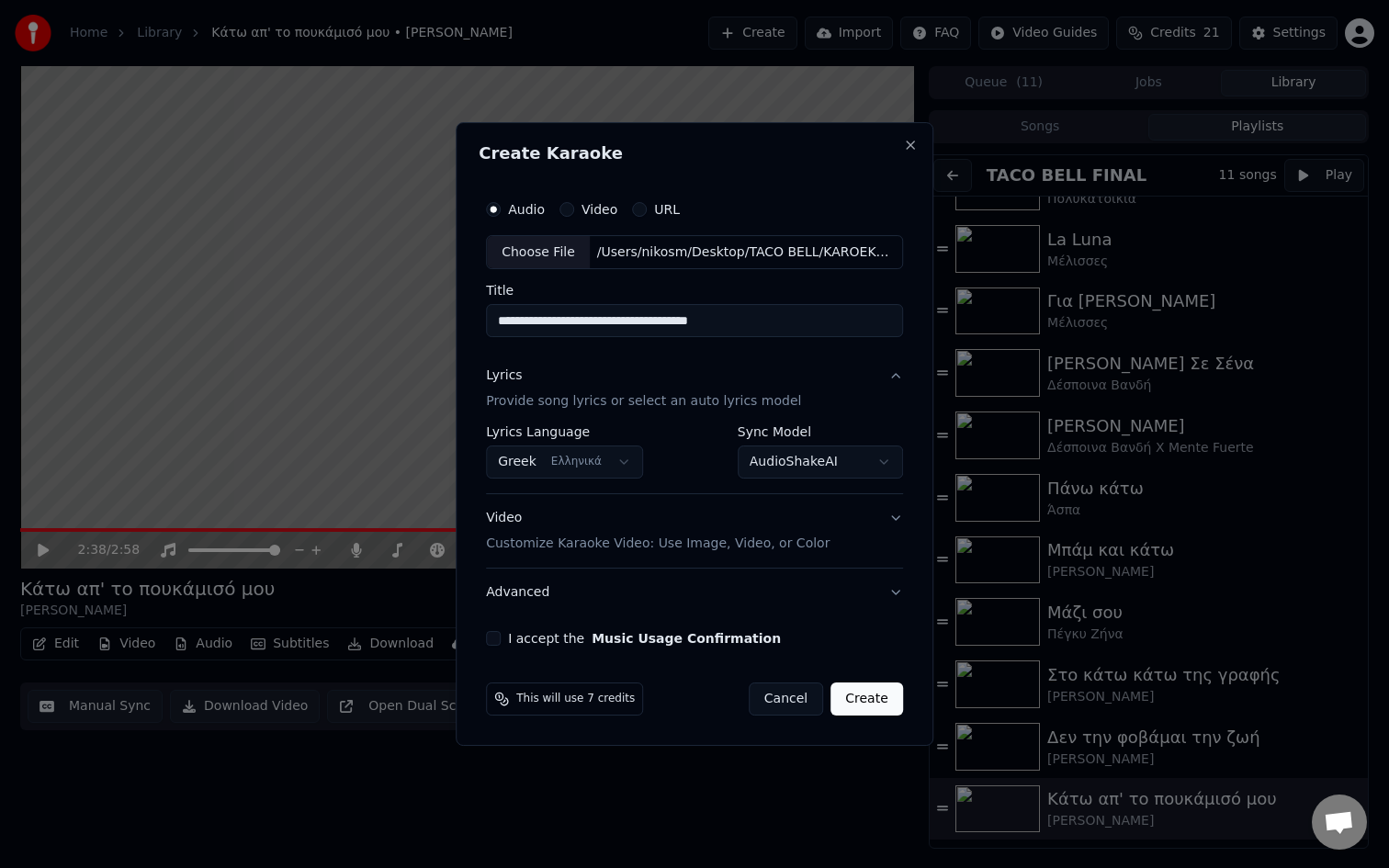
click at [896, 374] on button "Lyrics Provide song lyrics or select an auto lyrics model" at bounding box center [694, 390] width 418 height 74
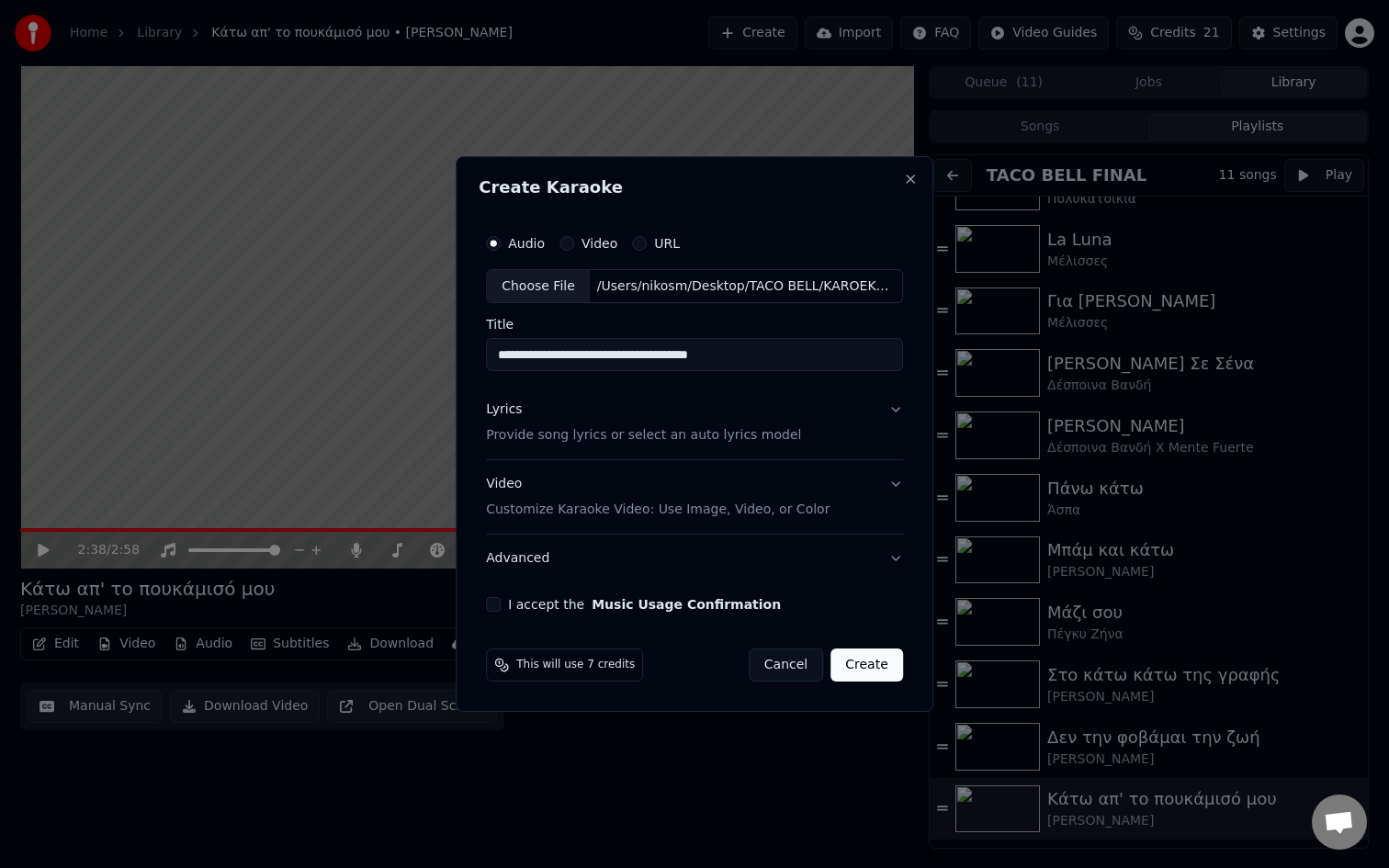
click at [886, 403] on button "Lyrics Provide song lyrics or select an auto lyrics model" at bounding box center [694, 424] width 418 height 74
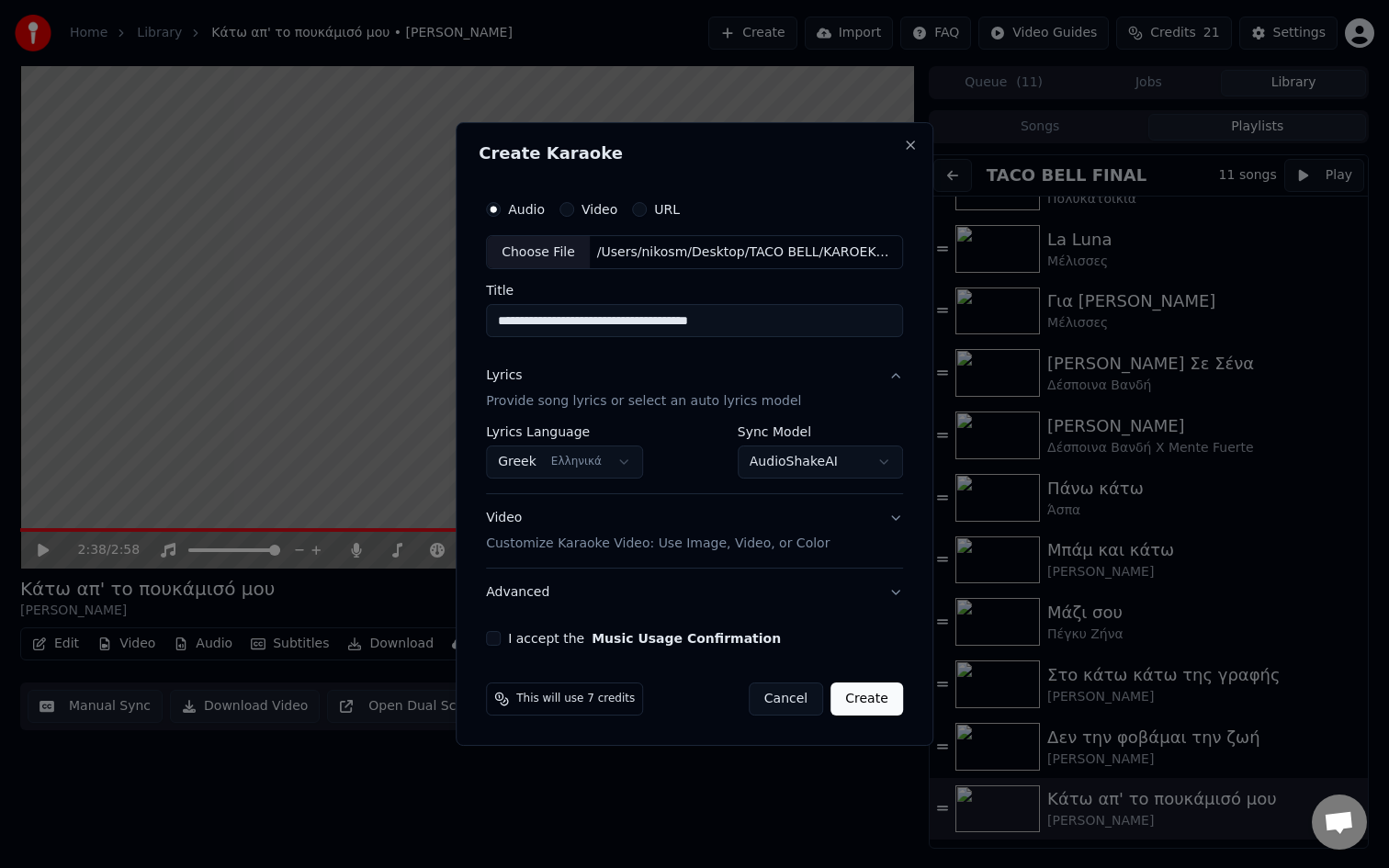
click at [843, 469] on body "Home Library Κάτω απ' το πουκάμισό μου • [PERSON_NAME] Create Import FAQ Video …" at bounding box center [694, 434] width 1389 height 868
click at [796, 391] on body "Home Library Κάτω απ' το πουκάμισό μου • [PERSON_NAME] Create Import FAQ Video …" at bounding box center [694, 434] width 1389 height 868
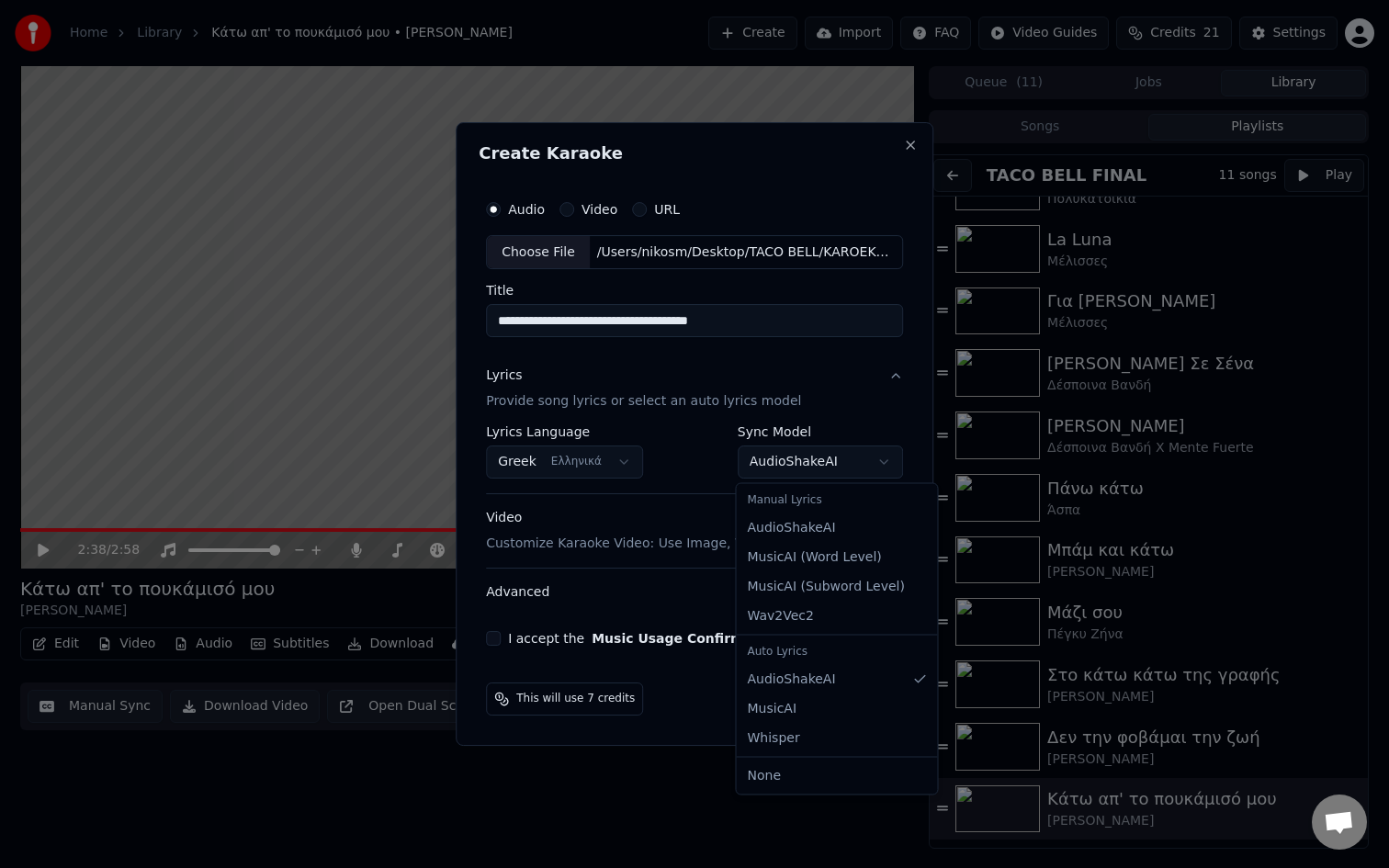
click at [847, 456] on body "Home Library Κάτω απ' το πουκάμισό μου • [PERSON_NAME] Create Import FAQ Video …" at bounding box center [694, 434] width 1389 height 868
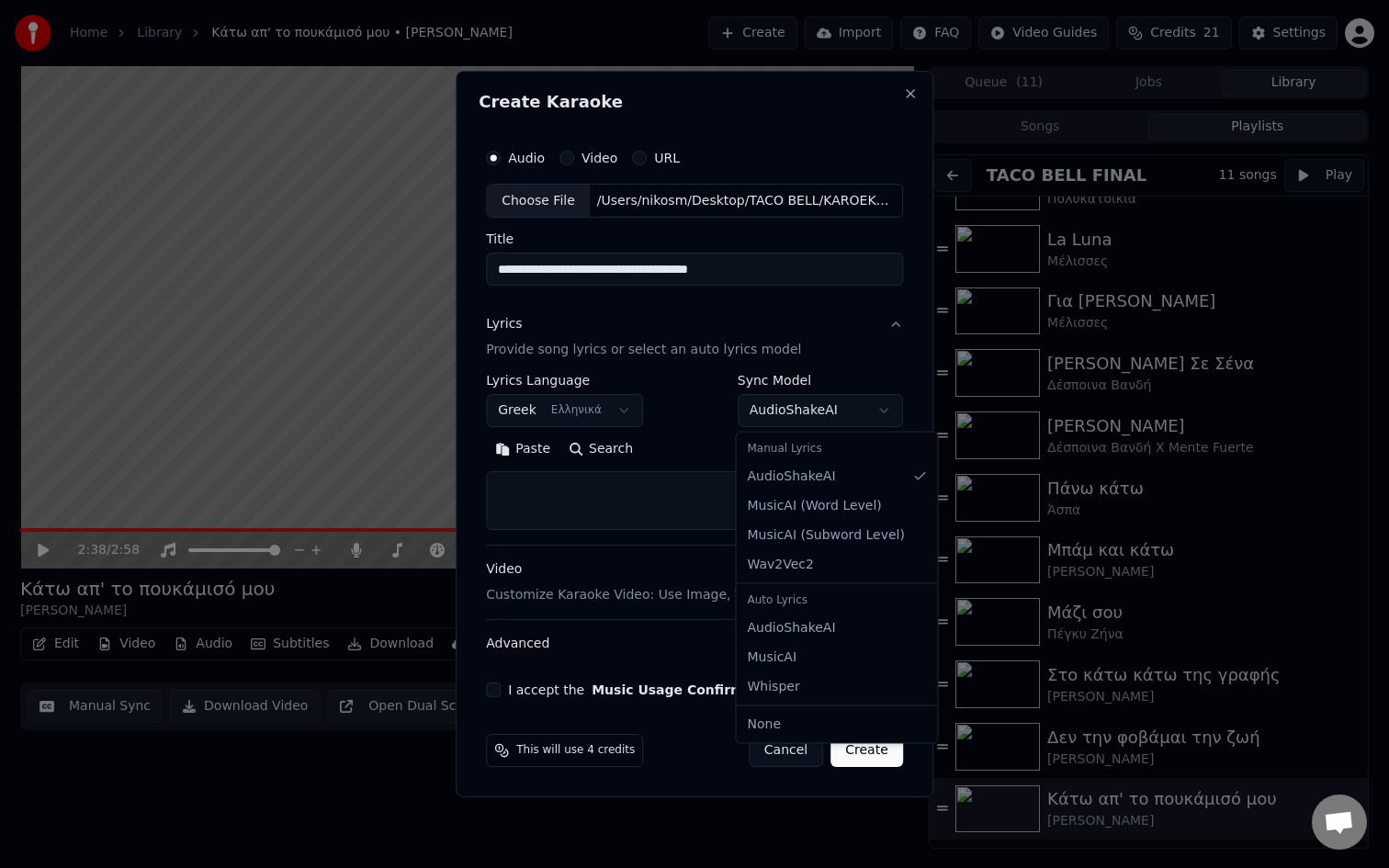
click at [821, 415] on body "Home Library Κάτω απ' το πουκάμισό μου • [PERSON_NAME] Create Import FAQ Video …" at bounding box center [694, 434] width 1389 height 868
click at [823, 415] on body "Home Library Κάτω απ' το πουκάμισό μου • [PERSON_NAME] Create Import FAQ Video …" at bounding box center [694, 434] width 1389 height 868
click at [810, 409] on body "Home Library Κάτω απ' το πουκάμισό μου • [PERSON_NAME] Create Import FAQ Video …" at bounding box center [694, 434] width 1389 height 868
click at [807, 414] on body "Home Library Κάτω απ' το πουκάμισό μου • [PERSON_NAME] Create Import FAQ Video …" at bounding box center [694, 434] width 1389 height 868
select select "**********"
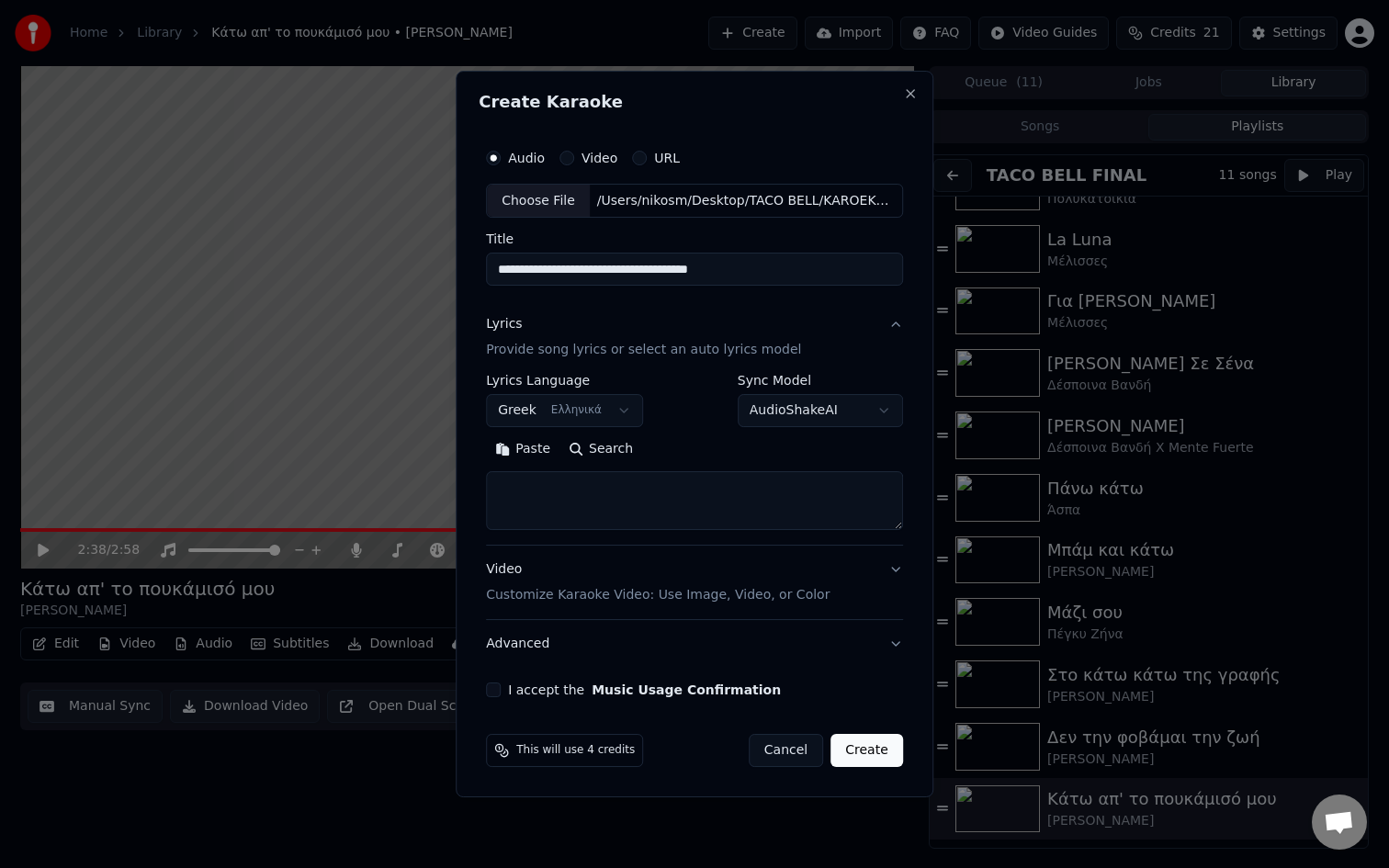
click at [722, 513] on textarea at bounding box center [694, 502] width 418 height 59
click at [600, 534] on div "**********" at bounding box center [694, 460] width 418 height 171
click at [549, 508] on textarea at bounding box center [694, 502] width 418 height 59
paste textarea "**********"
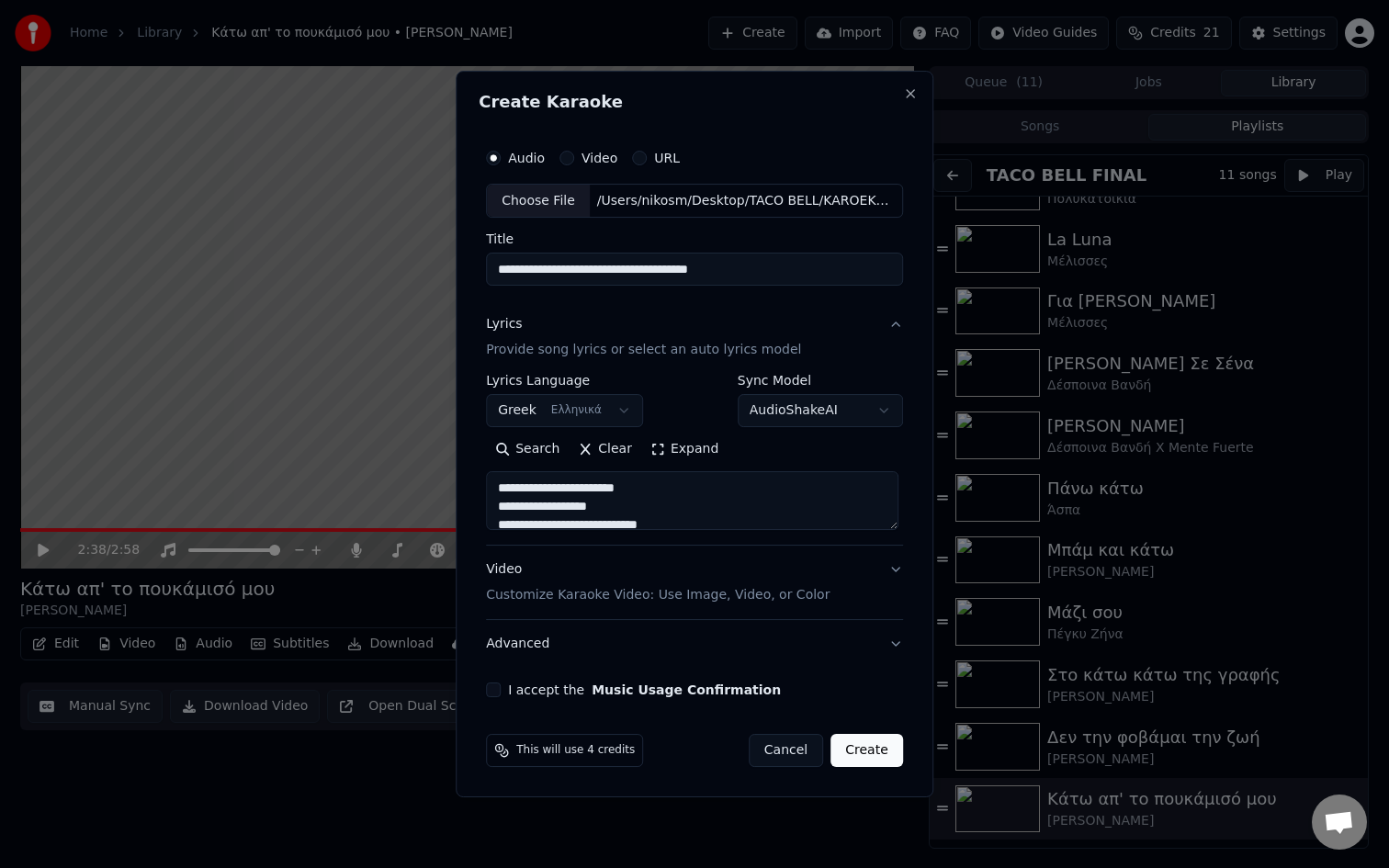
click at [513, 491] on textarea "**********" at bounding box center [692, 502] width 413 height 59
click at [512, 490] on textarea "**********" at bounding box center [692, 502] width 413 height 59
click at [516, 489] on textarea "**********" at bounding box center [692, 502] width 413 height 59
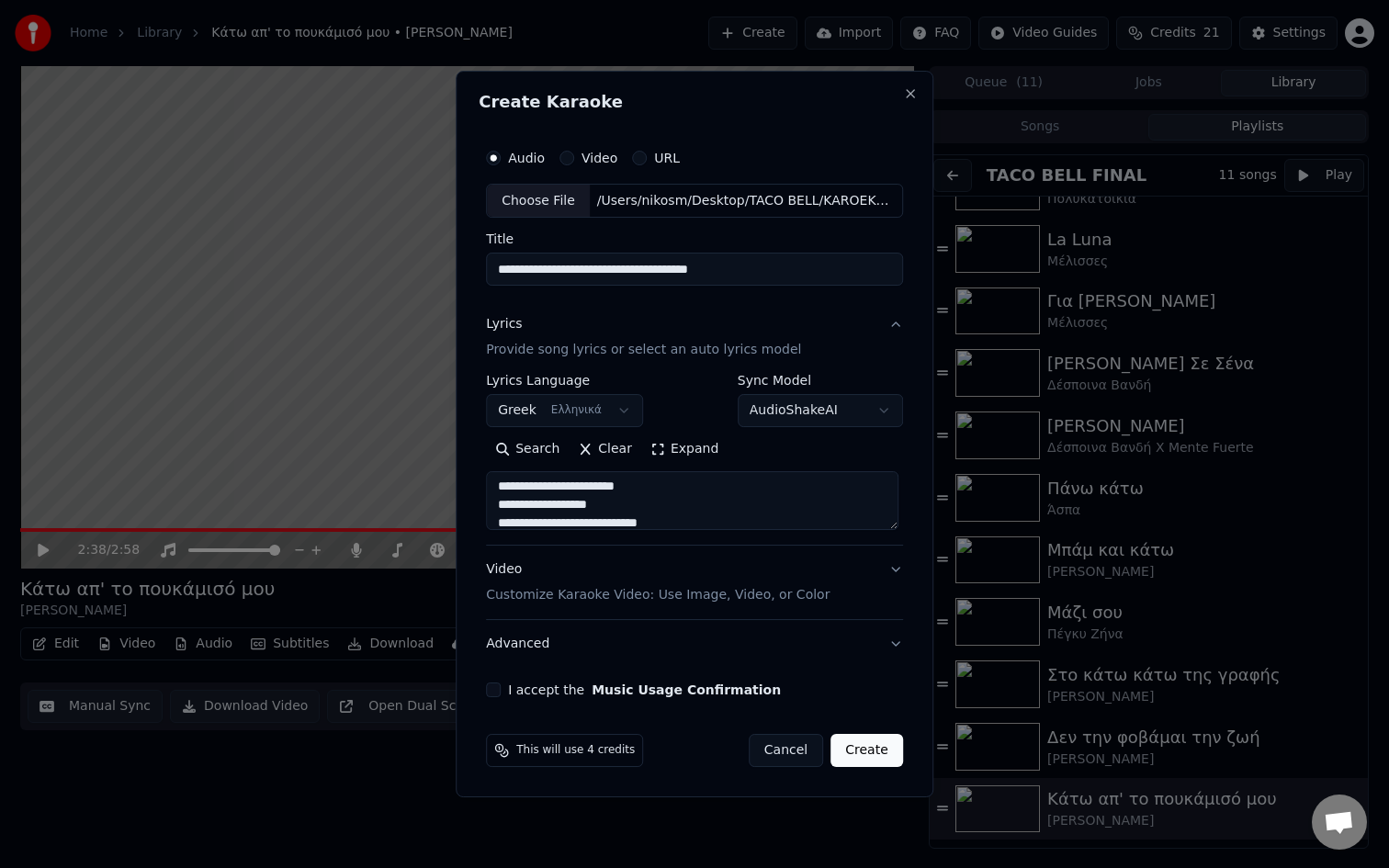
click at [518, 490] on textarea "**********" at bounding box center [692, 502] width 413 height 59
paste textarea
click at [511, 492] on textarea "**********" at bounding box center [692, 502] width 413 height 59
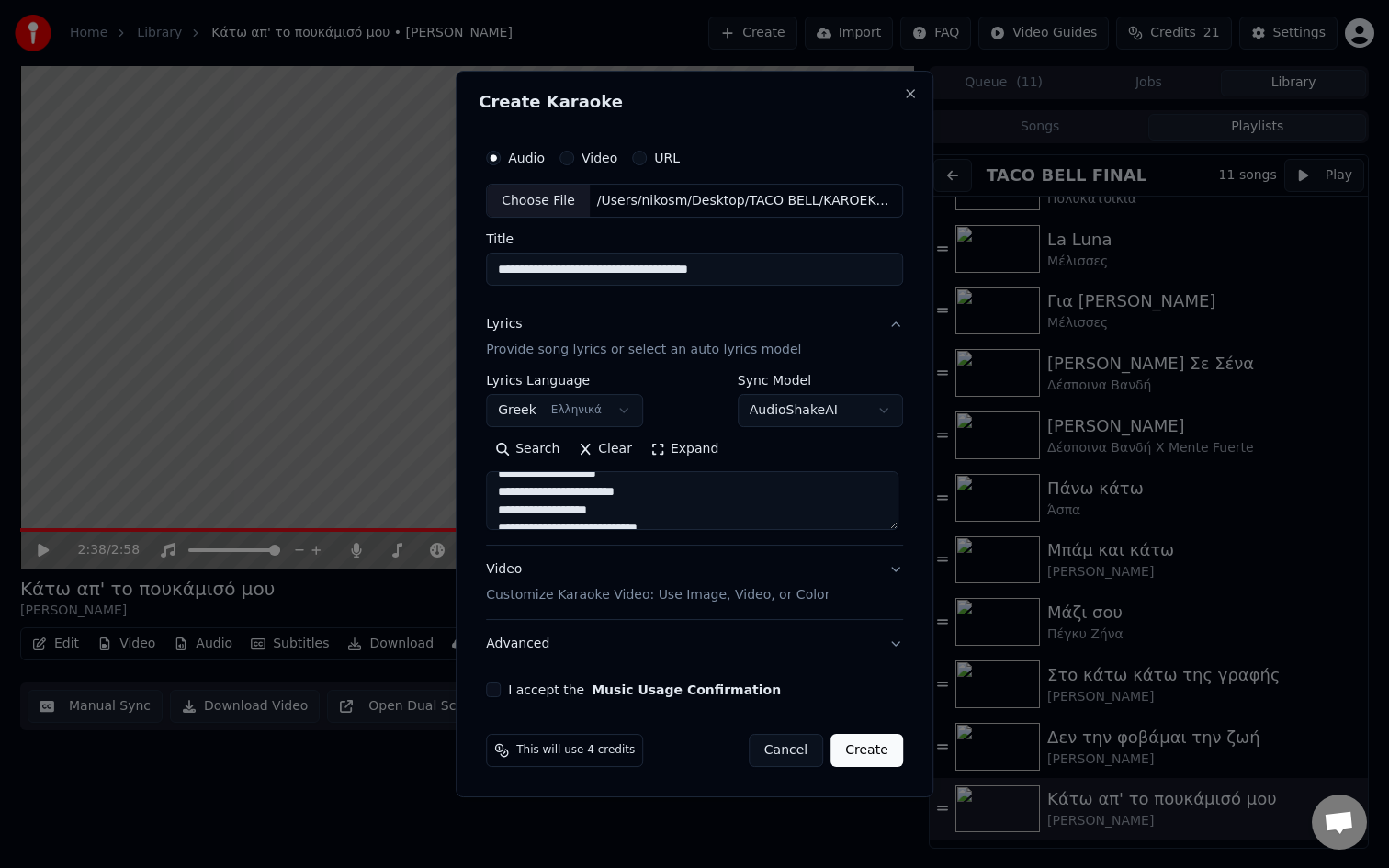
click at [511, 492] on textarea "**********" at bounding box center [692, 502] width 413 height 59
paste textarea
type textarea "**********"
click at [488, 696] on button "I accept the Music Usage Confirmation" at bounding box center [493, 690] width 15 height 15
click at [884, 575] on button "Video Customize Karaoke Video: Use Image, Video, or Color" at bounding box center [694, 583] width 418 height 74
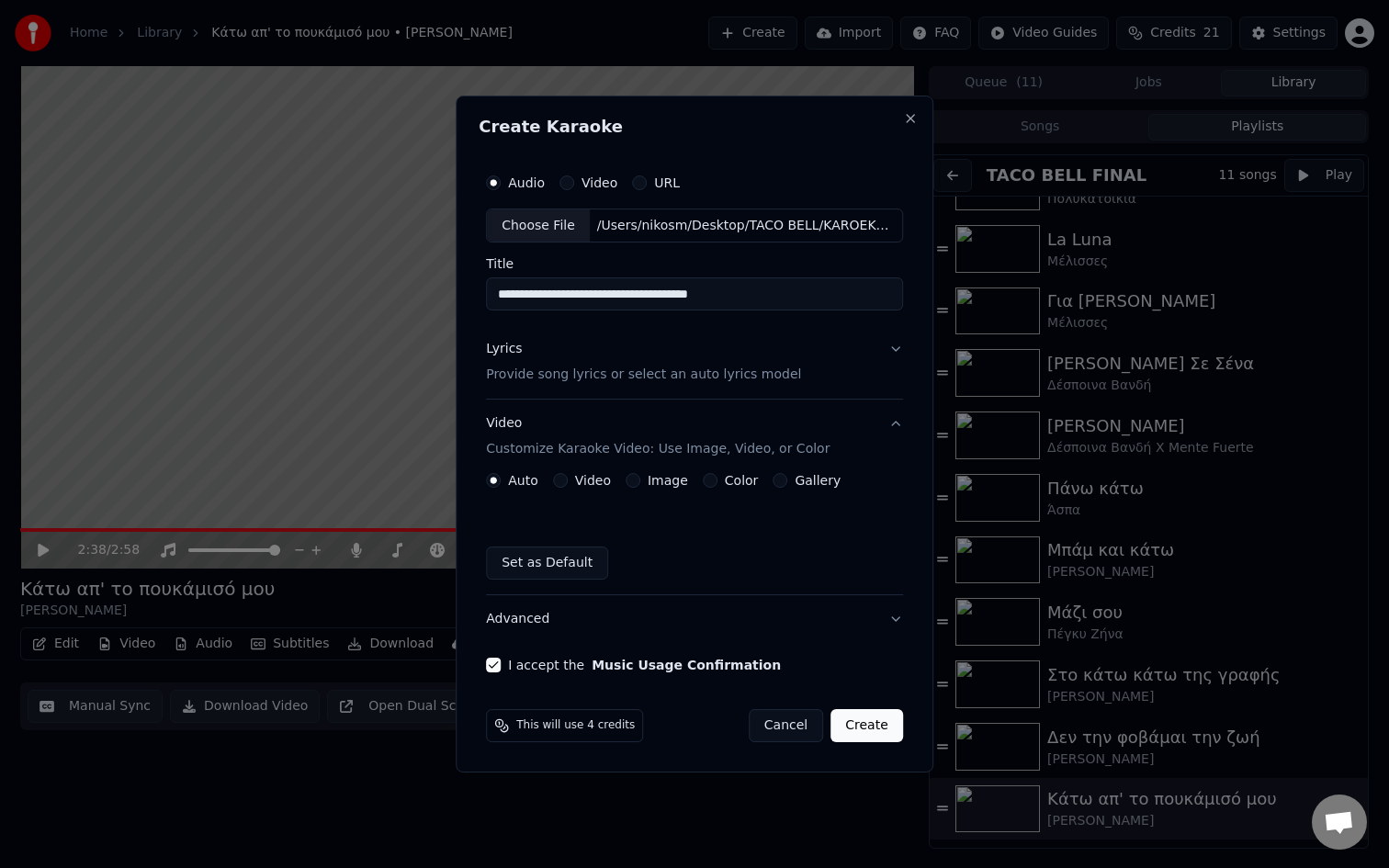
click at [632, 487] on button "Image" at bounding box center [633, 481] width 15 height 15
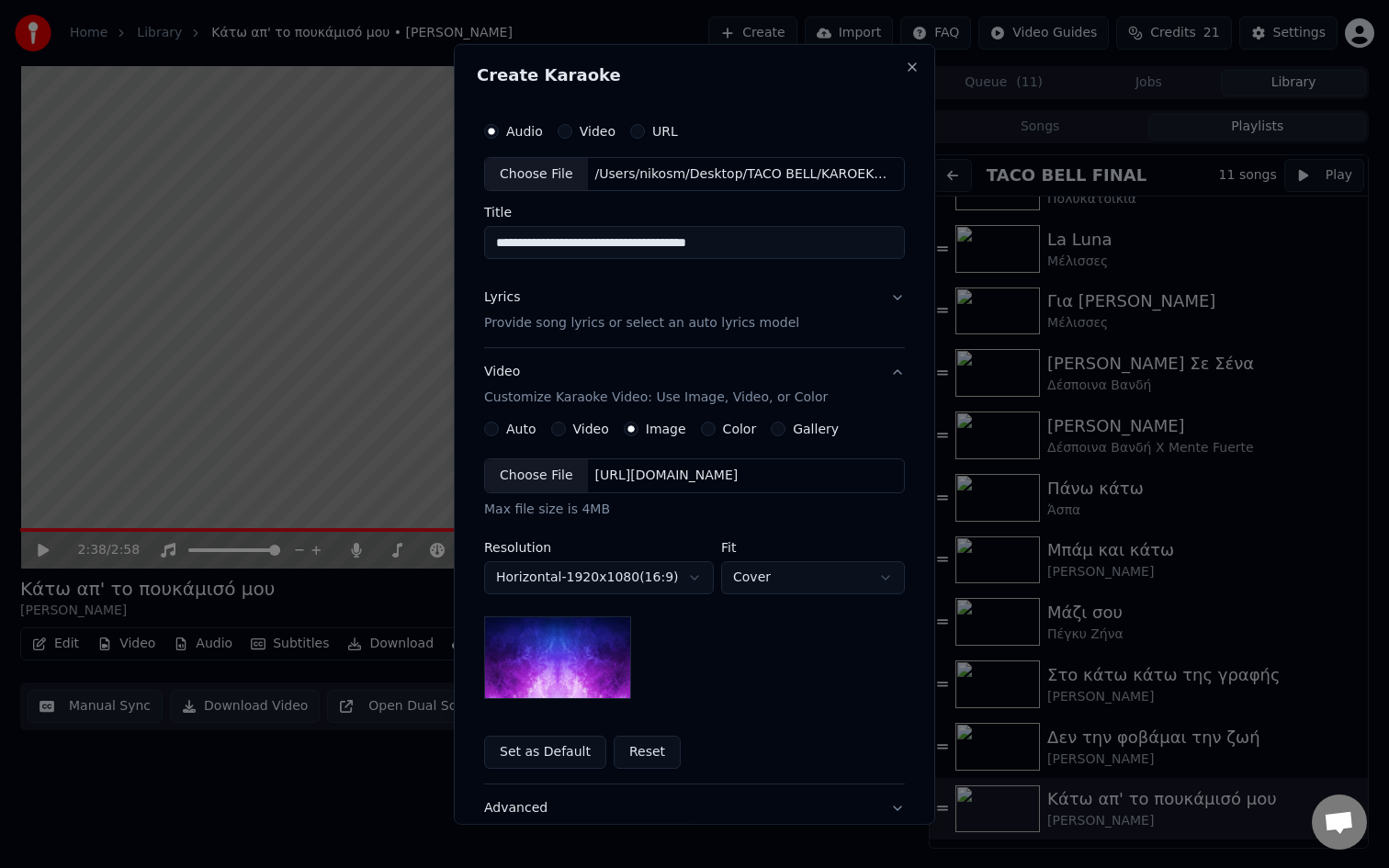
click at [538, 480] on div "Choose File" at bounding box center [536, 475] width 103 height 33
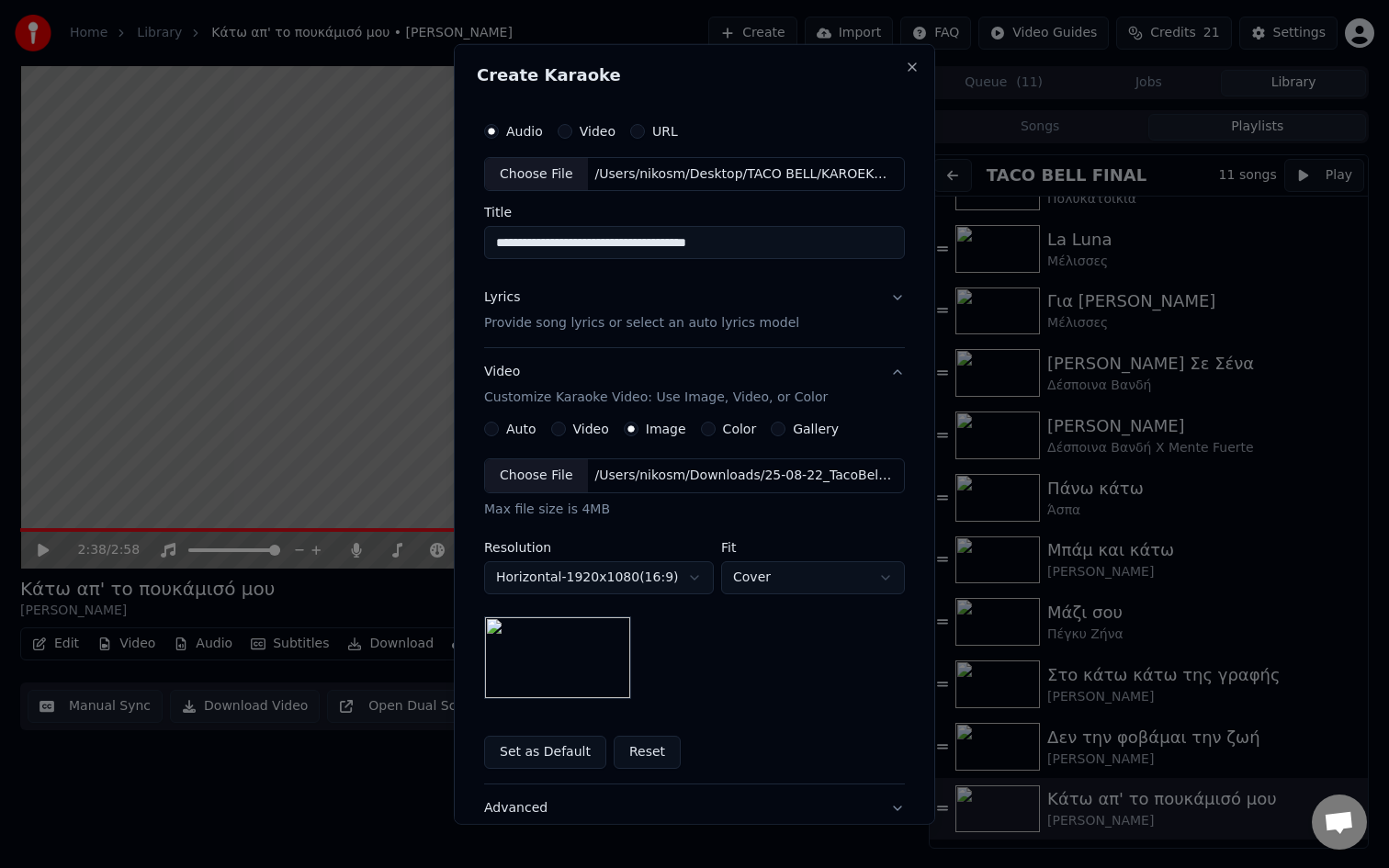
drag, startPoint x: 777, startPoint y: 243, endPoint x: 332, endPoint y: 202, distance: 446.9
click at [332, 202] on body "Home Library Κάτω απ' το πουκάμισό μου • [PERSON_NAME] Create Import FAQ Video …" at bounding box center [694, 434] width 1389 height 868
paste input
type input "**********"
click at [564, 134] on button "Video" at bounding box center [565, 131] width 15 height 15
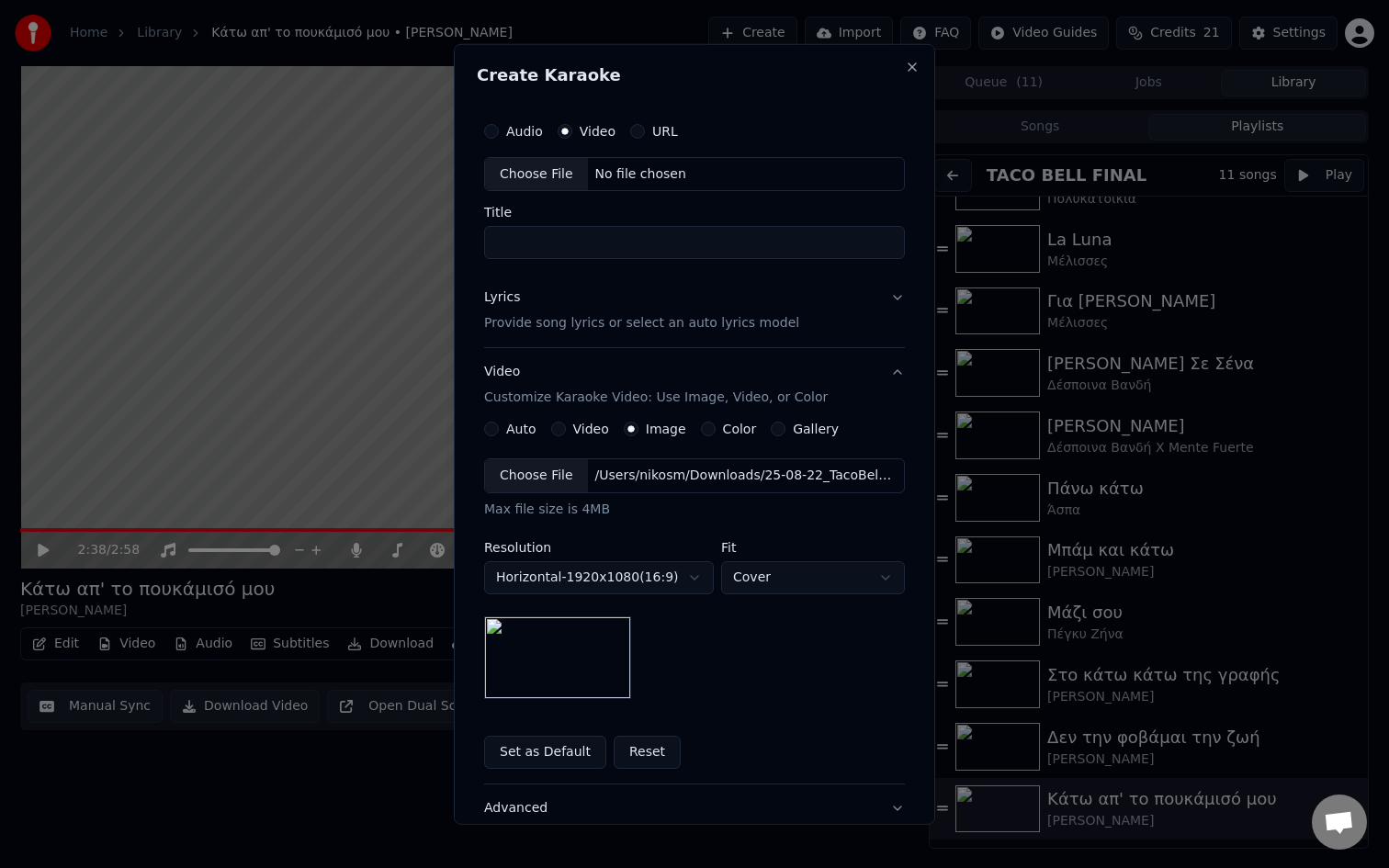
click at [500, 140] on div "Audio Video URL" at bounding box center [694, 130] width 420 height 37
click at [498, 138] on div "Audio Video URL" at bounding box center [694, 130] width 420 height 37
click at [492, 128] on button "Audio" at bounding box center [491, 131] width 15 height 15
click at [520, 172] on div "Choose File" at bounding box center [536, 173] width 103 height 33
drag, startPoint x: 794, startPoint y: 252, endPoint x: 399, endPoint y: 253, distance: 395.0
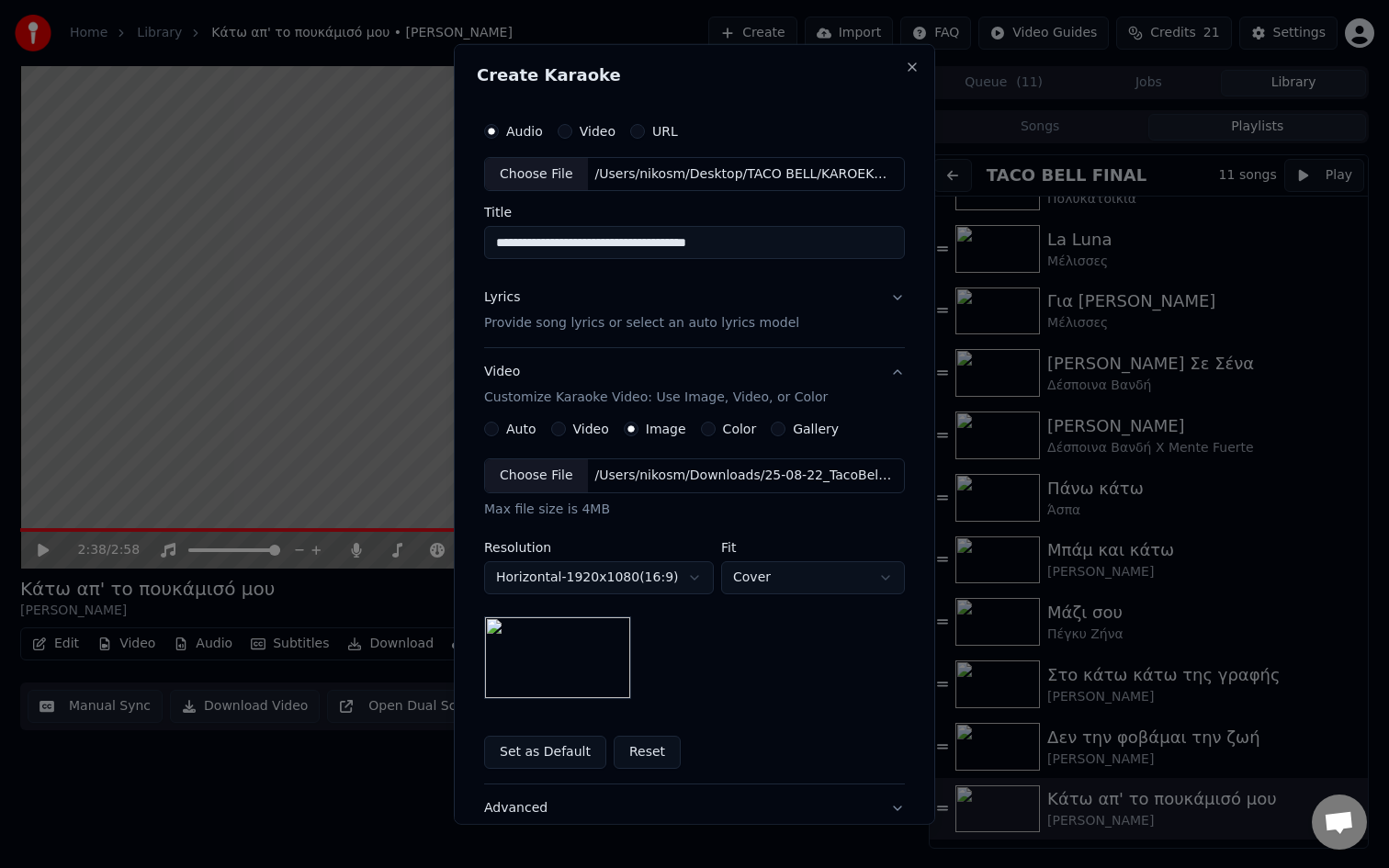
click at [398, 253] on body "Home Library Κάτω απ' το πουκάμισό μου • [PERSON_NAME] Create Import FAQ Video …" at bounding box center [694, 434] width 1389 height 868
paste input
click at [891, 303] on button "Lyrics Provide song lyrics or select an auto lyrics model" at bounding box center [694, 310] width 420 height 74
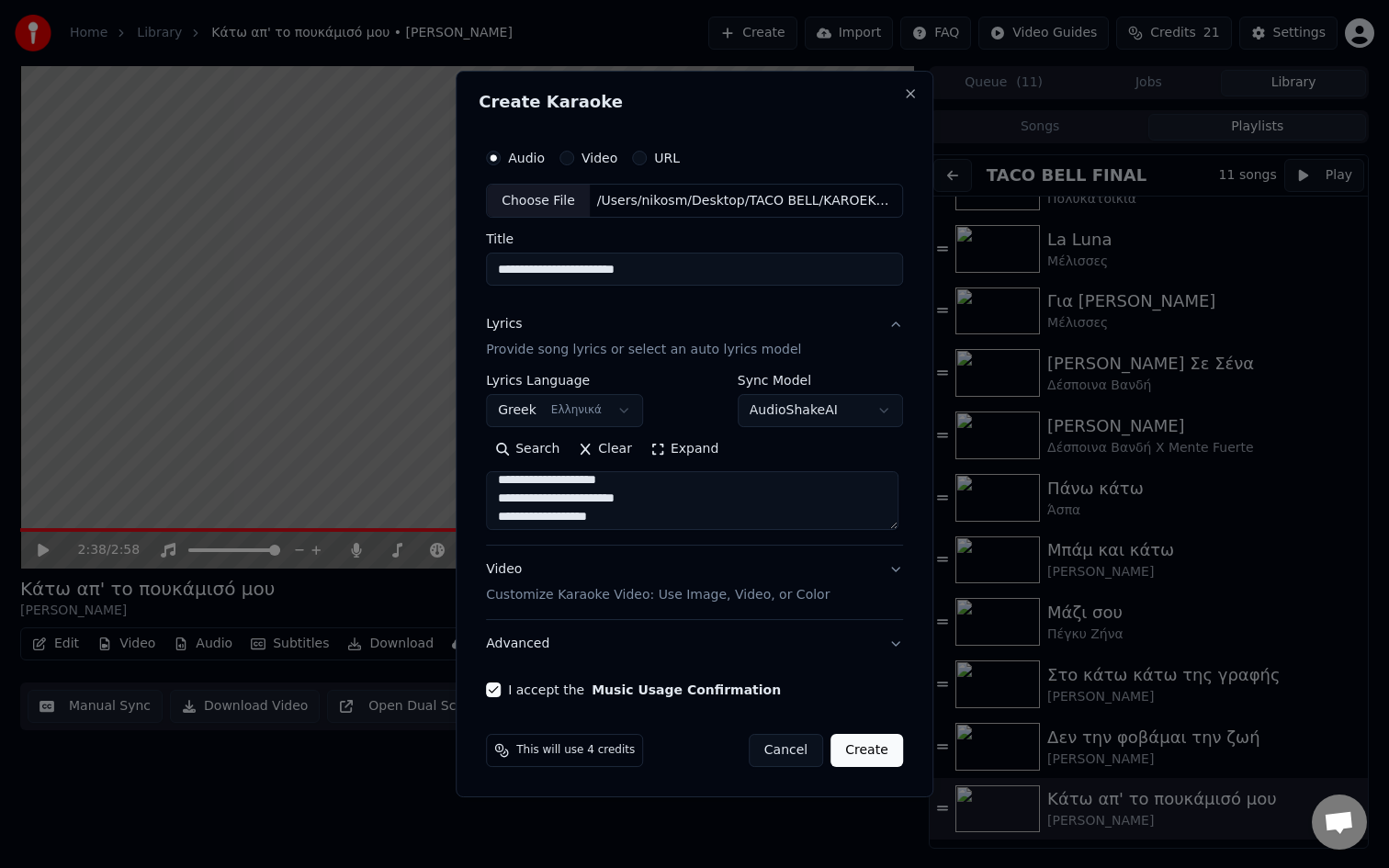
scroll to position [503, 0]
click at [889, 582] on button "Video Customize Karaoke Video: Use Image, Video, or Color" at bounding box center [694, 583] width 418 height 74
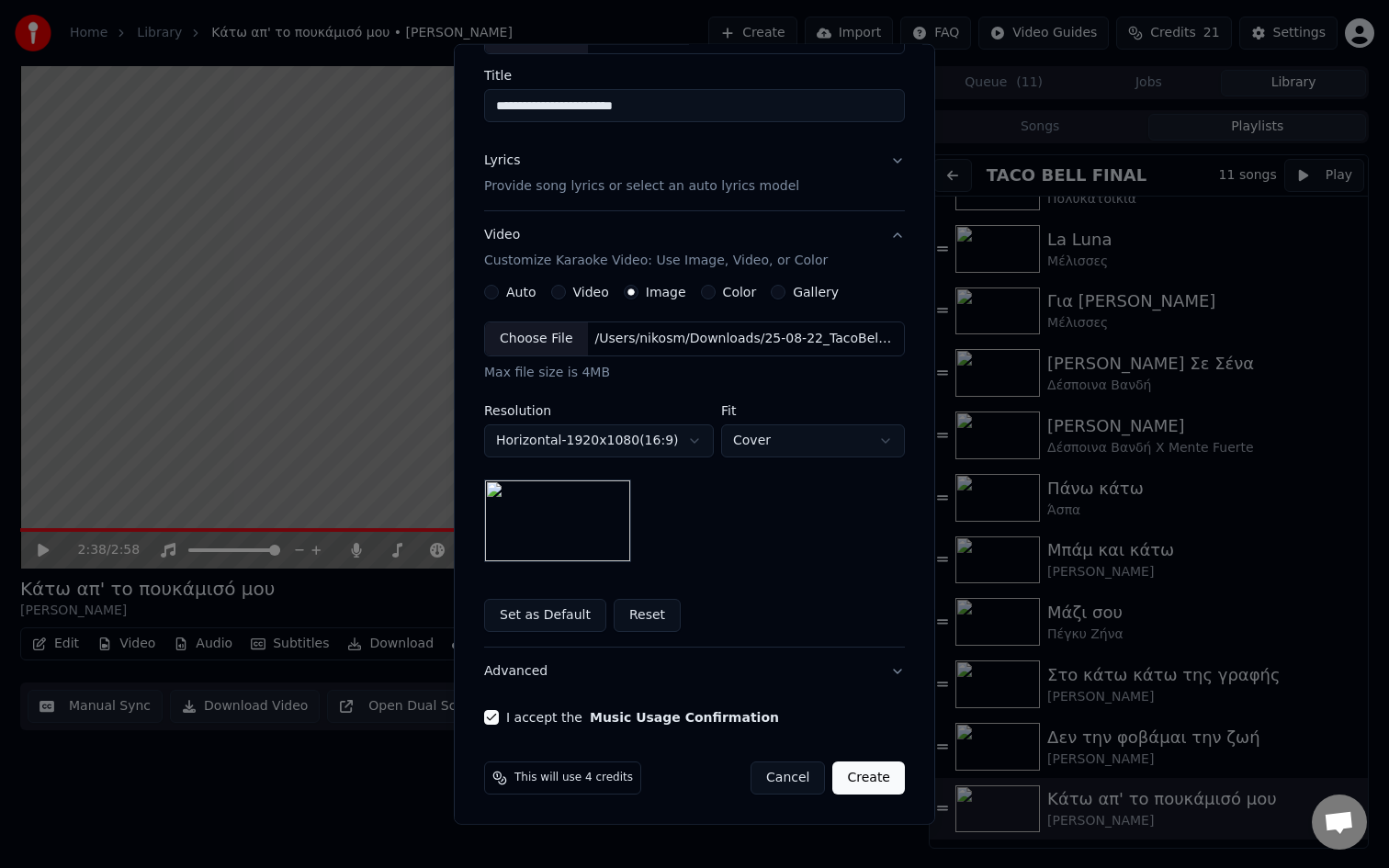
scroll to position [0, 0]
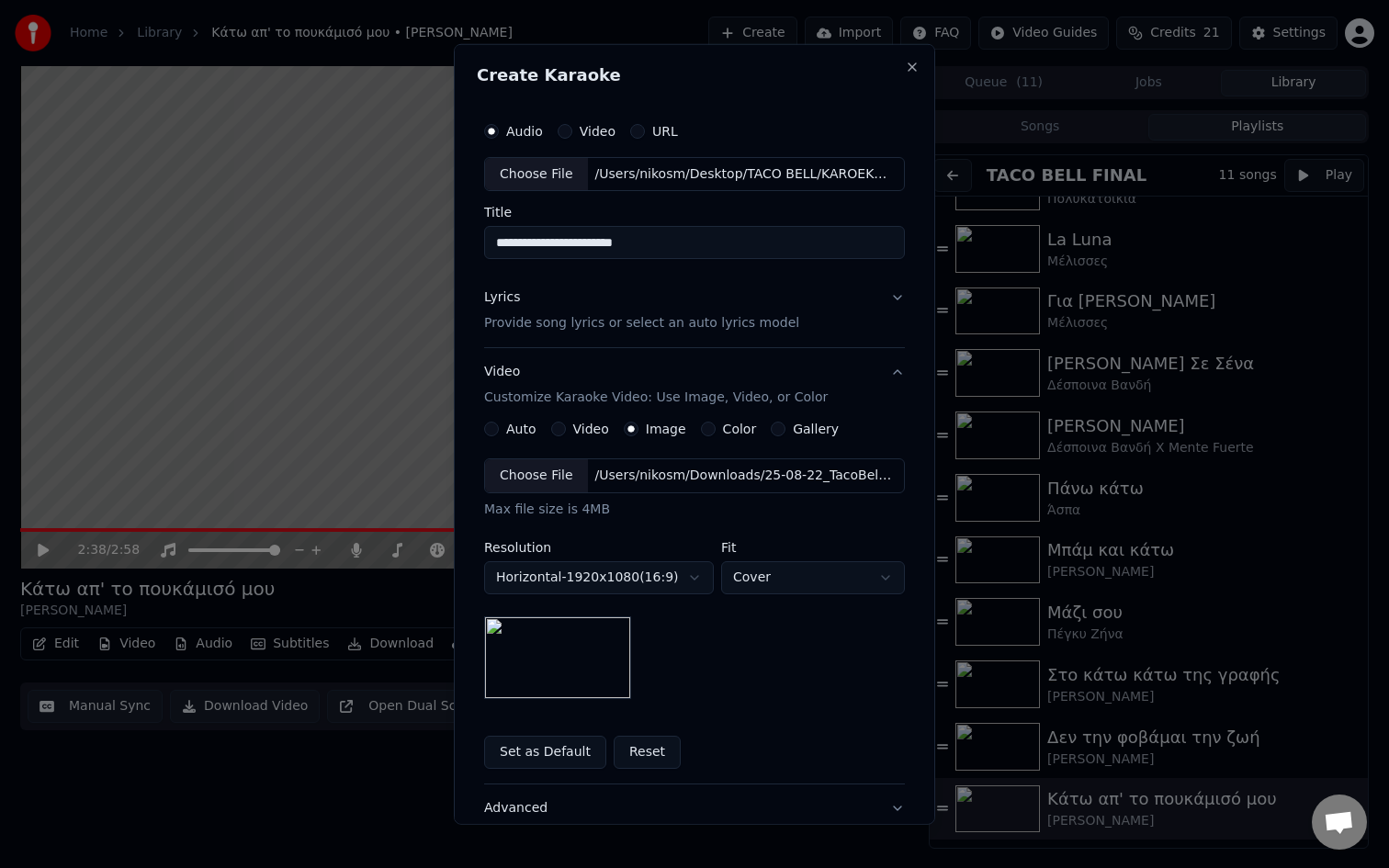
click at [701, 250] on input "**********" at bounding box center [694, 242] width 420 height 33
type input "**********"
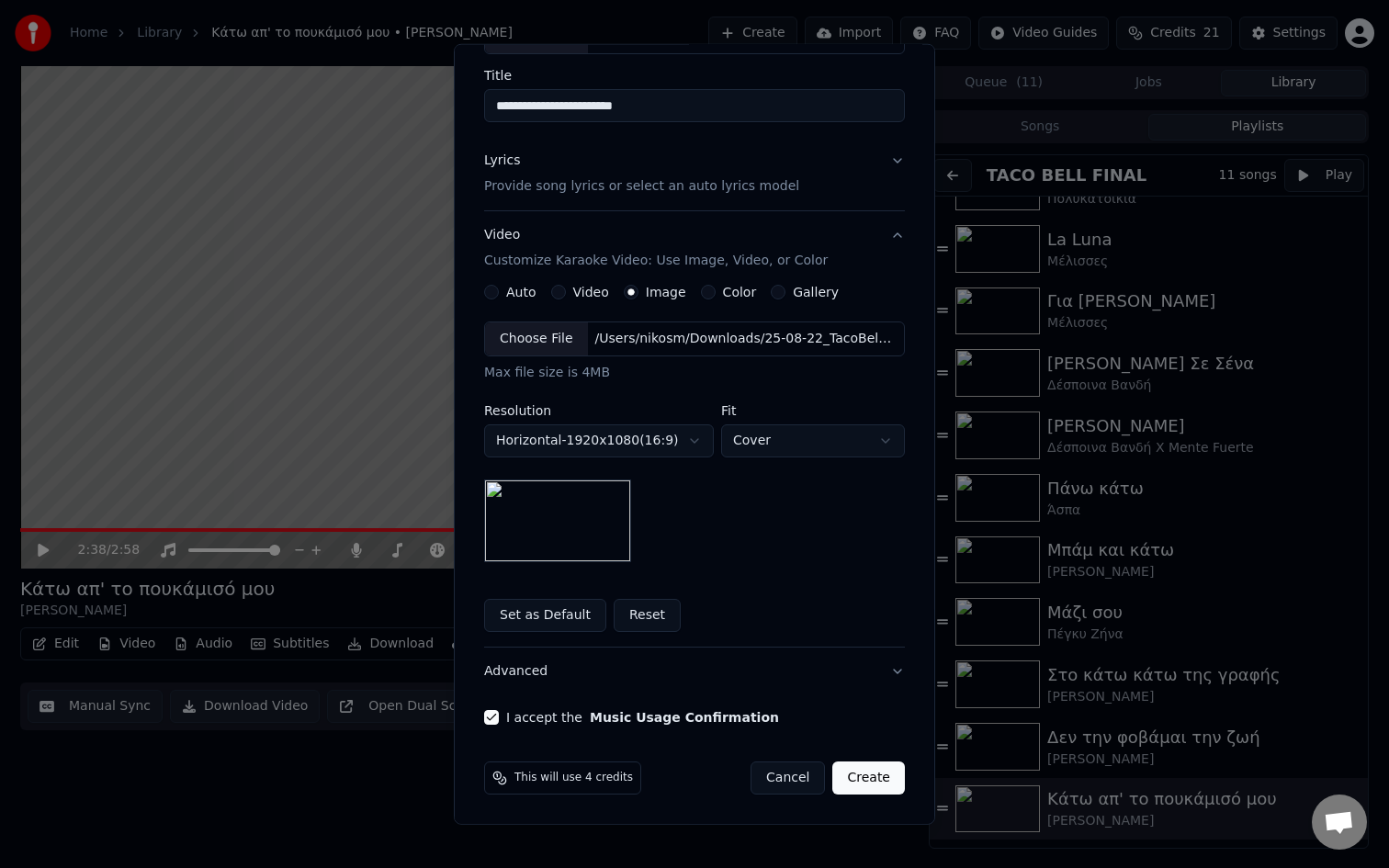
click at [882, 769] on button "Create" at bounding box center [868, 777] width 73 height 33
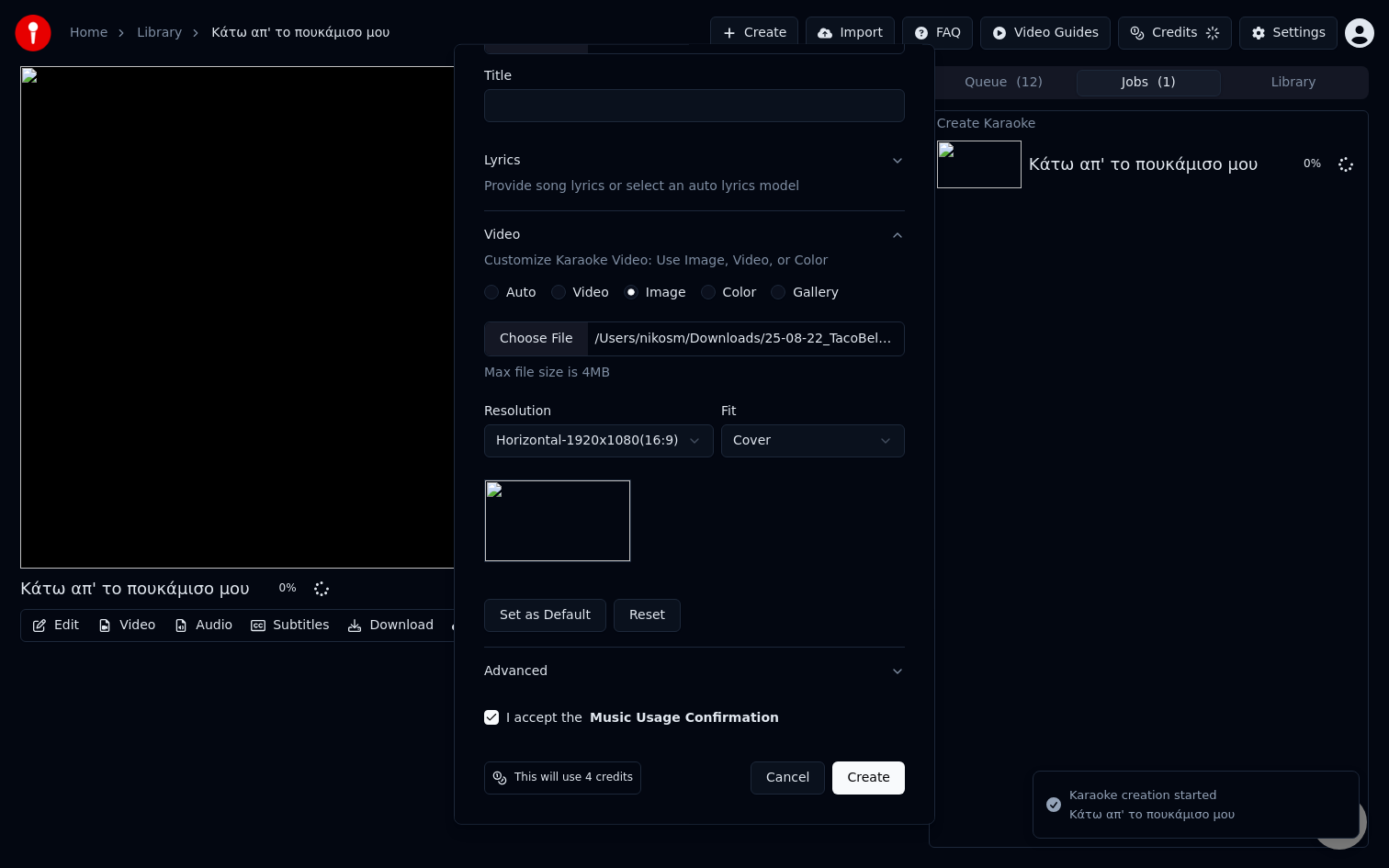
scroll to position [0, 0]
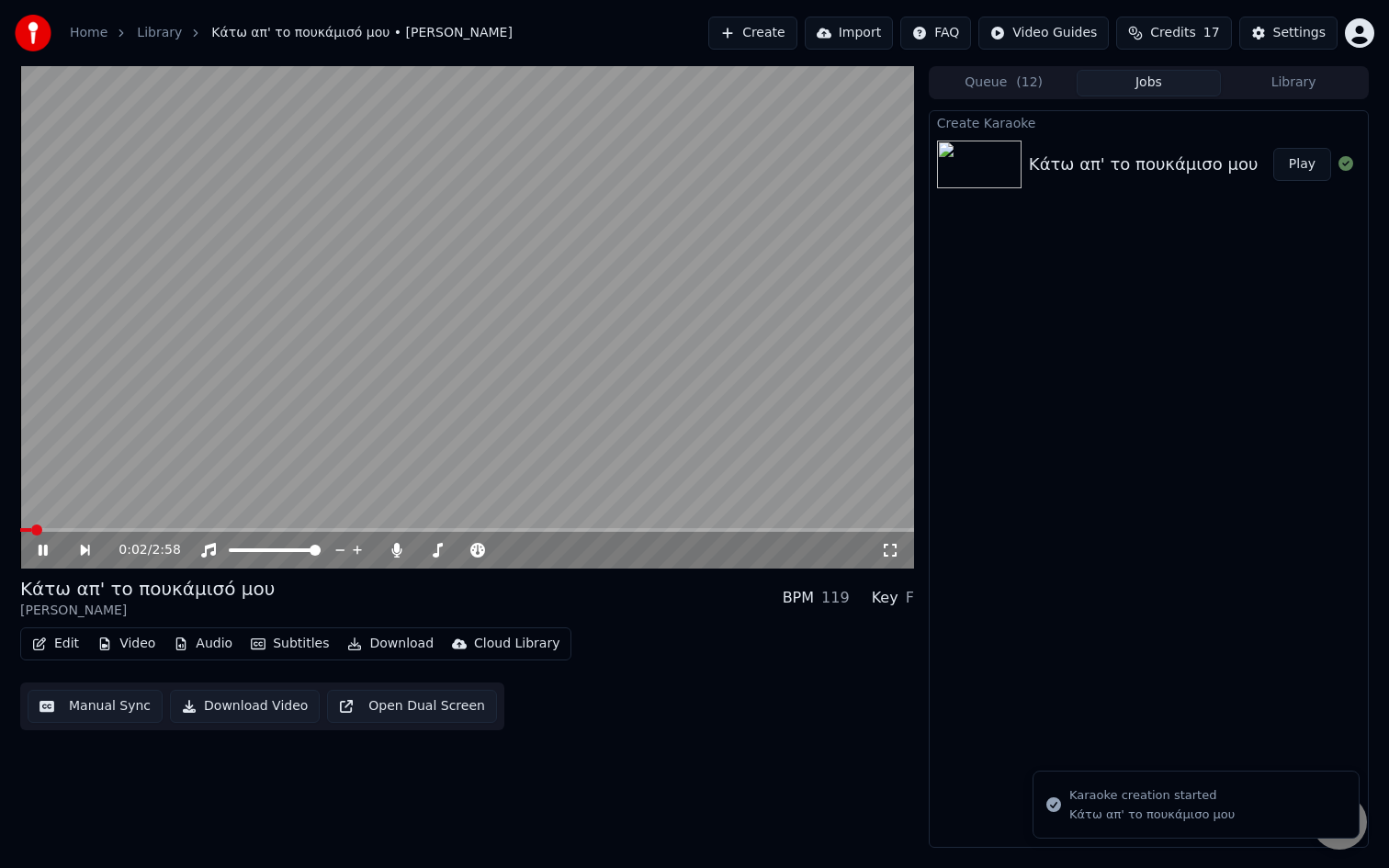
click at [559, 298] on video at bounding box center [467, 317] width 894 height 503
click at [1042, 78] on button "Queue ( 12 )" at bounding box center [1004, 83] width 145 height 27
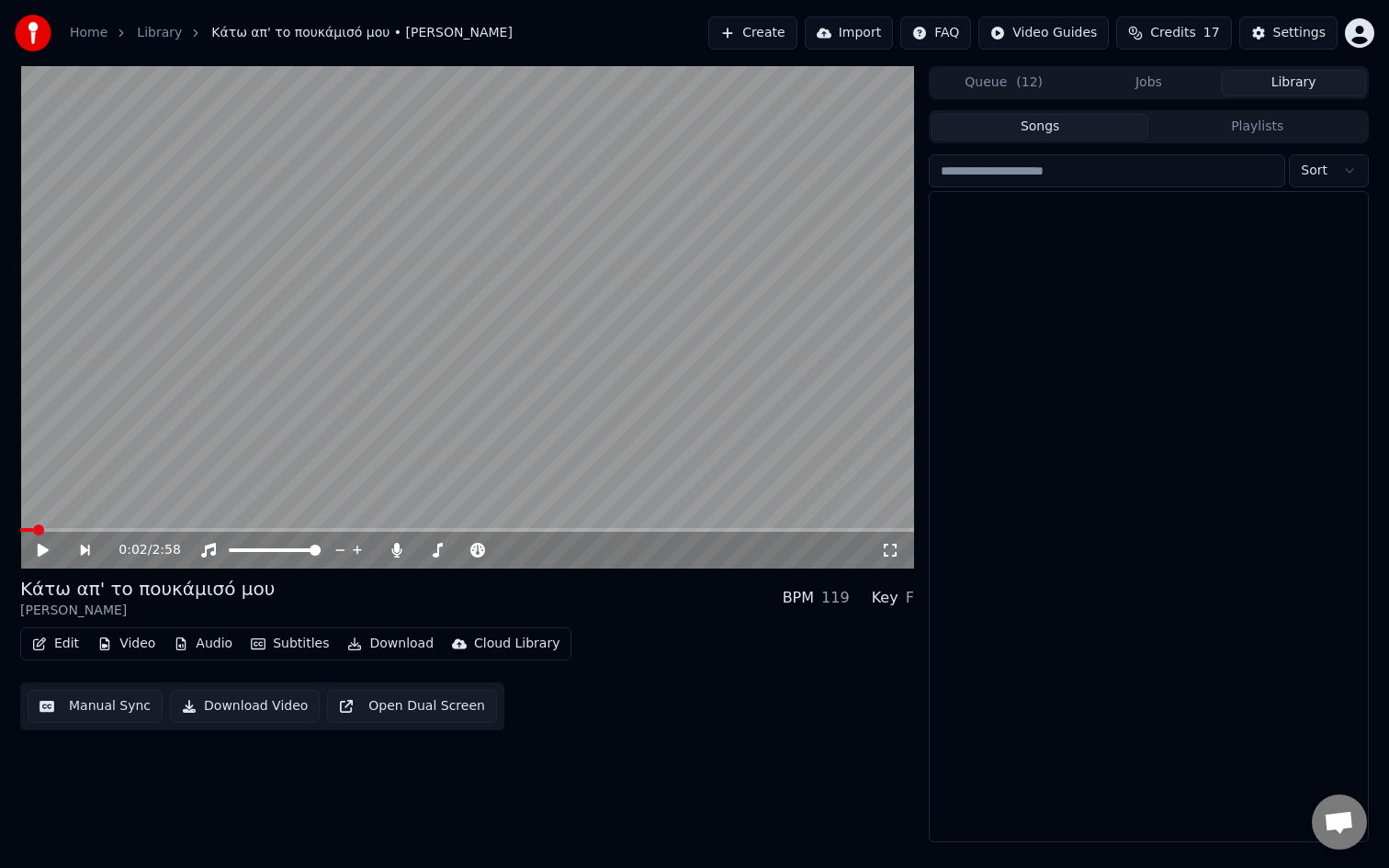
click at [1315, 82] on button "Library" at bounding box center [1293, 83] width 145 height 27
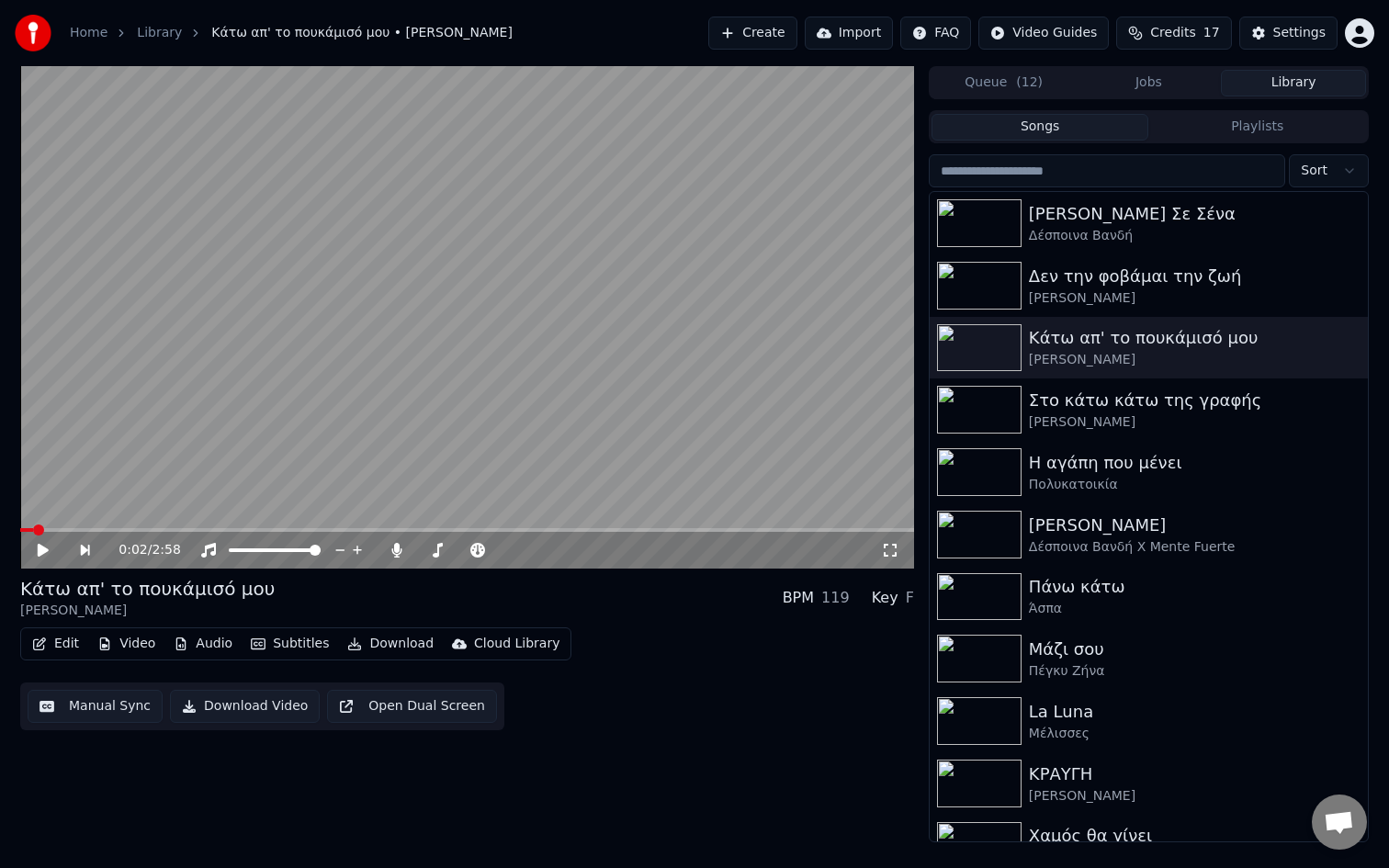
click at [1138, 84] on button "Jobs" at bounding box center [1149, 83] width 145 height 27
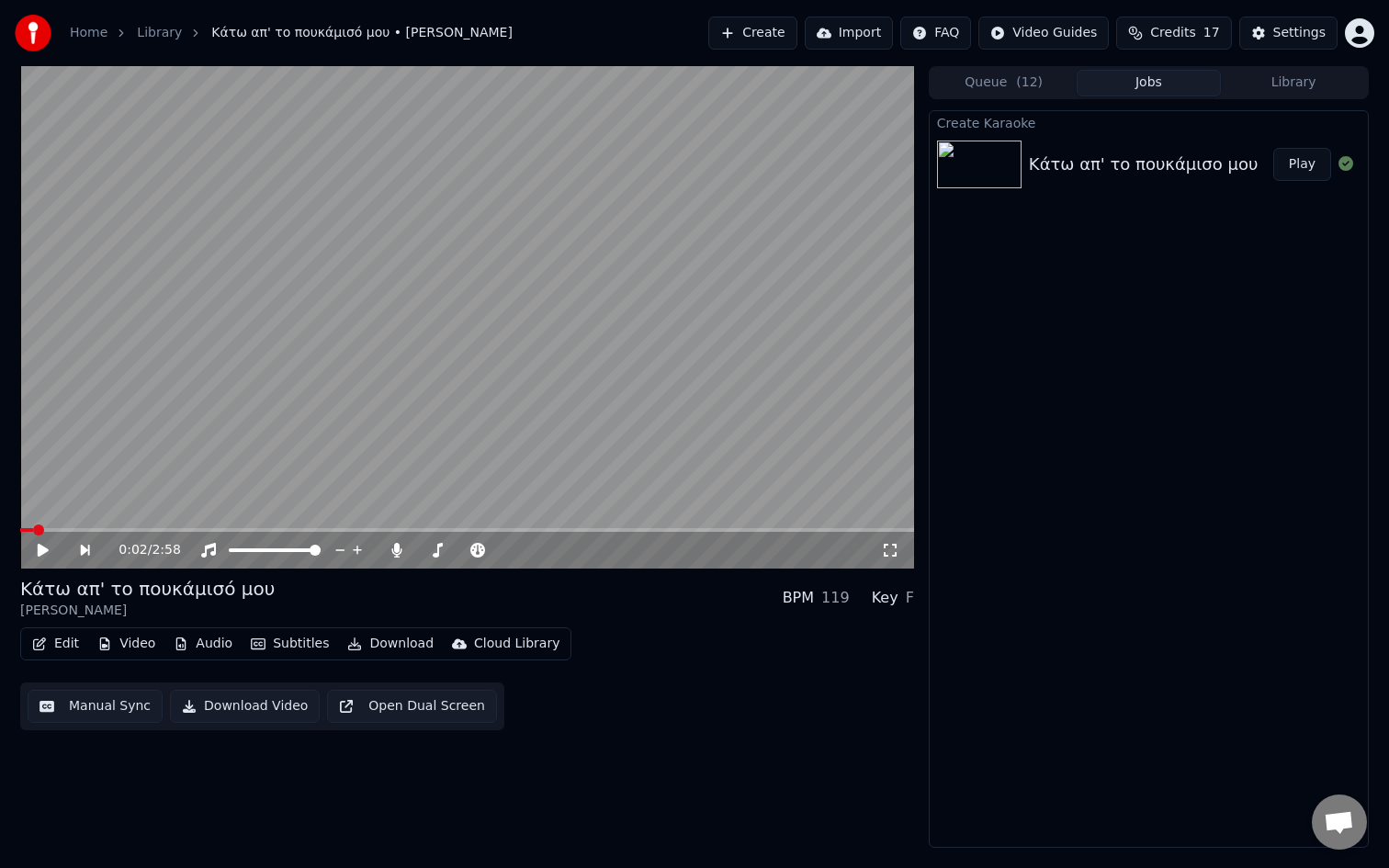
click at [440, 381] on video at bounding box center [467, 317] width 894 height 503
click at [142, 529] on span at bounding box center [467, 530] width 894 height 4
click at [112, 529] on span at bounding box center [81, 530] width 123 height 4
click at [88, 530] on span at bounding box center [55, 530] width 70 height 4
click at [676, 529] on span at bounding box center [467, 530] width 894 height 4
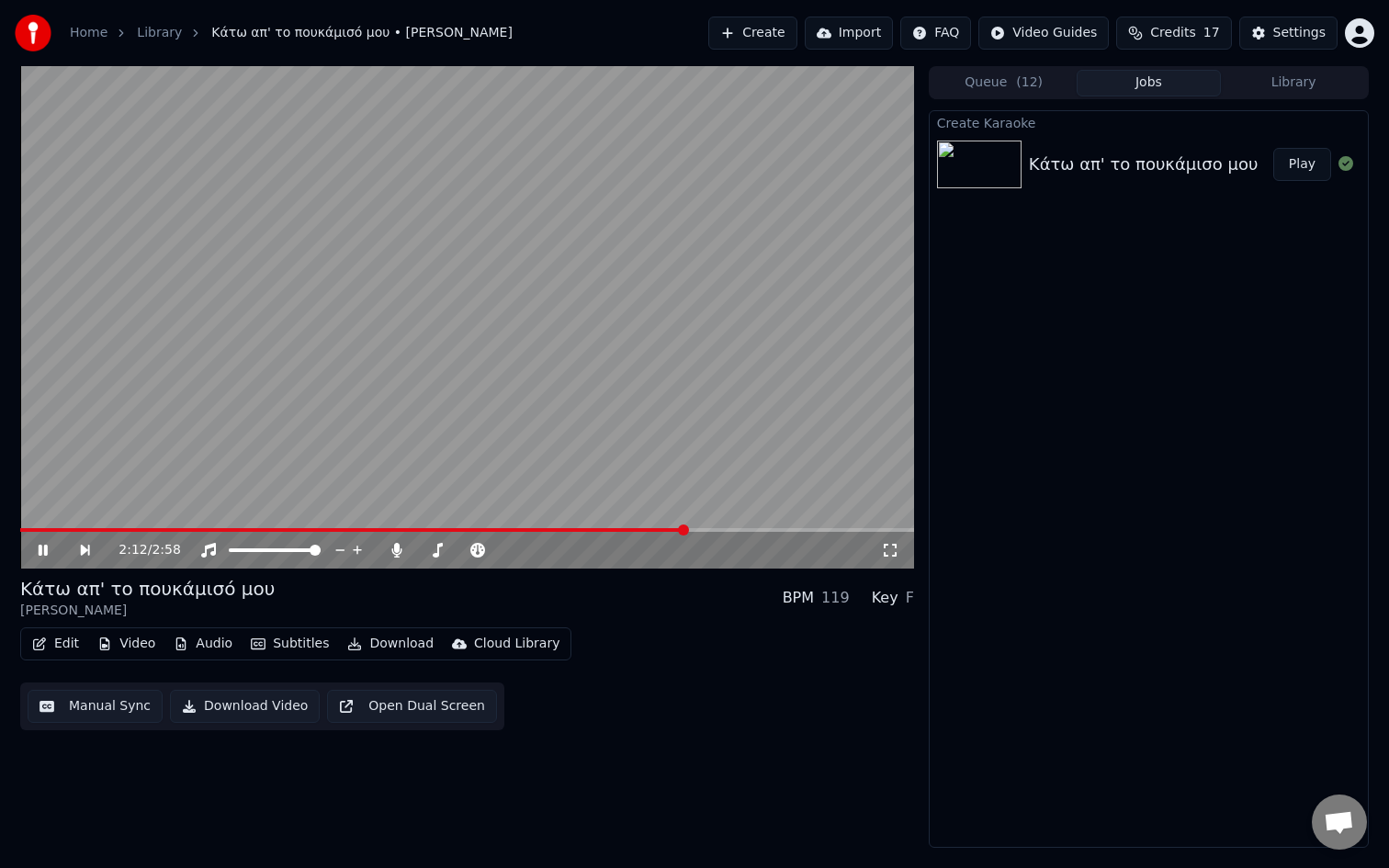
click at [699, 526] on video at bounding box center [467, 317] width 894 height 503
click at [703, 526] on video at bounding box center [467, 317] width 894 height 503
click at [710, 526] on video at bounding box center [467, 317] width 894 height 503
click at [736, 526] on video at bounding box center [467, 317] width 894 height 503
click at [736, 532] on div "2:13 / 2:58" at bounding box center [467, 550] width 894 height 37
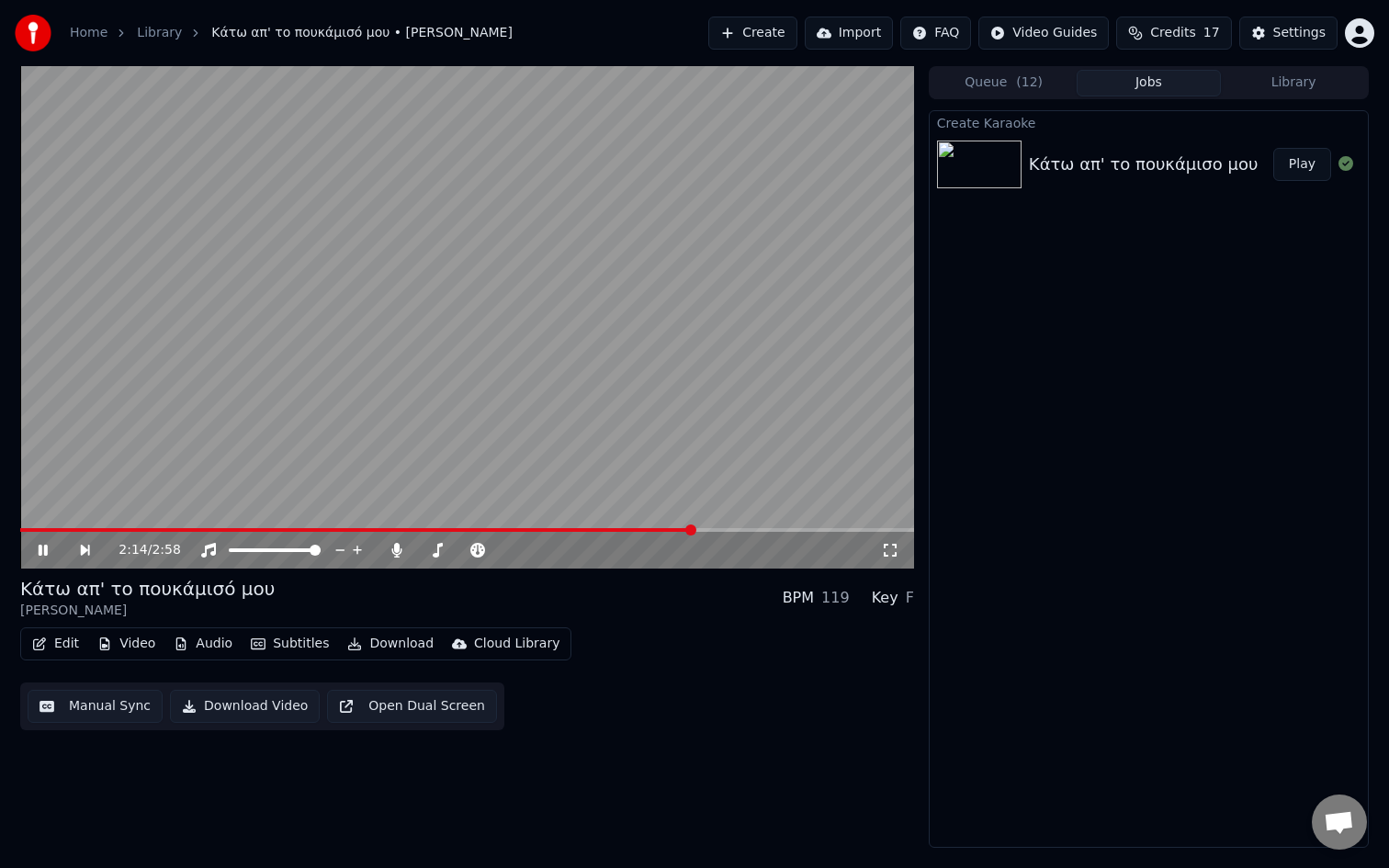
click at [740, 526] on video at bounding box center [467, 317] width 894 height 503
click at [739, 530] on span at bounding box center [467, 530] width 894 height 4
click at [789, 528] on span at bounding box center [467, 530] width 894 height 4
click at [841, 530] on span at bounding box center [467, 530] width 894 height 4
click at [822, 530] on span at bounding box center [446, 530] width 853 height 4
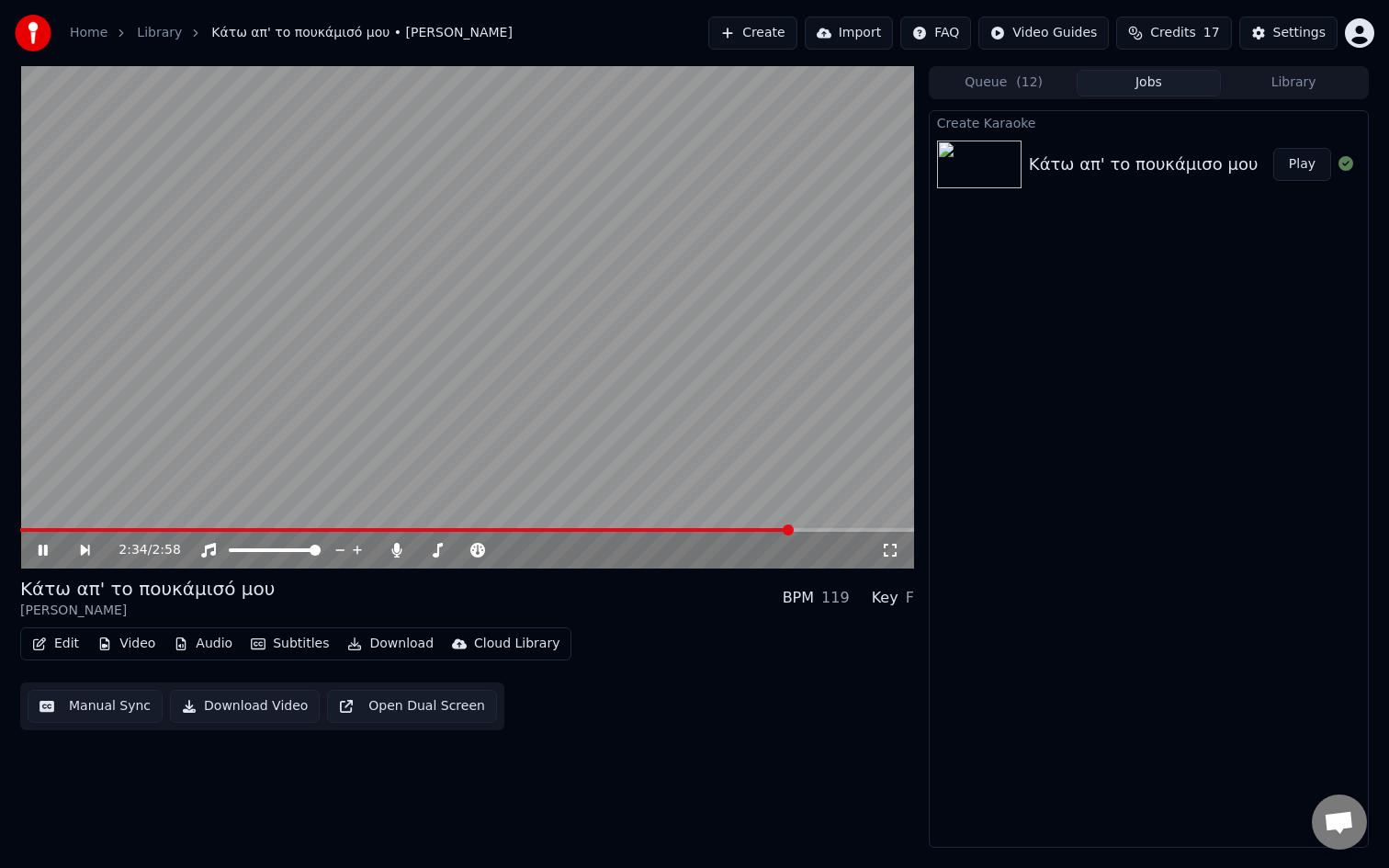
click at [792, 530] on span at bounding box center [405, 530] width 772 height 4
click at [1041, 87] on button "Queue ( 12 )" at bounding box center [1004, 83] width 145 height 27
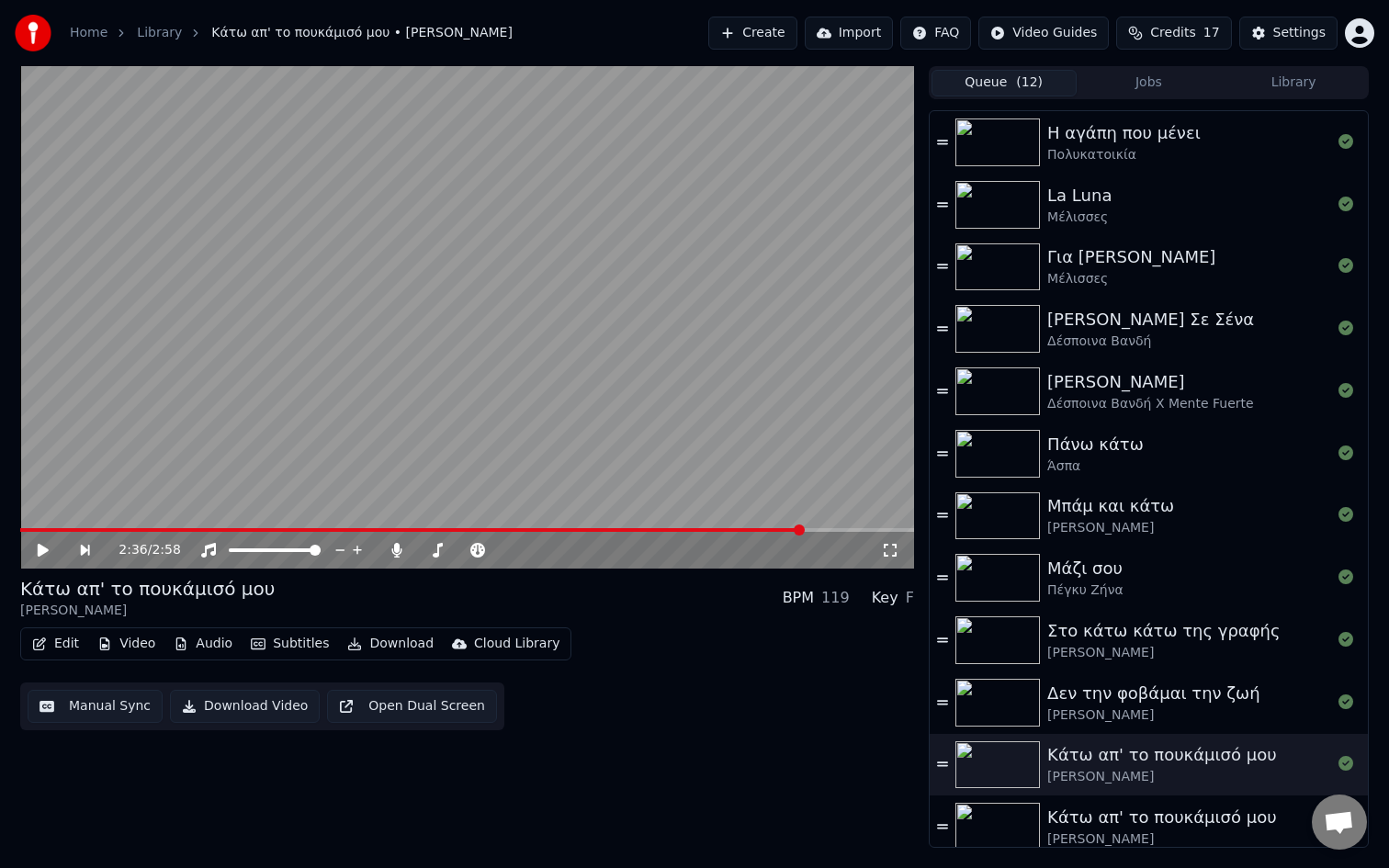
click at [1144, 78] on button "Jobs" at bounding box center [1149, 83] width 145 height 27
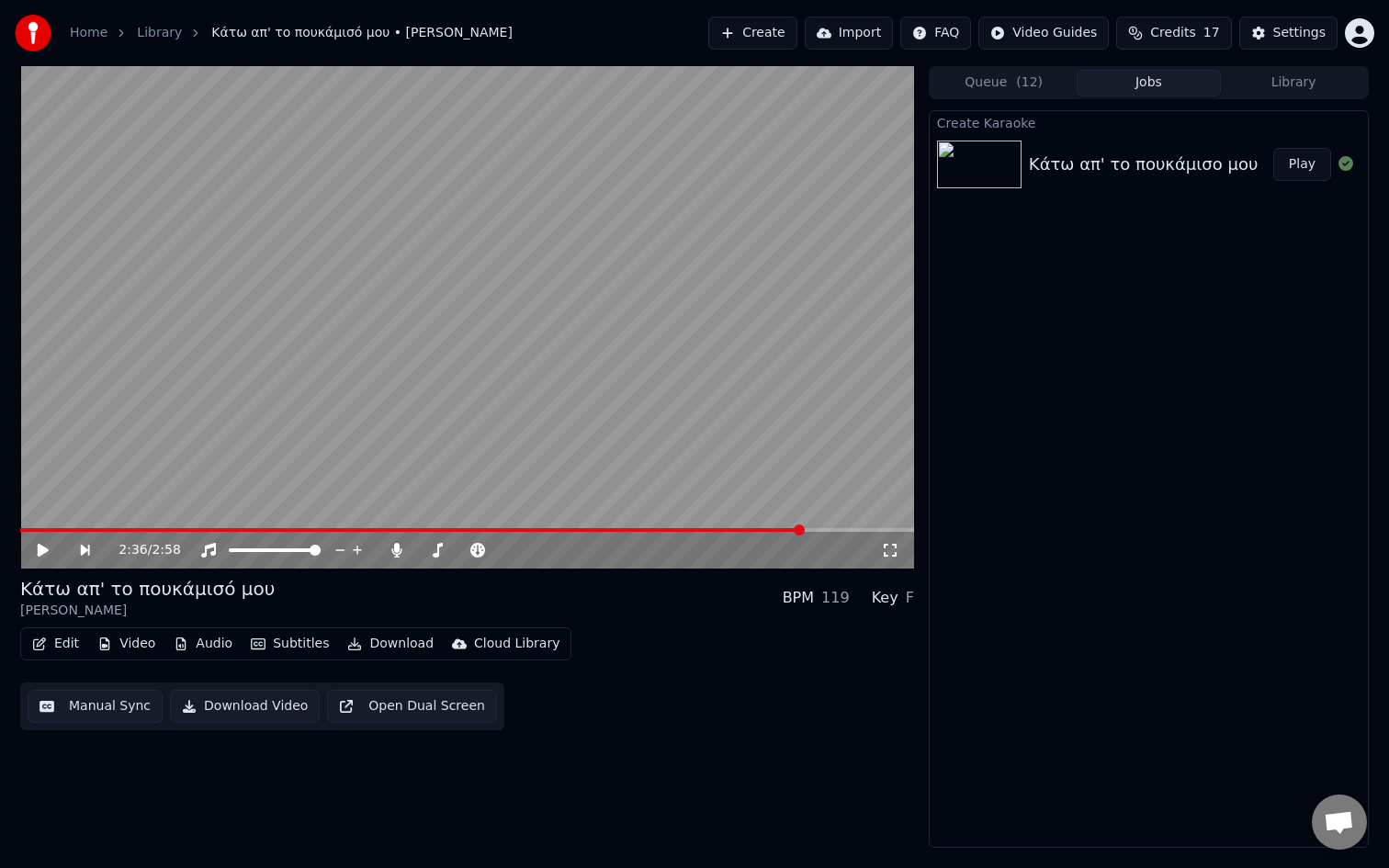
click at [1285, 83] on button "Library" at bounding box center [1293, 83] width 145 height 27
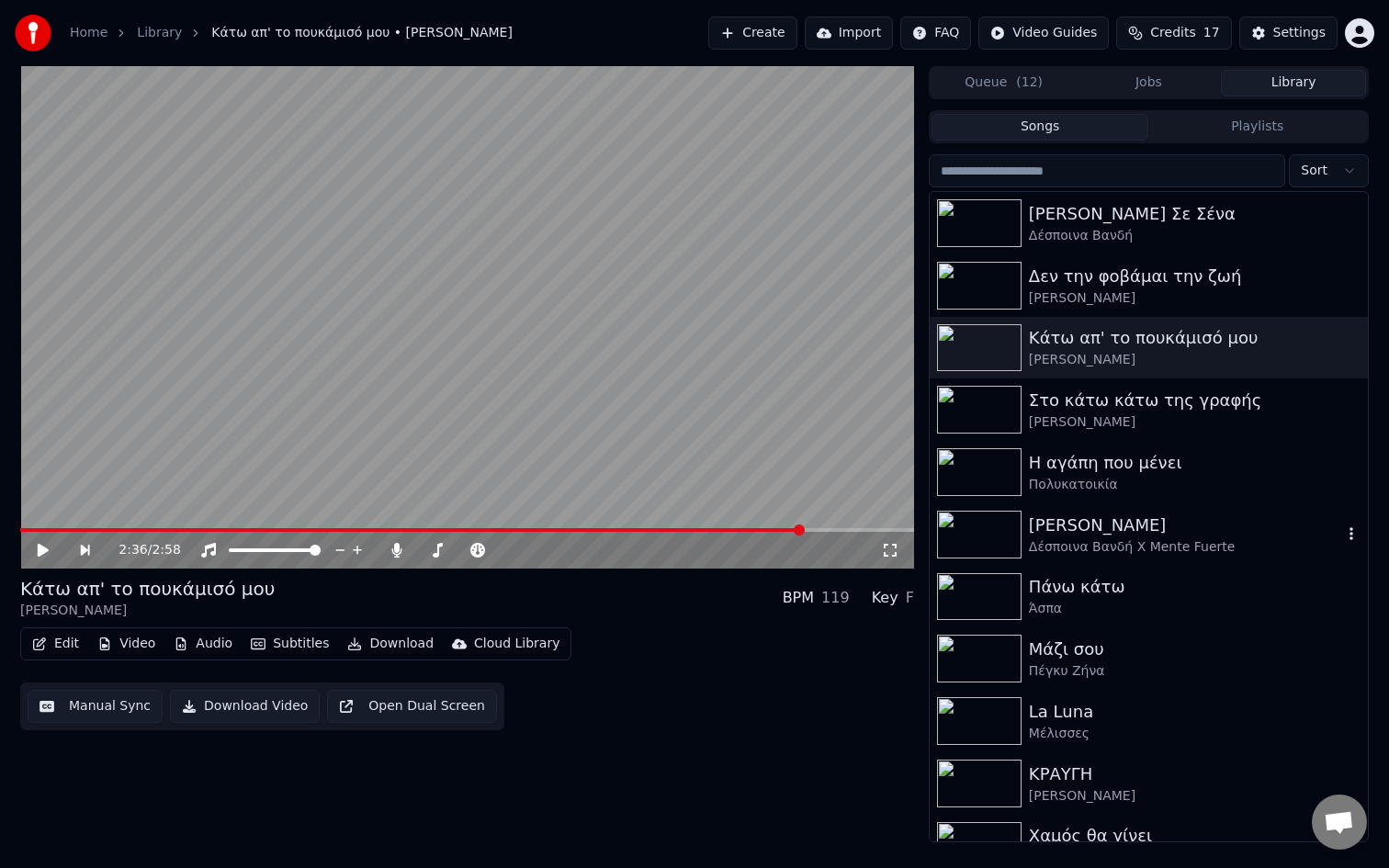
scroll to position [221, 0]
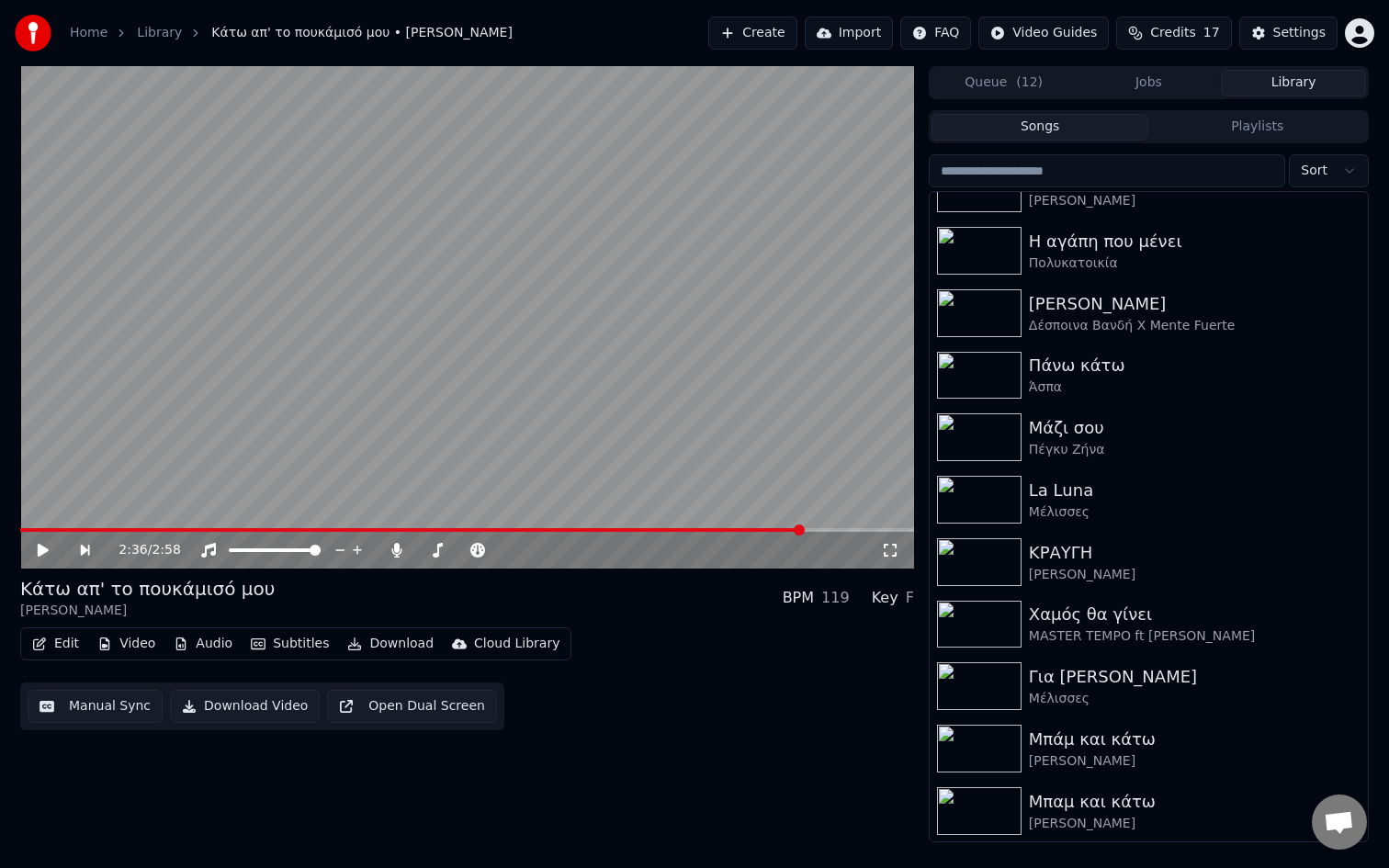
click at [1006, 82] on button "Queue ( 12 )" at bounding box center [1004, 83] width 145 height 27
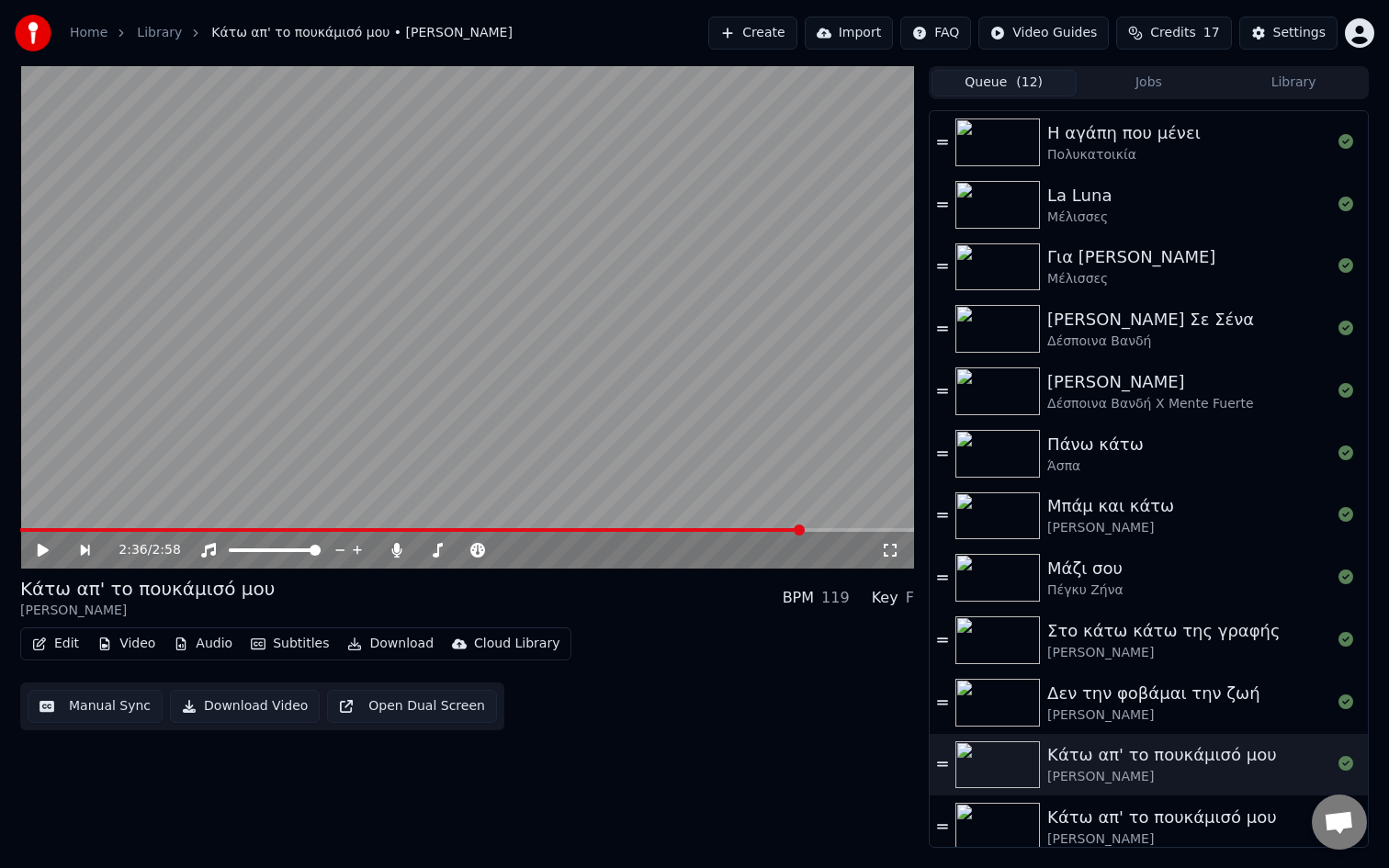
click at [1155, 89] on button "Jobs" at bounding box center [1149, 83] width 145 height 27
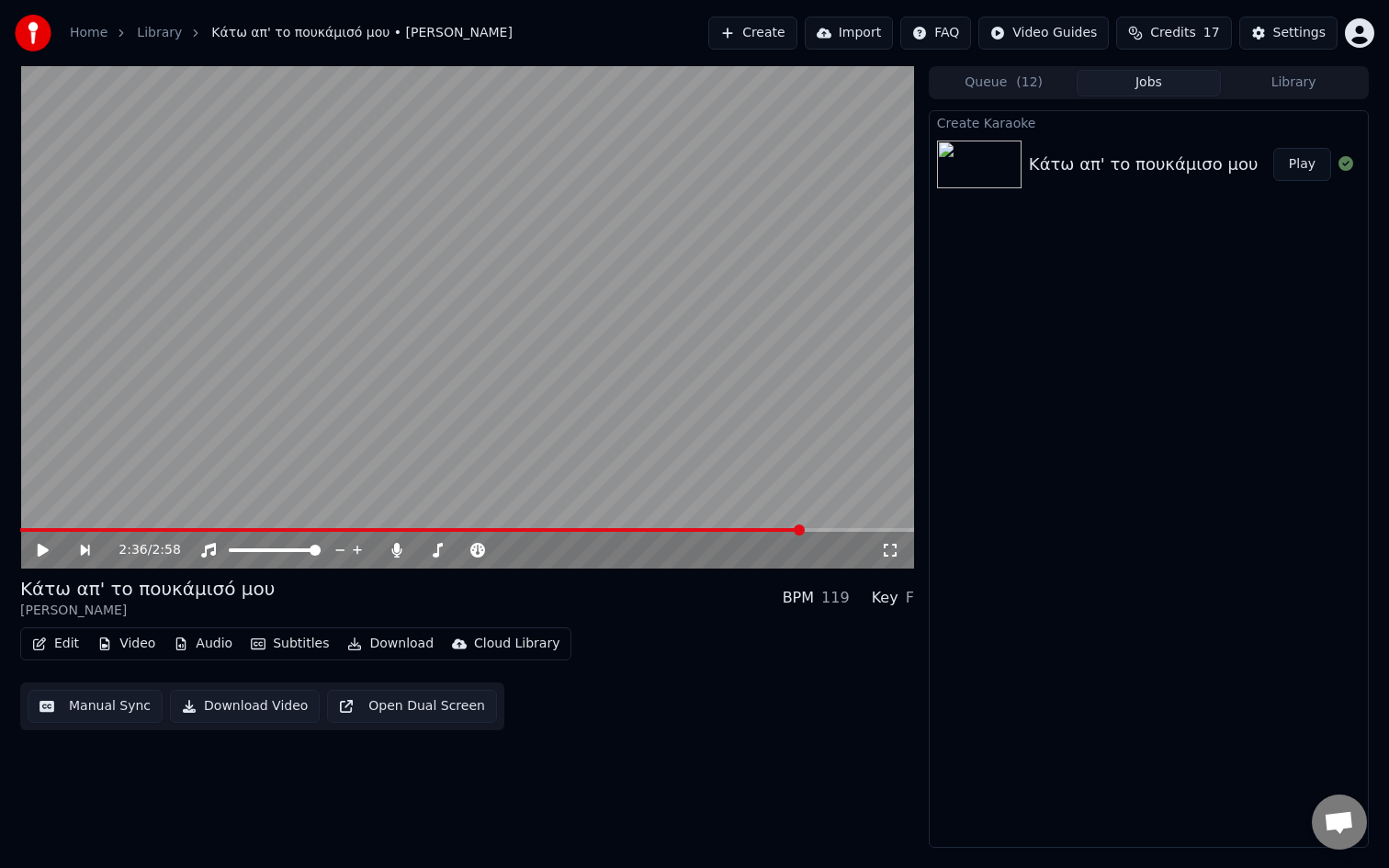
click at [1303, 174] on button "Play" at bounding box center [1302, 164] width 58 height 33
click at [1305, 169] on button "Play" at bounding box center [1302, 164] width 58 height 33
click at [189, 536] on div "0:00 / 2:58" at bounding box center [467, 550] width 894 height 37
click at [727, 532] on div "0:01 / 2:58" at bounding box center [467, 550] width 894 height 37
click at [727, 532] on div "0:02 / 2:58" at bounding box center [467, 550] width 894 height 37
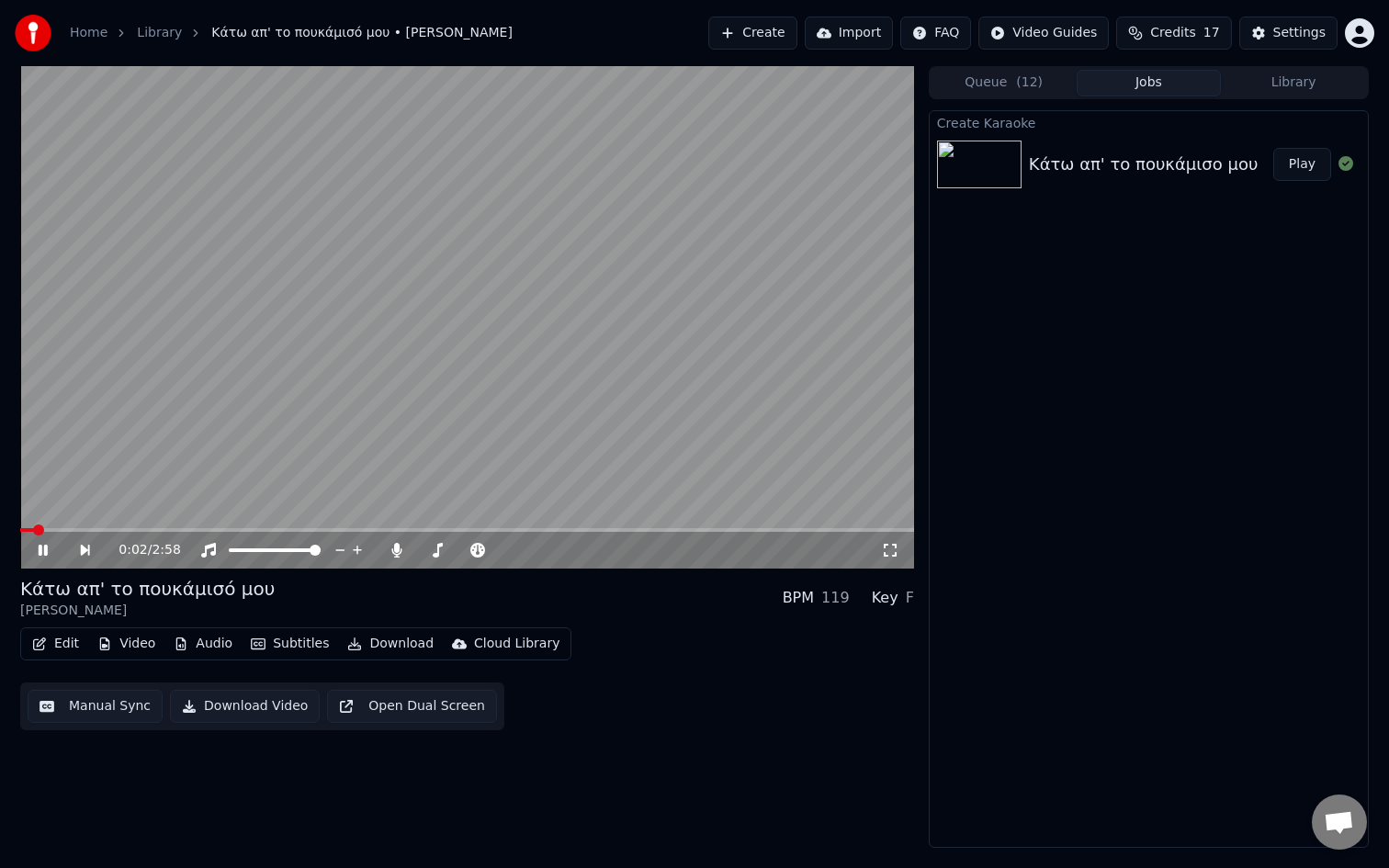
click at [727, 530] on span at bounding box center [467, 530] width 894 height 4
click at [772, 530] on span at bounding box center [467, 530] width 894 height 4
click at [1321, 89] on button "Library" at bounding box center [1293, 83] width 145 height 27
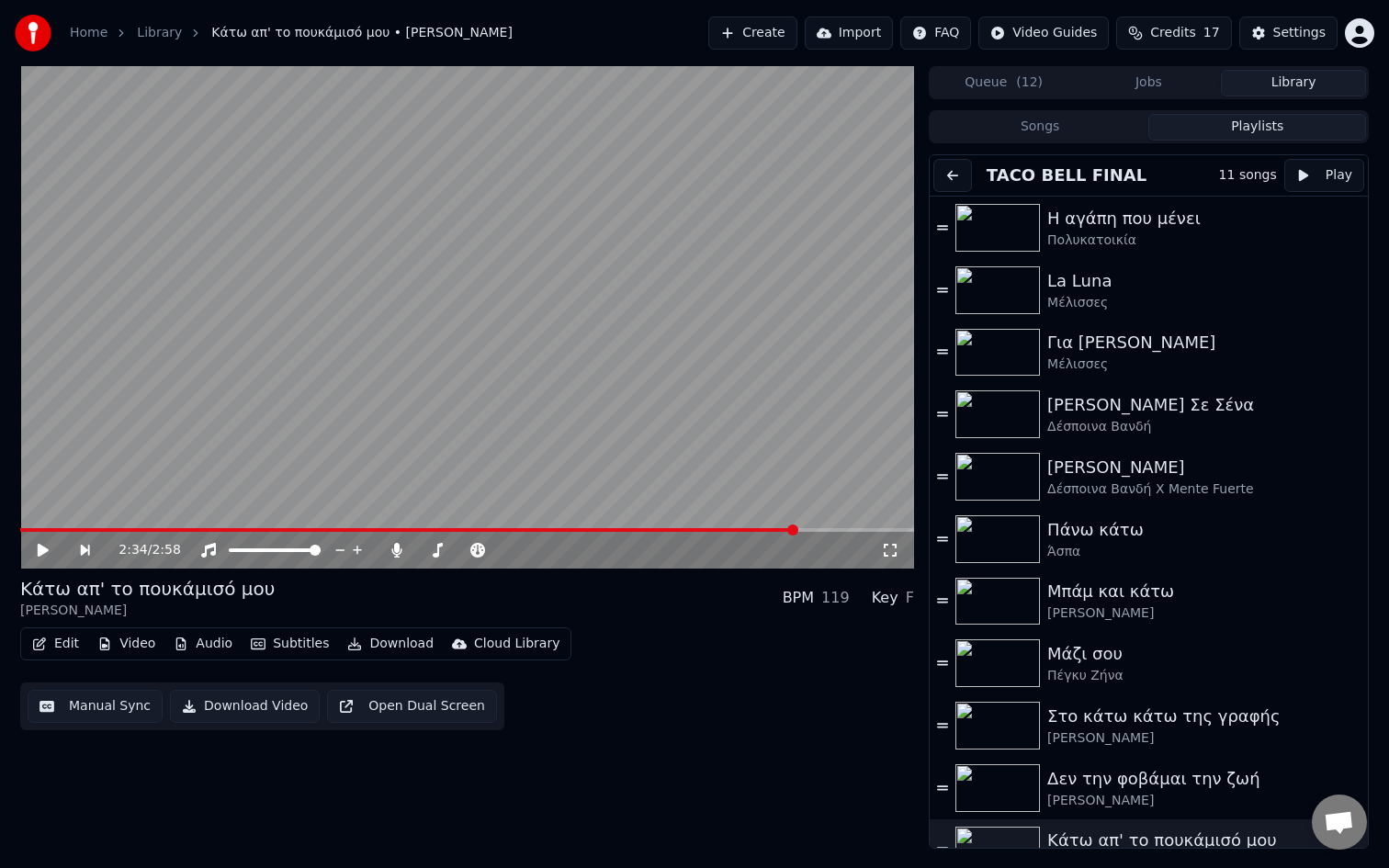
click at [1234, 126] on button "Playlists" at bounding box center [1257, 127] width 218 height 27
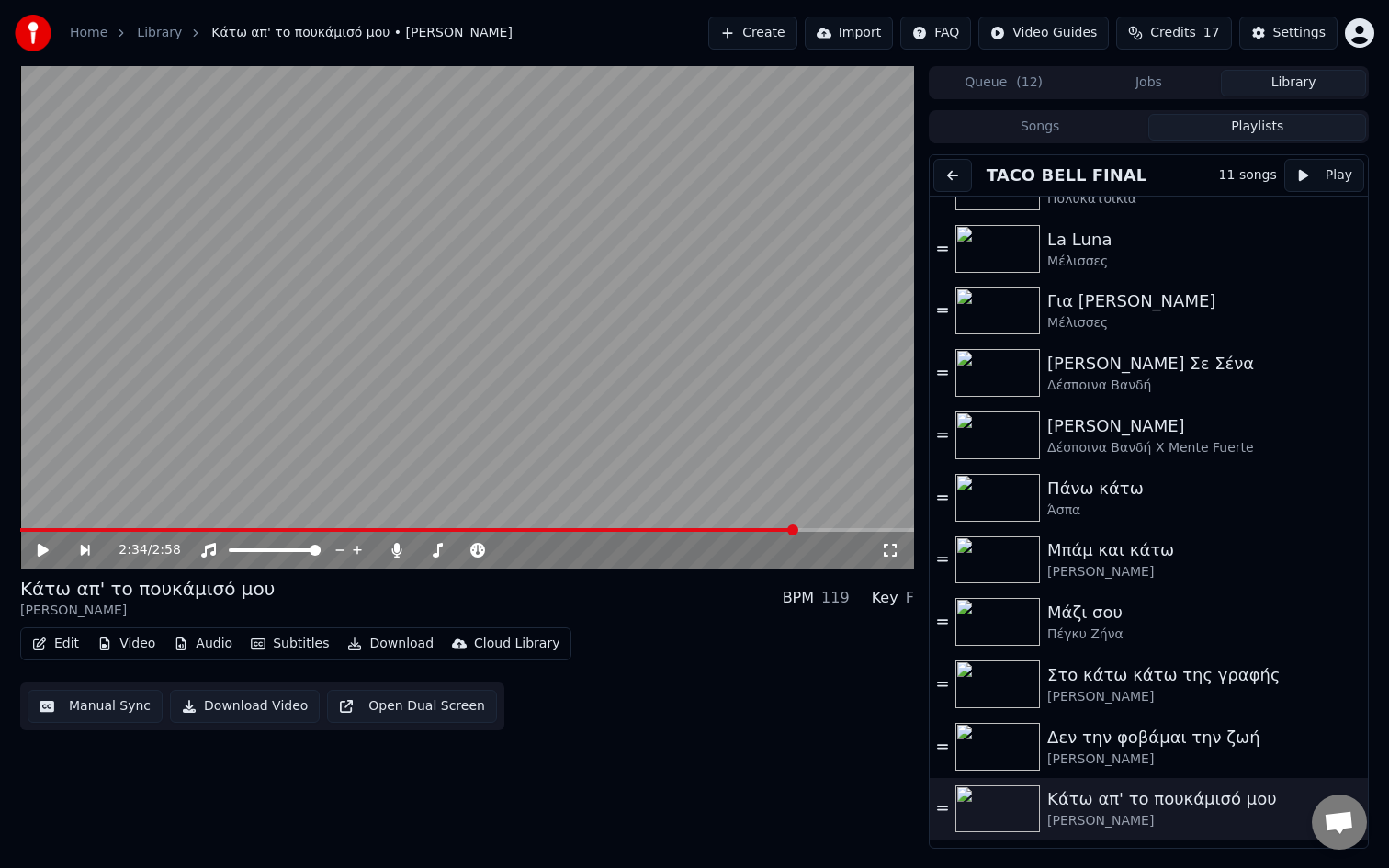
click at [1110, 820] on div "[PERSON_NAME]" at bounding box center [1195, 821] width 295 height 18
click at [678, 528] on span at bounding box center [467, 530] width 894 height 4
click at [765, 530] on span at bounding box center [467, 530] width 894 height 4
click at [1179, 83] on button "Jobs" at bounding box center [1149, 83] width 145 height 27
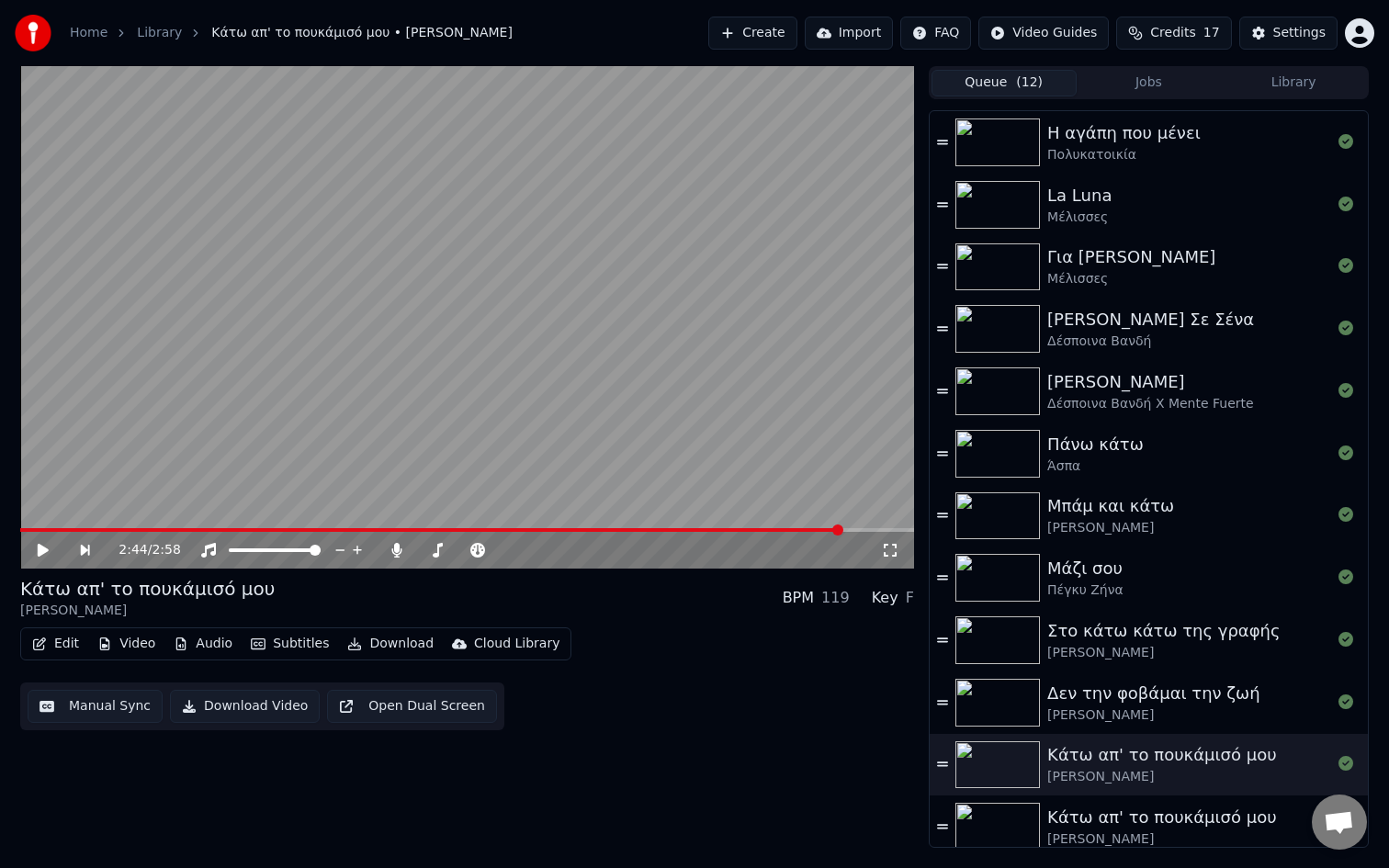
click at [1024, 85] on span "( 12 )" at bounding box center [1029, 82] width 27 height 18
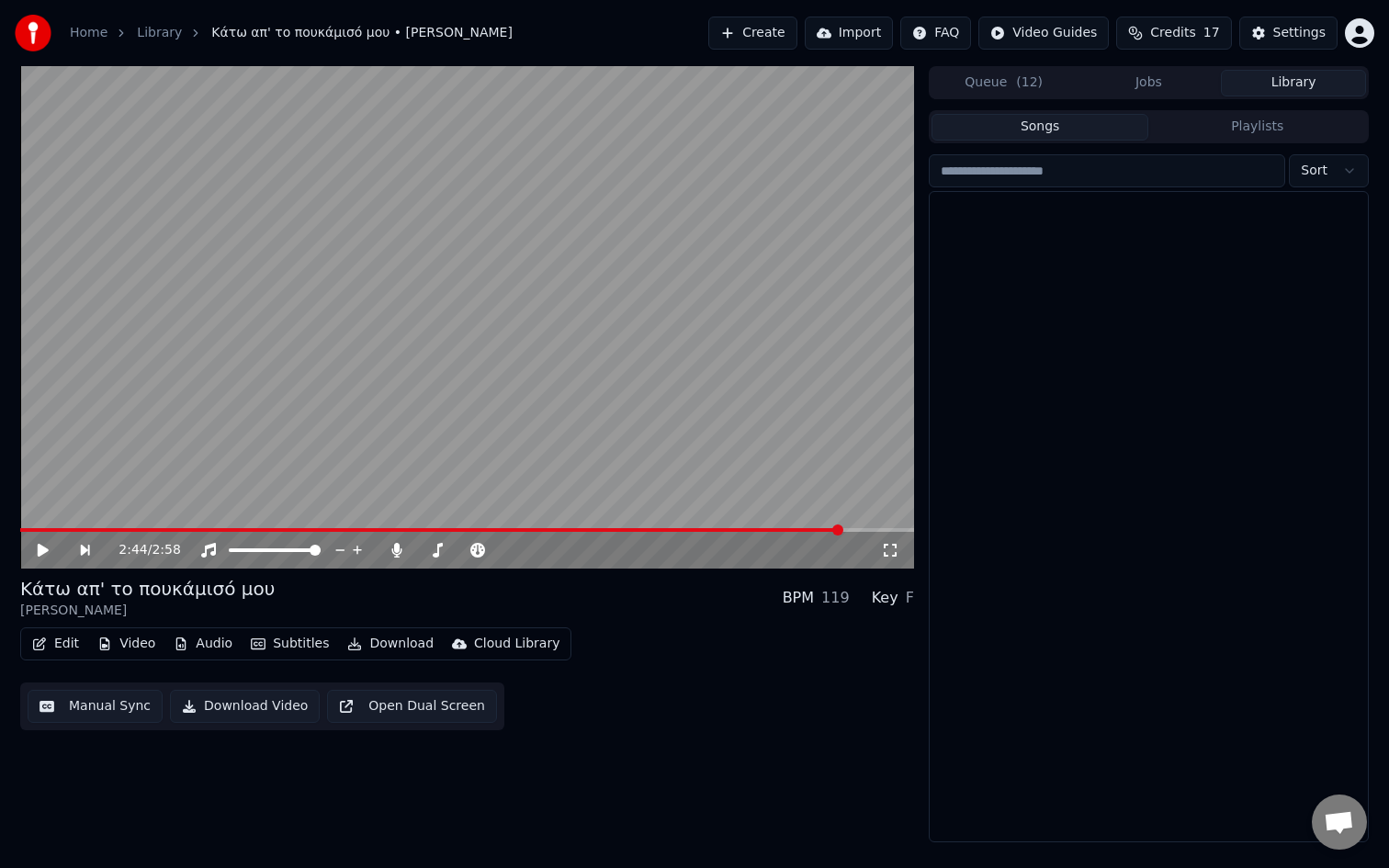
click at [1285, 85] on button "Library" at bounding box center [1293, 83] width 145 height 27
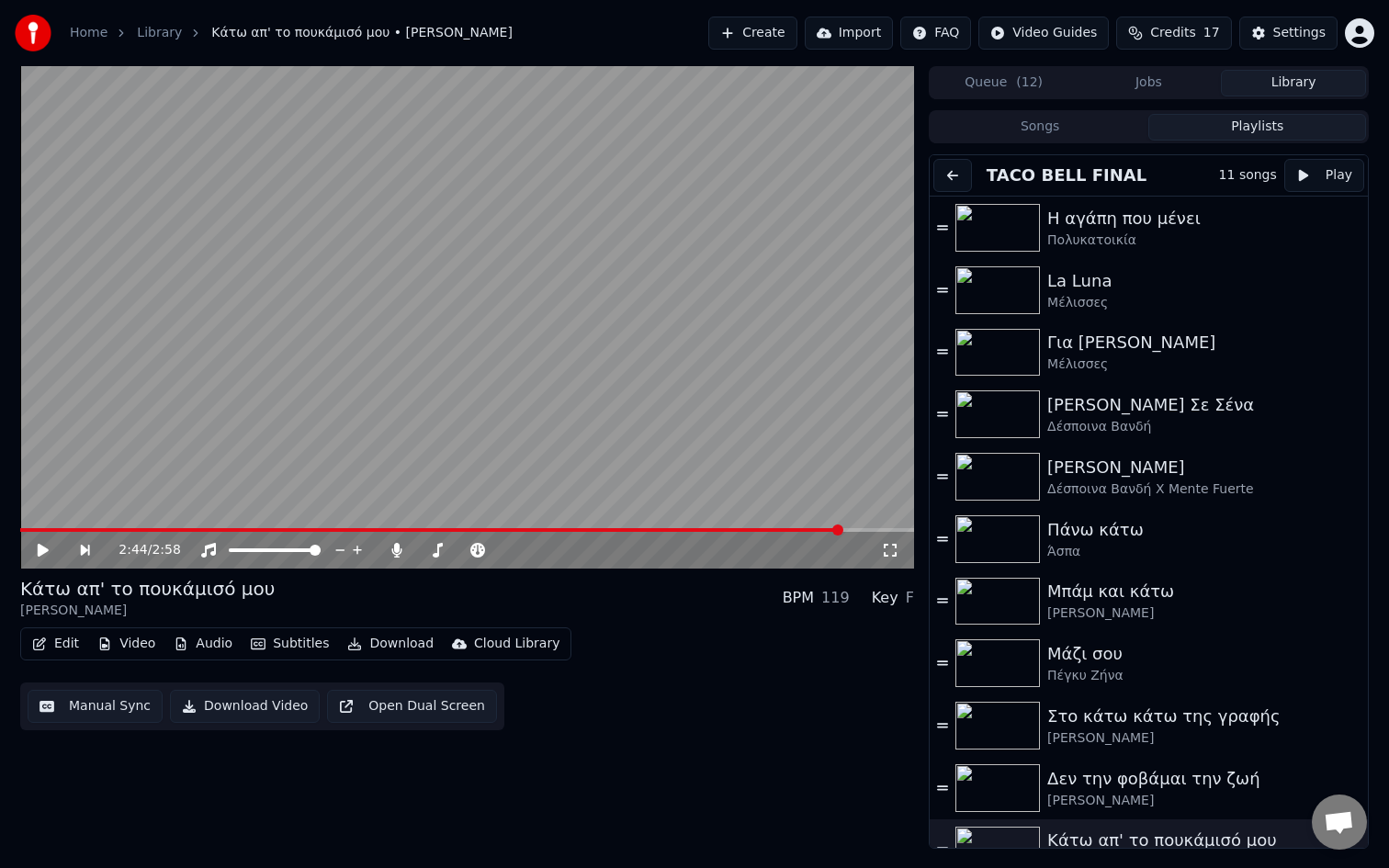
click at [1276, 139] on button "Playlists" at bounding box center [1257, 127] width 218 height 27
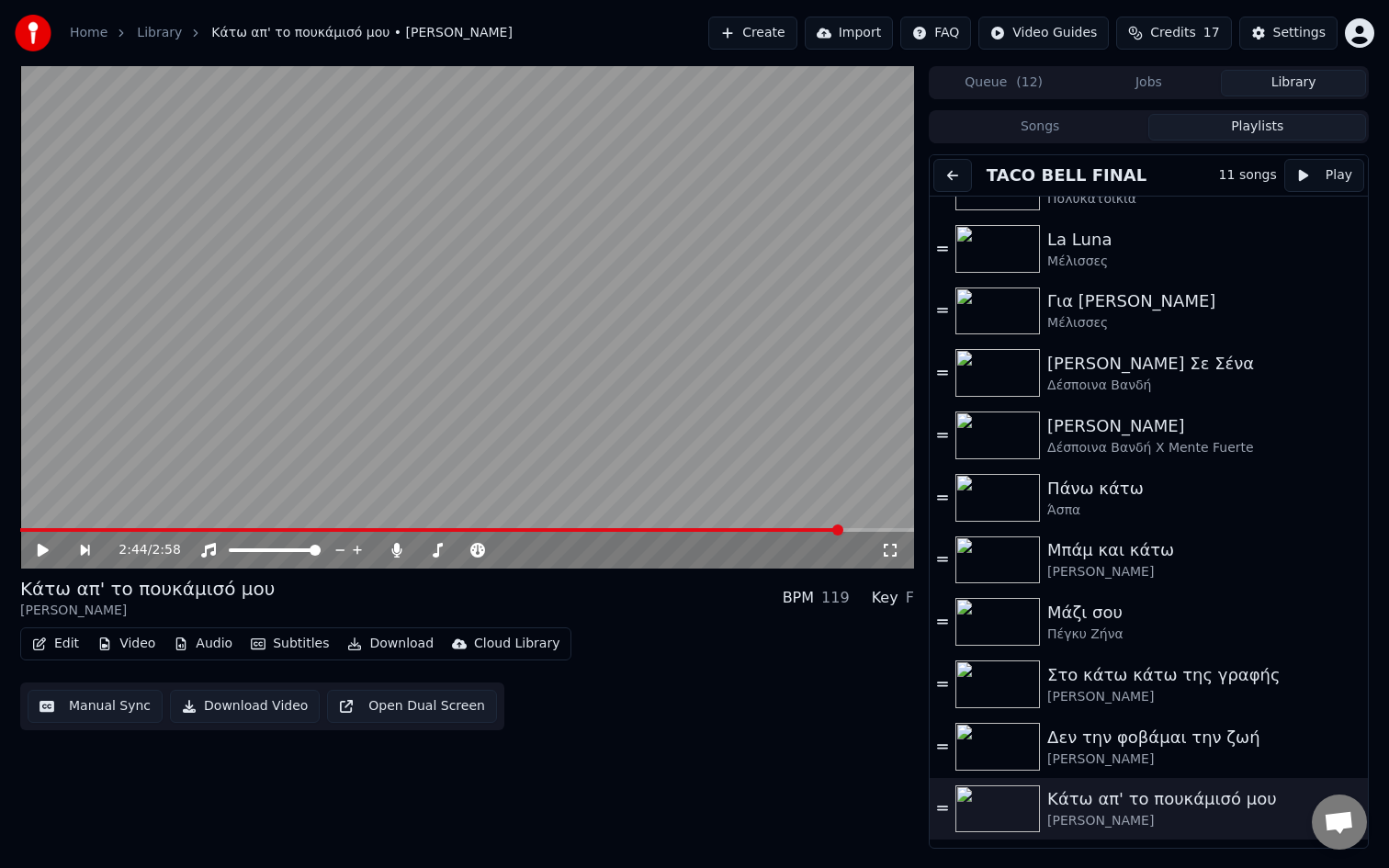
click at [1158, 85] on button "Jobs" at bounding box center [1149, 83] width 145 height 27
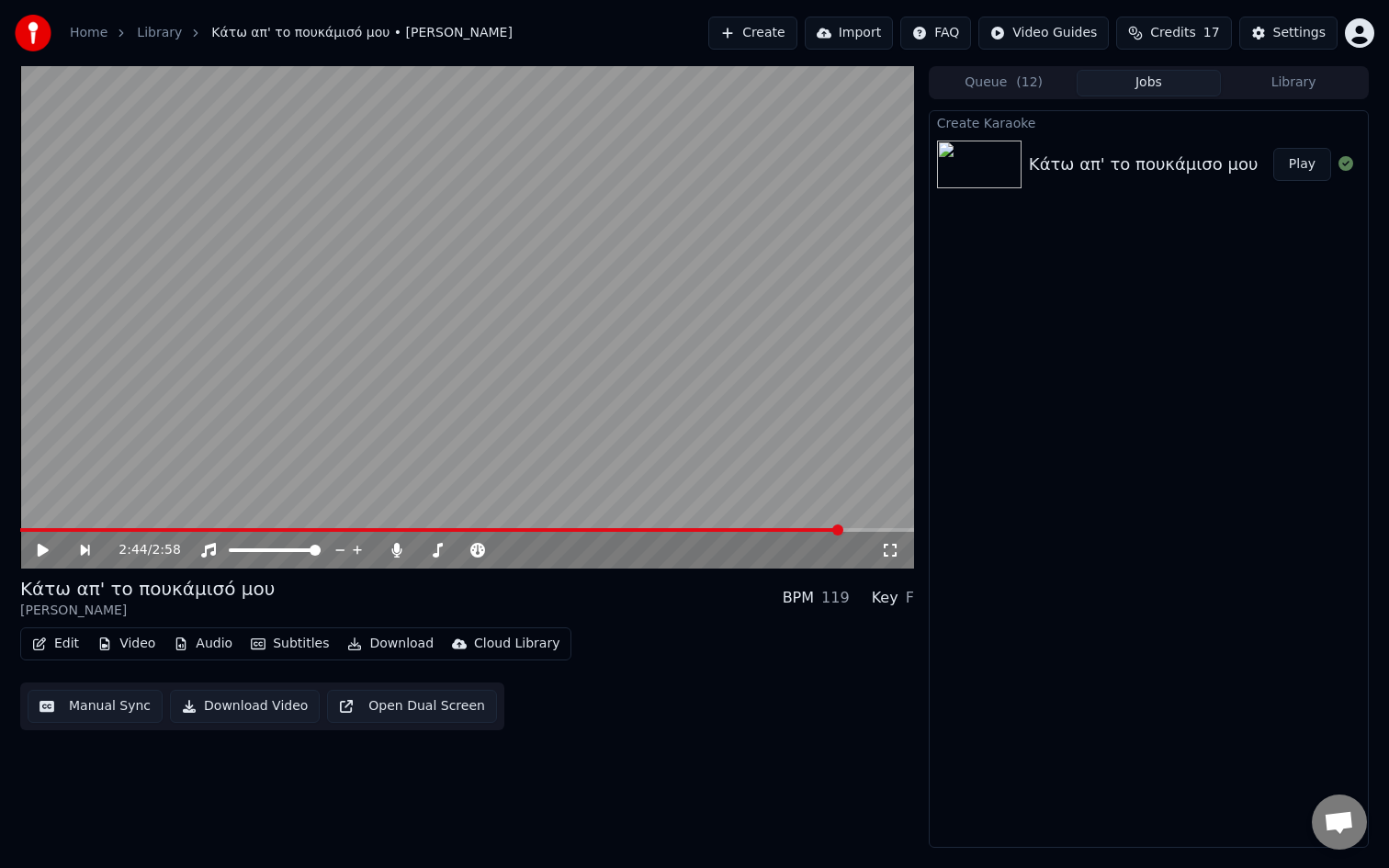
click at [1032, 92] on button "Queue ( 12 )" at bounding box center [1004, 83] width 145 height 27
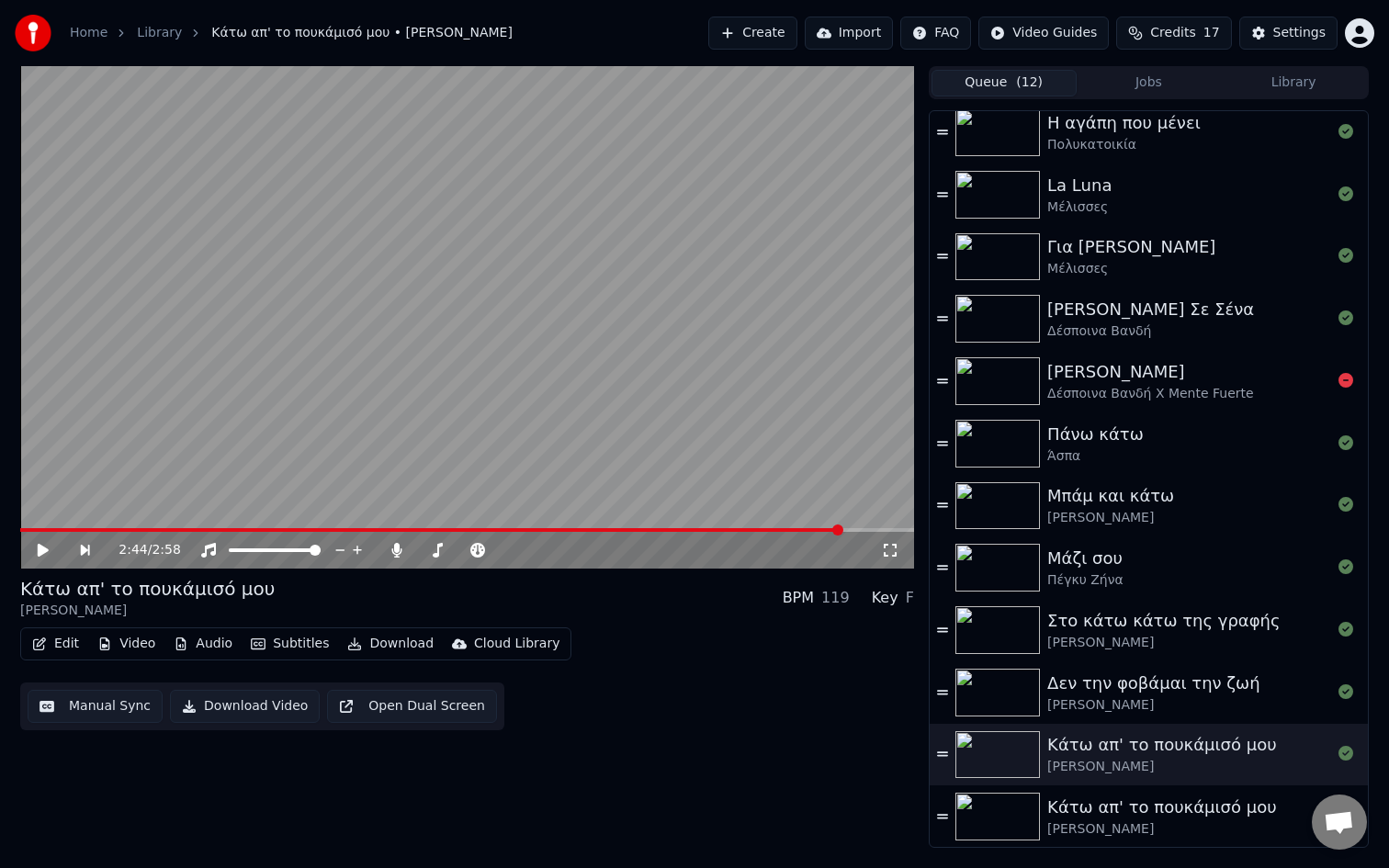
scroll to position [0, 0]
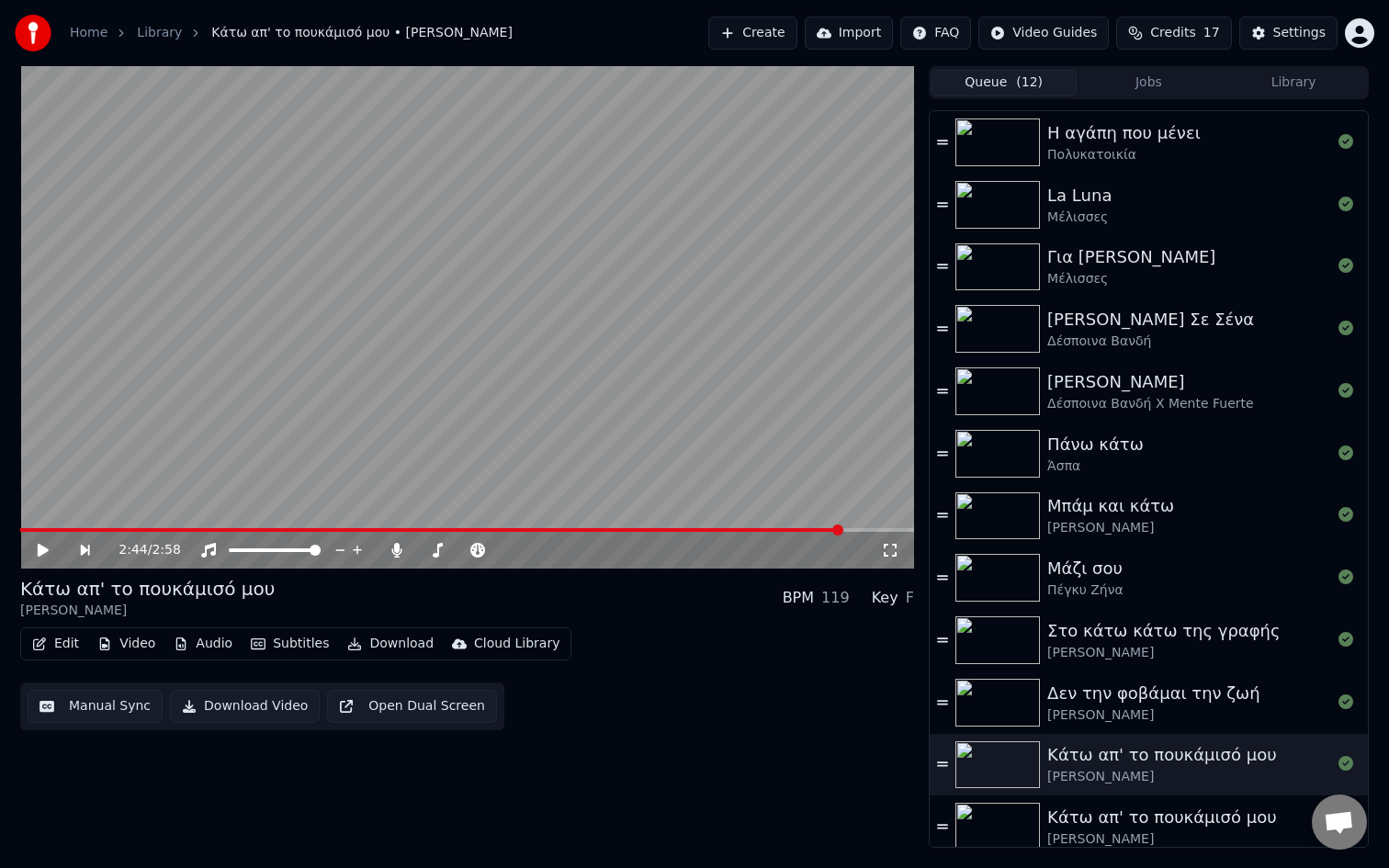
click at [1138, 87] on button "Jobs" at bounding box center [1149, 83] width 145 height 27
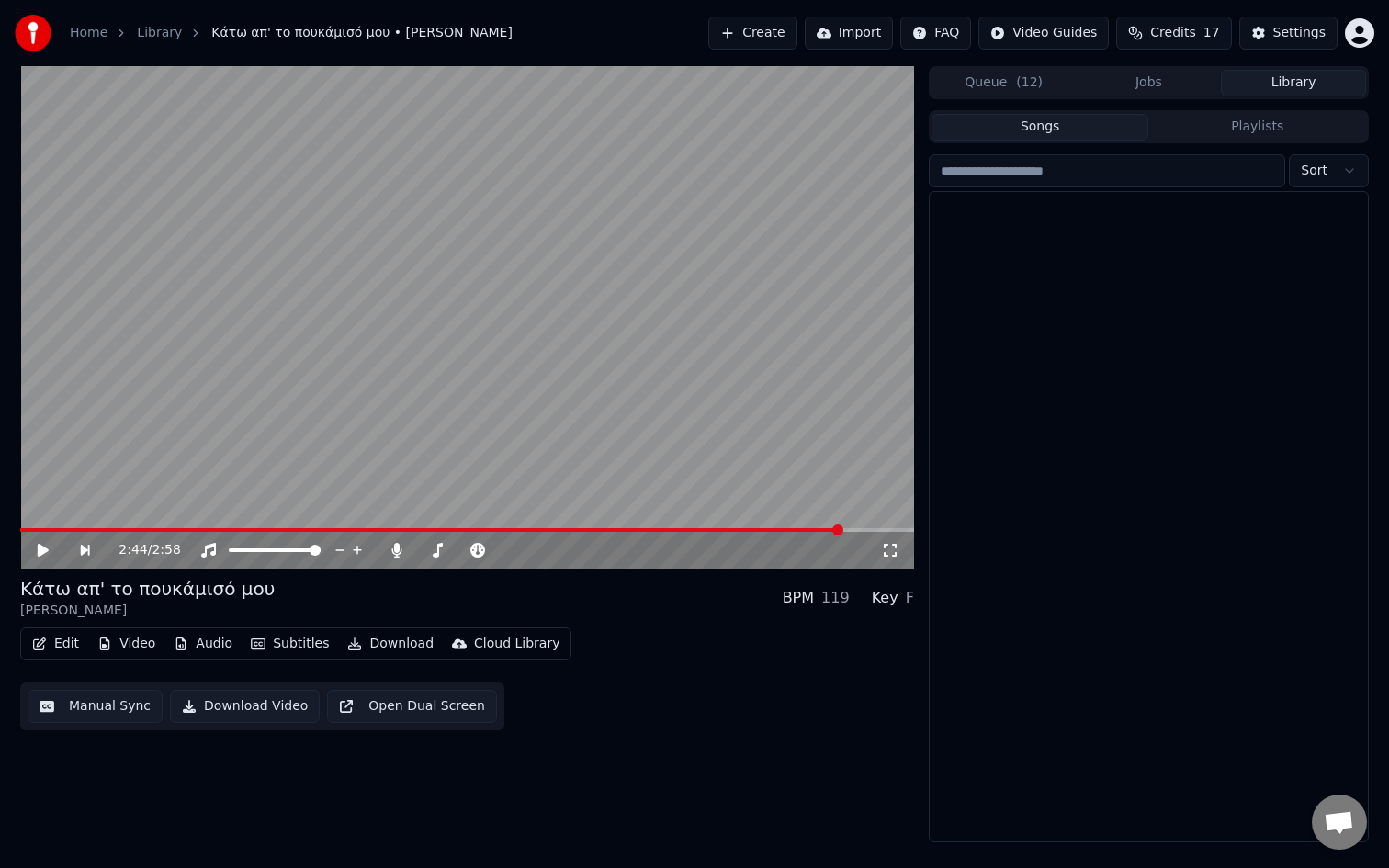
click at [1277, 75] on button "Library" at bounding box center [1293, 83] width 145 height 27
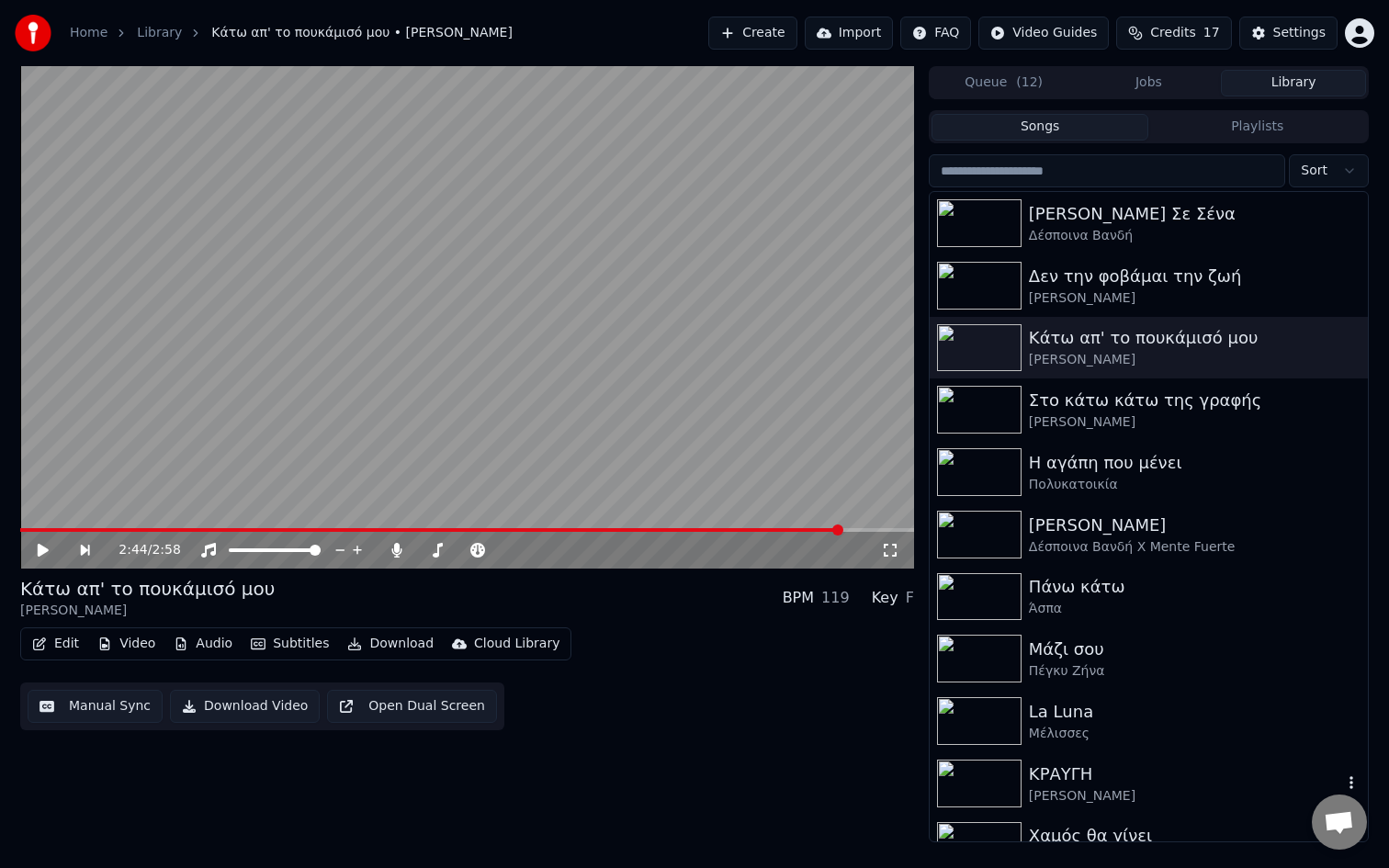
click at [1077, 767] on div "ΚΡΑΥΓΗ" at bounding box center [1185, 773] width 313 height 26
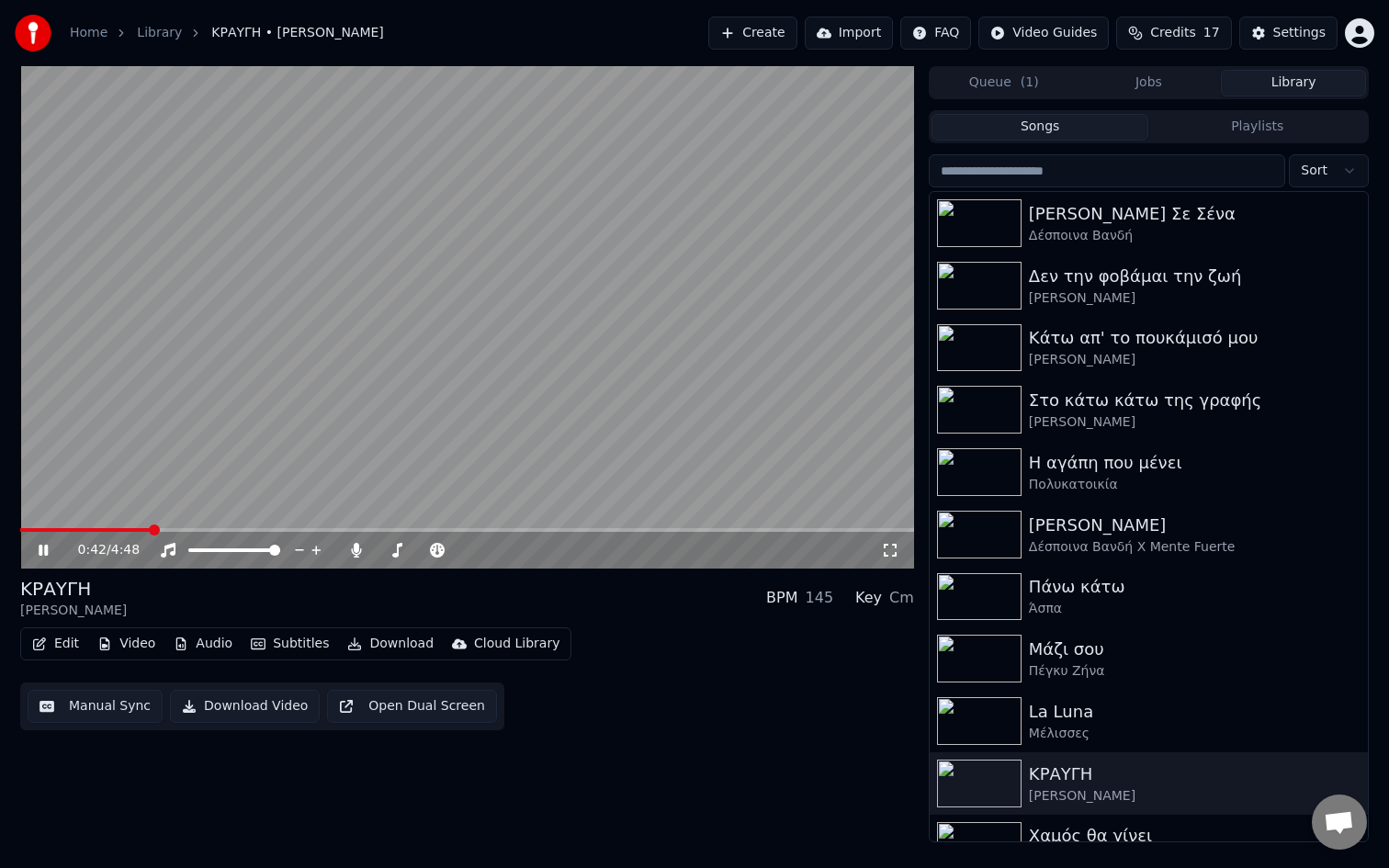
click at [149, 530] on span at bounding box center [467, 530] width 894 height 4
click at [579, 527] on video at bounding box center [467, 317] width 894 height 503
click at [578, 529] on span at bounding box center [467, 530] width 894 height 4
click at [723, 529] on span at bounding box center [467, 530] width 894 height 4
click at [784, 528] on span at bounding box center [467, 530] width 894 height 4
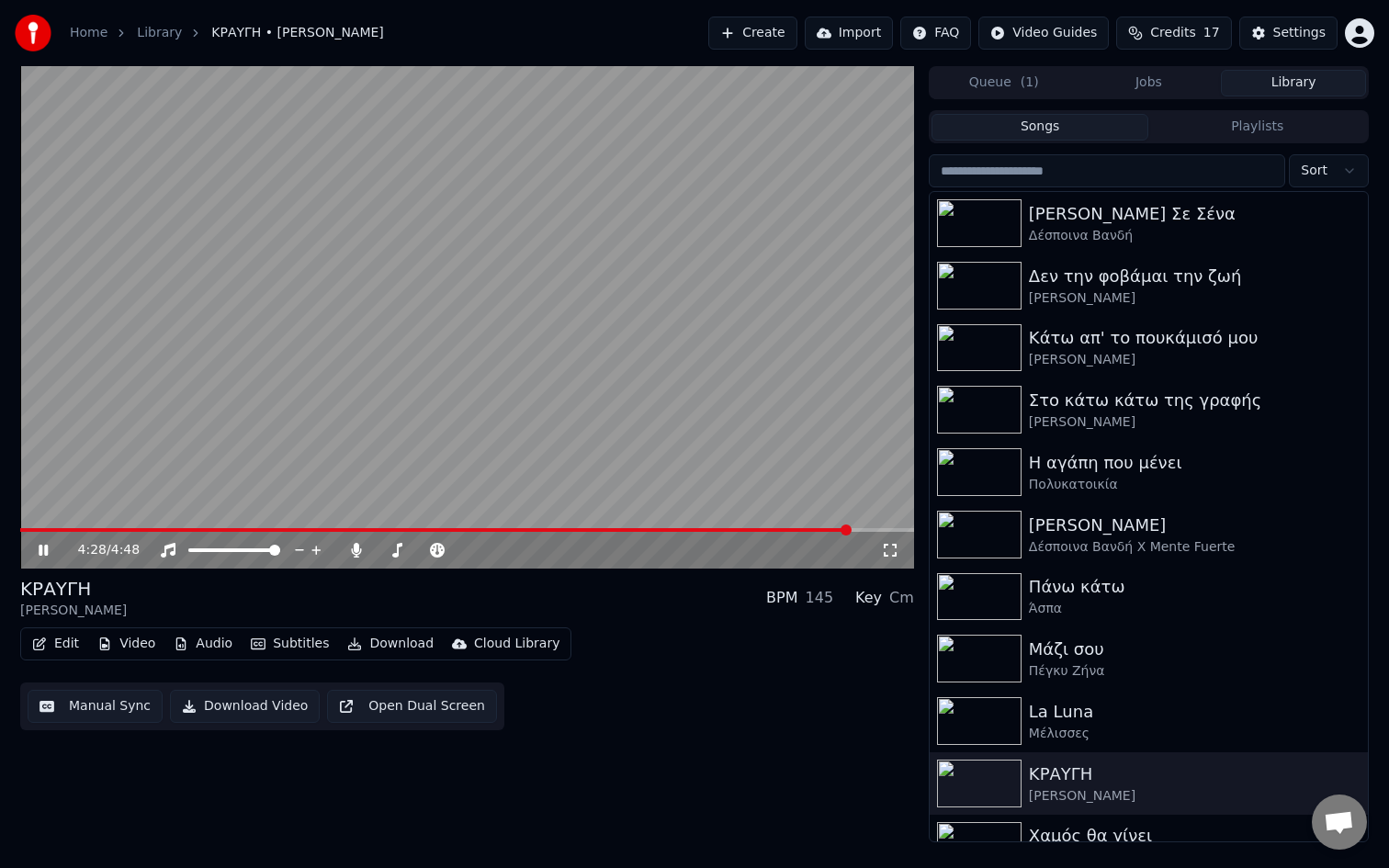
click at [849, 528] on span at bounding box center [467, 530] width 894 height 4
click at [879, 528] on span at bounding box center [467, 530] width 894 height 4
click at [844, 531] on span at bounding box center [456, 530] width 874 height 4
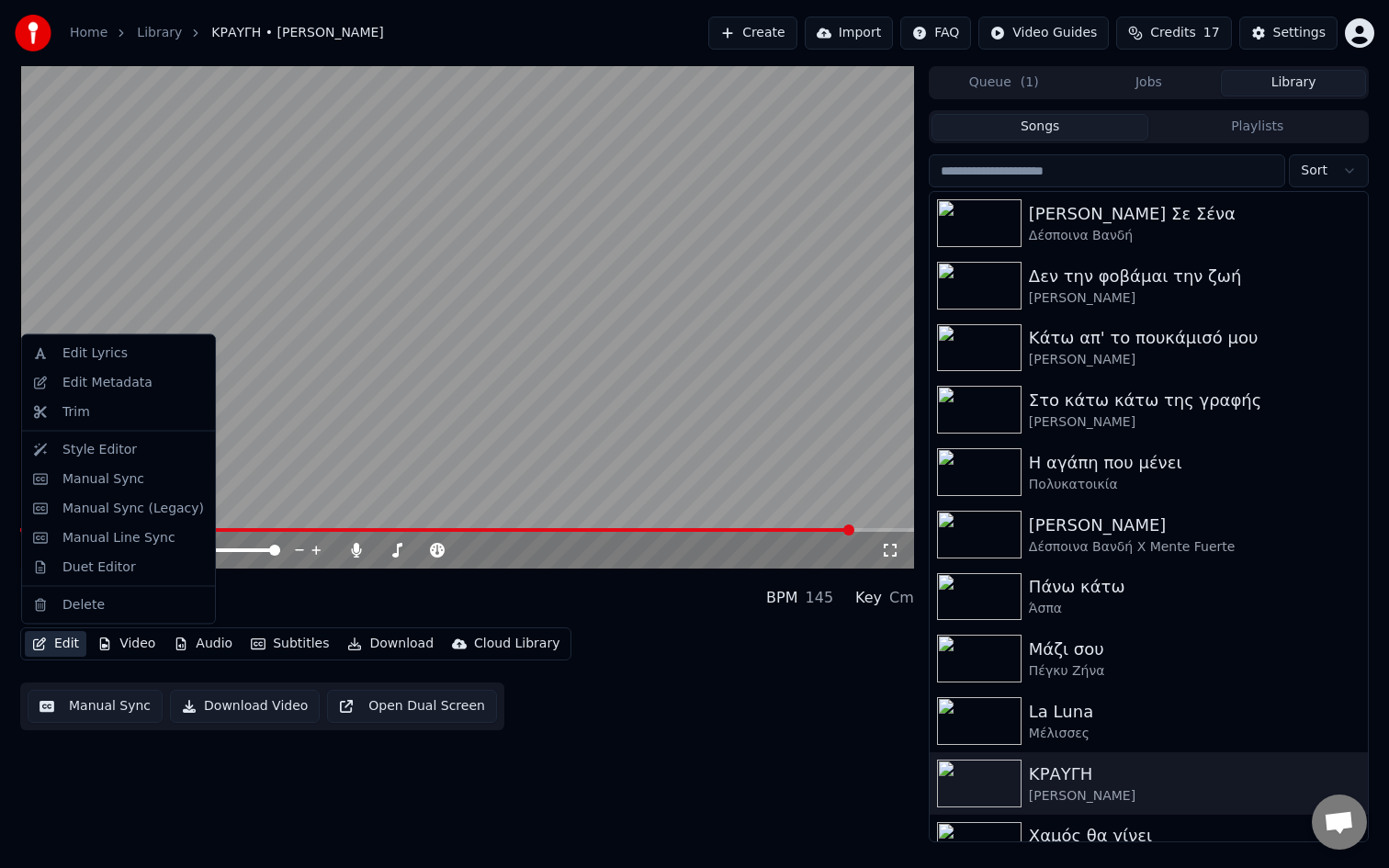
click at [57, 655] on button "Edit" at bounding box center [55, 644] width 62 height 26
click at [132, 513] on div "Manual Sync (Legacy)" at bounding box center [133, 507] width 141 height 18
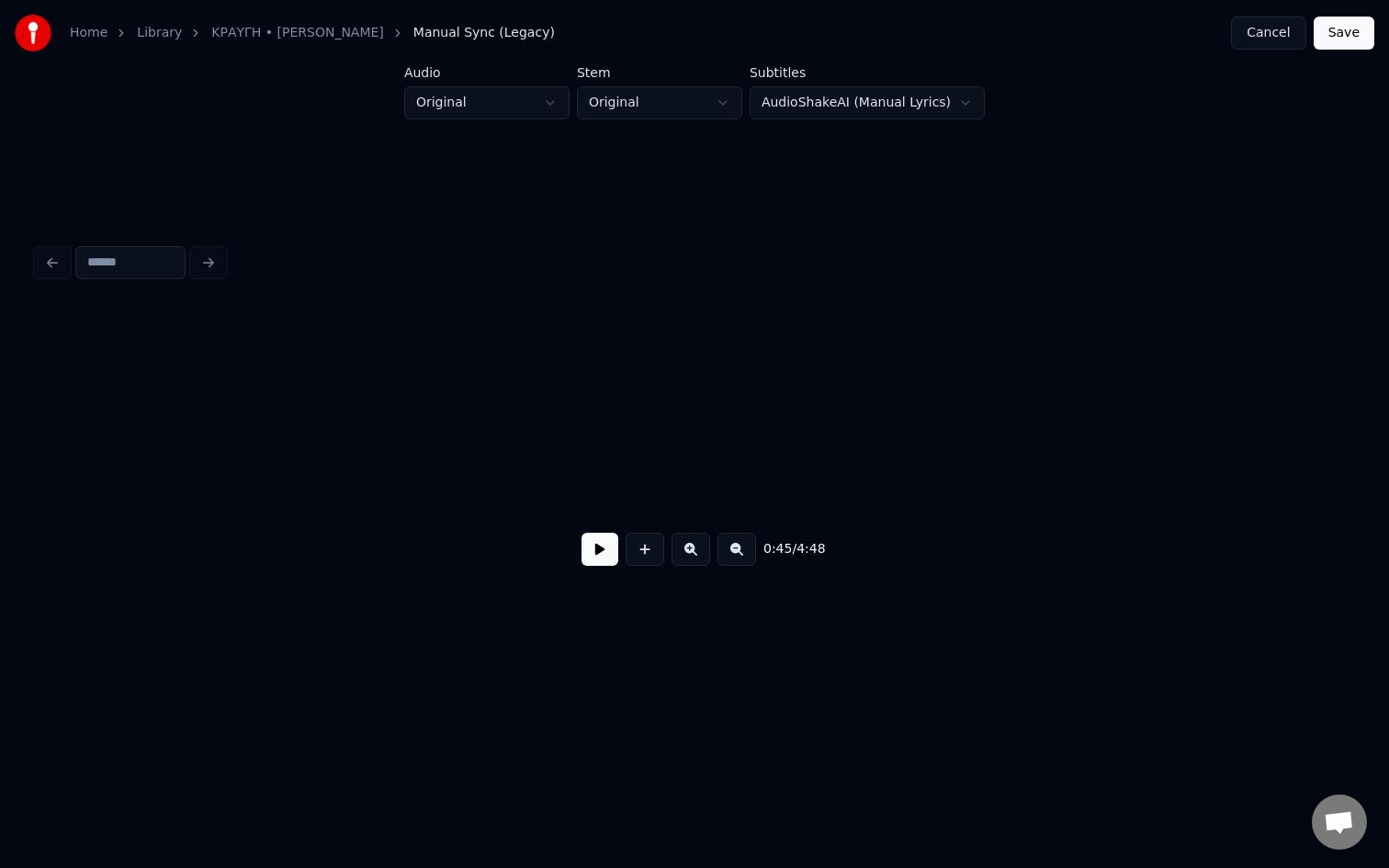
scroll to position [0, 6224]
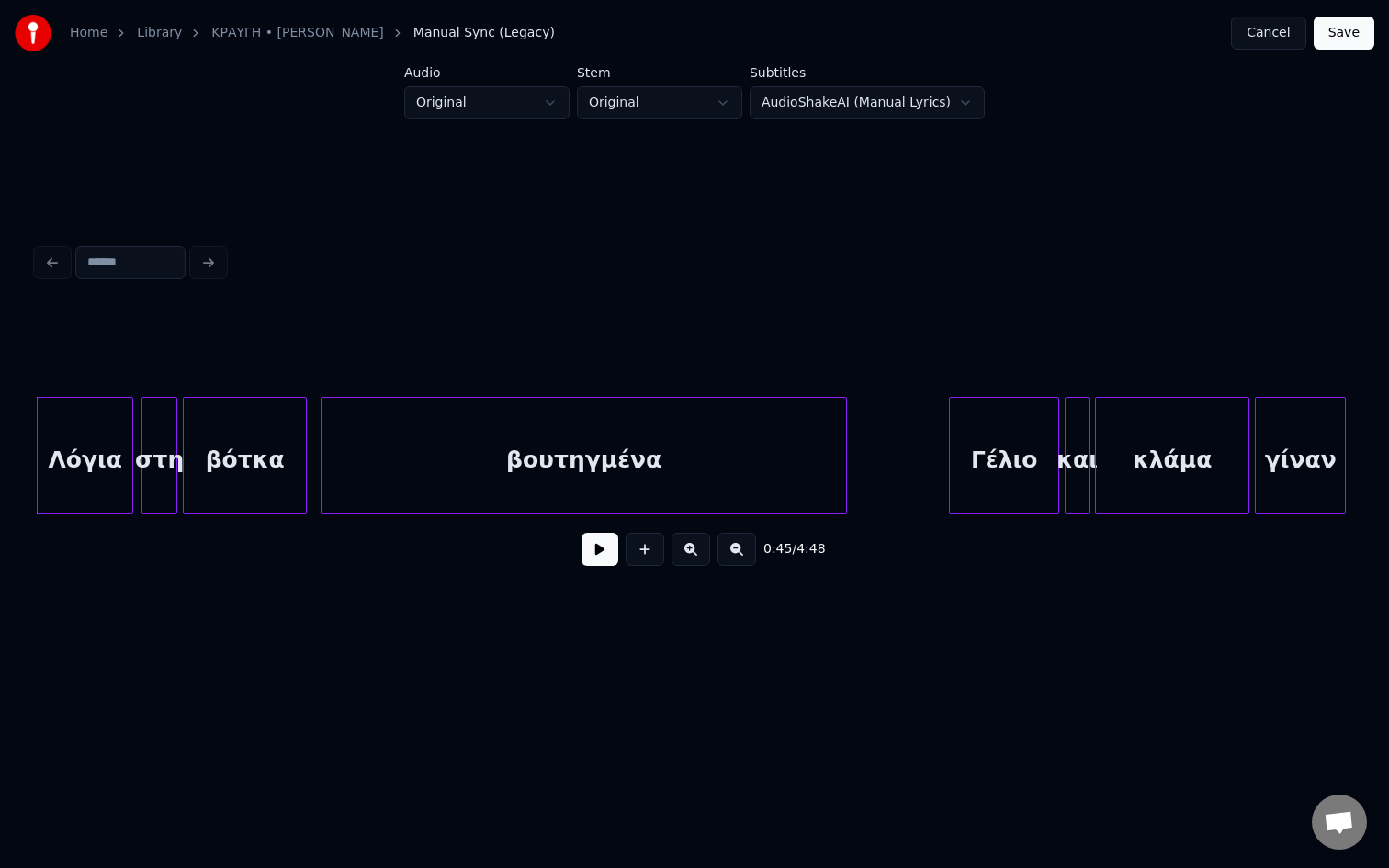
click at [1271, 36] on button "Cancel" at bounding box center [1268, 32] width 75 height 33
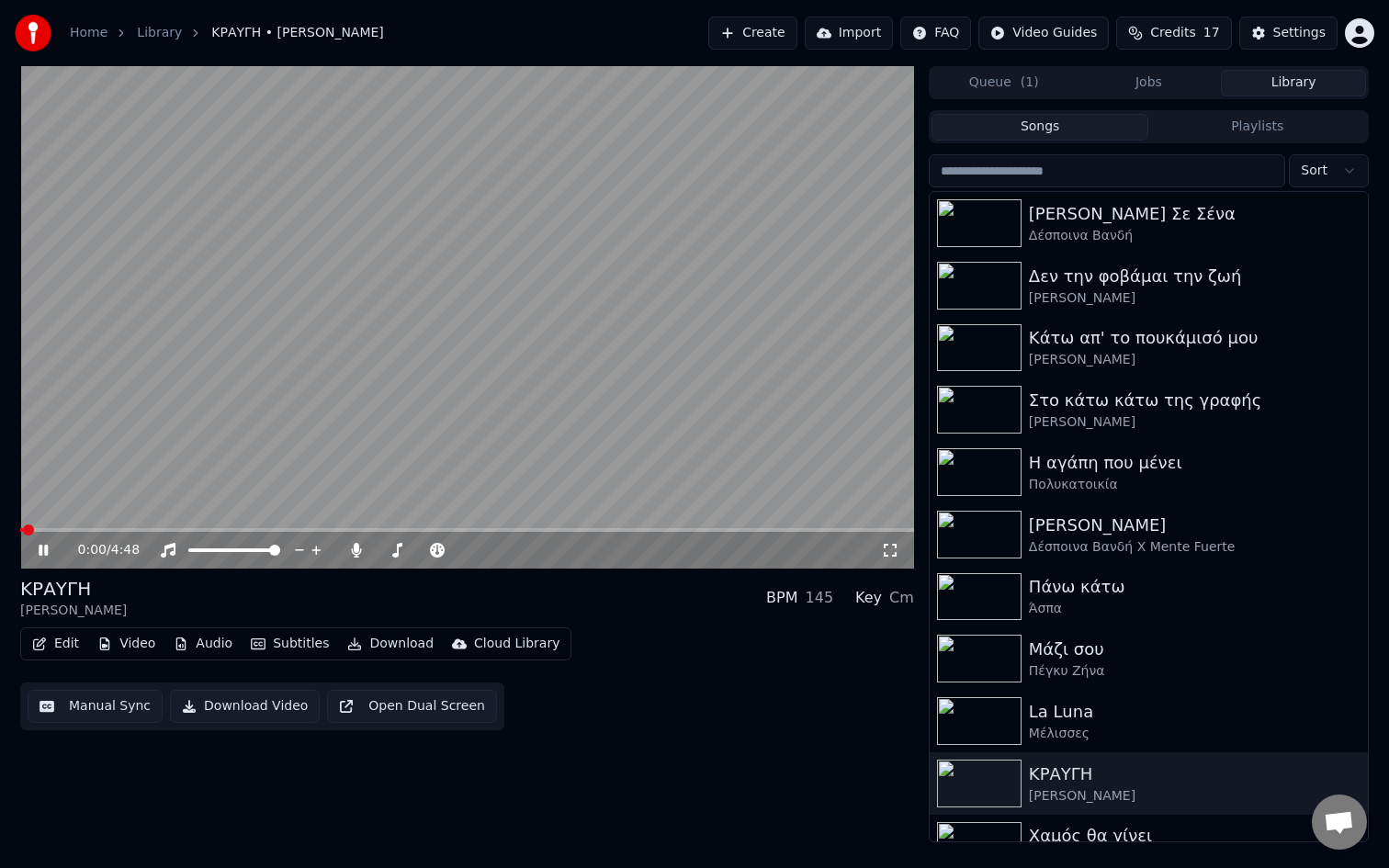
click at [70, 645] on button "Edit" at bounding box center [55, 644] width 62 height 26
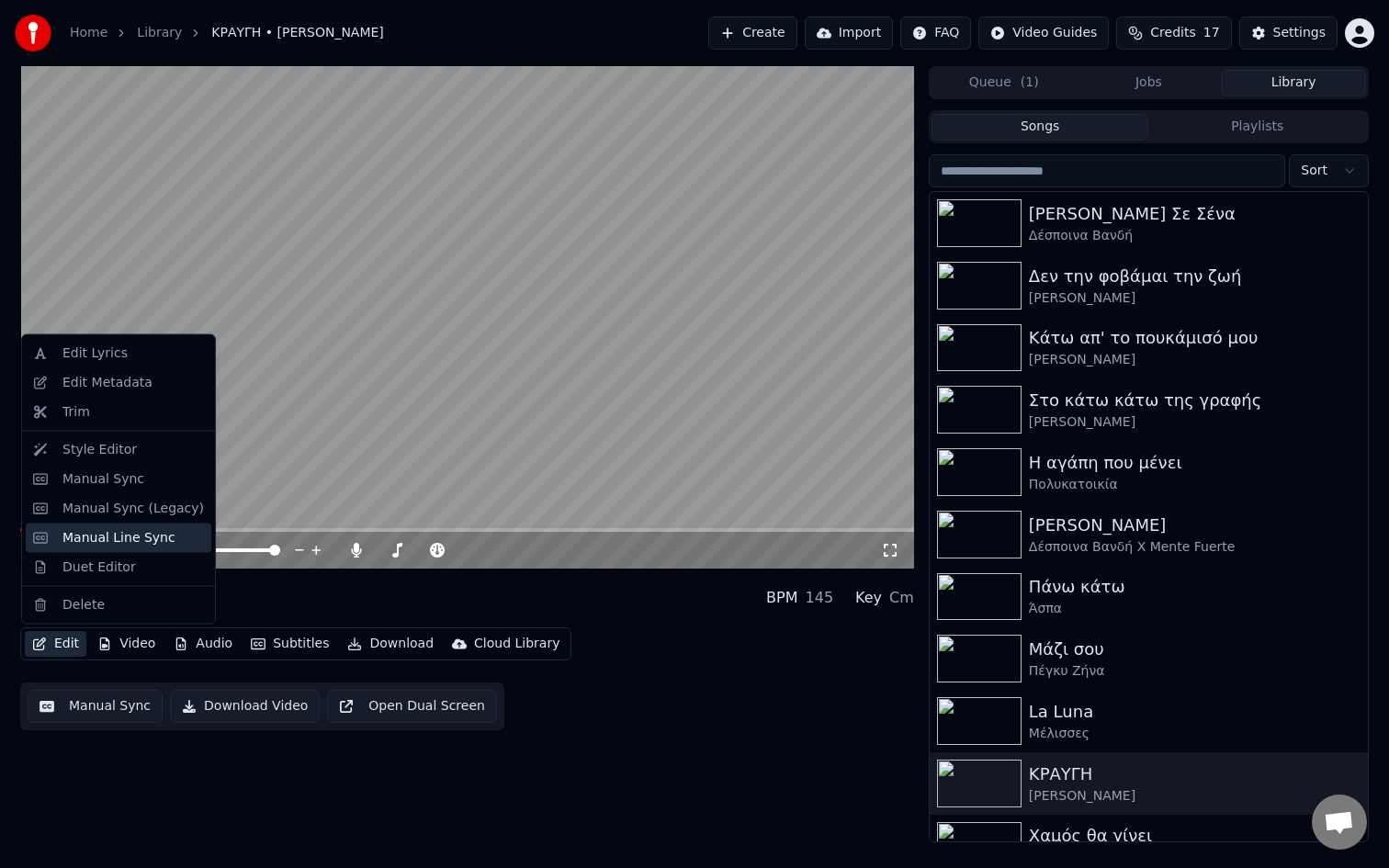
click at [133, 529] on div "Manual Line Sync" at bounding box center [118, 537] width 113 height 18
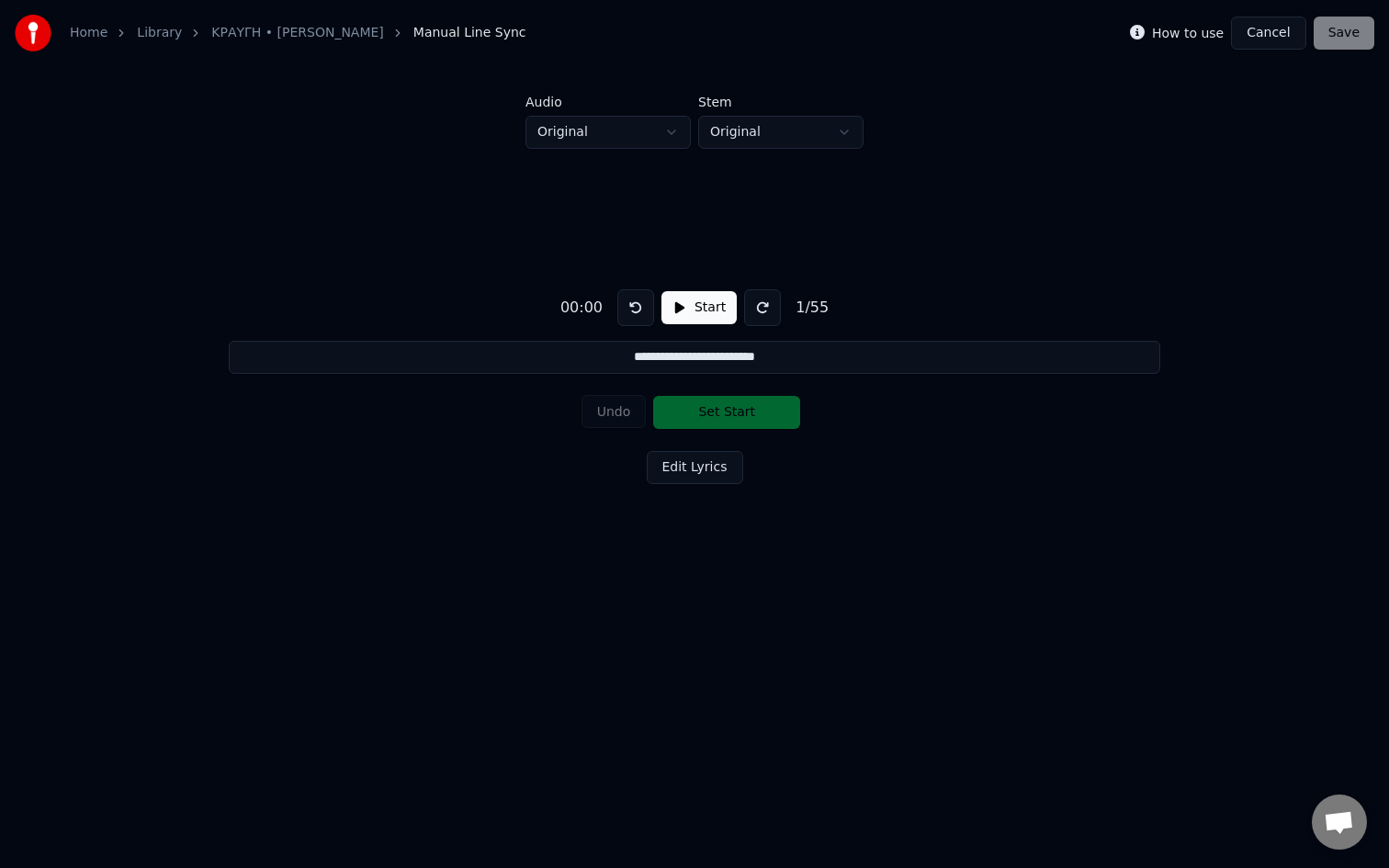
click at [1273, 32] on button "Cancel" at bounding box center [1268, 32] width 75 height 33
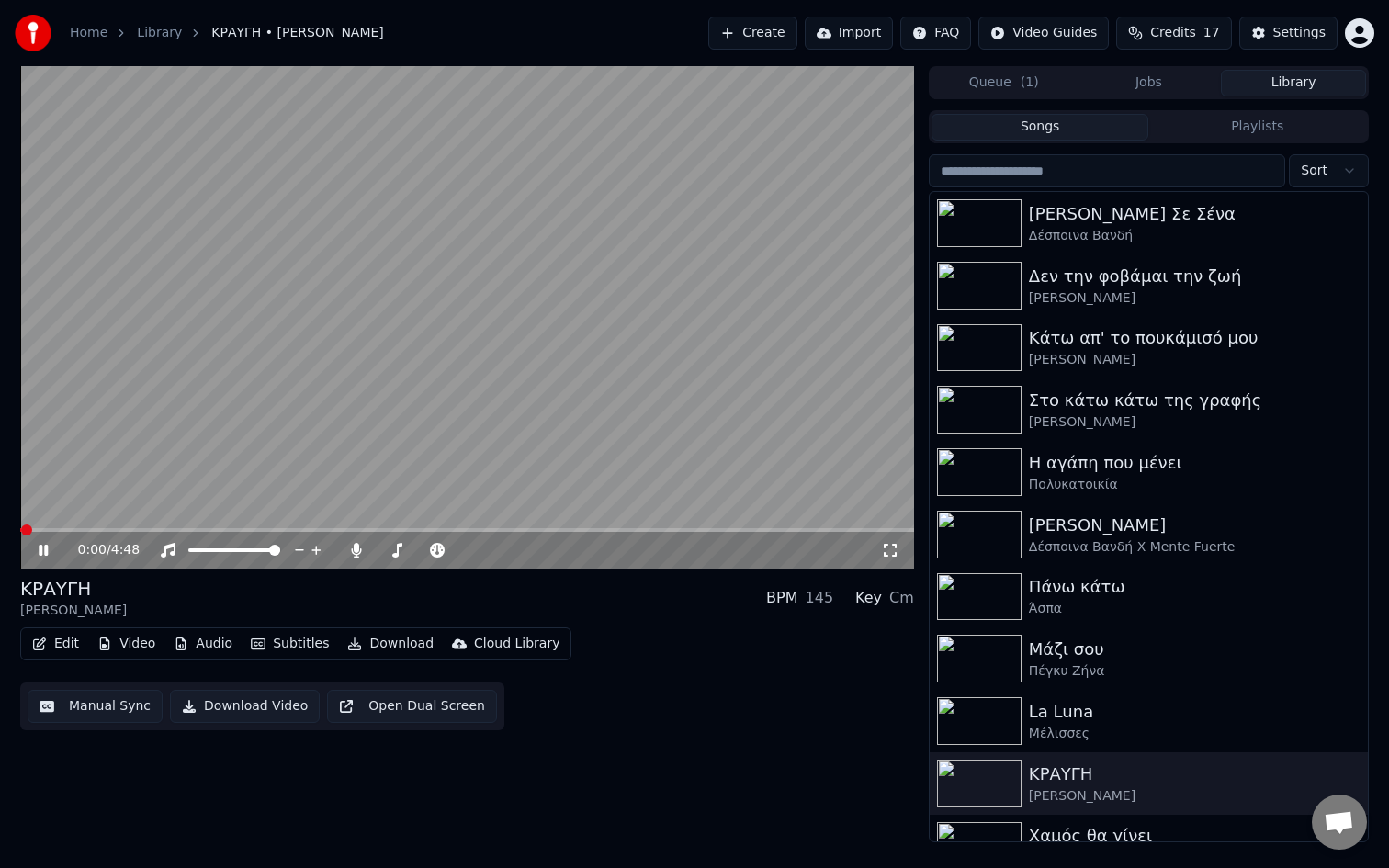
click at [43, 655] on button "Edit" at bounding box center [55, 644] width 62 height 26
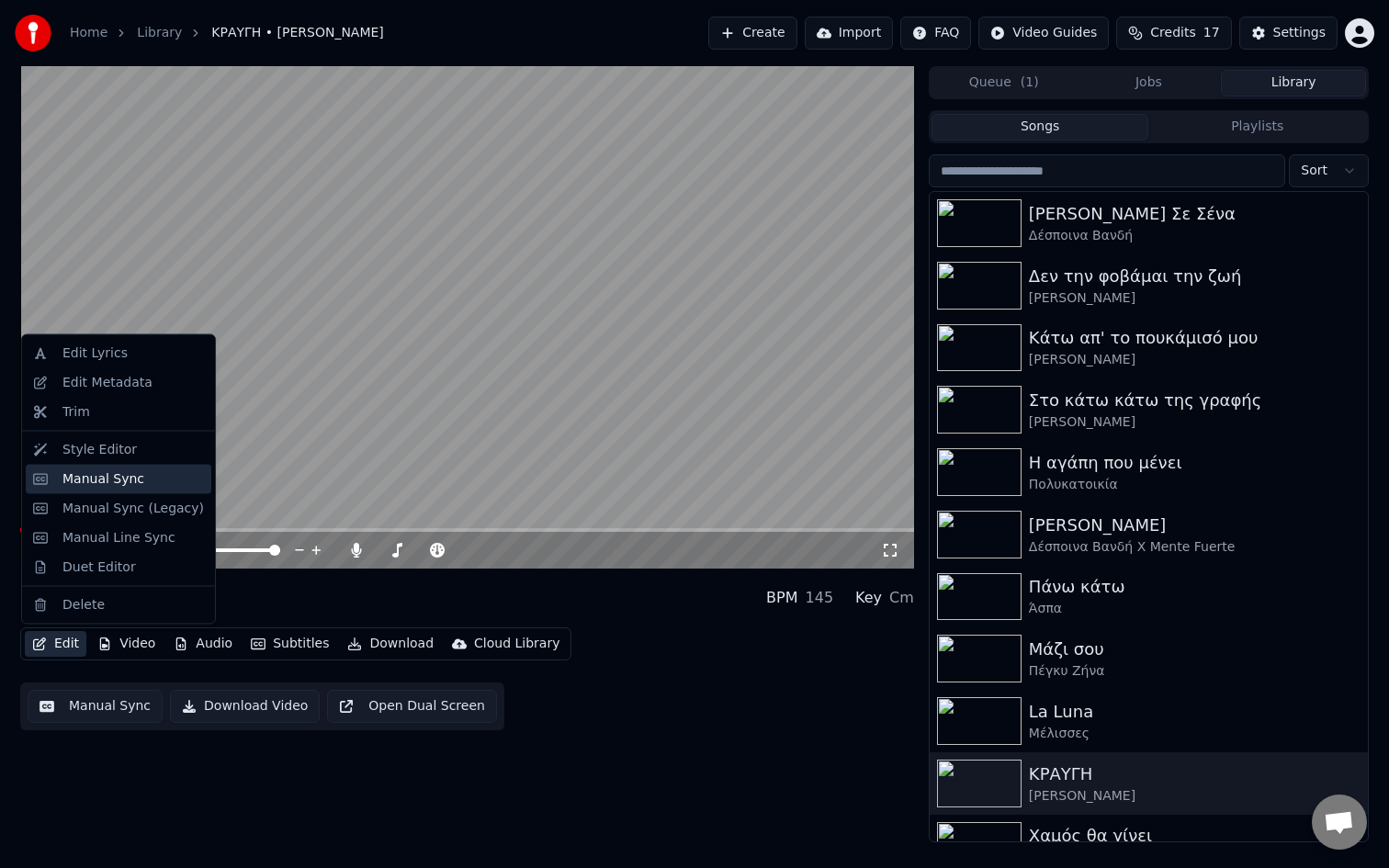
click at [115, 478] on div "Manual Sync" at bounding box center [103, 478] width 81 height 18
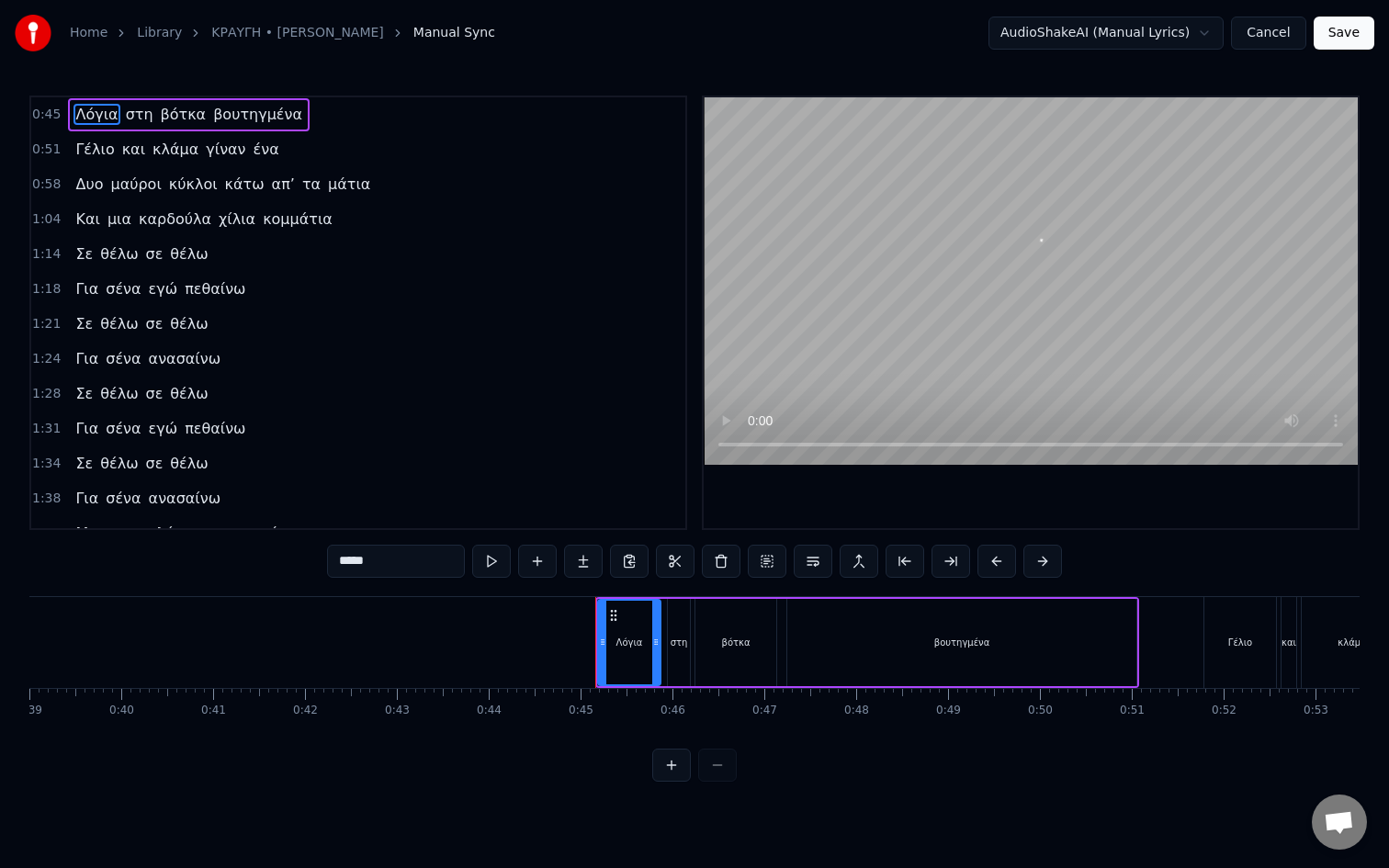
scroll to position [0, 4057]
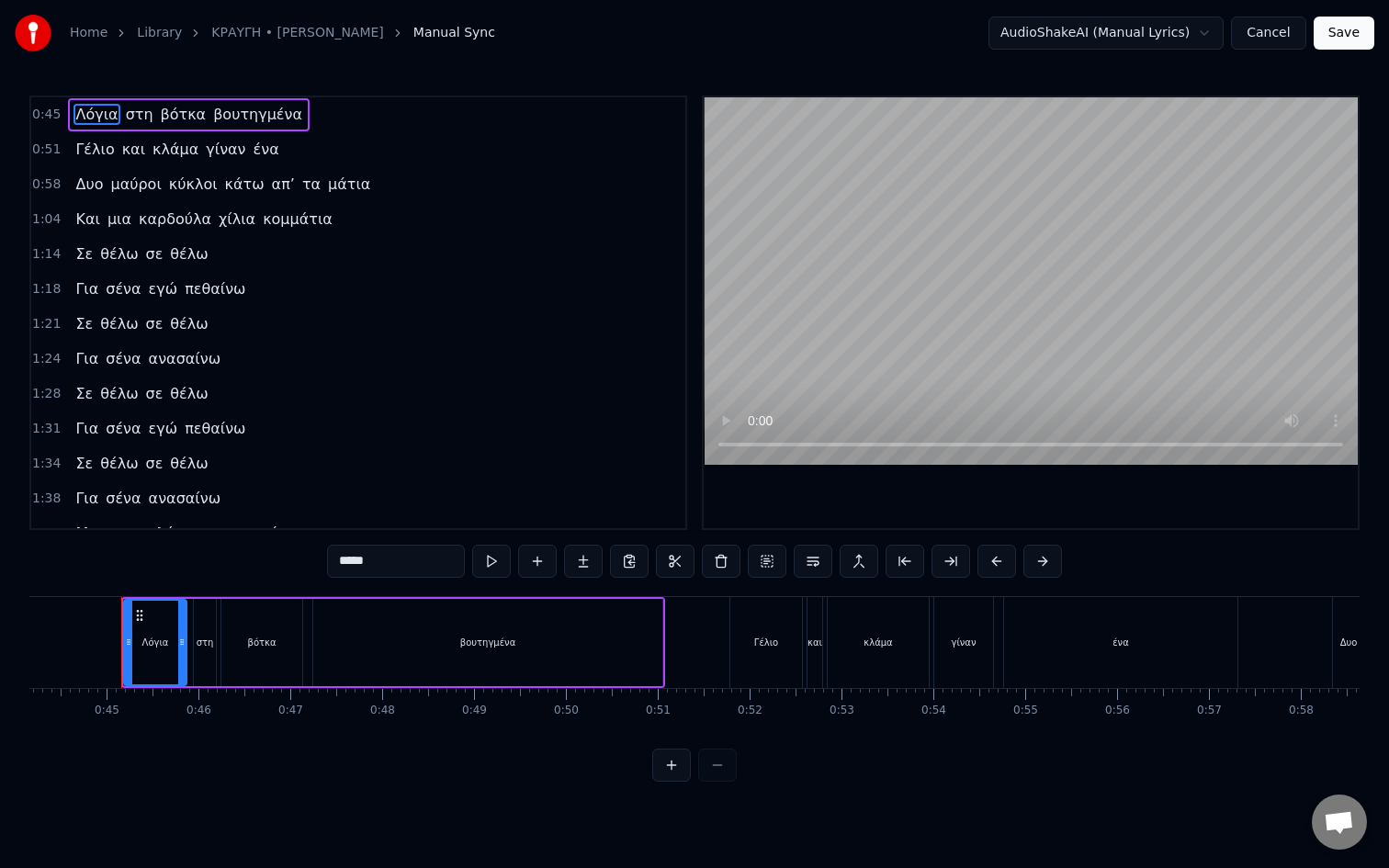
click at [224, 185] on span "κάτω" at bounding box center [245, 184] width 44 height 21
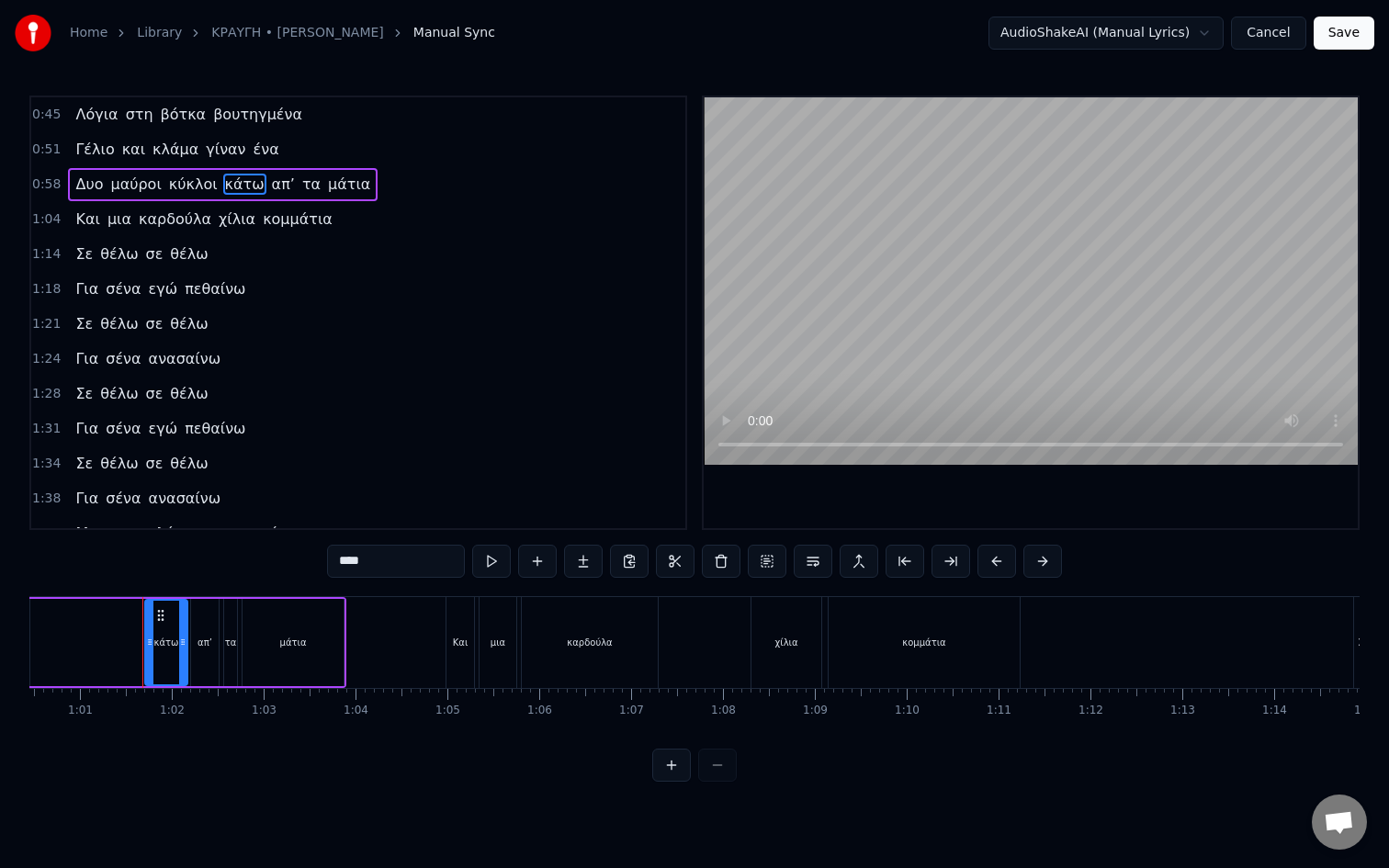
scroll to position [0, 5576]
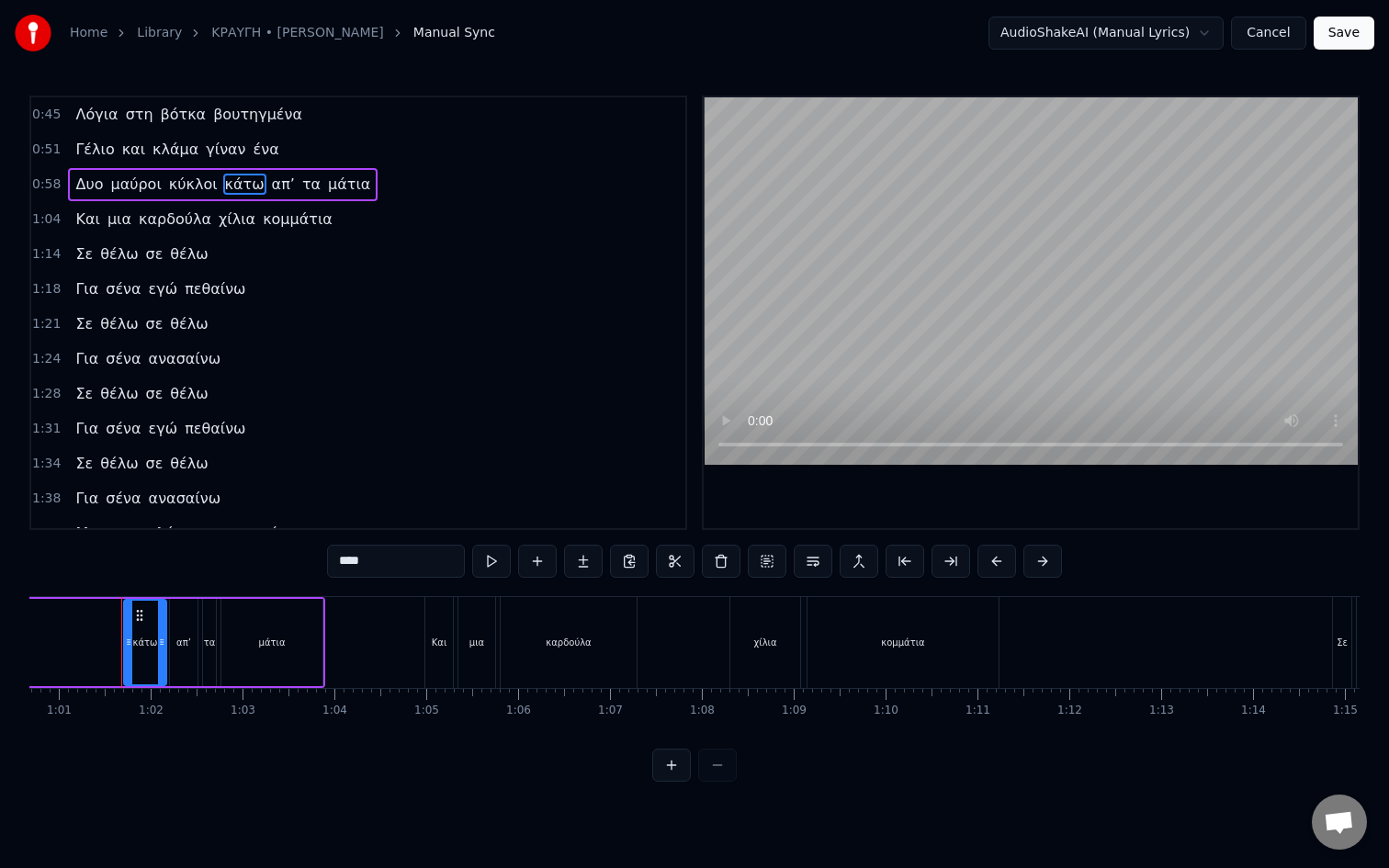
drag, startPoint x: 378, startPoint y: 561, endPoint x: 264, endPoint y: 561, distance: 114.0
click at [264, 561] on div "0:45 Λόγια στη βότκα βουτηγμένα 0:51 Γέλιο και κλάμα γίναν ένα 0:58 Δυο μαύροι …" at bounding box center [694, 438] width 1330 height 686
type input "*"
click at [321, 562] on input "****" at bounding box center [373, 560] width 138 height 33
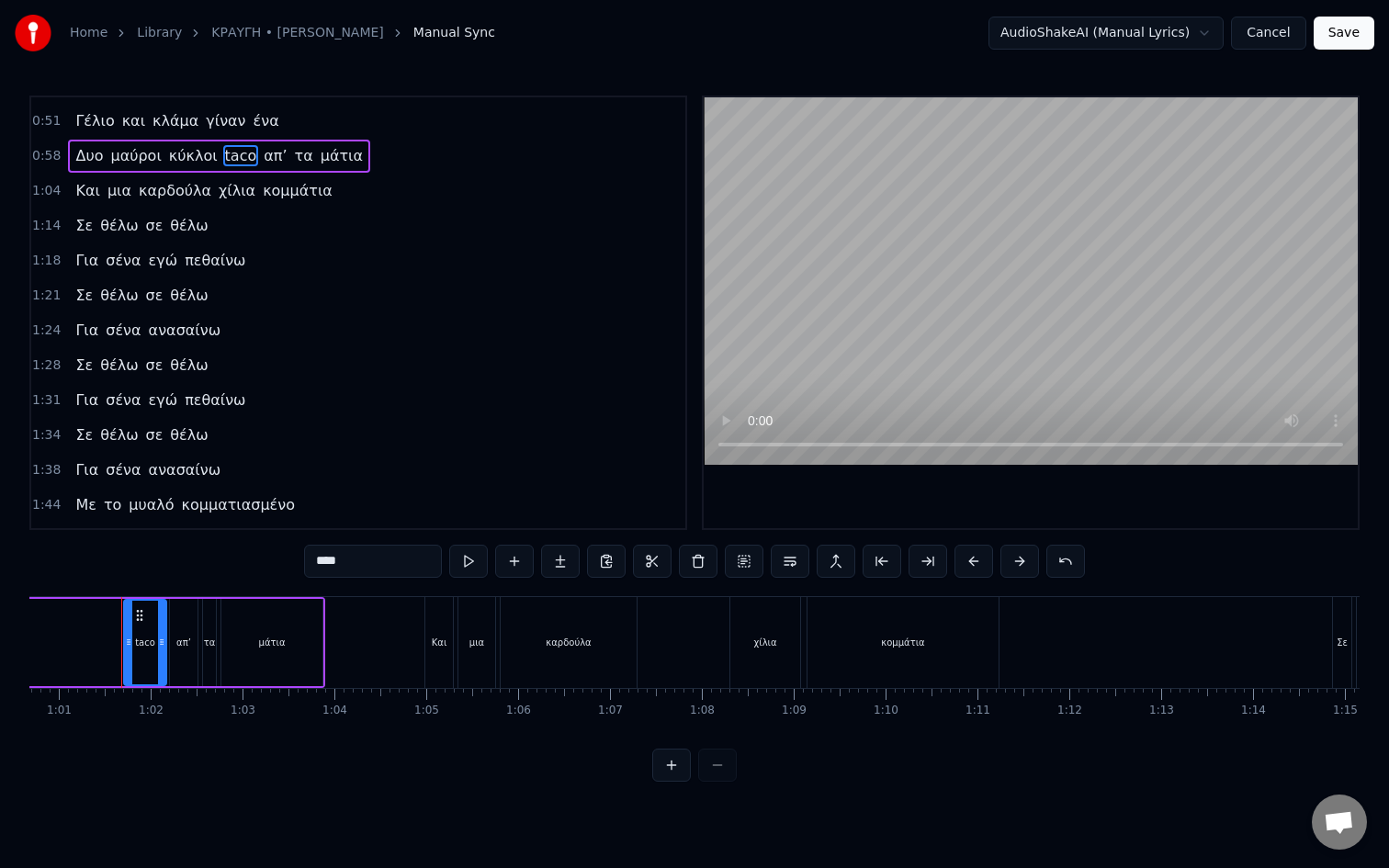
scroll to position [0, 0]
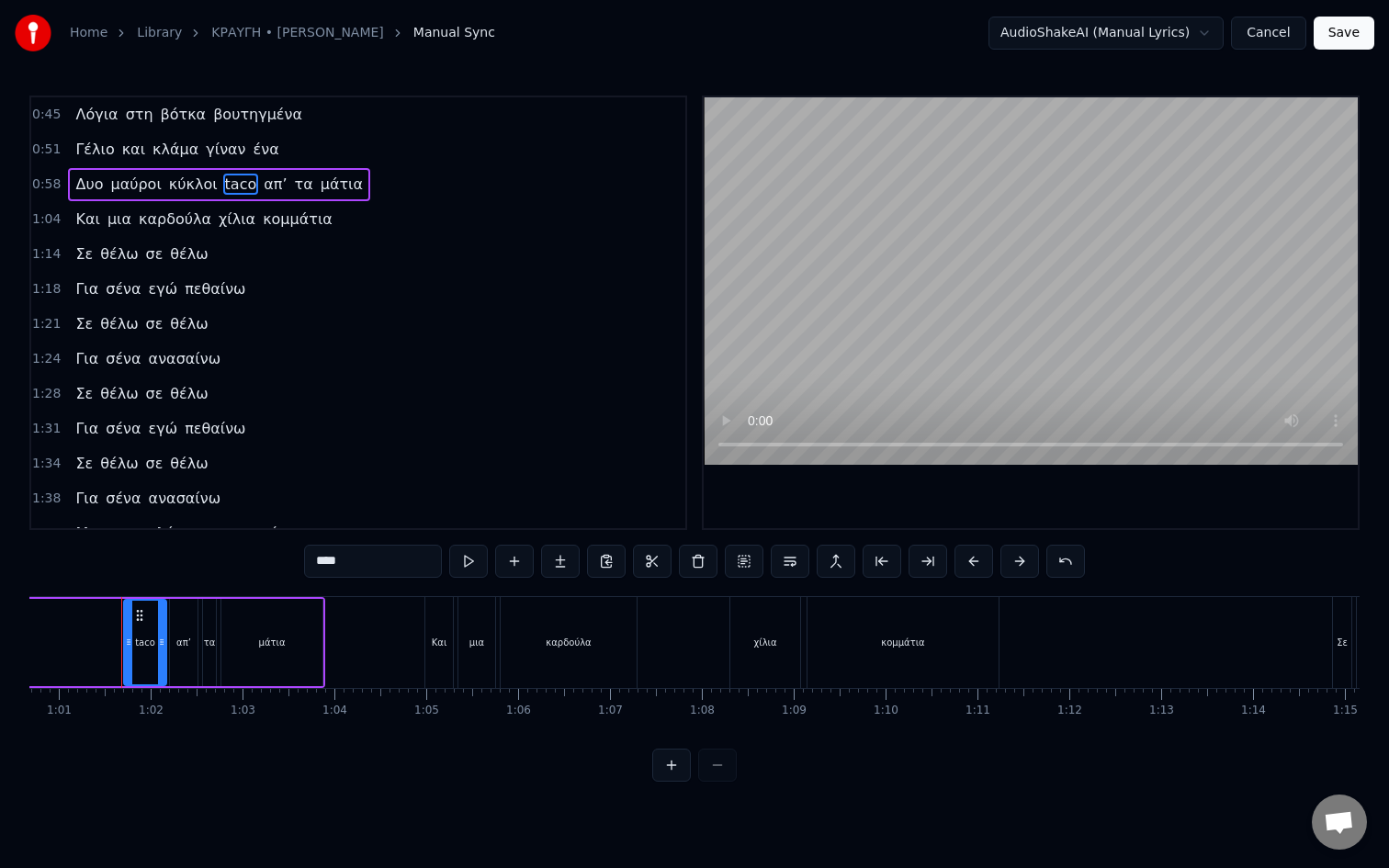
type input "****"
click at [1363, 26] on button "Save" at bounding box center [1344, 32] width 61 height 33
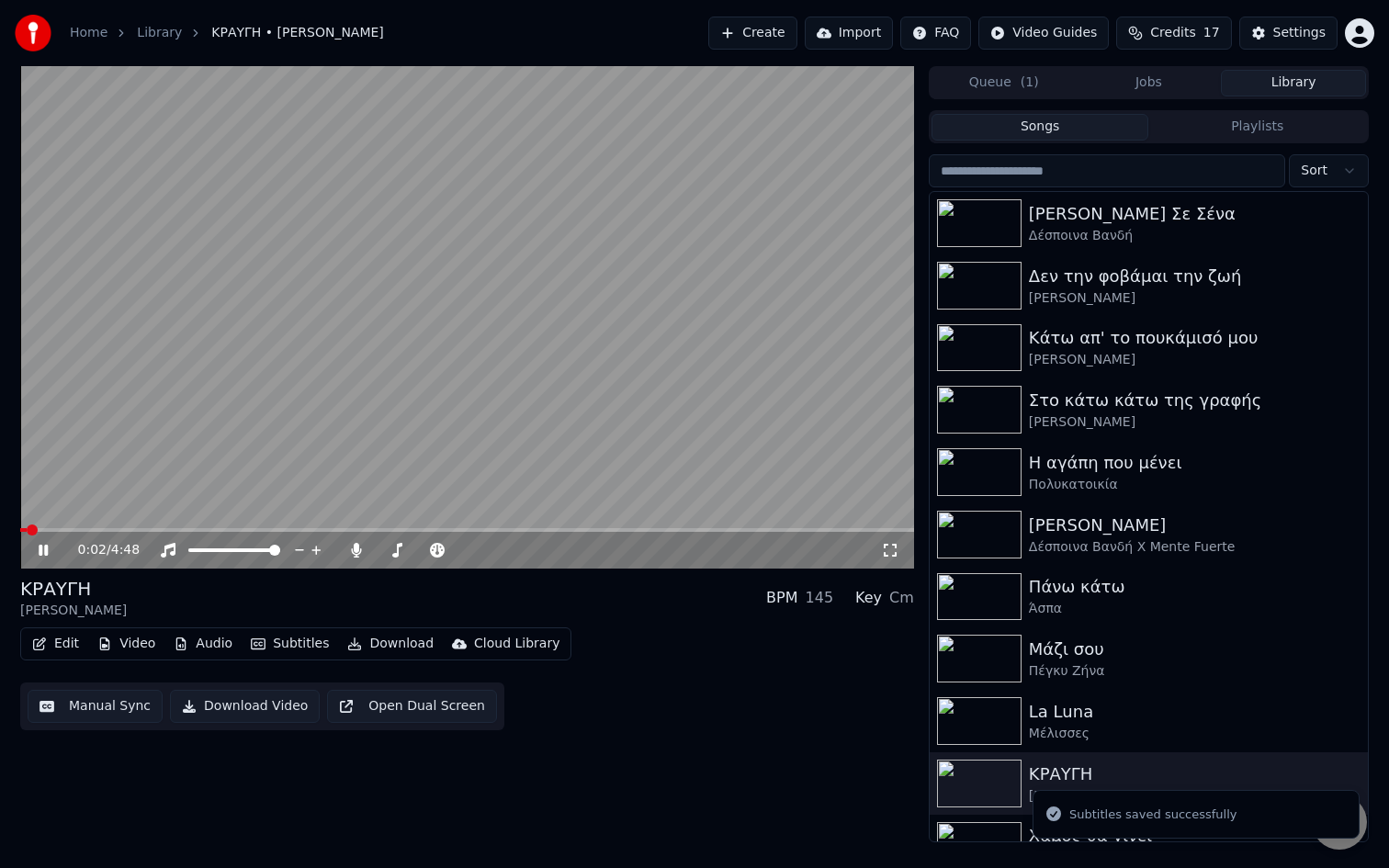
click at [898, 552] on icon at bounding box center [890, 551] width 18 height 15
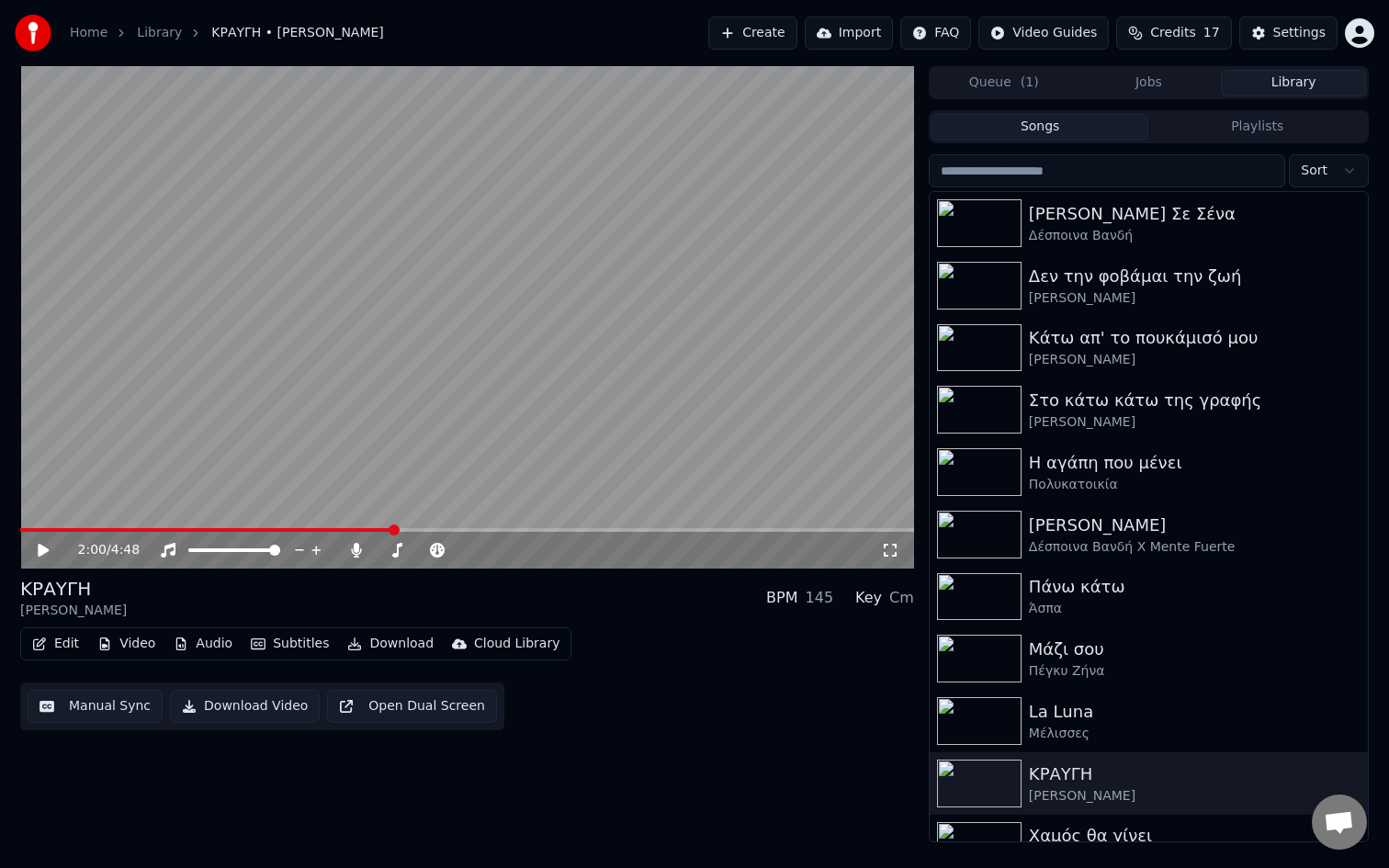
click at [57, 637] on button "Edit" at bounding box center [55, 644] width 62 height 26
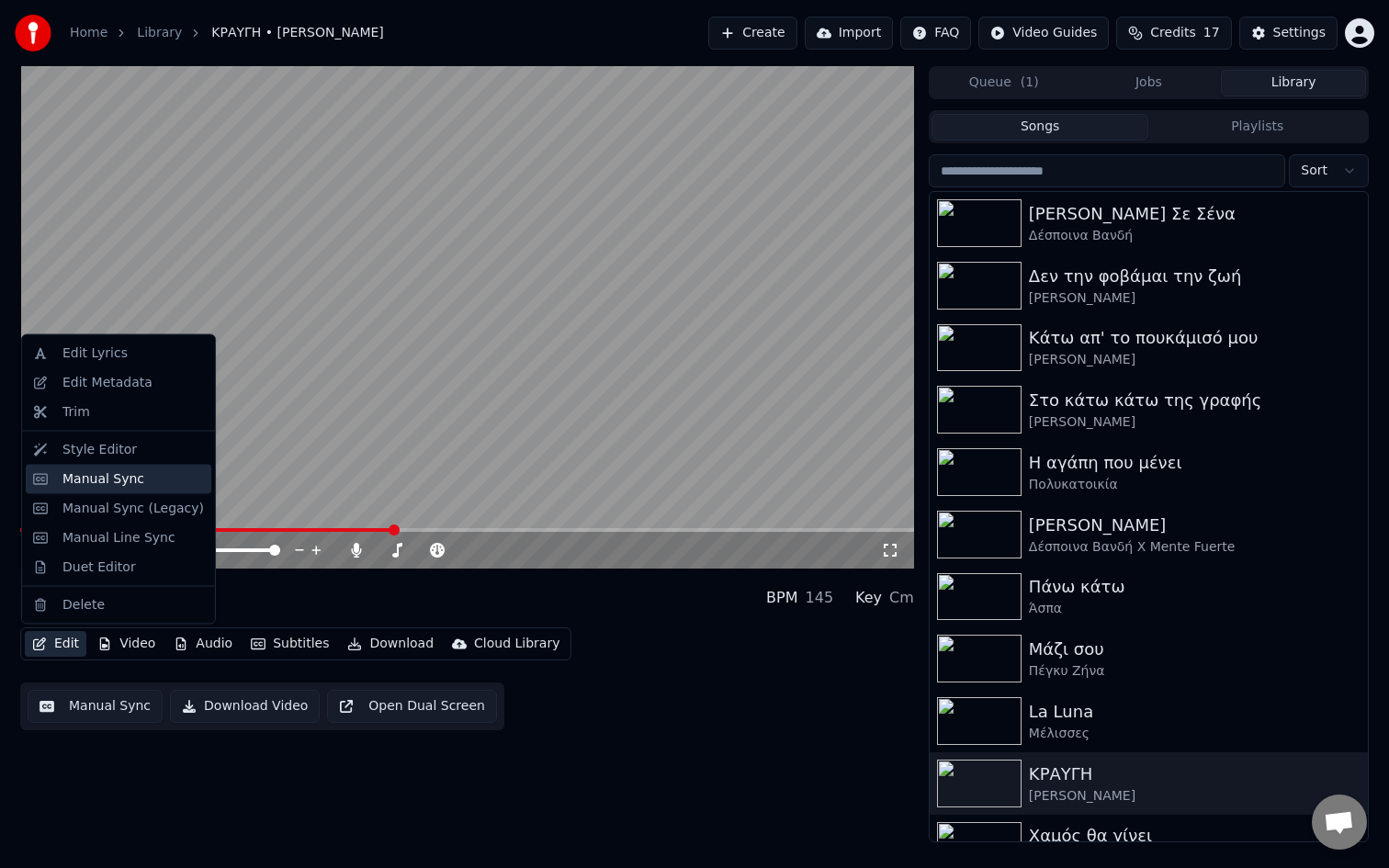
click at [77, 476] on div "Manual Sync" at bounding box center [103, 478] width 81 height 18
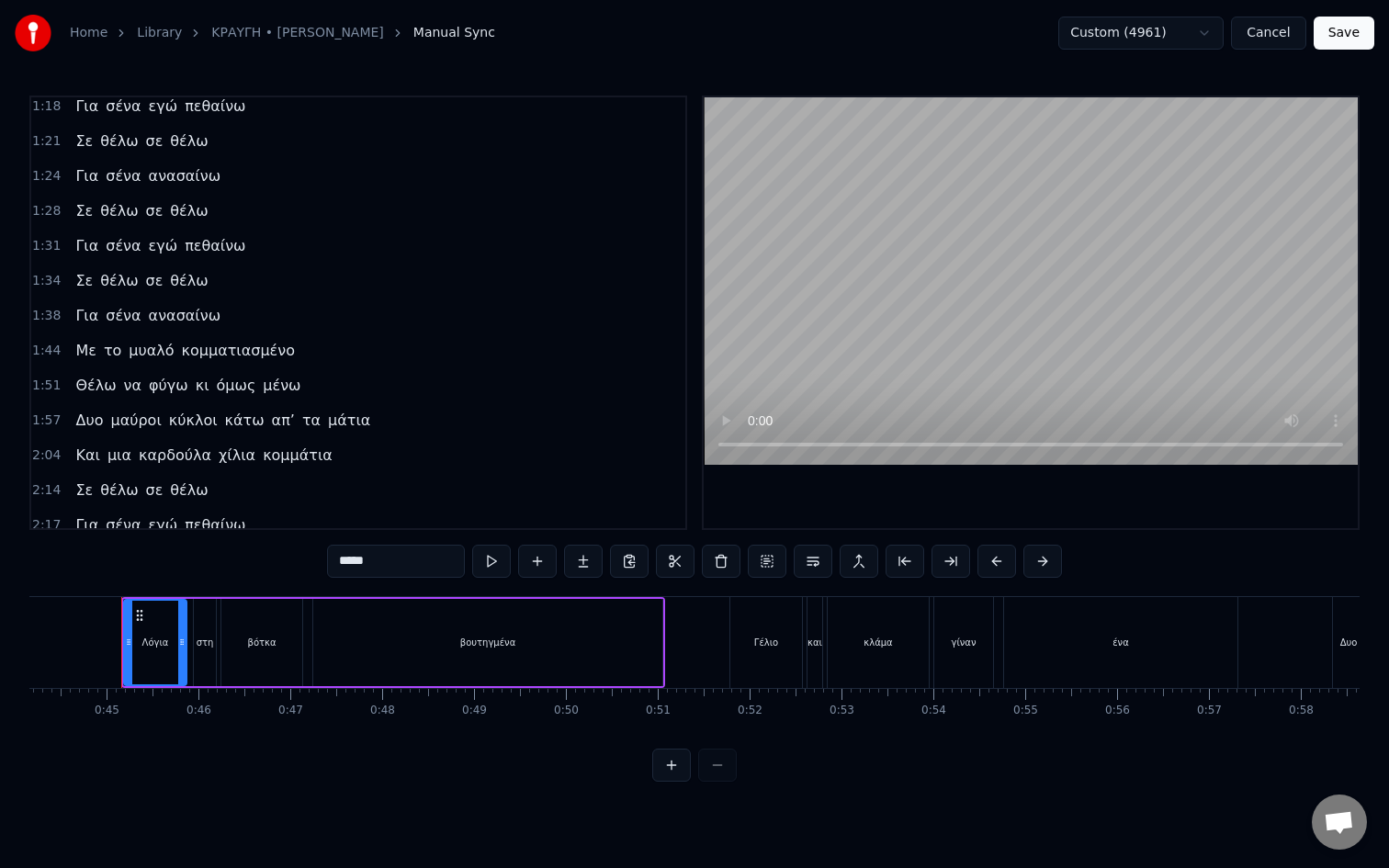
scroll to position [288, 0]
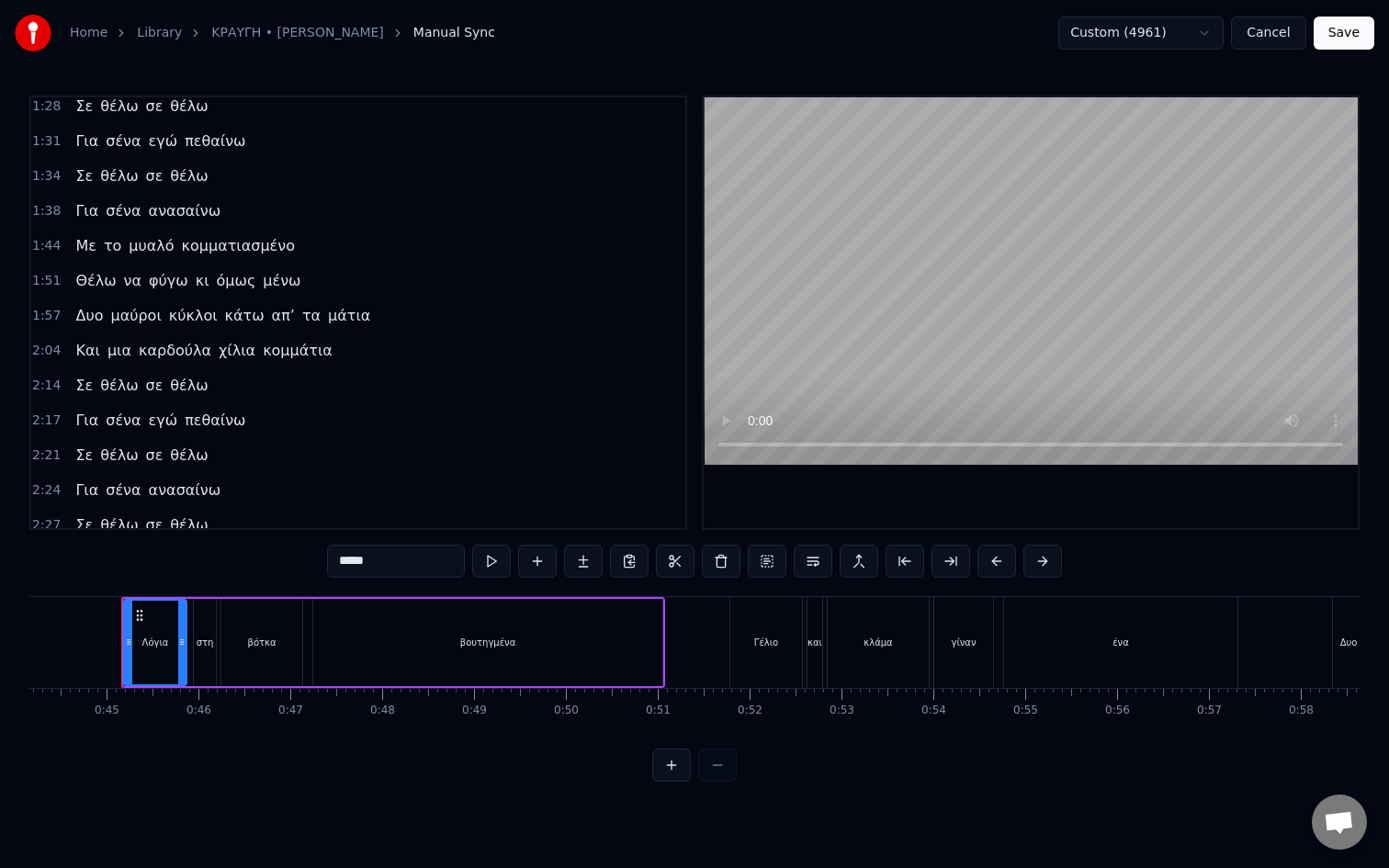
click at [230, 322] on span "κάτω" at bounding box center [245, 315] width 44 height 21
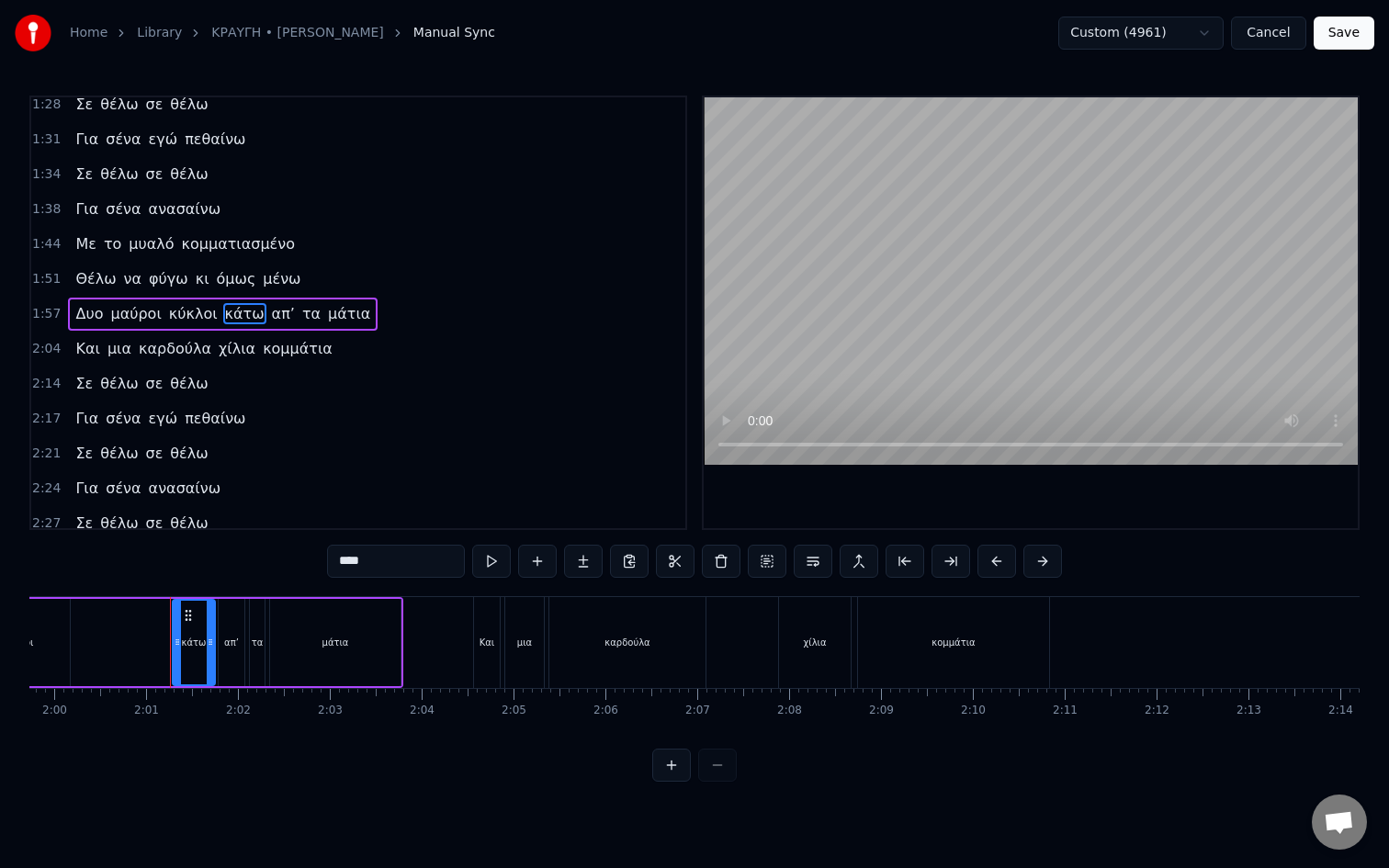
scroll to position [0, 11050]
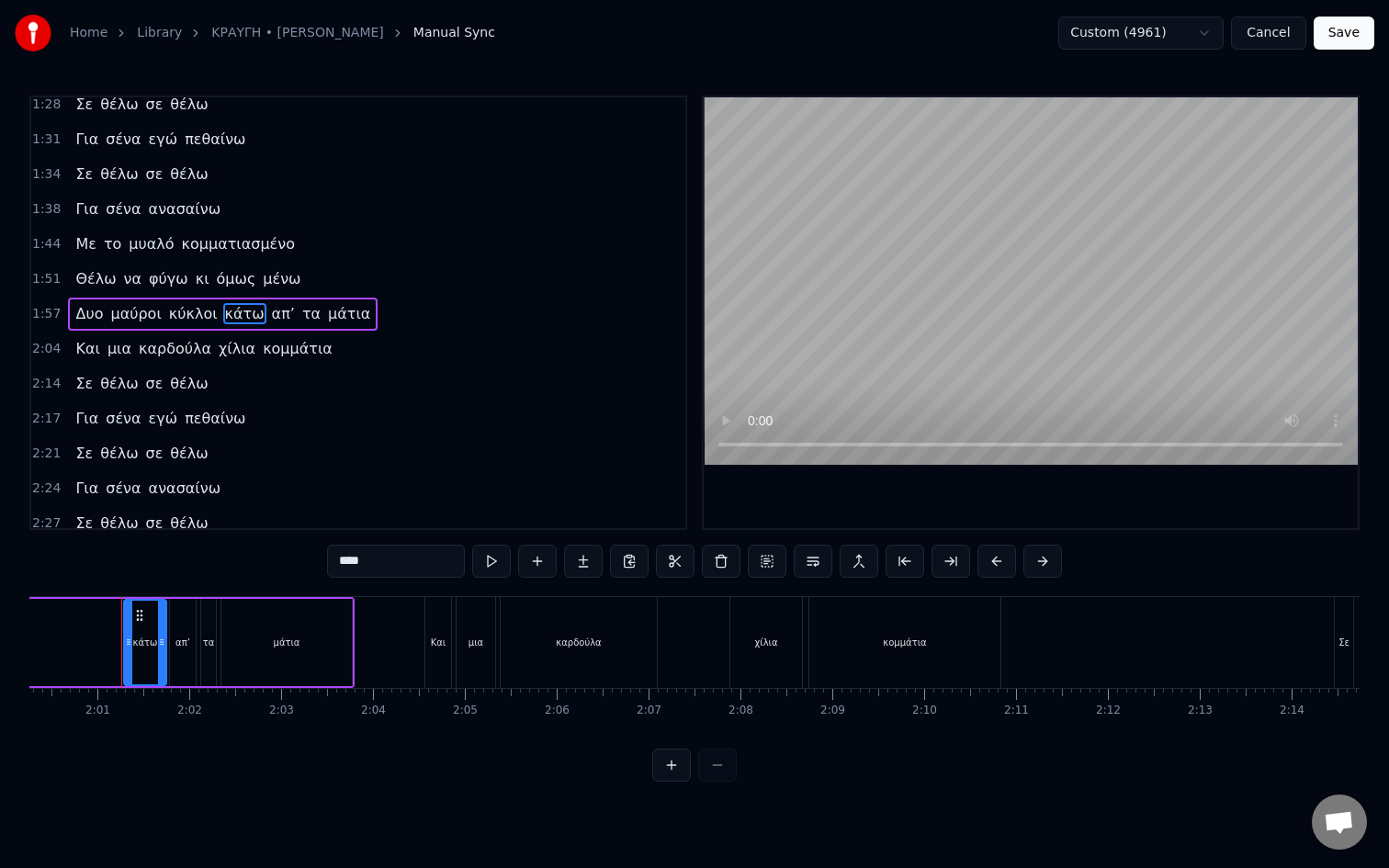
drag, startPoint x: 393, startPoint y: 568, endPoint x: 225, endPoint y: 568, distance: 168.0
click at [225, 568] on div "0:45 Λόγια στη βότκα βουτηγμένα 0:51 Γέλιο και κλάμα γίναν ένα 0:58 Δυο μαύροι …" at bounding box center [694, 438] width 1330 height 686
type input "****"
click at [1333, 43] on button "Save" at bounding box center [1344, 32] width 61 height 33
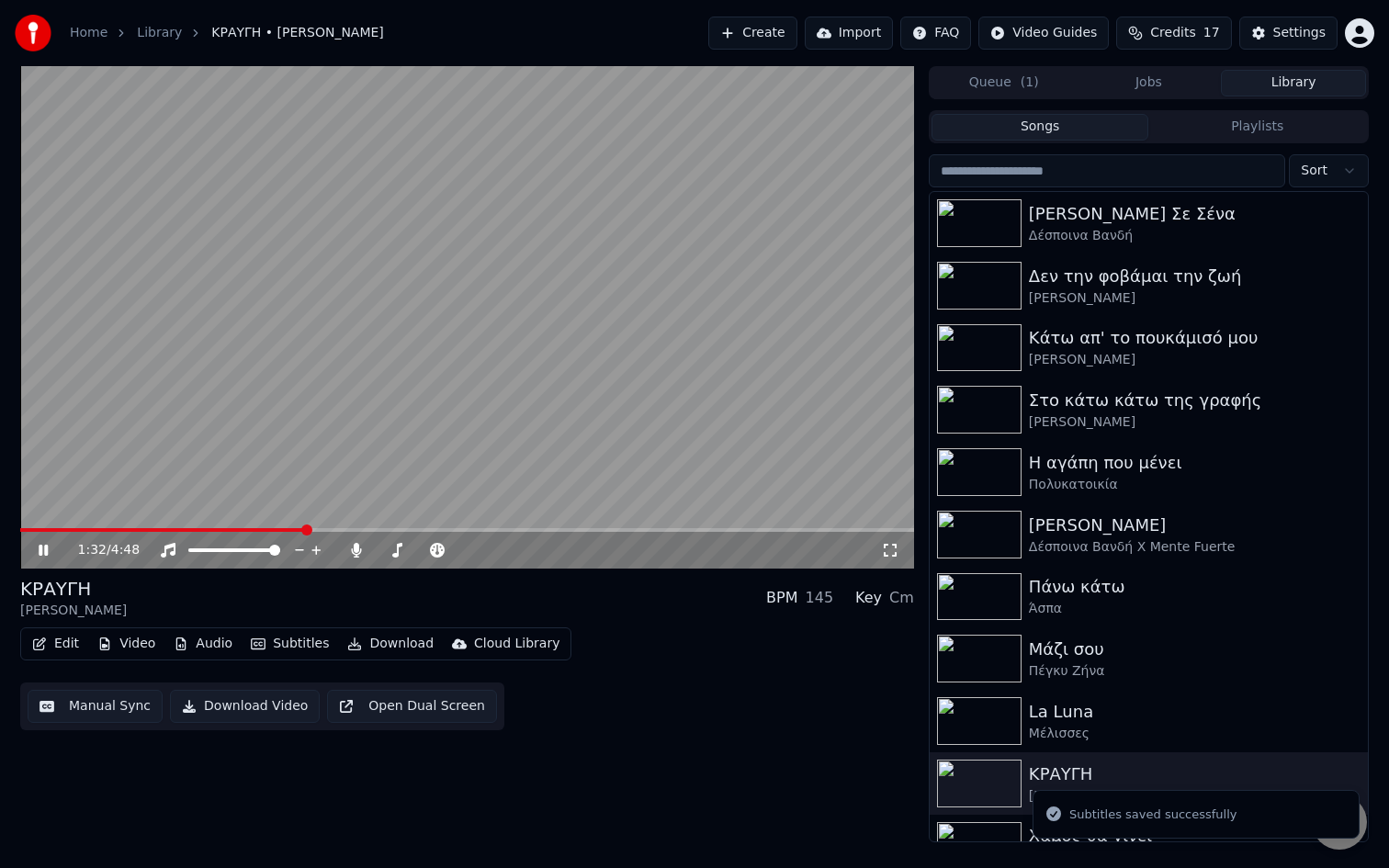
click at [304, 528] on span at bounding box center [467, 530] width 894 height 4
click at [895, 550] on icon at bounding box center [890, 551] width 18 height 15
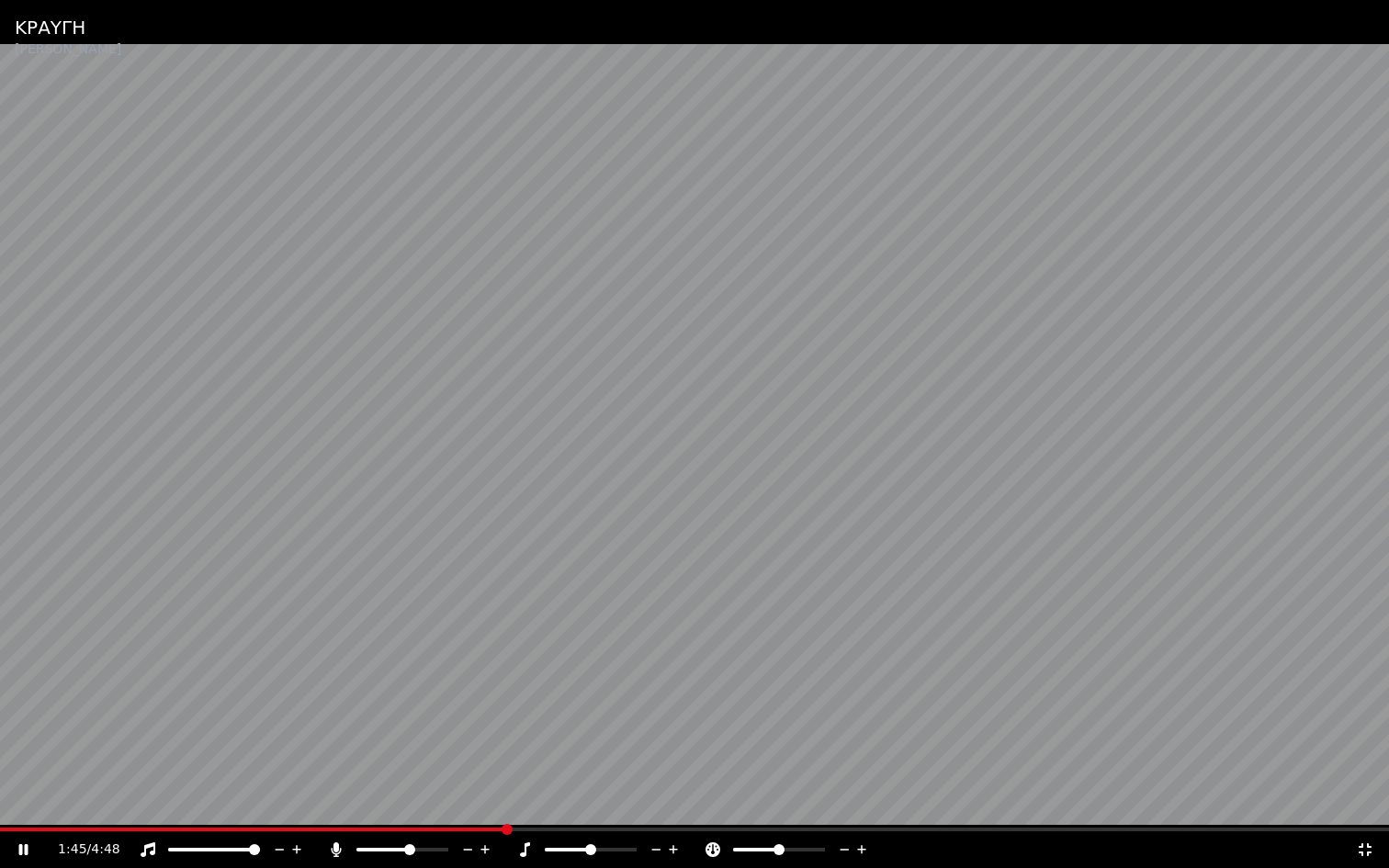
click at [506, 828] on span at bounding box center [694, 829] width 1389 height 4
